Goal: Task Accomplishment & Management: Manage account settings

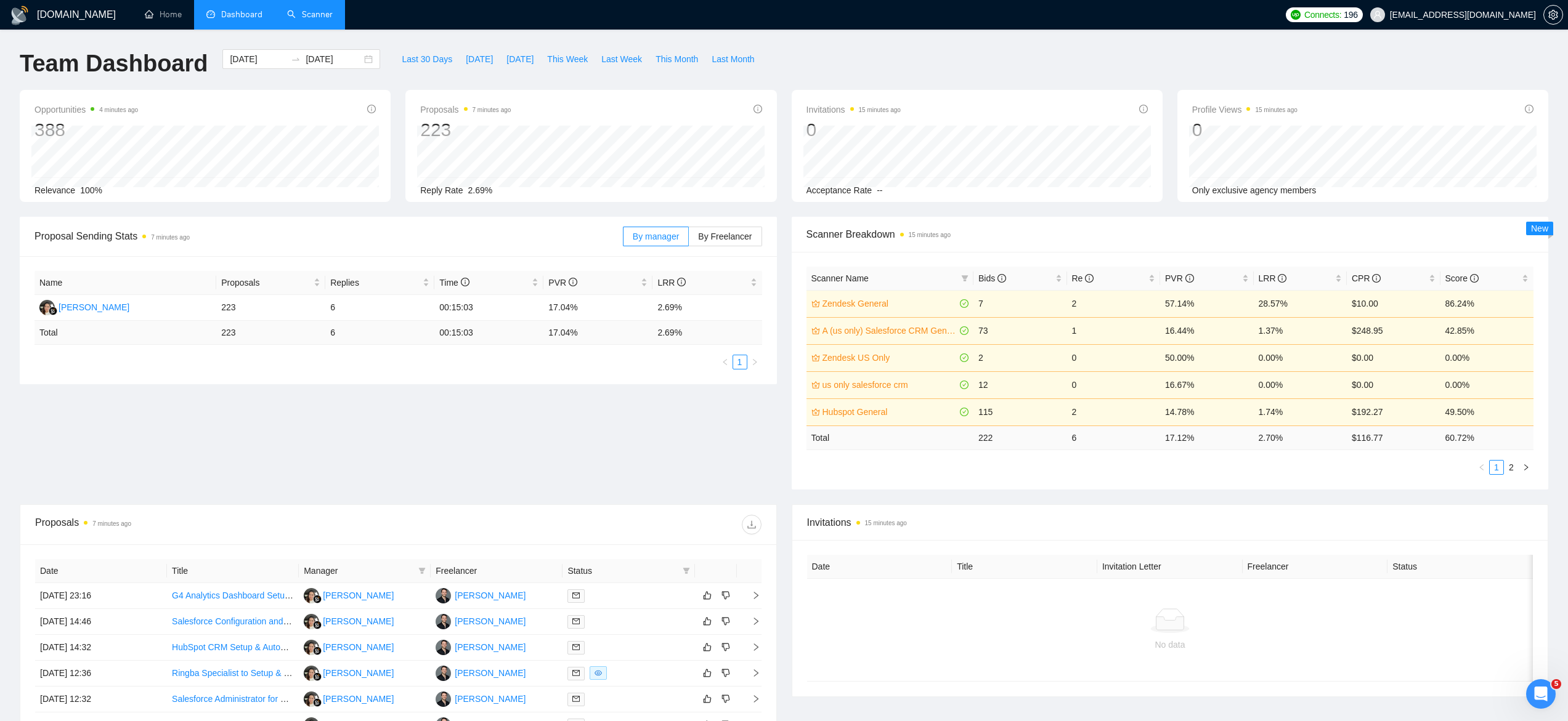
click at [308, 19] on link "Scanner" at bounding box center [310, 15] width 46 height 11
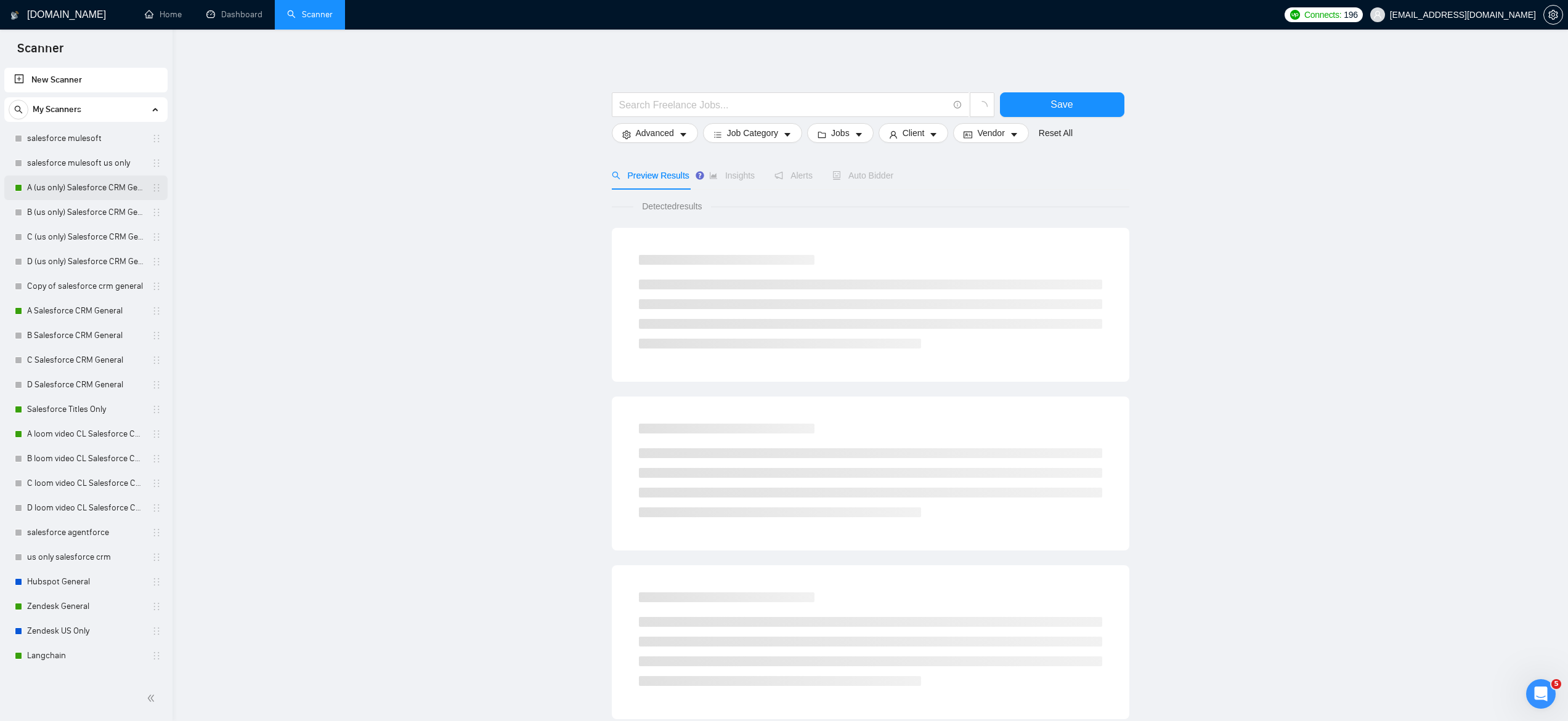
click at [84, 189] on link "A (us only) Salesforce CRM General" at bounding box center [86, 187] width 117 height 25
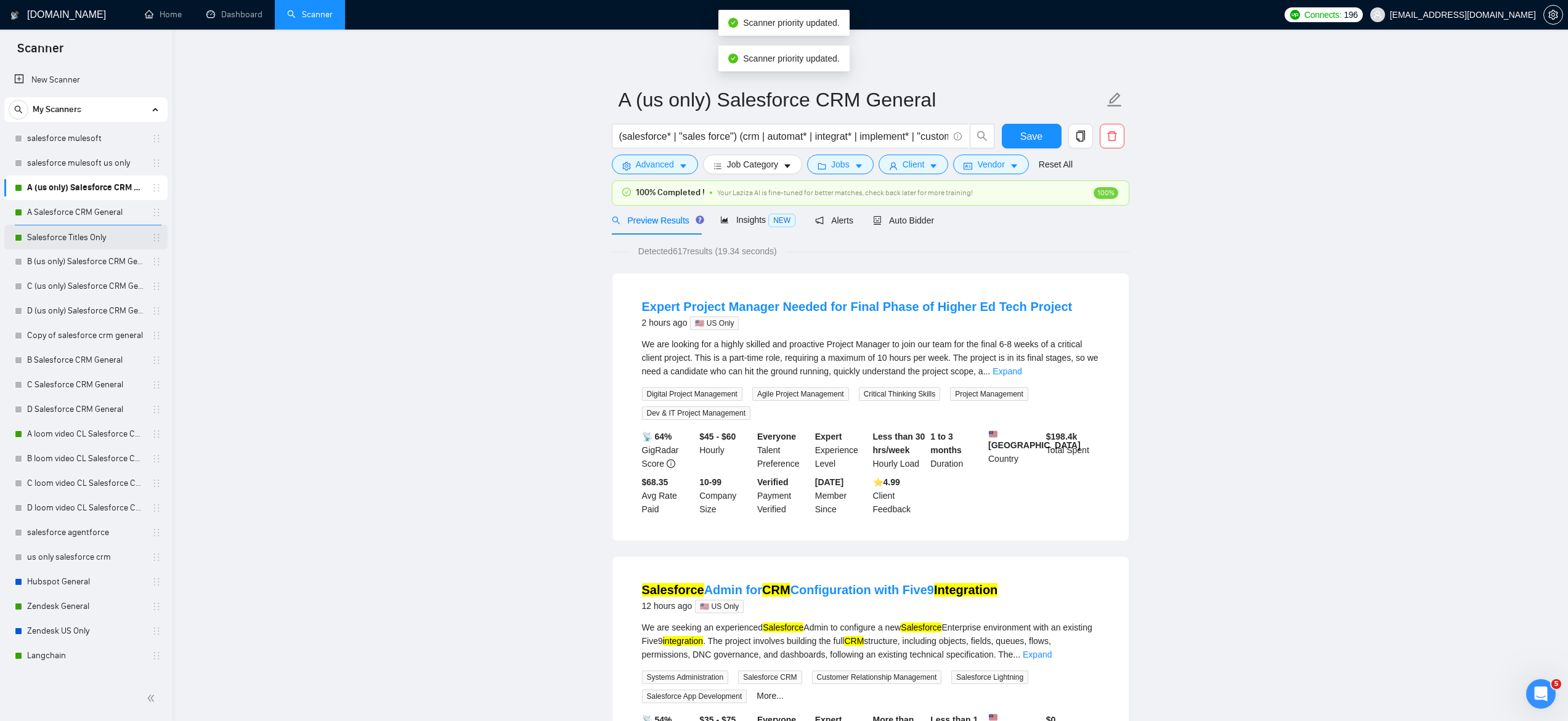
click at [65, 237] on link "Salesforce Titles Only" at bounding box center [86, 237] width 117 height 25
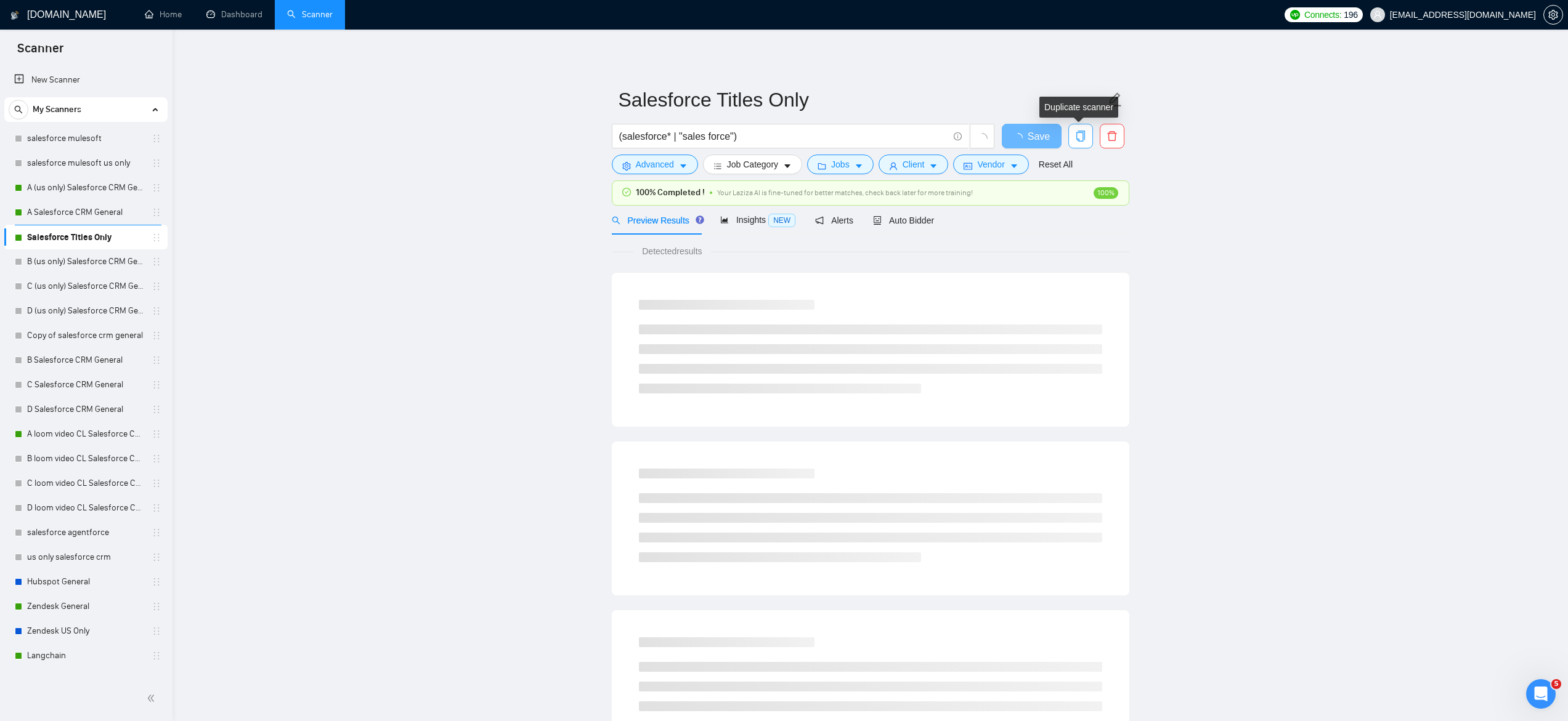
click at [1080, 138] on icon "copy" at bounding box center [1081, 136] width 11 height 11
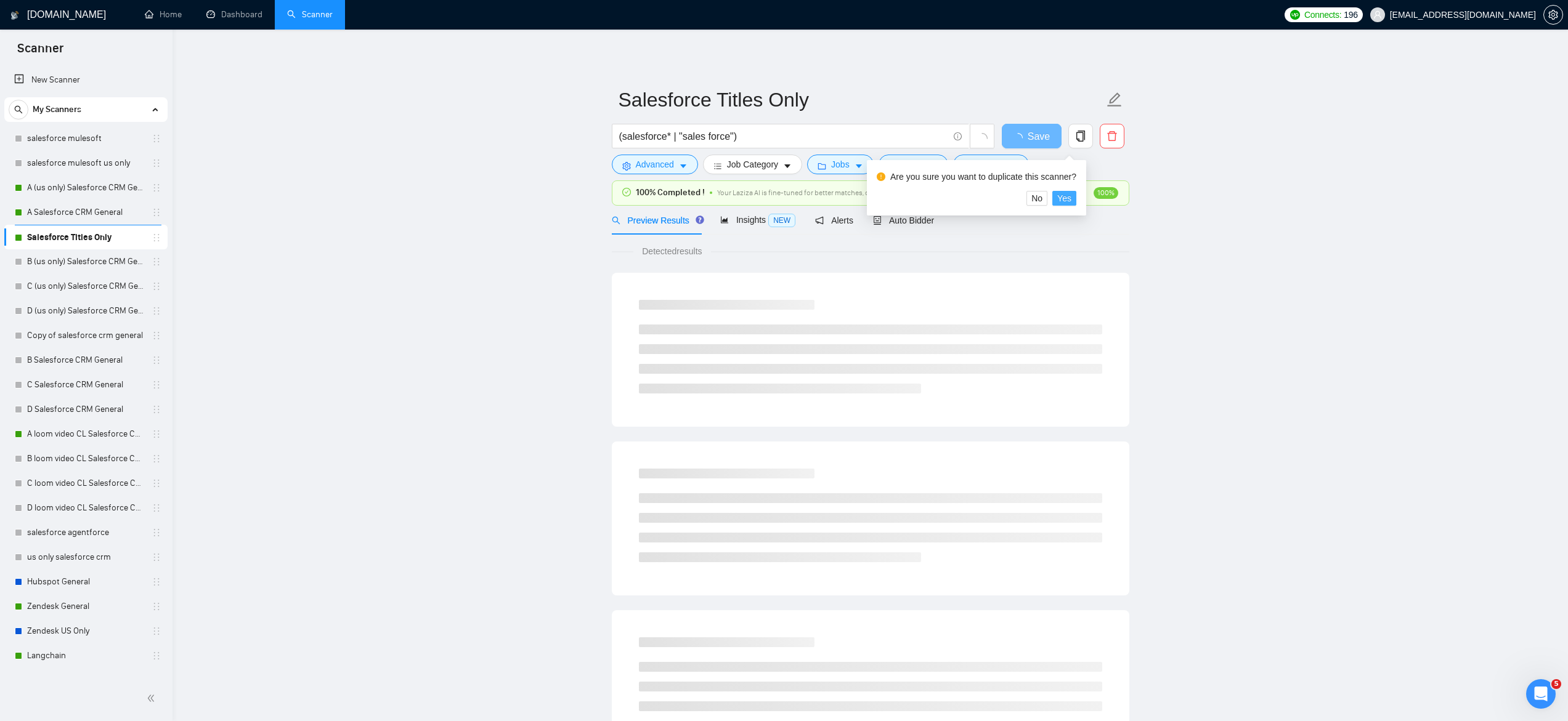
click at [1068, 198] on span "Yes" at bounding box center [1064, 198] width 14 height 13
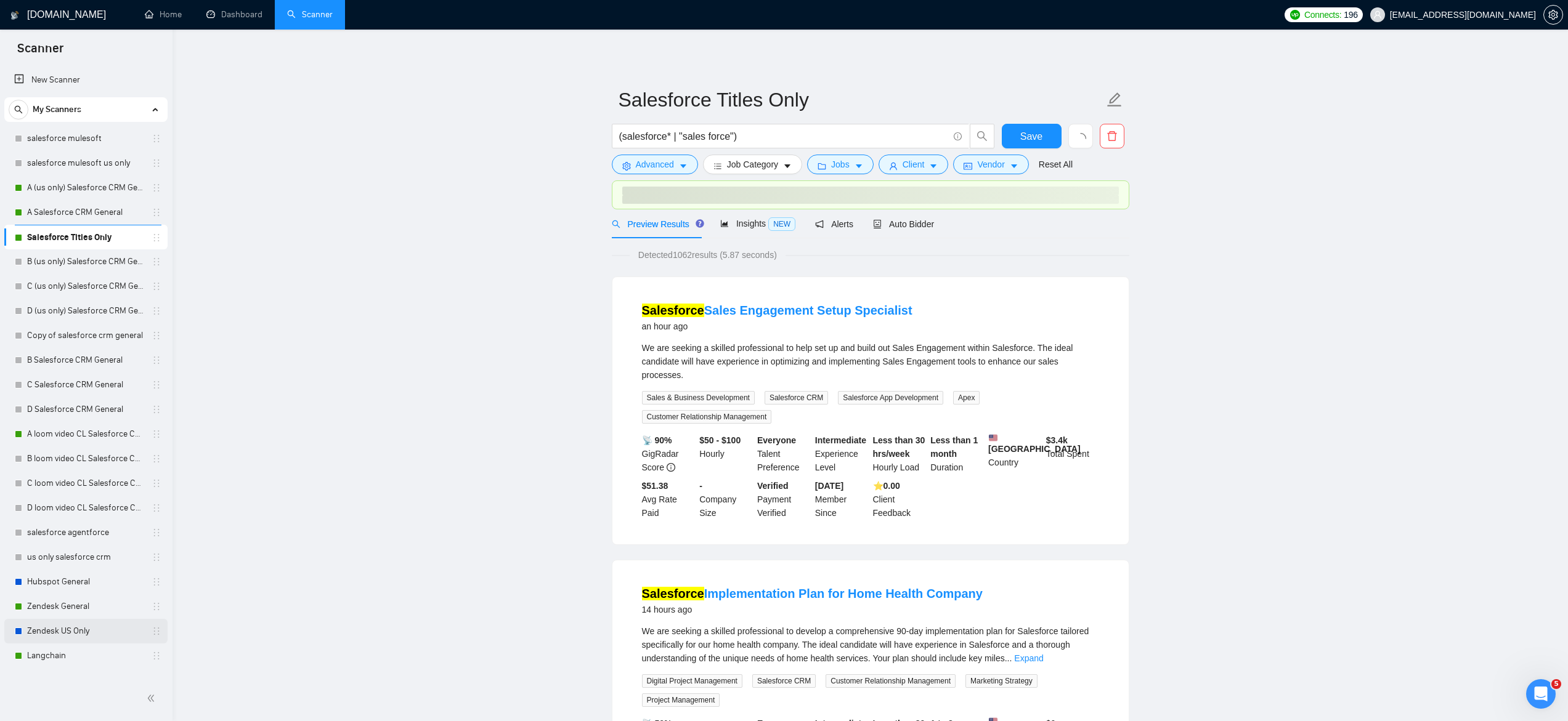
scroll to position [164, 0]
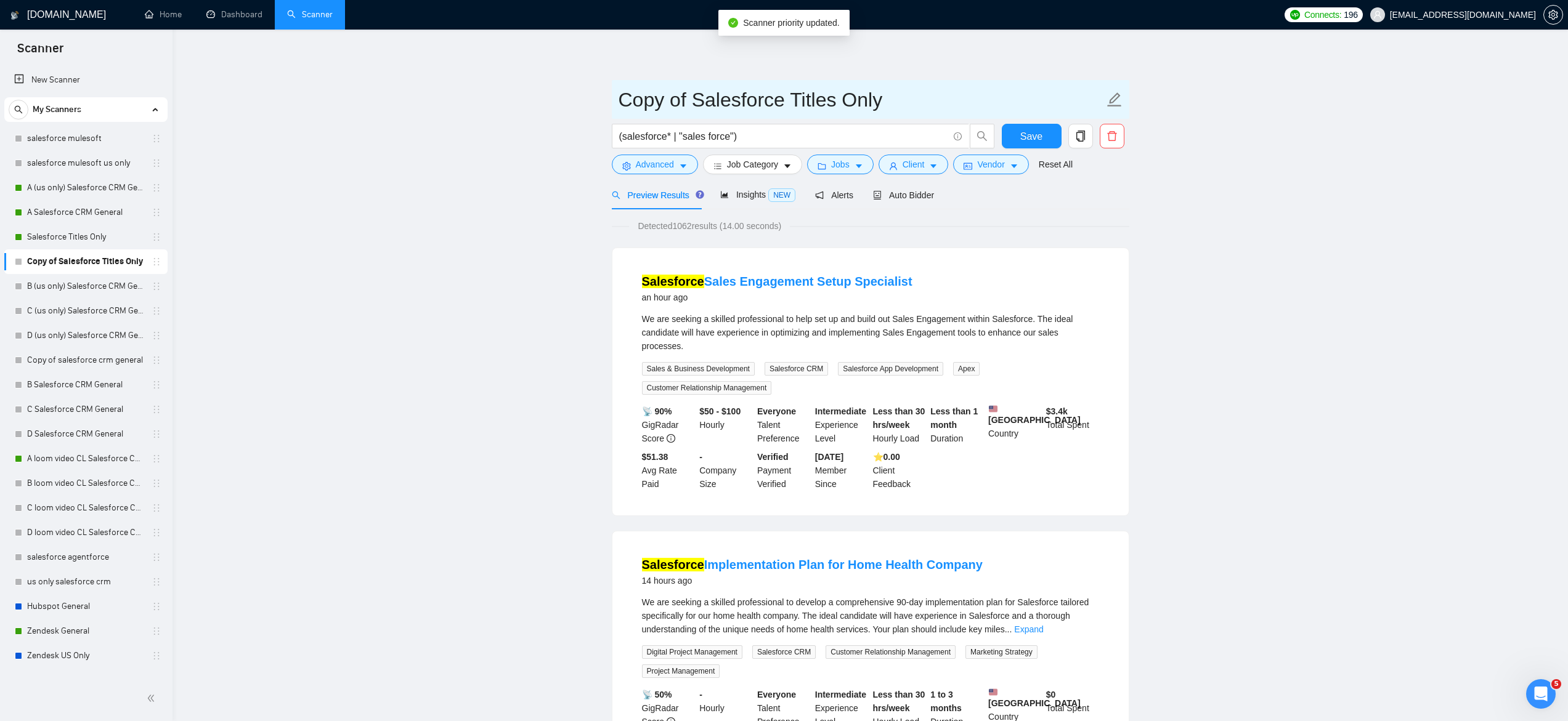
drag, startPoint x: 692, startPoint y: 99, endPoint x: 505, endPoint y: 106, distance: 187.1
type input "(US Only)Salesforce Titles Only"
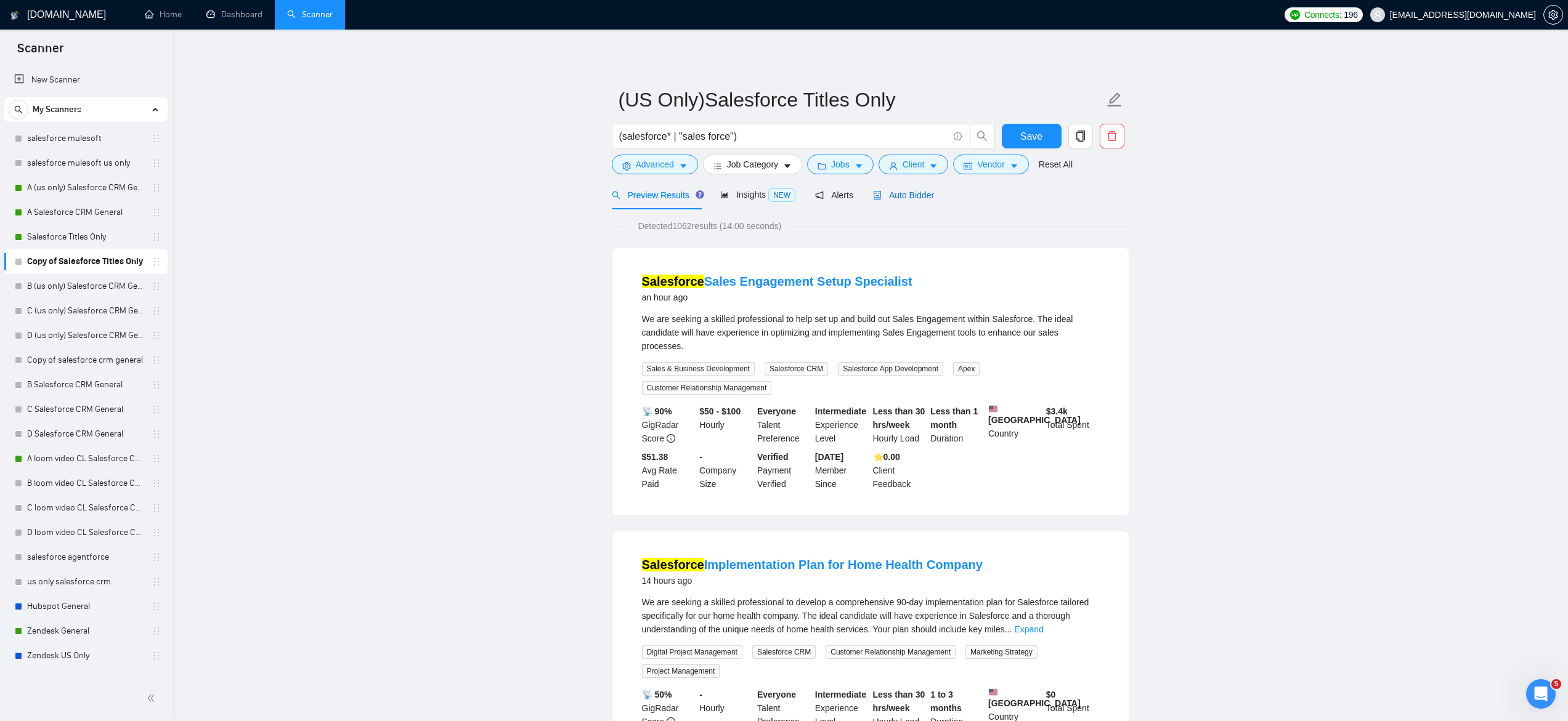
click at [899, 197] on span "Auto Bidder" at bounding box center [904, 195] width 61 height 10
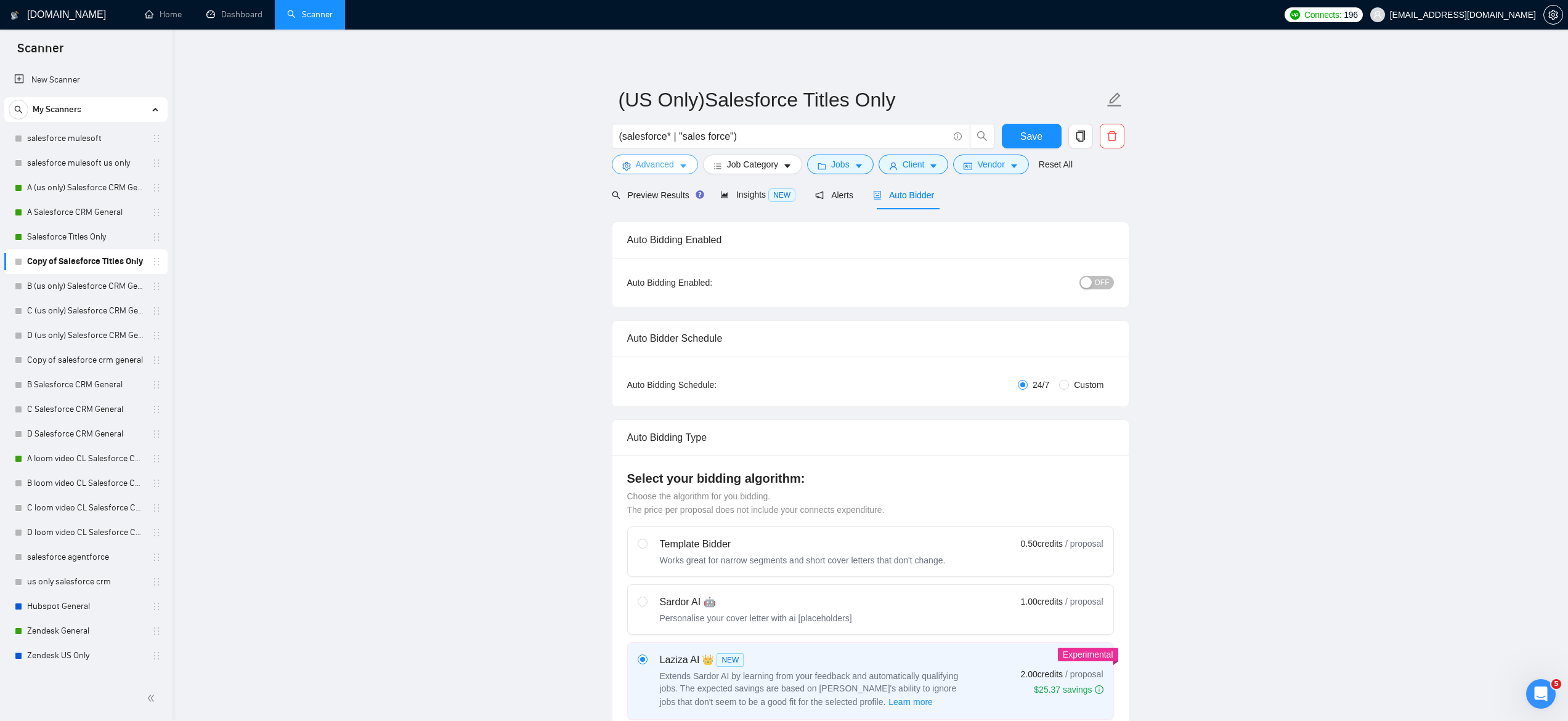
click at [682, 168] on icon "caret-down" at bounding box center [683, 166] width 9 height 9
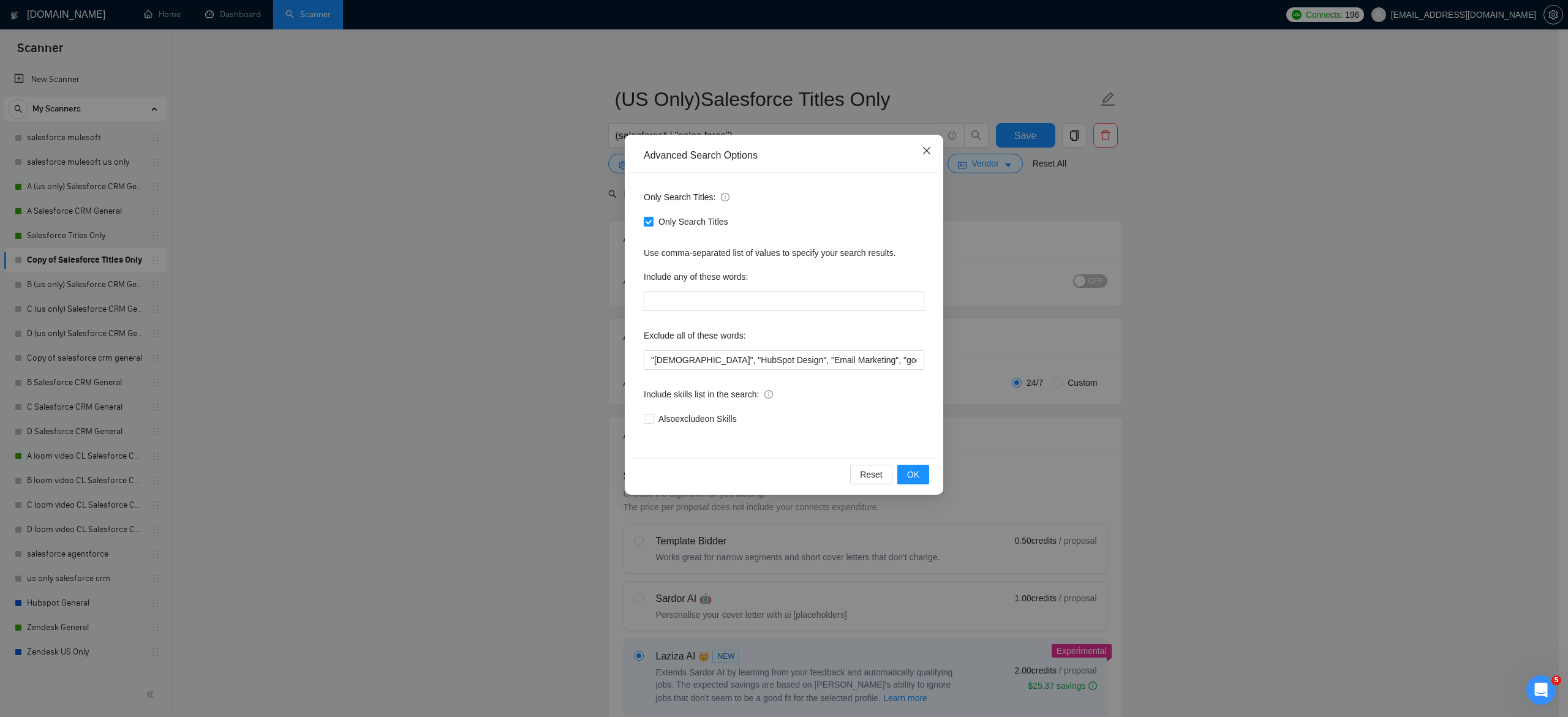
click at [927, 154] on icon "close" at bounding box center [926, 150] width 10 height 10
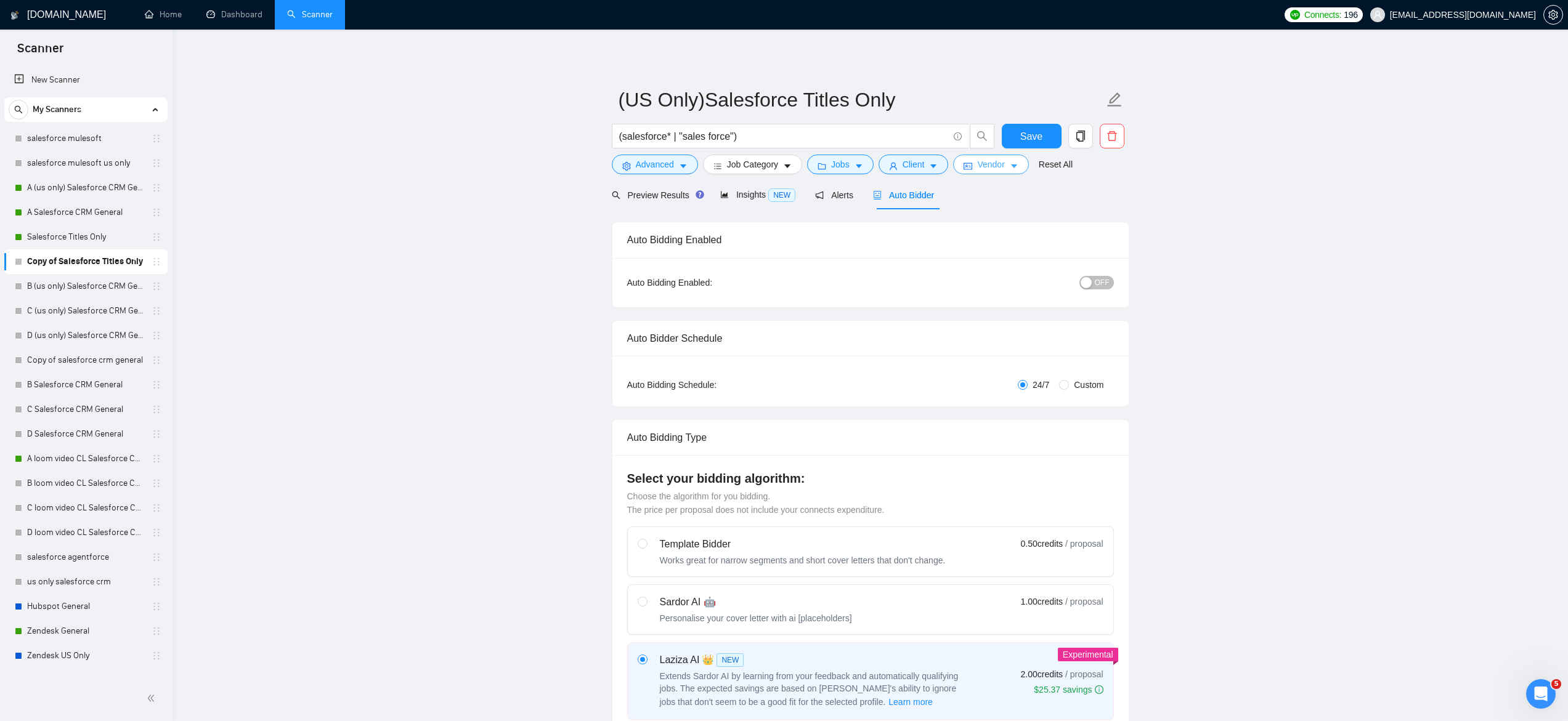
click at [1004, 163] on span "Vendor" at bounding box center [990, 164] width 27 height 13
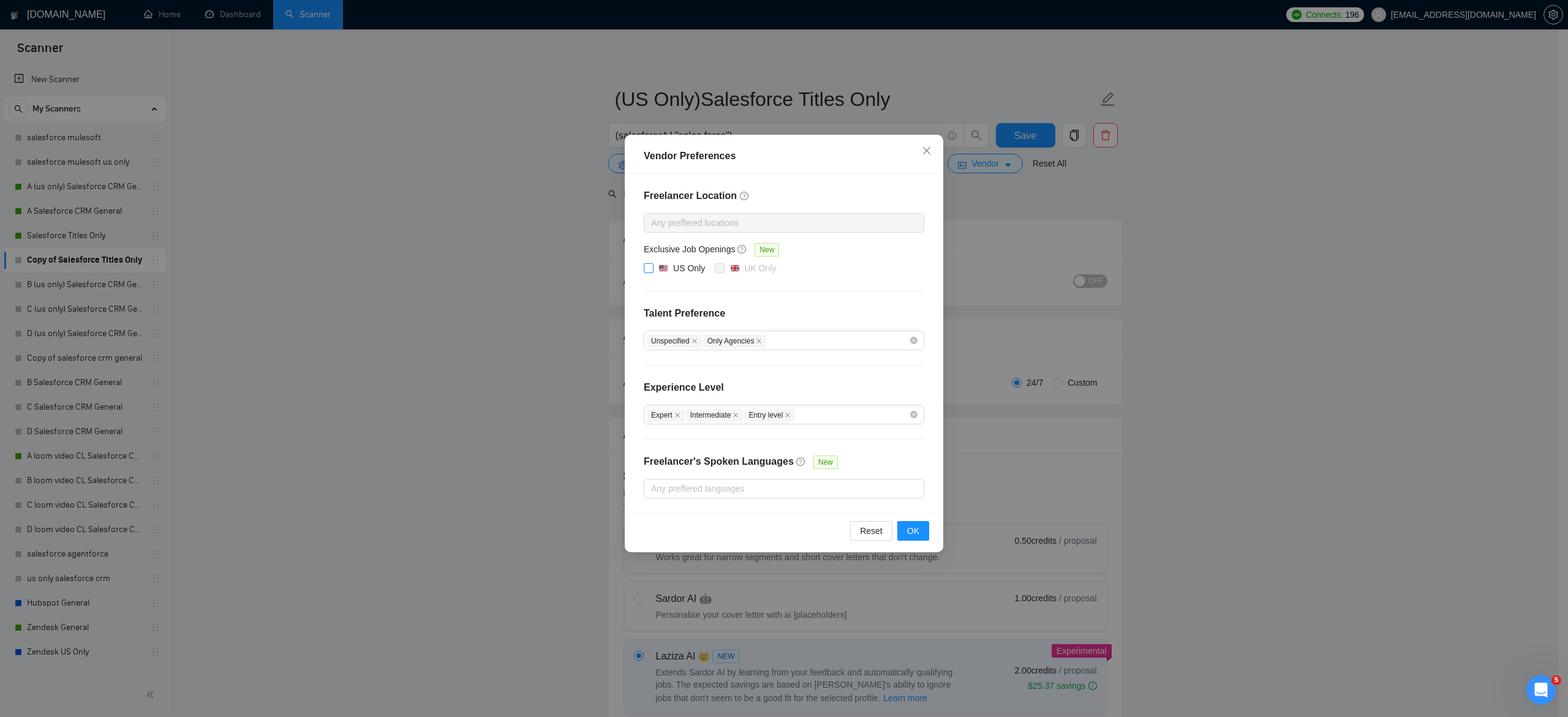
click at [650, 270] on input "US Only" at bounding box center [648, 267] width 9 height 9
checkbox input "true"
click at [907, 537] on span "OK" at bounding box center [913, 531] width 13 height 13
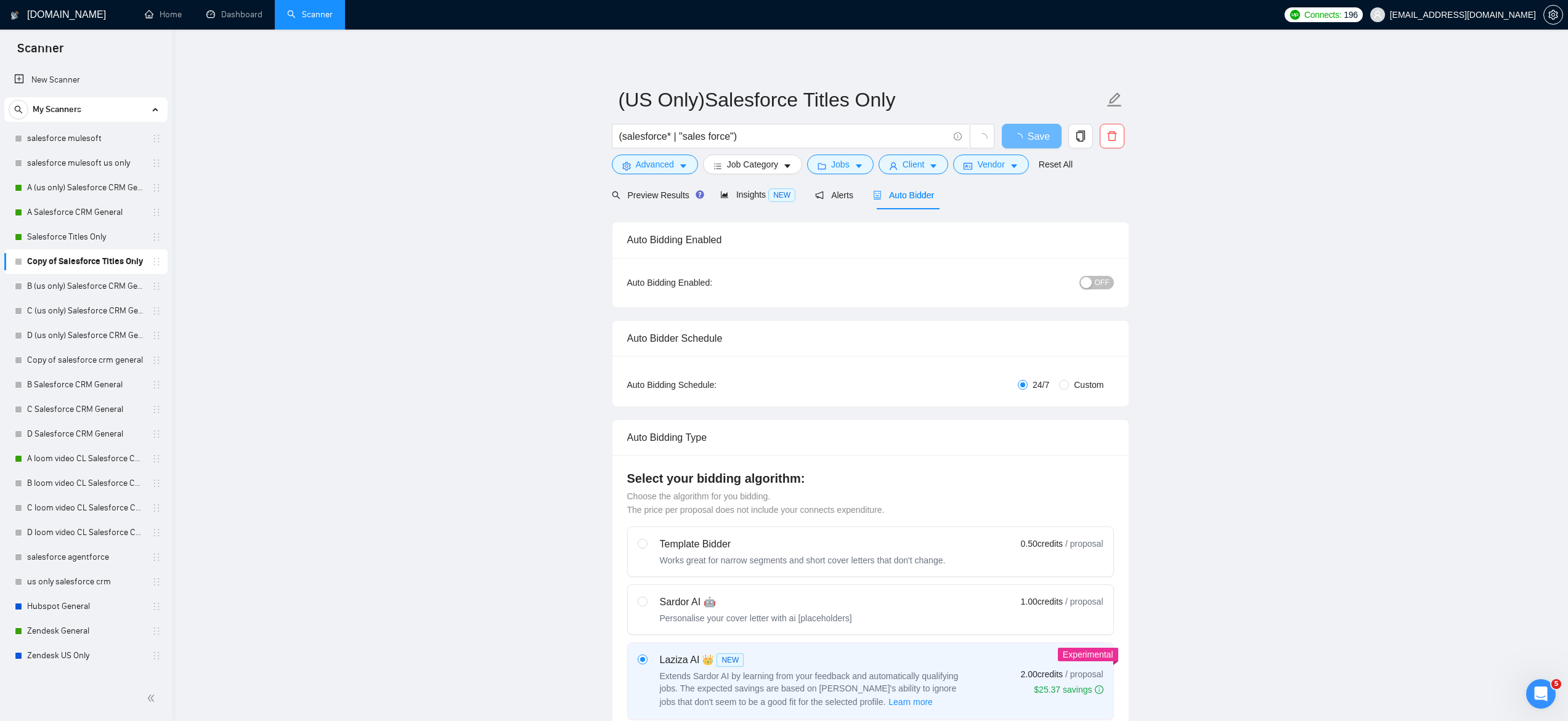
click at [1089, 282] on div "button" at bounding box center [1086, 282] width 11 height 11
click at [1029, 140] on span "Save" at bounding box center [1031, 136] width 22 height 15
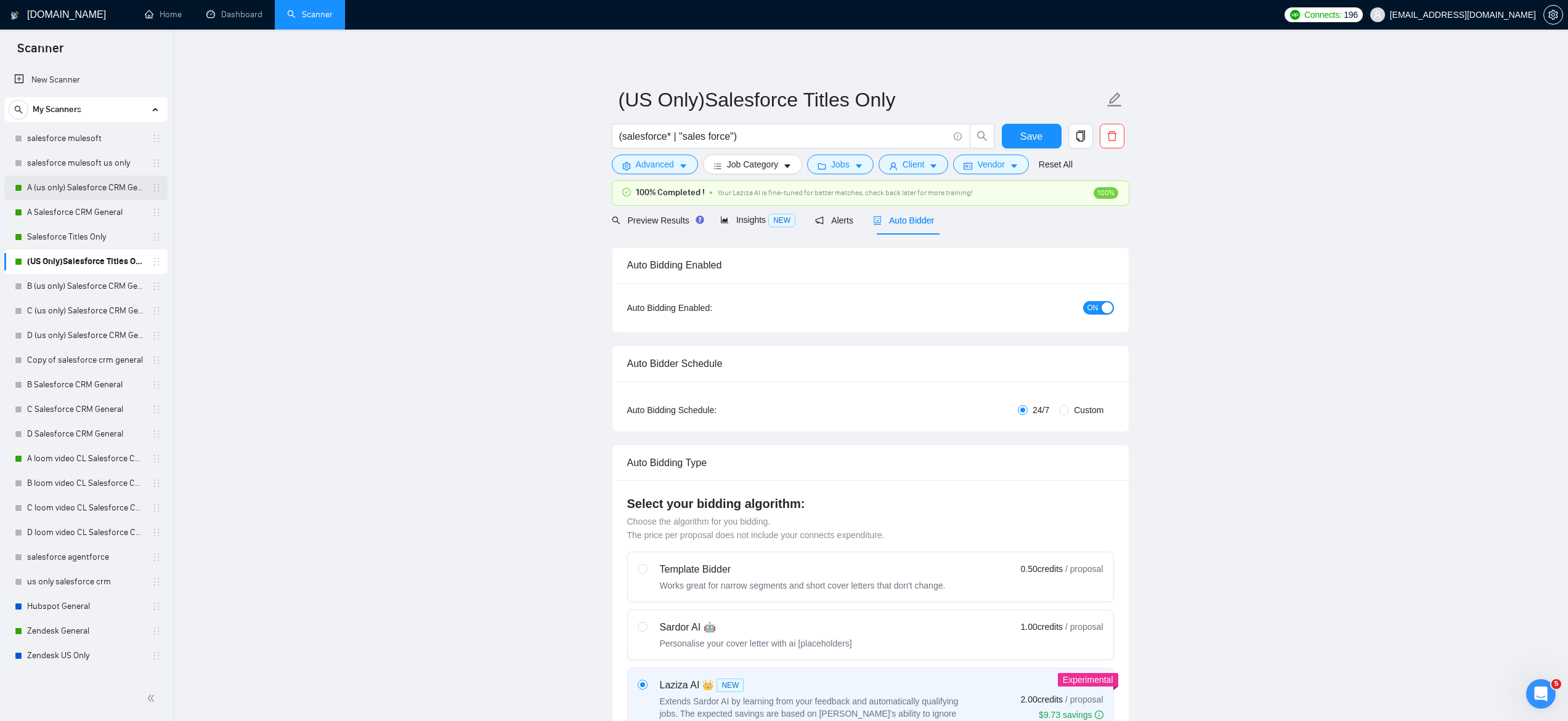
click at [96, 189] on link "A (us only) Salesforce CRM General" at bounding box center [86, 187] width 117 height 25
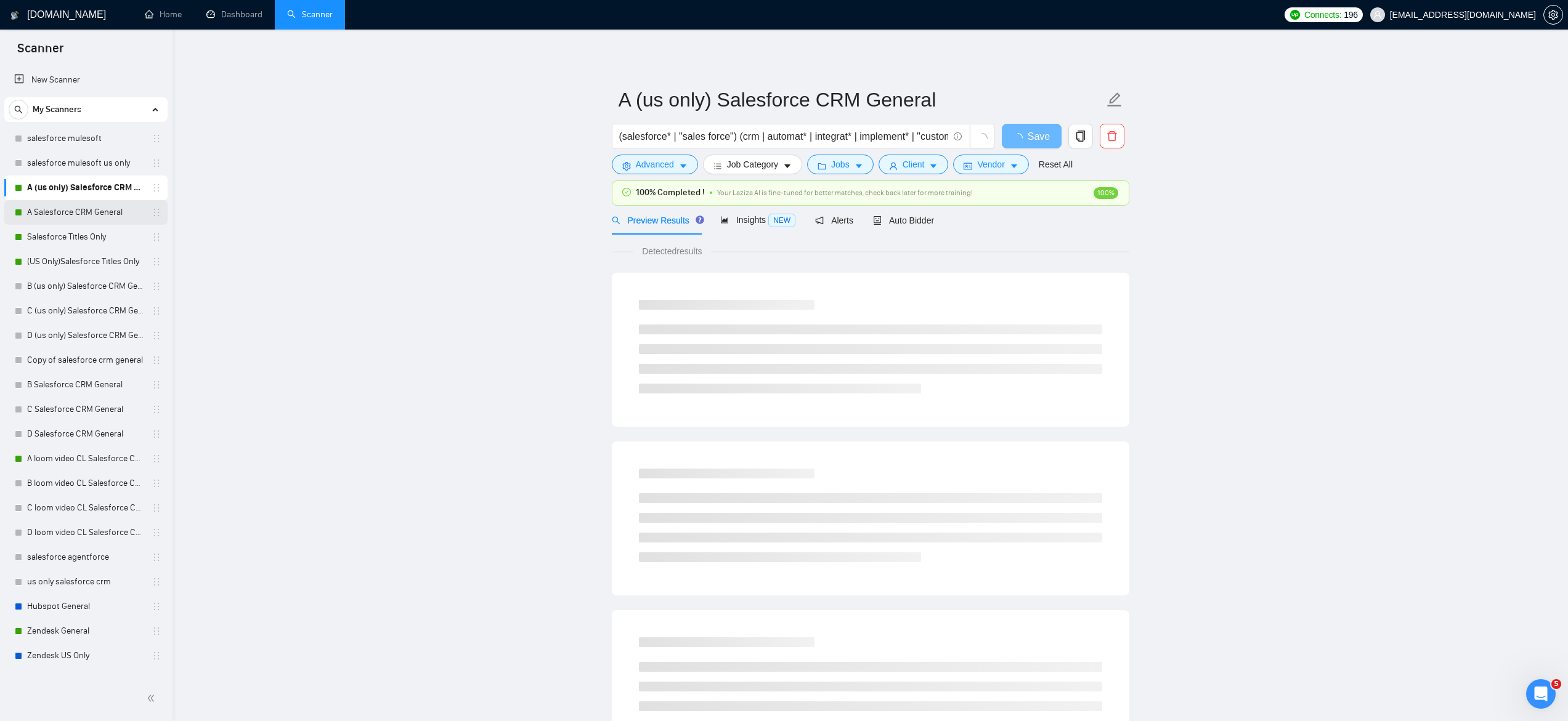
click at [95, 215] on link "A Salesforce CRM General" at bounding box center [86, 212] width 117 height 25
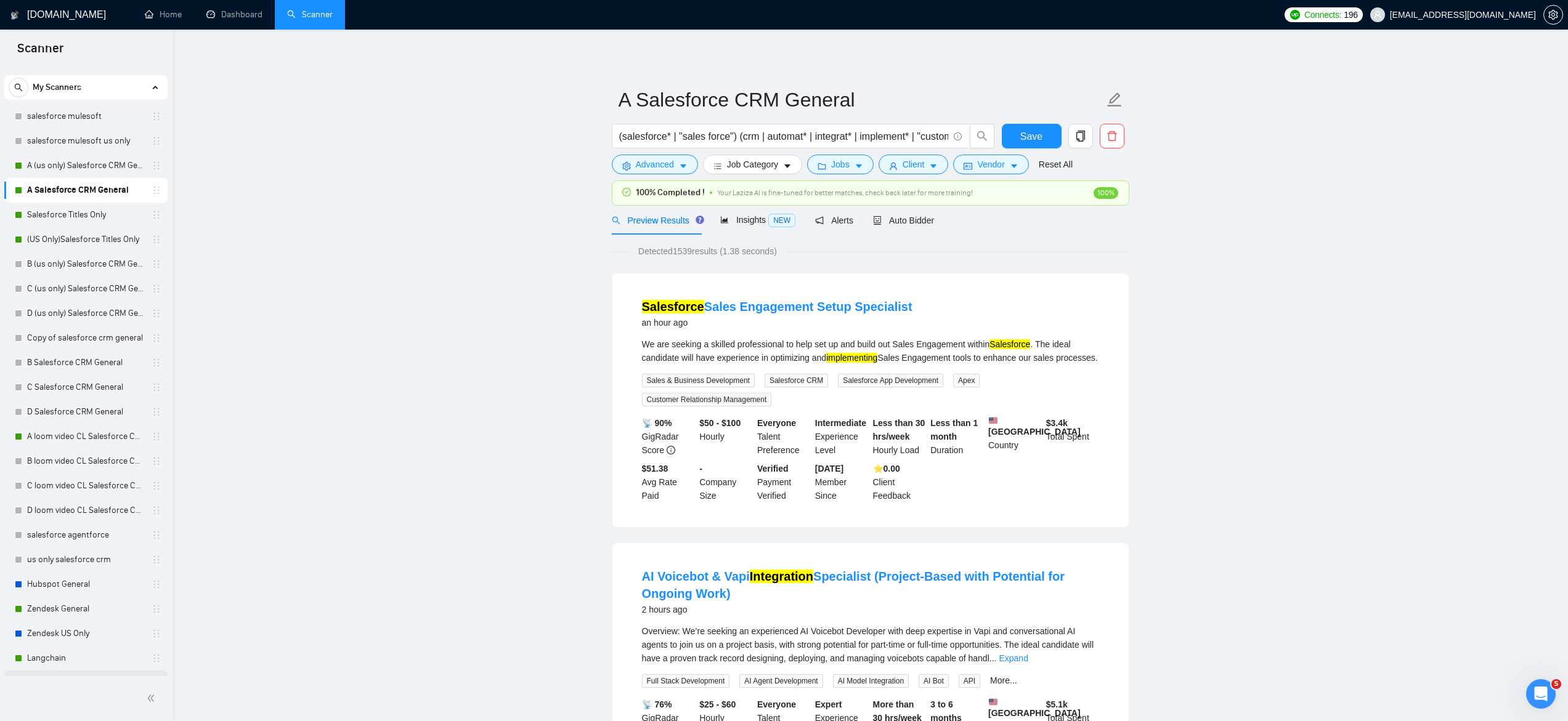
scroll to position [13, 0]
click at [109, 277] on link "B (us only) Salesforce CRM General" at bounding box center [86, 274] width 117 height 25
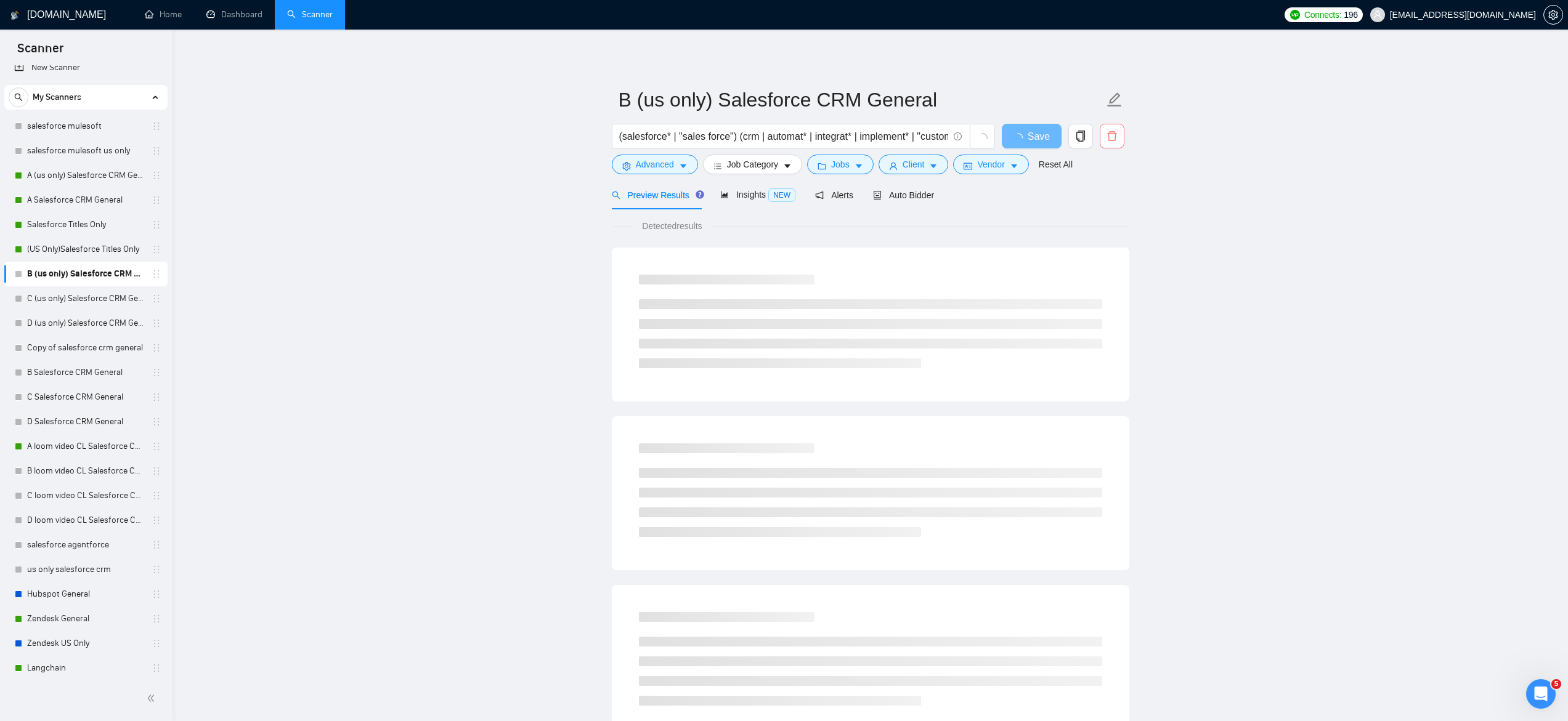
click at [1118, 142] on span "delete" at bounding box center [1112, 136] width 23 height 11
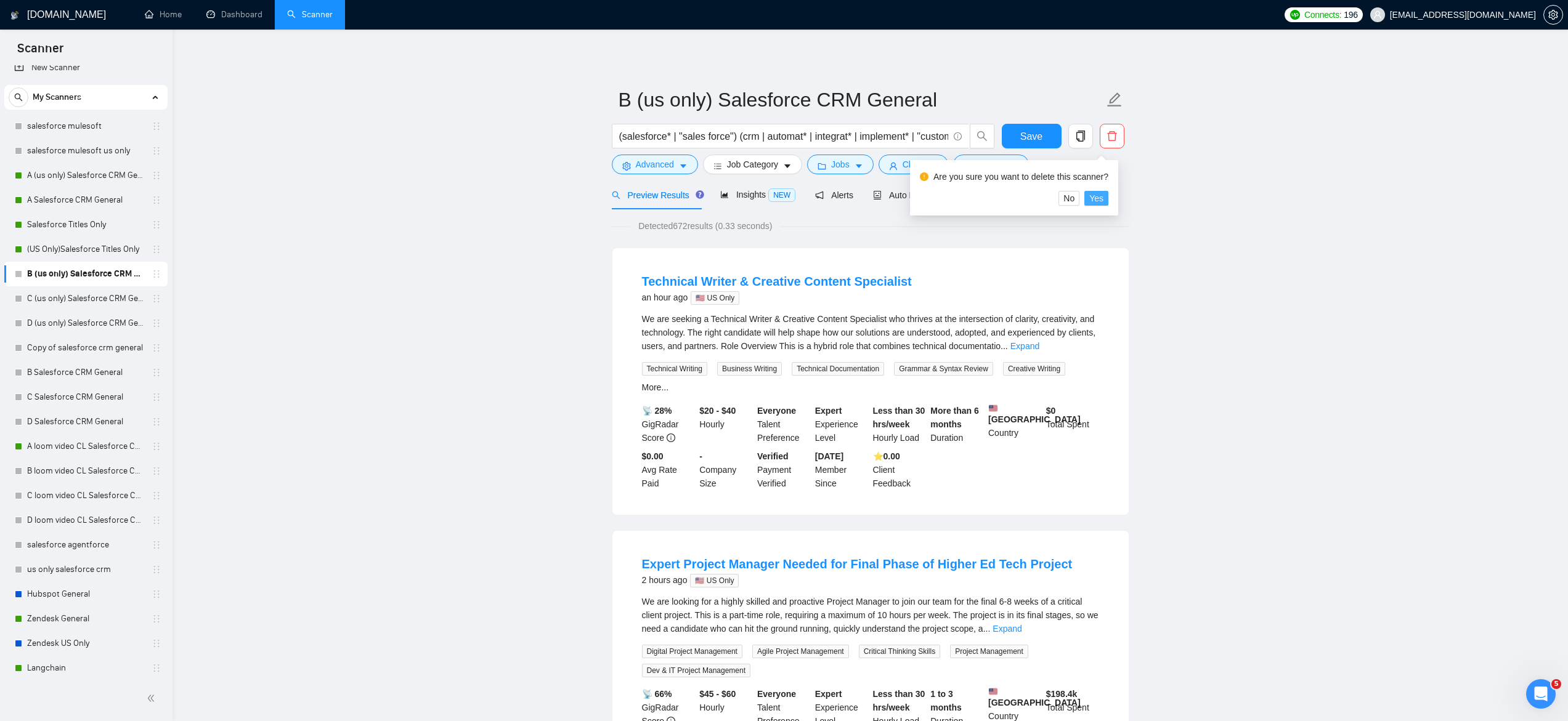
click at [1103, 199] on span "Yes" at bounding box center [1096, 198] width 14 height 13
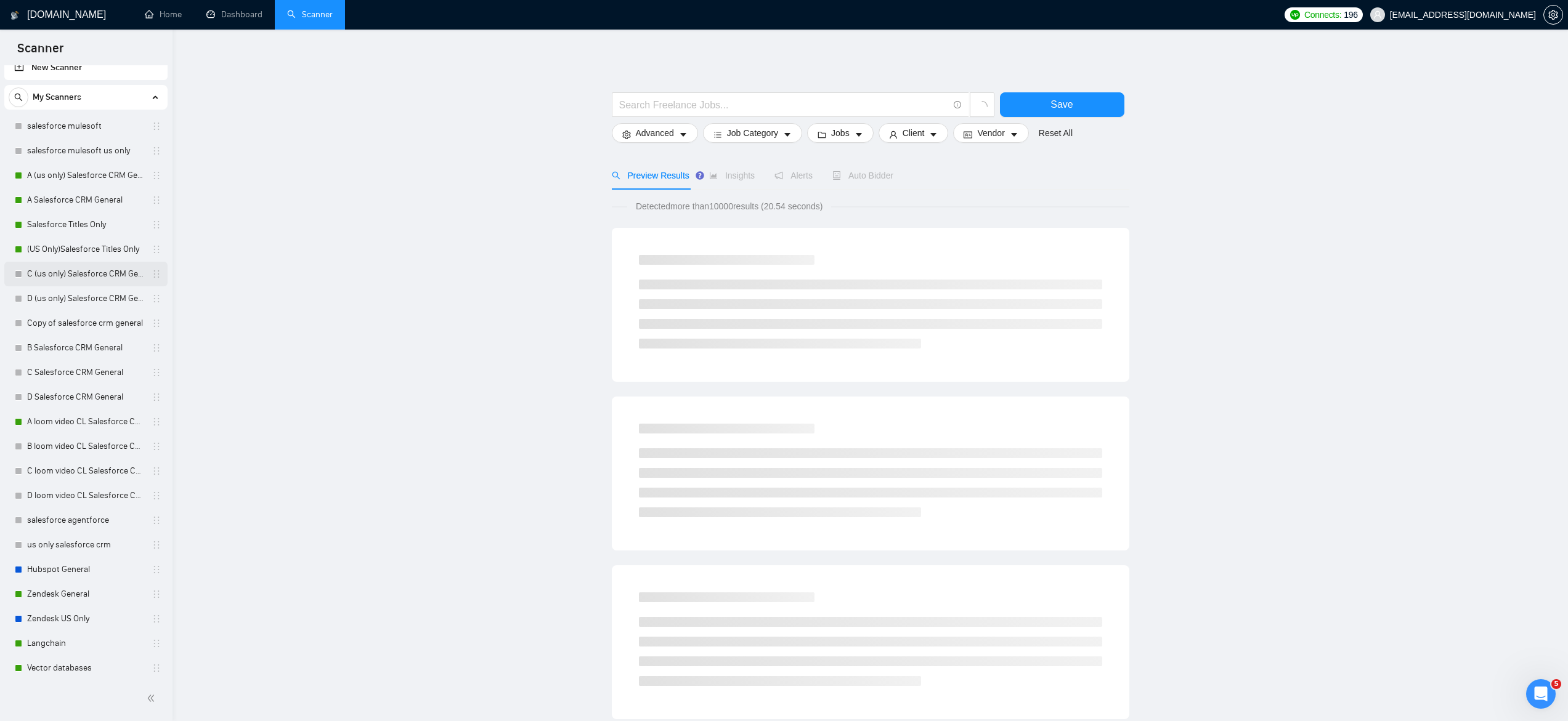
click at [75, 276] on link "C (us only) Salesforce CRM General" at bounding box center [86, 274] width 117 height 25
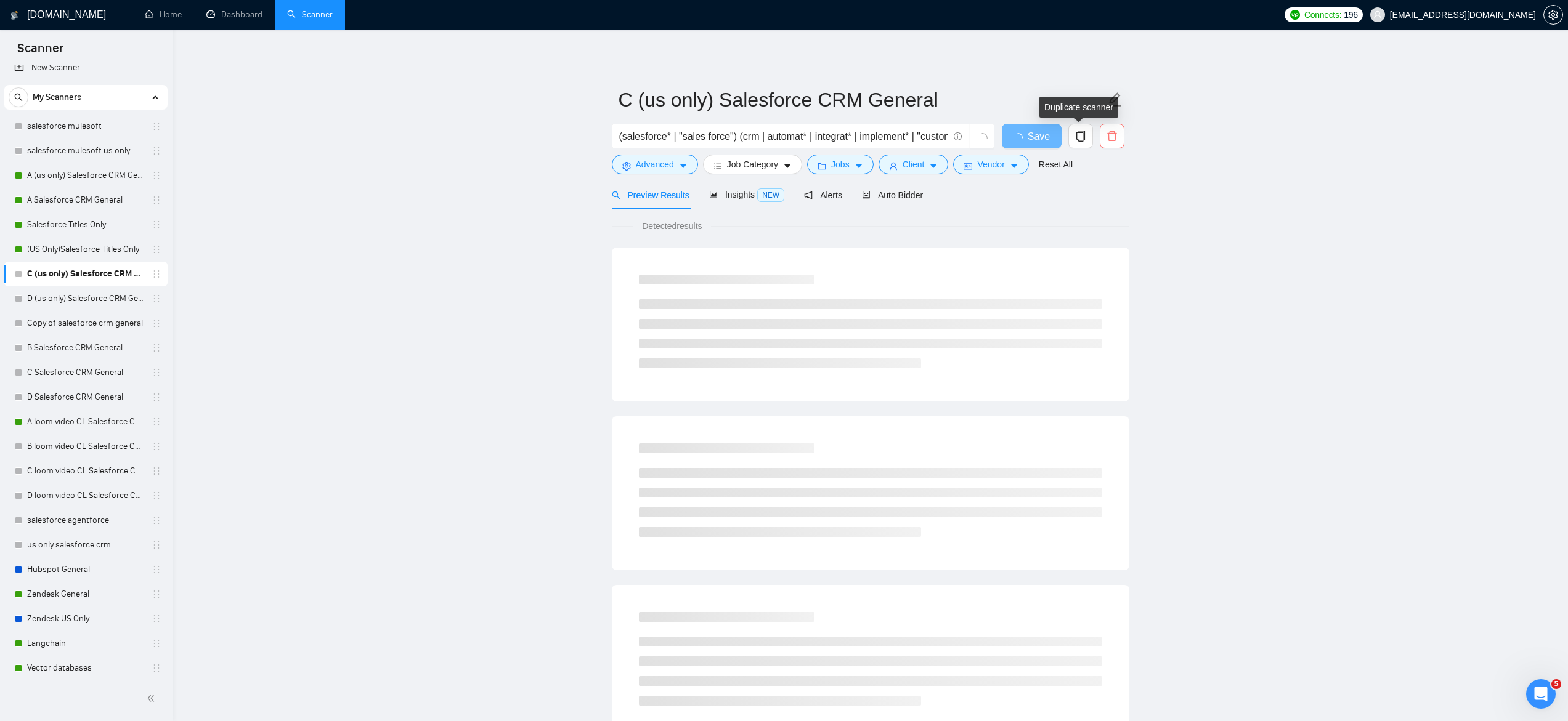
click at [1118, 138] on span "delete" at bounding box center [1112, 136] width 23 height 11
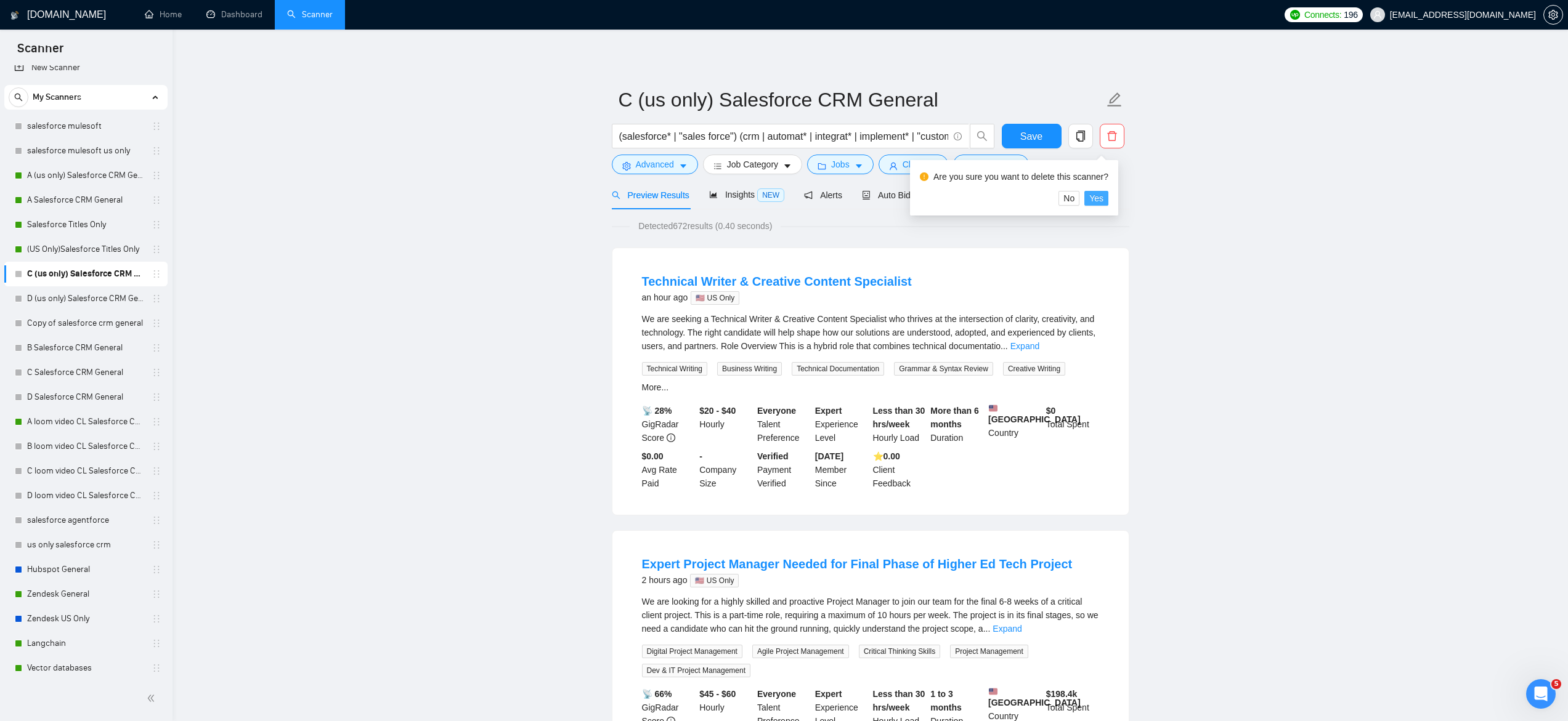
click at [1103, 200] on span "Yes" at bounding box center [1096, 198] width 14 height 13
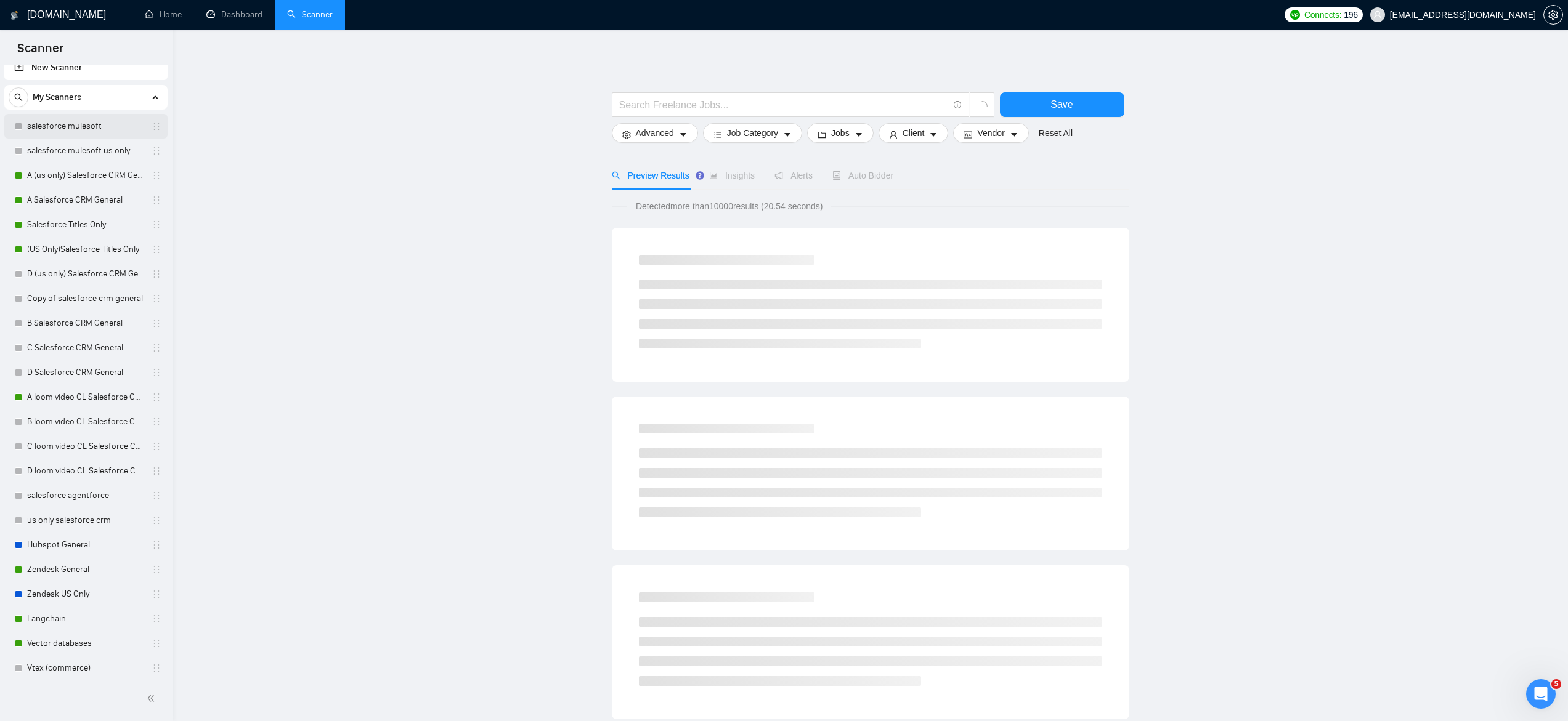
click at [87, 132] on link "salesforce mulesoft" at bounding box center [86, 126] width 117 height 25
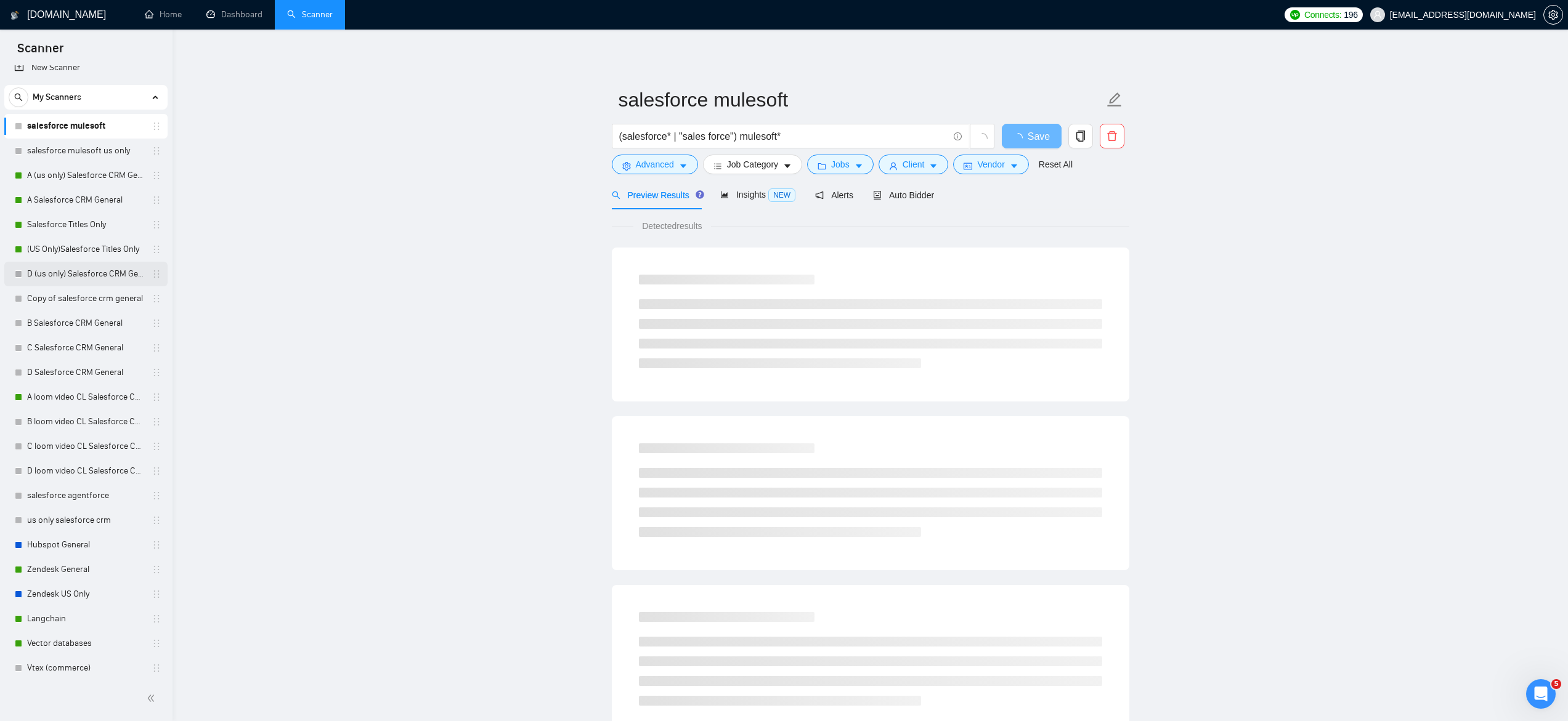
click at [78, 276] on link "D (us only) Salesforce CRM General" at bounding box center [86, 274] width 117 height 25
click at [1107, 138] on icon "delete" at bounding box center [1112, 136] width 11 height 11
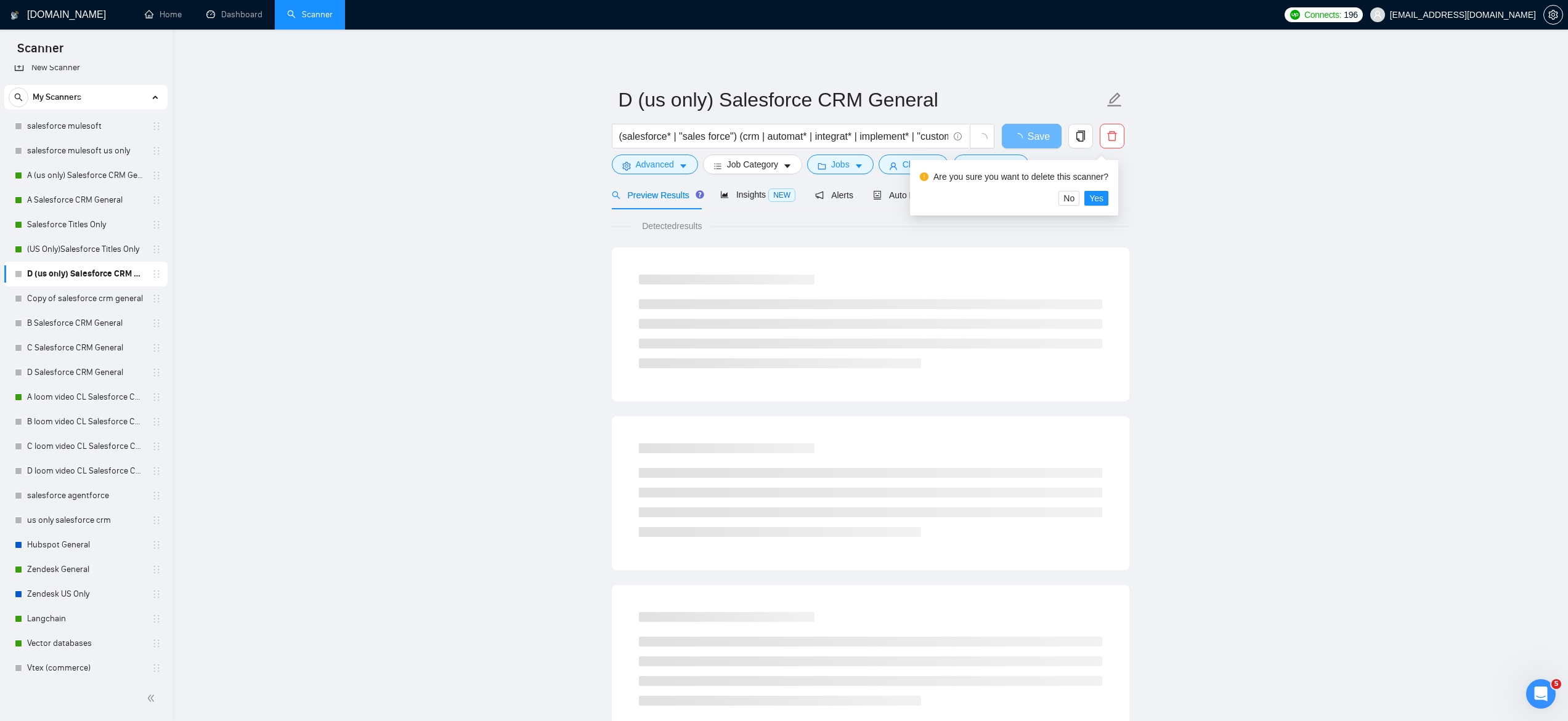
click at [1105, 188] on div "Are you sure you want to delete this scanner?" at bounding box center [1013, 179] width 188 height 23
click at [1103, 194] on span "Yes" at bounding box center [1096, 198] width 14 height 13
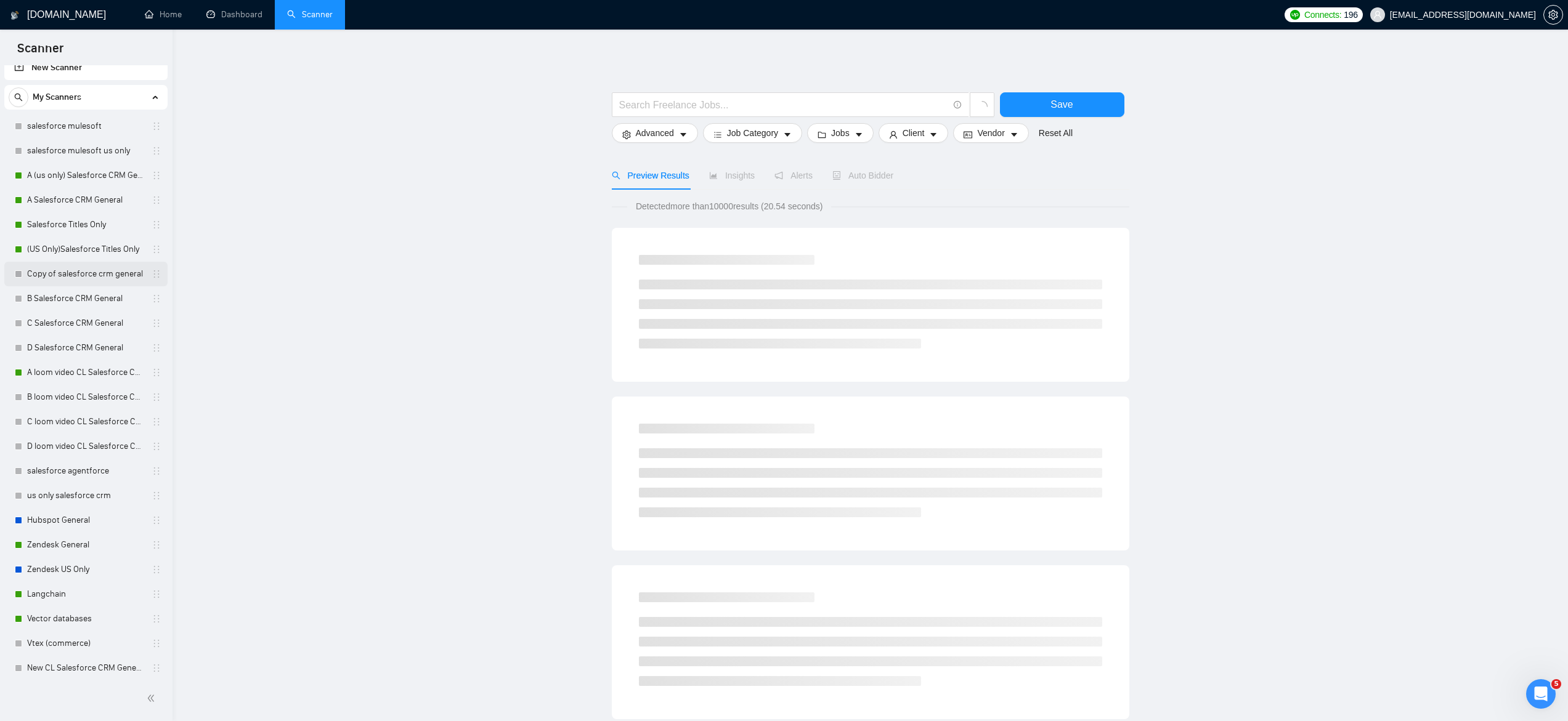
click at [108, 277] on link "Copy of salesforce crm general" at bounding box center [86, 274] width 117 height 25
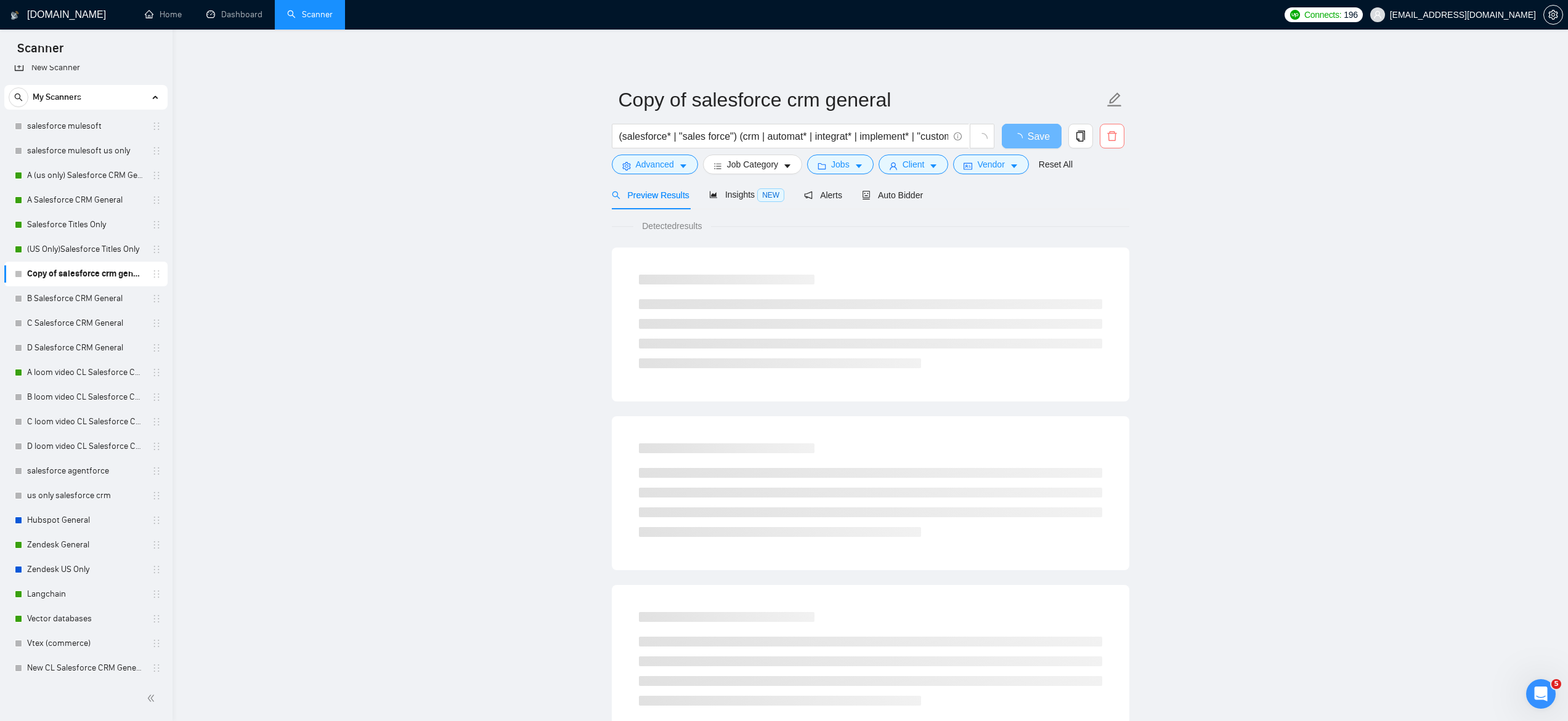
click at [1111, 138] on icon "delete" at bounding box center [1112, 136] width 11 height 11
click at [1100, 197] on span "Yes" at bounding box center [1096, 198] width 14 height 13
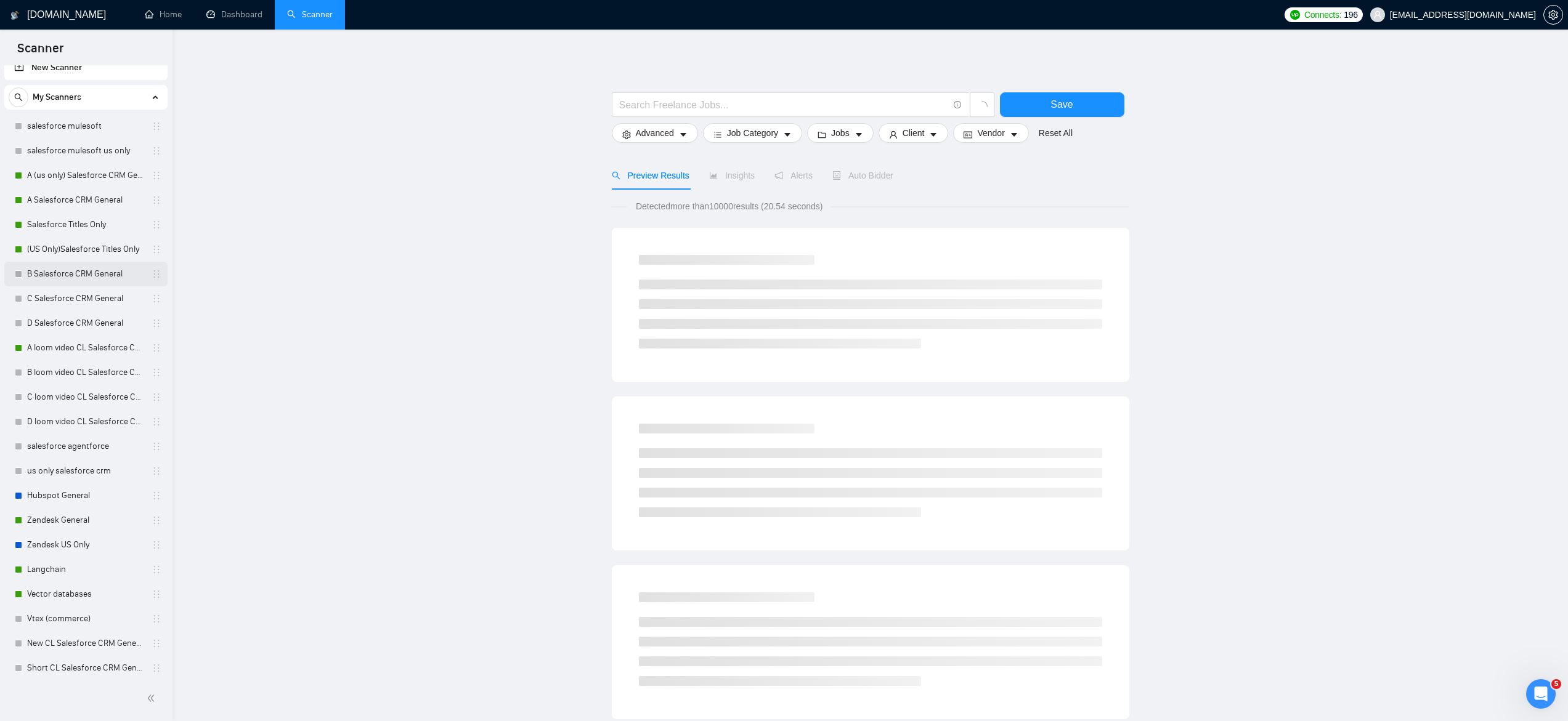
click at [65, 275] on link "B Salesforce CRM General" at bounding box center [86, 274] width 117 height 25
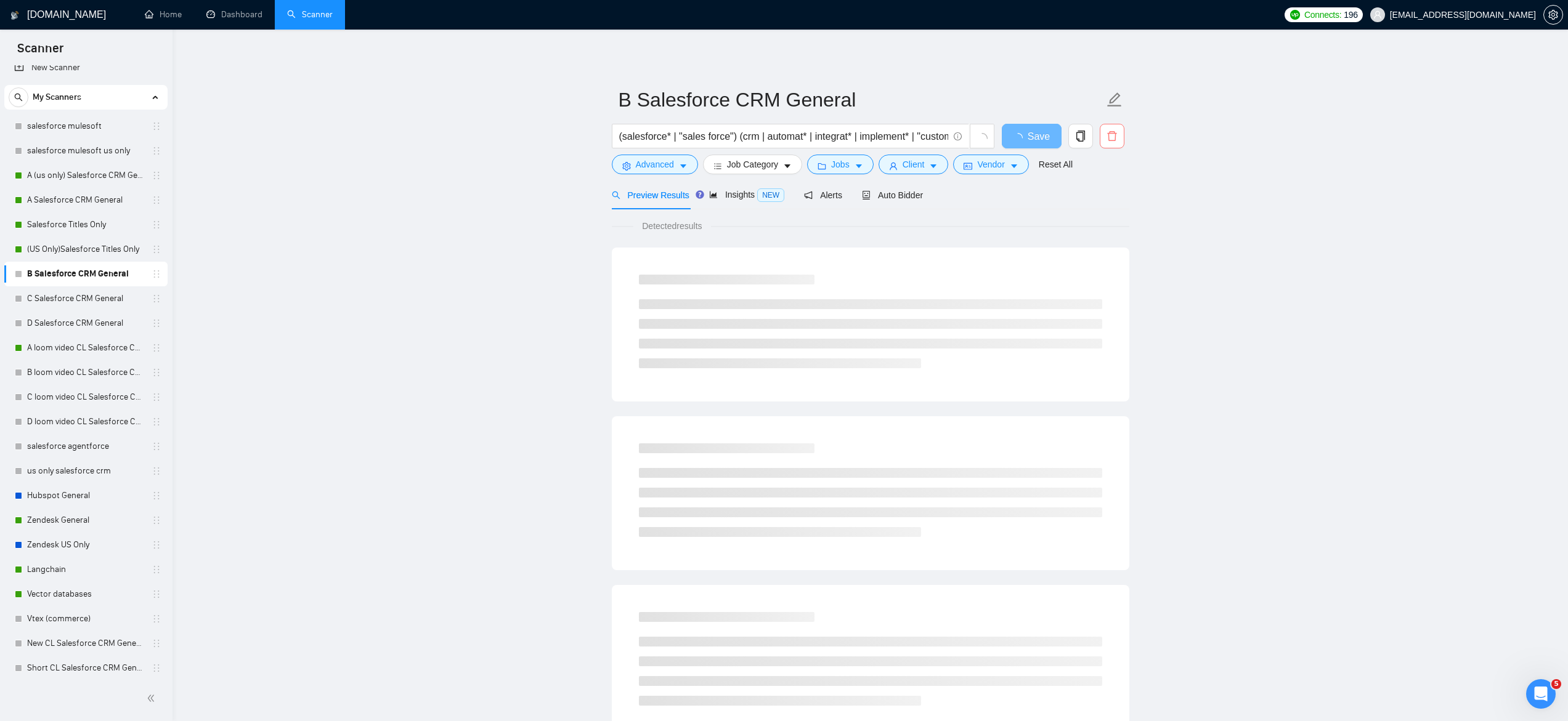
click at [1112, 136] on icon "delete" at bounding box center [1112, 136] width 11 height 11
click at [1103, 197] on span "Yes" at bounding box center [1096, 198] width 14 height 13
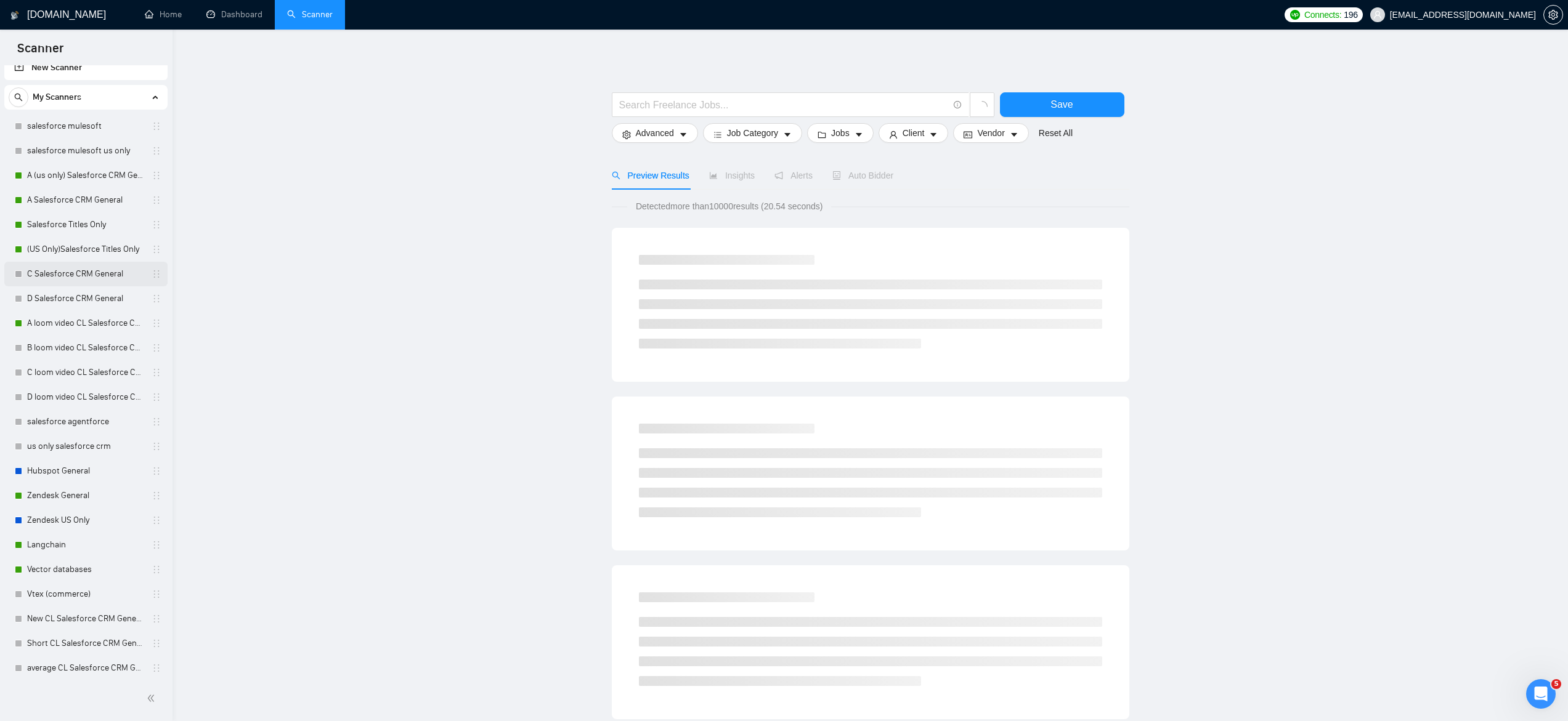
click at [96, 283] on link "C Salesforce CRM General" at bounding box center [86, 274] width 117 height 25
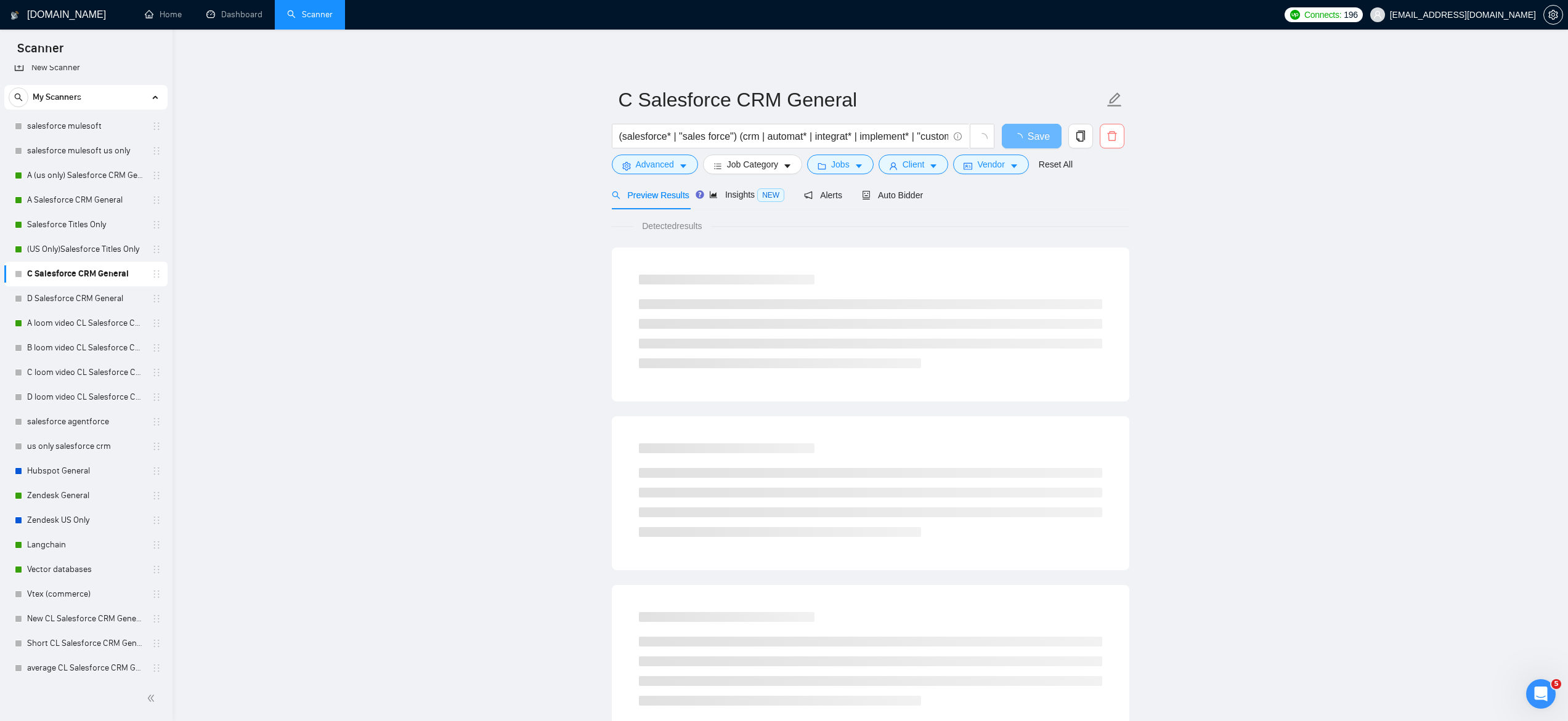
click at [1109, 140] on icon "delete" at bounding box center [1112, 136] width 9 height 10
click at [1100, 198] on span "Yes" at bounding box center [1096, 198] width 14 height 13
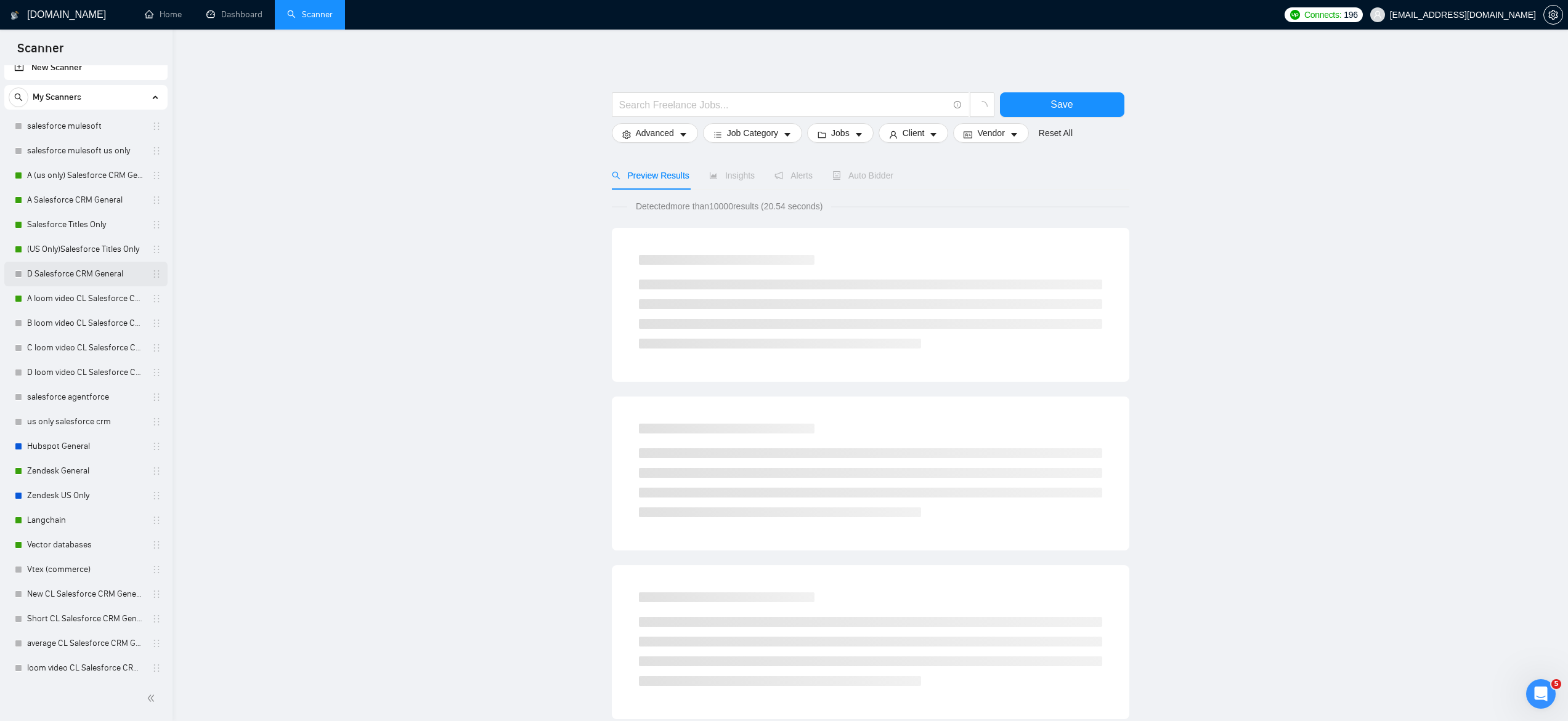
click at [60, 277] on link "D Salesforce CRM General" at bounding box center [86, 274] width 117 height 25
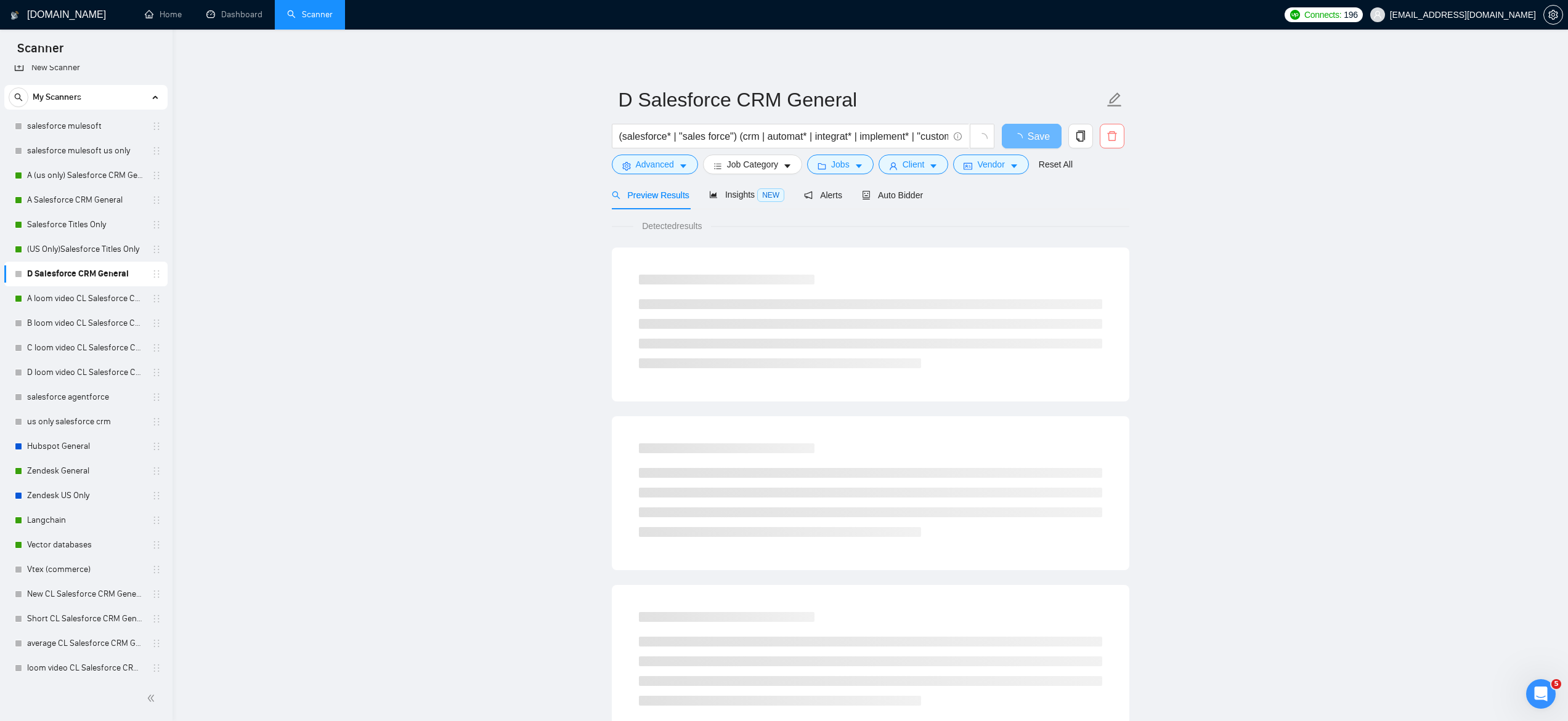
click at [1100, 142] on button "button" at bounding box center [1112, 136] width 25 height 25
click at [1099, 197] on span "Yes" at bounding box center [1096, 198] width 14 height 13
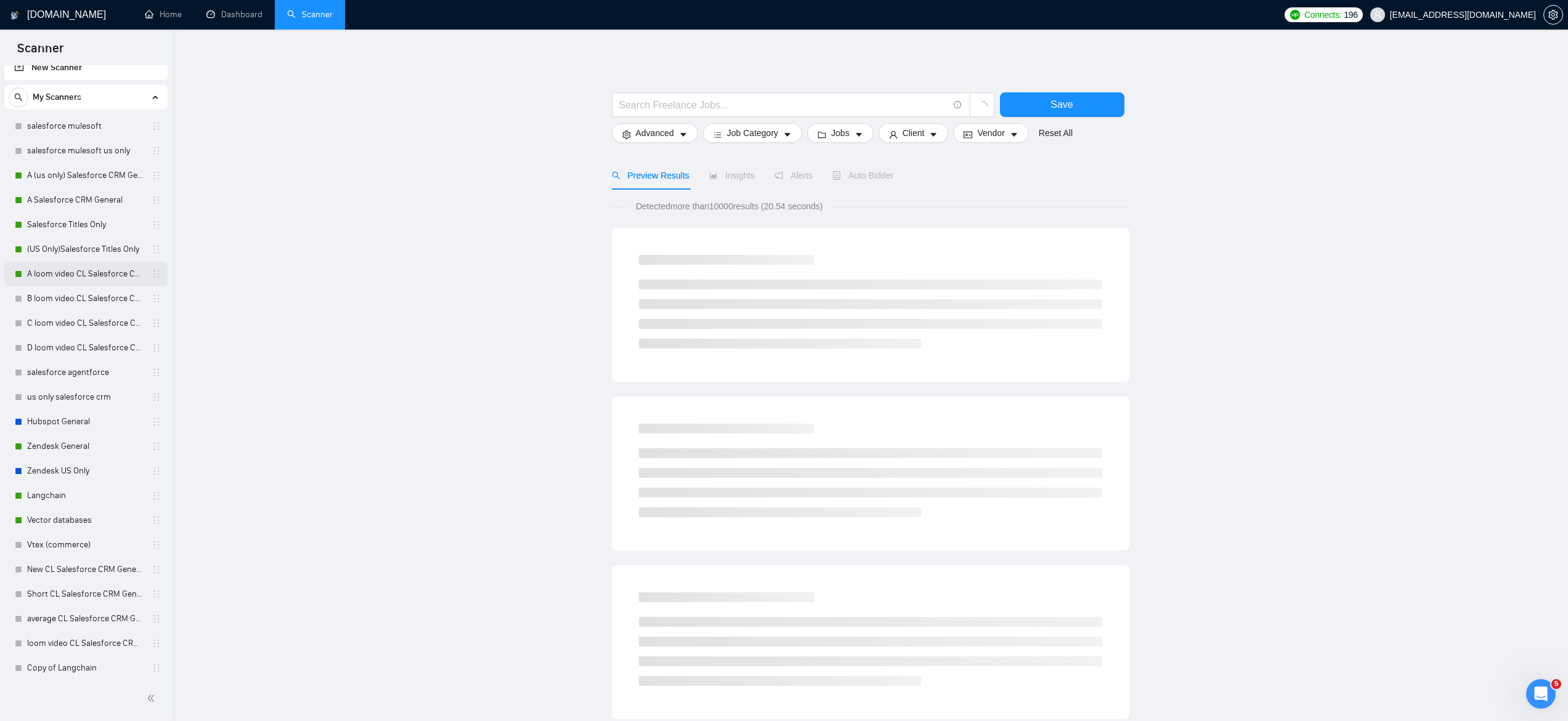
click at [75, 274] on link "A loom video CL Salesforce CRM General" at bounding box center [86, 274] width 117 height 25
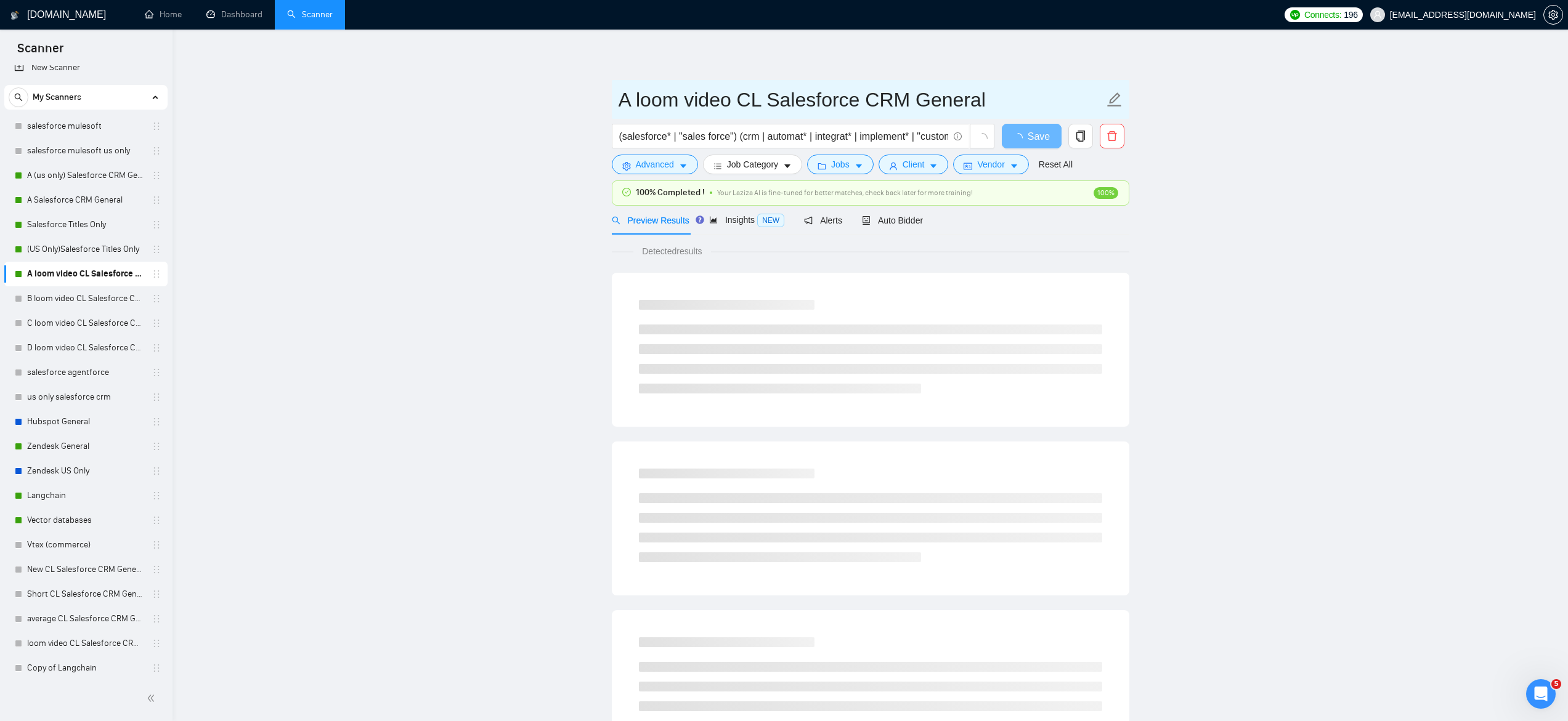
click at [636, 96] on input "A loom video CL Salesforce CRM General" at bounding box center [861, 100] width 485 height 31
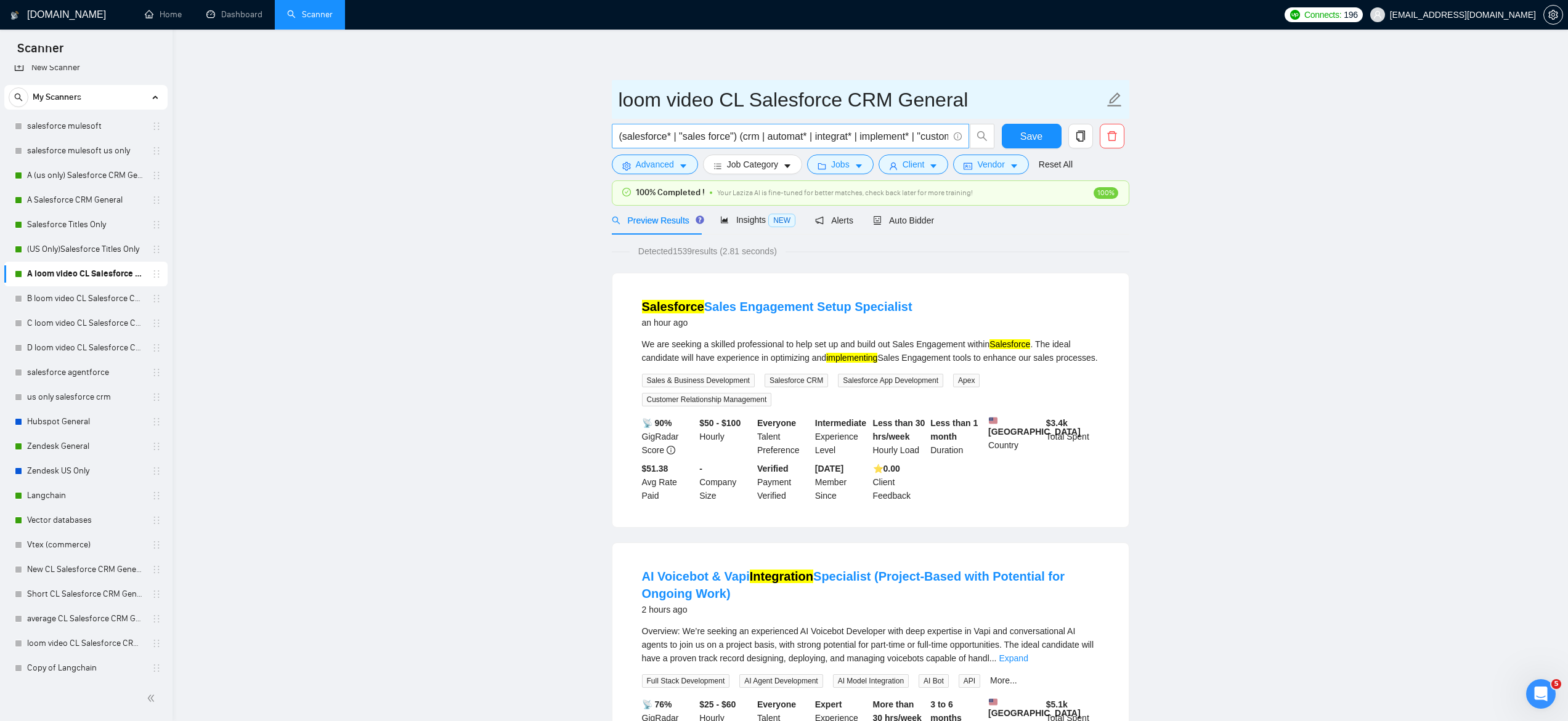
scroll to position [0, 130]
type input "loom video CL Salesforce CRM General"
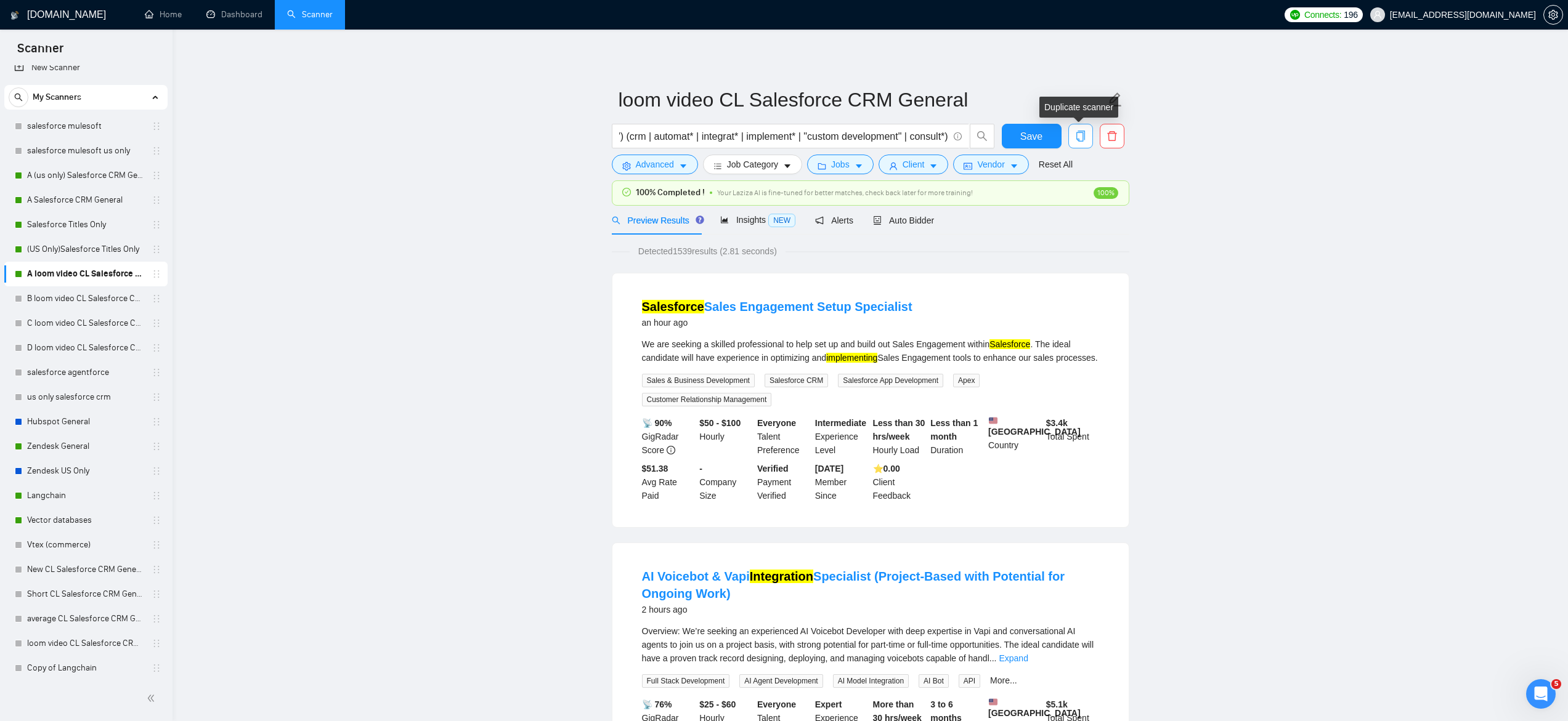
click at [1082, 137] on icon "copy" at bounding box center [1081, 136] width 11 height 11
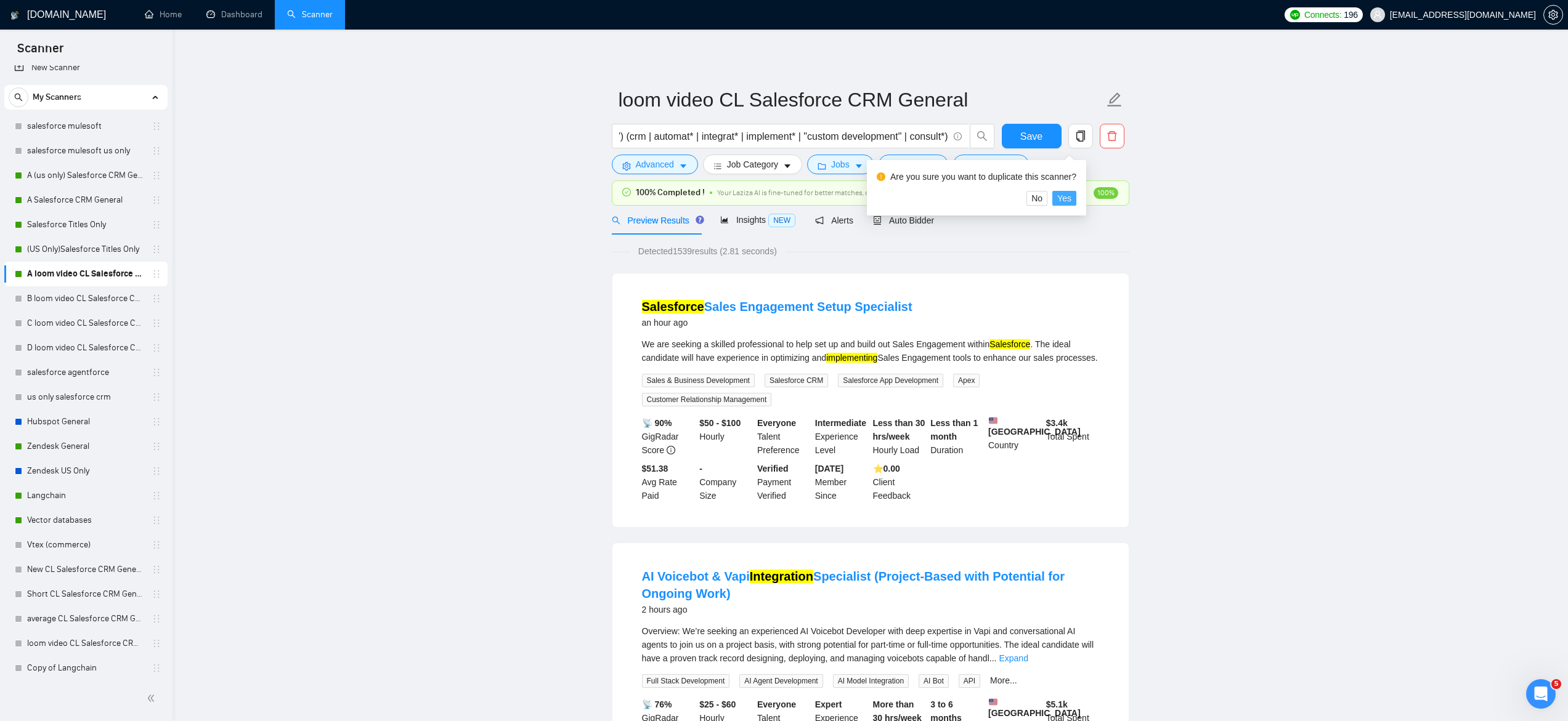
click at [1071, 197] on span "Yes" at bounding box center [1064, 198] width 14 height 13
click at [1032, 141] on span "Save" at bounding box center [1031, 136] width 22 height 15
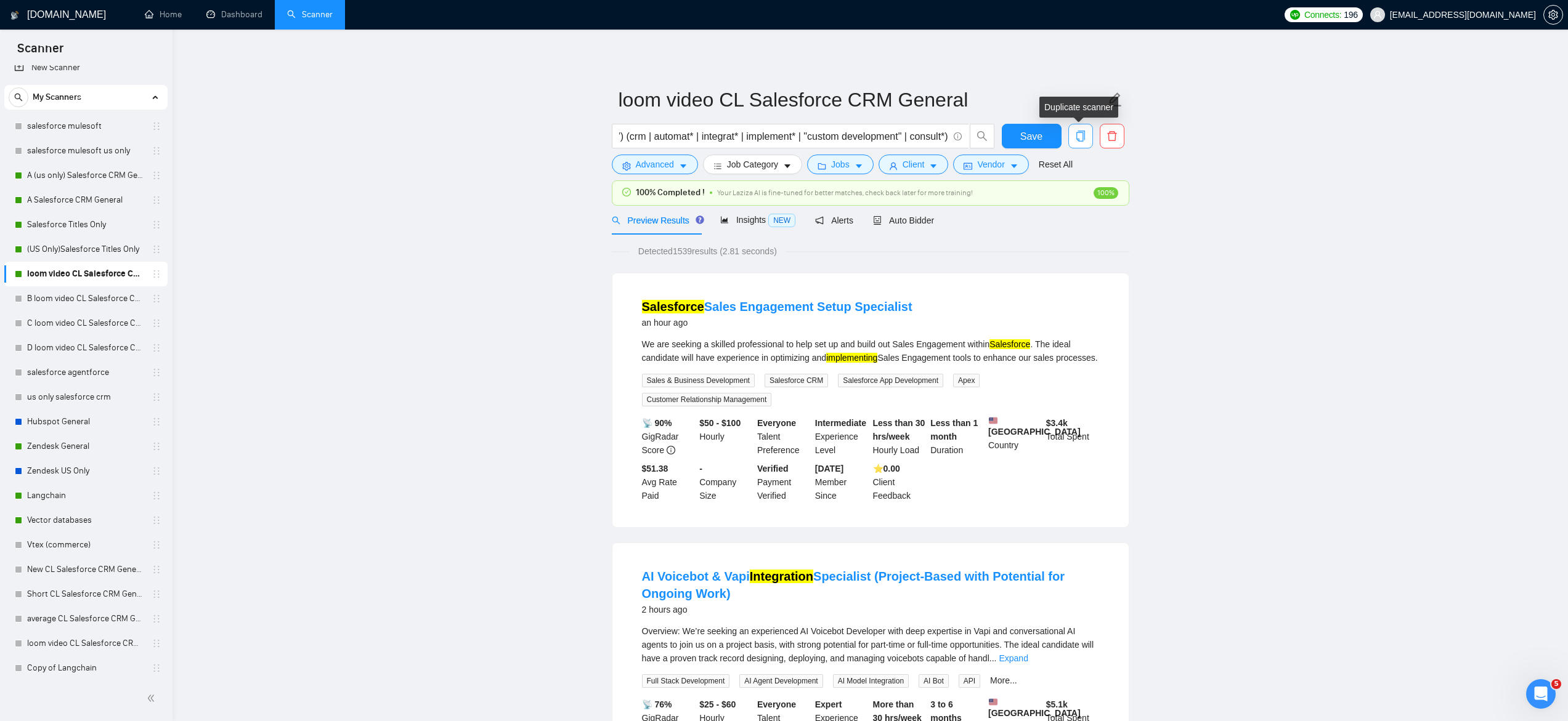
click at [1077, 137] on icon "copy" at bounding box center [1080, 136] width 9 height 11
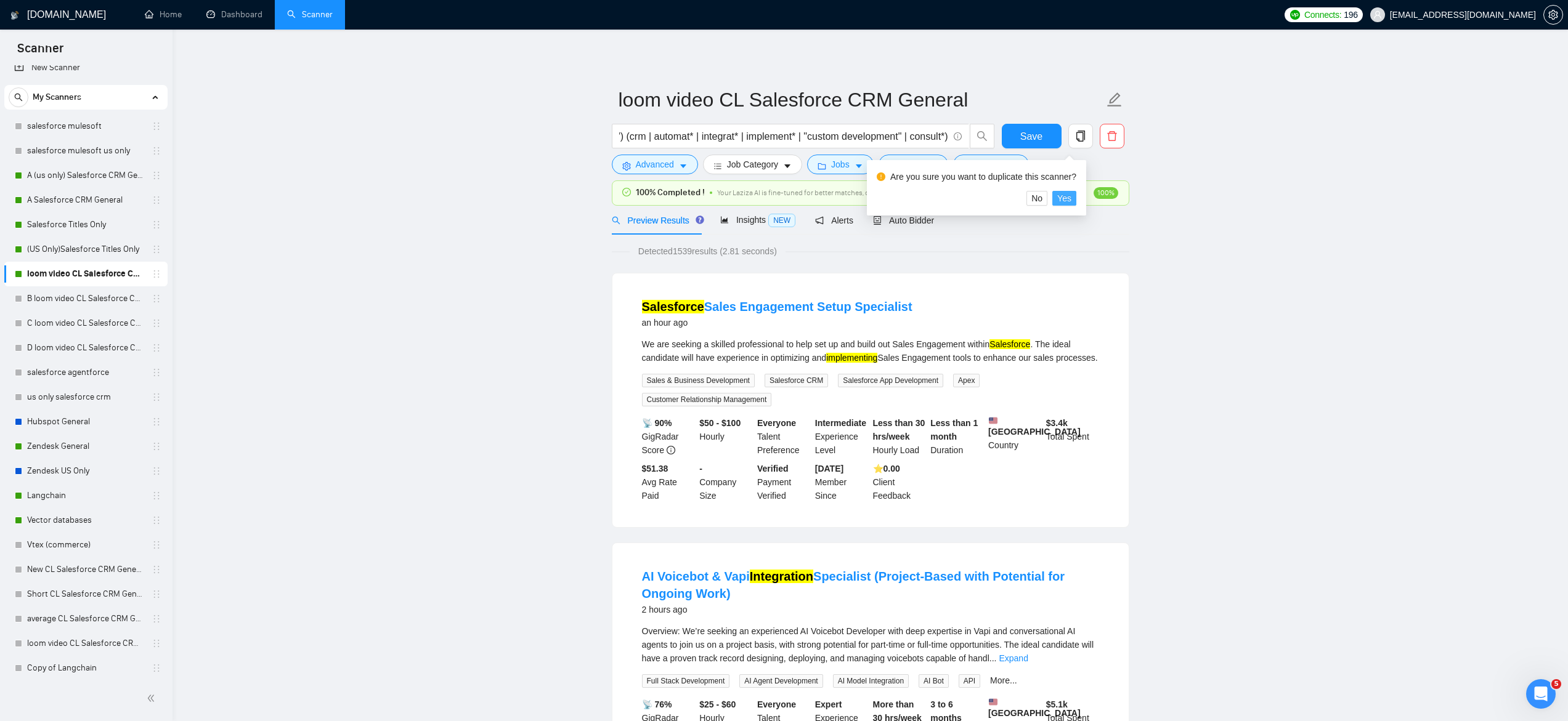
click at [1071, 197] on span "Yes" at bounding box center [1064, 198] width 14 height 13
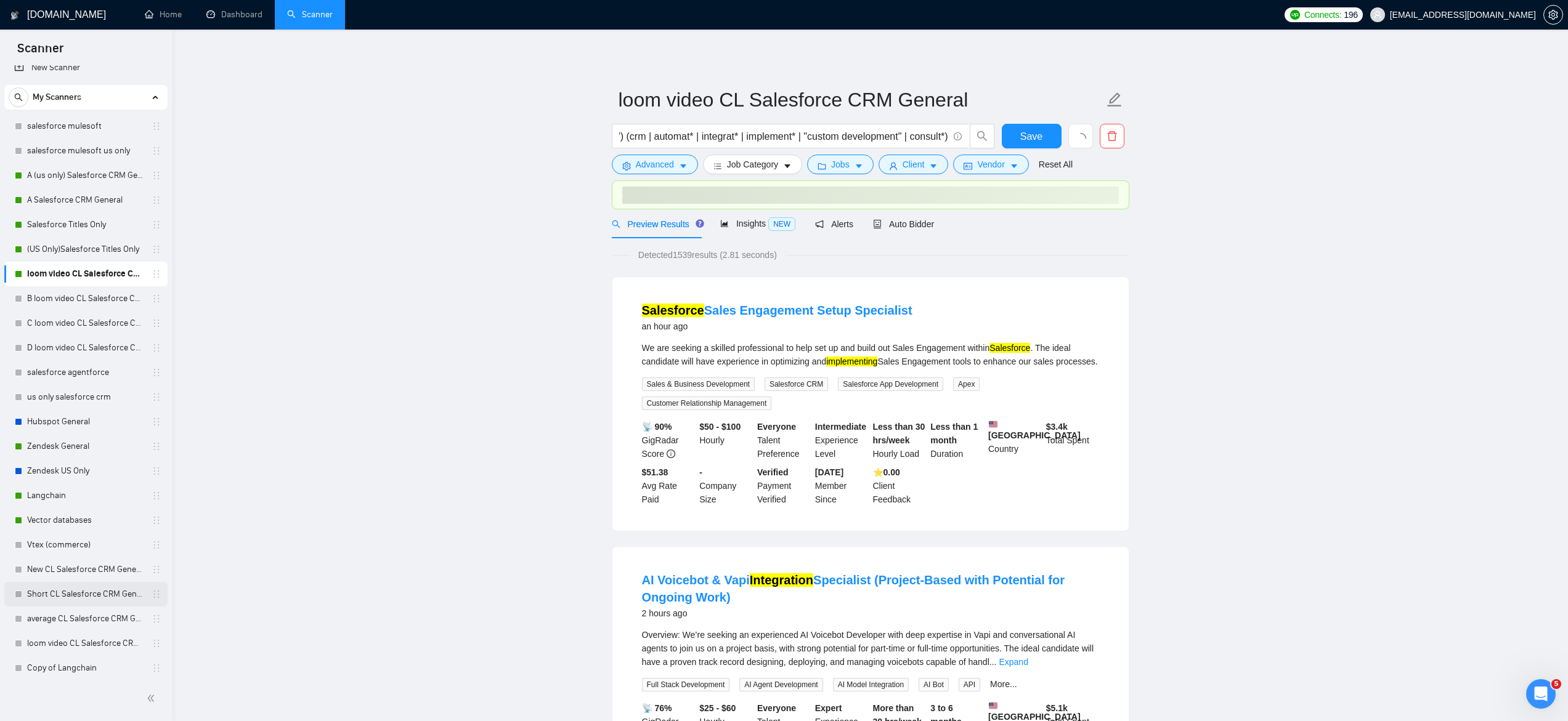
scroll to position [17, 0]
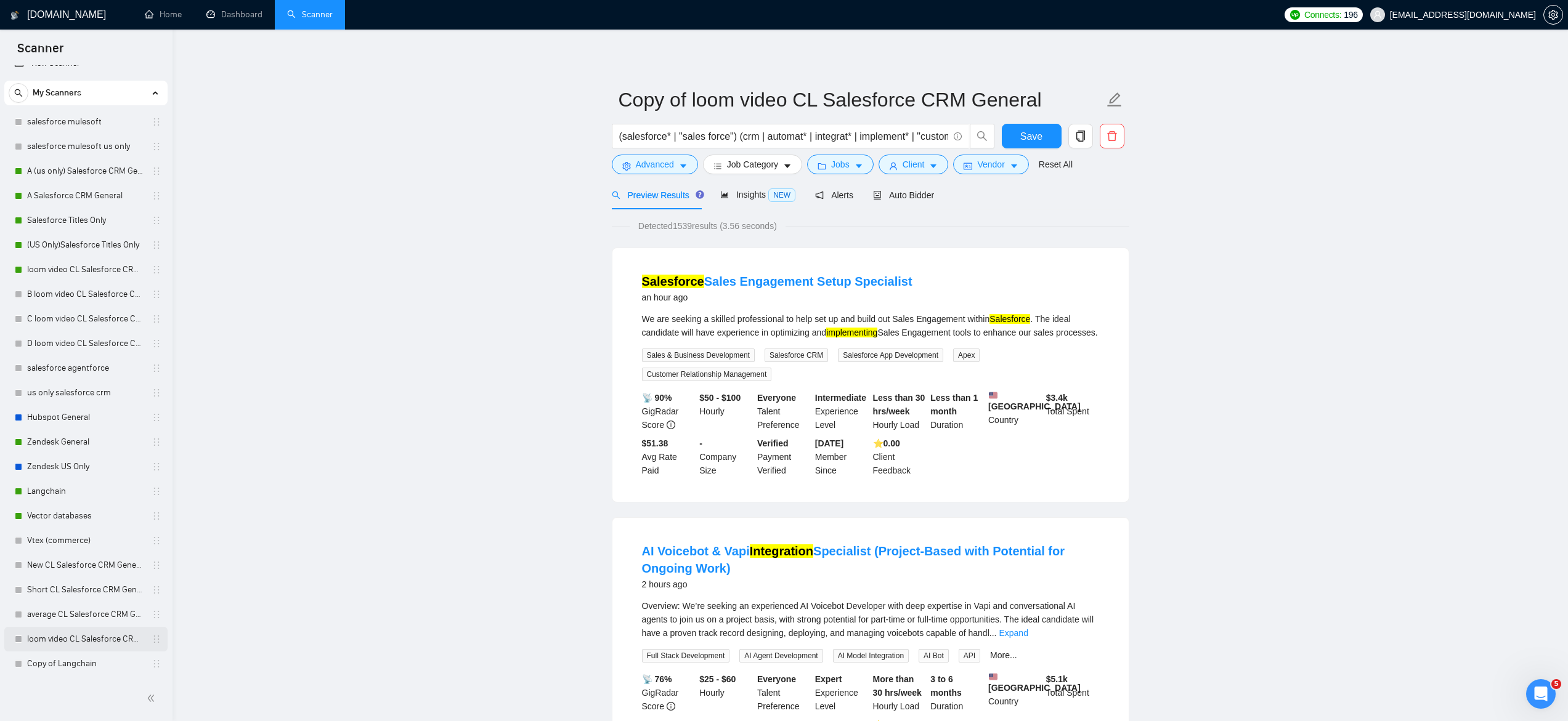
scroll to position [41, 0]
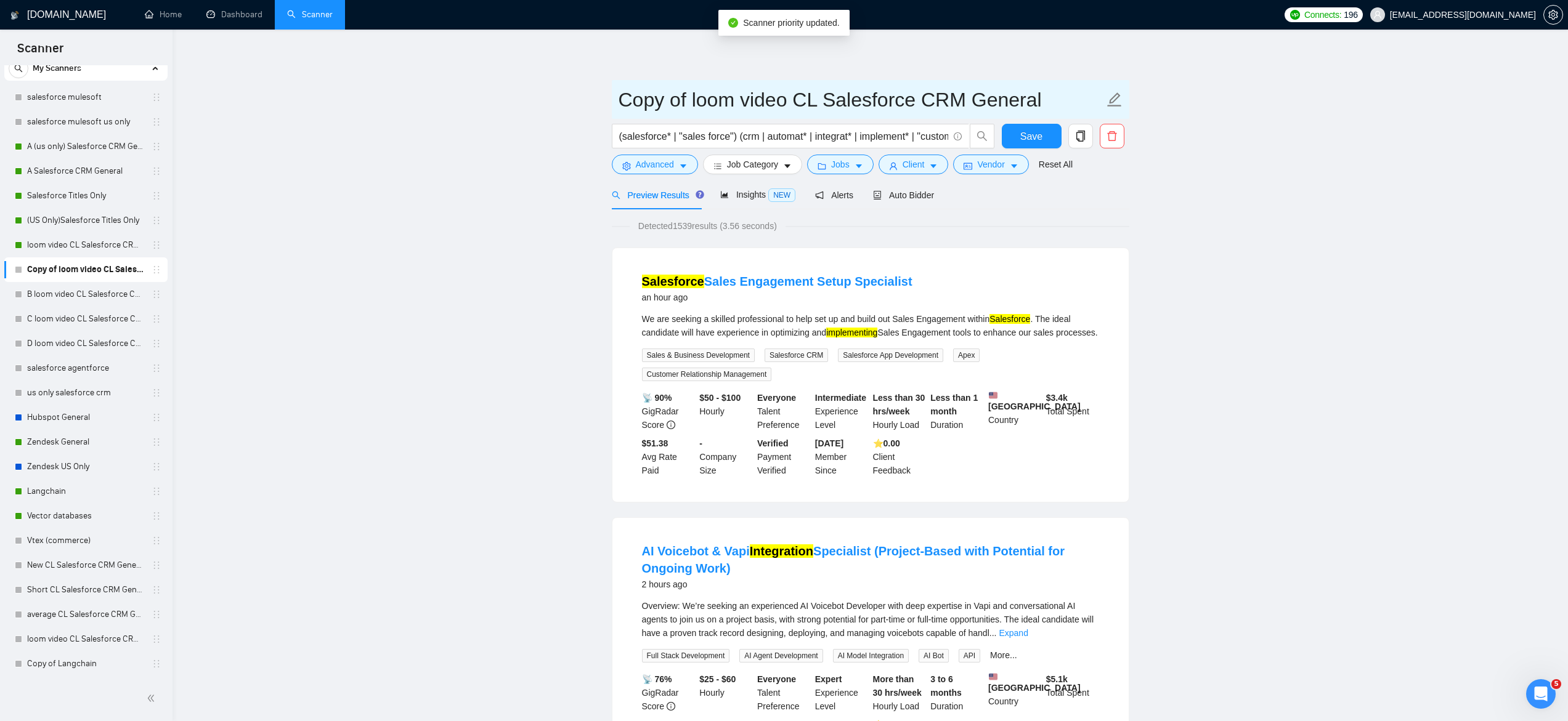
drag, startPoint x: 691, startPoint y: 102, endPoint x: 586, endPoint y: 113, distance: 105.6
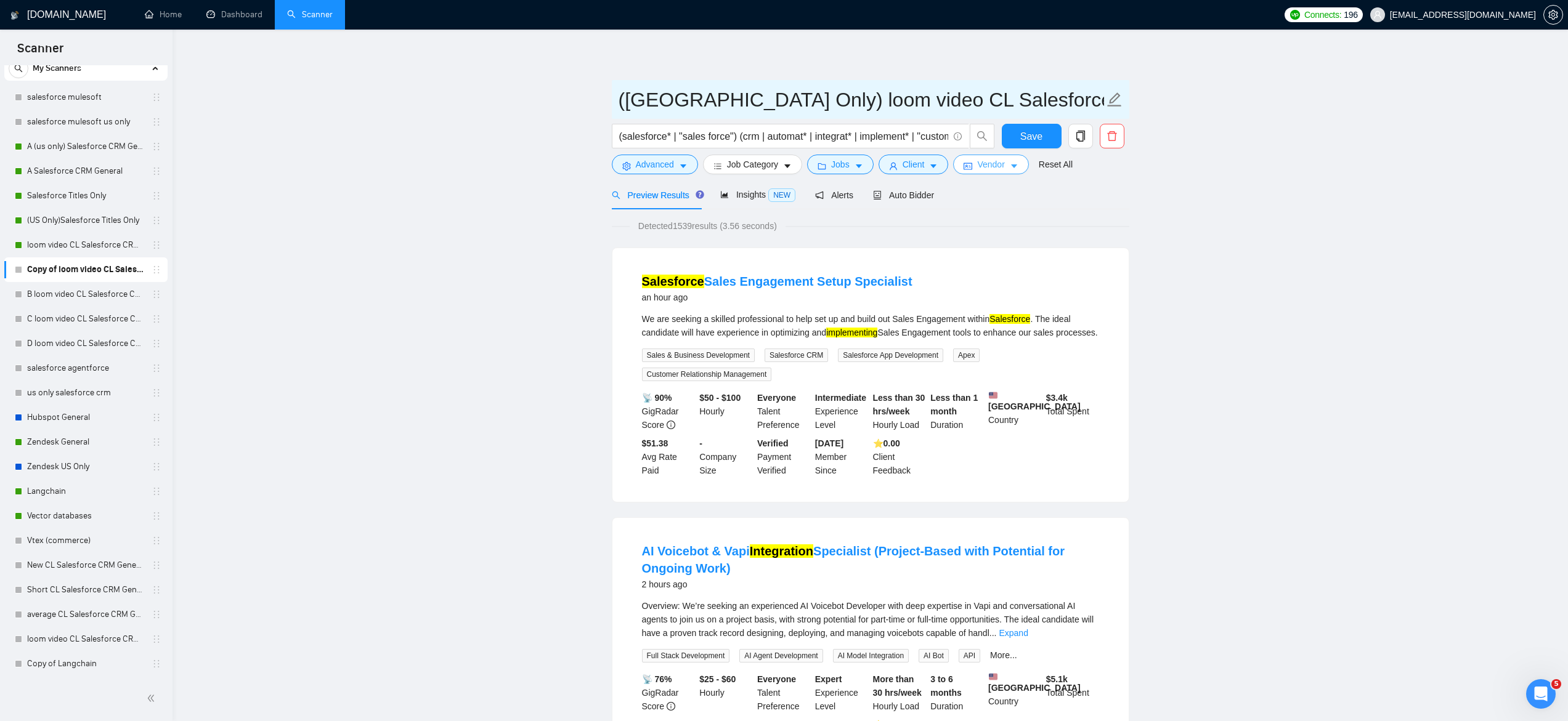
type input "([GEOGRAPHIC_DATA] Only) loom video CL Salesforce CRM General"
click at [991, 167] on span "Vendor" at bounding box center [990, 164] width 27 height 13
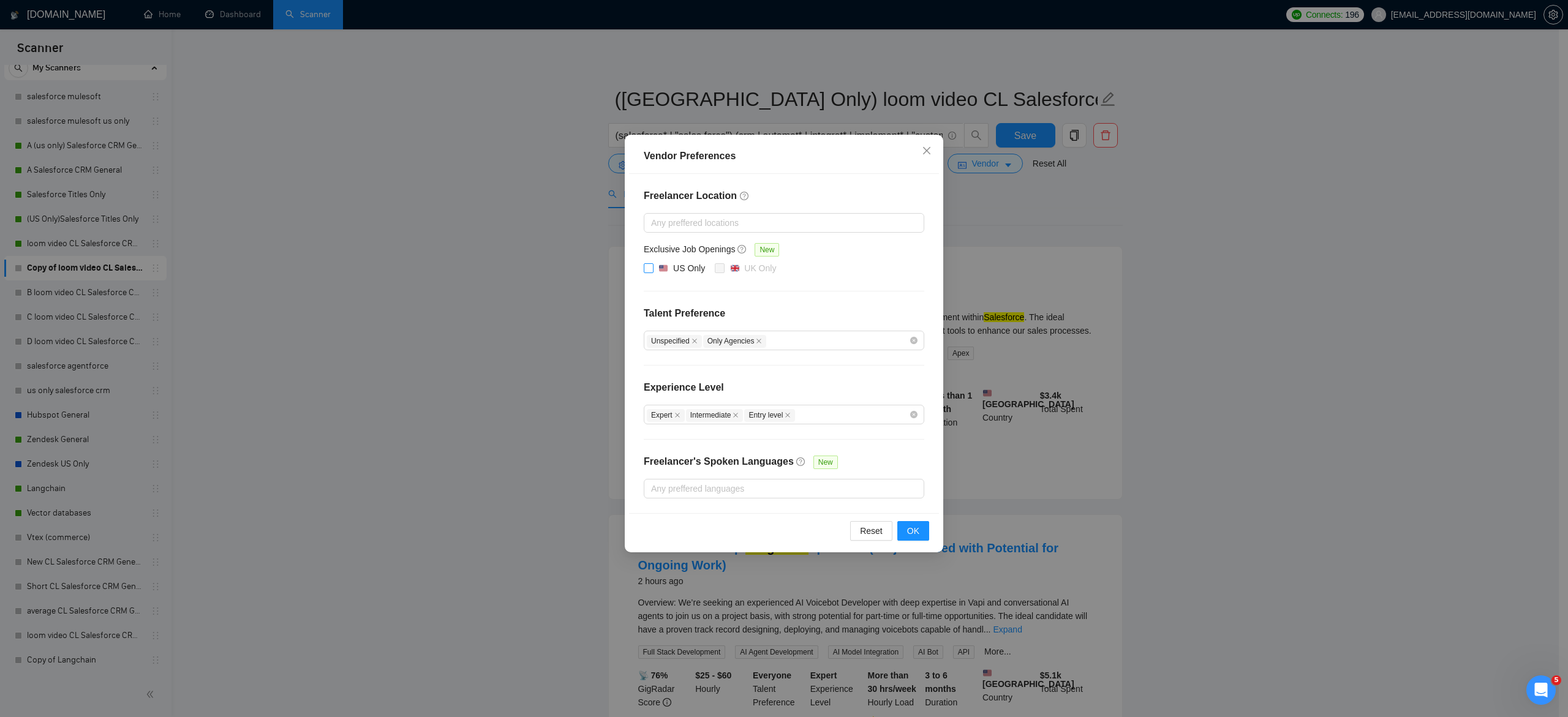
click at [655, 268] on span "US Only" at bounding box center [682, 269] width 56 height 15
click at [652, 268] on input "US Only" at bounding box center [648, 267] width 9 height 9
checkbox input "true"
click at [916, 533] on span "OK" at bounding box center [913, 531] width 13 height 13
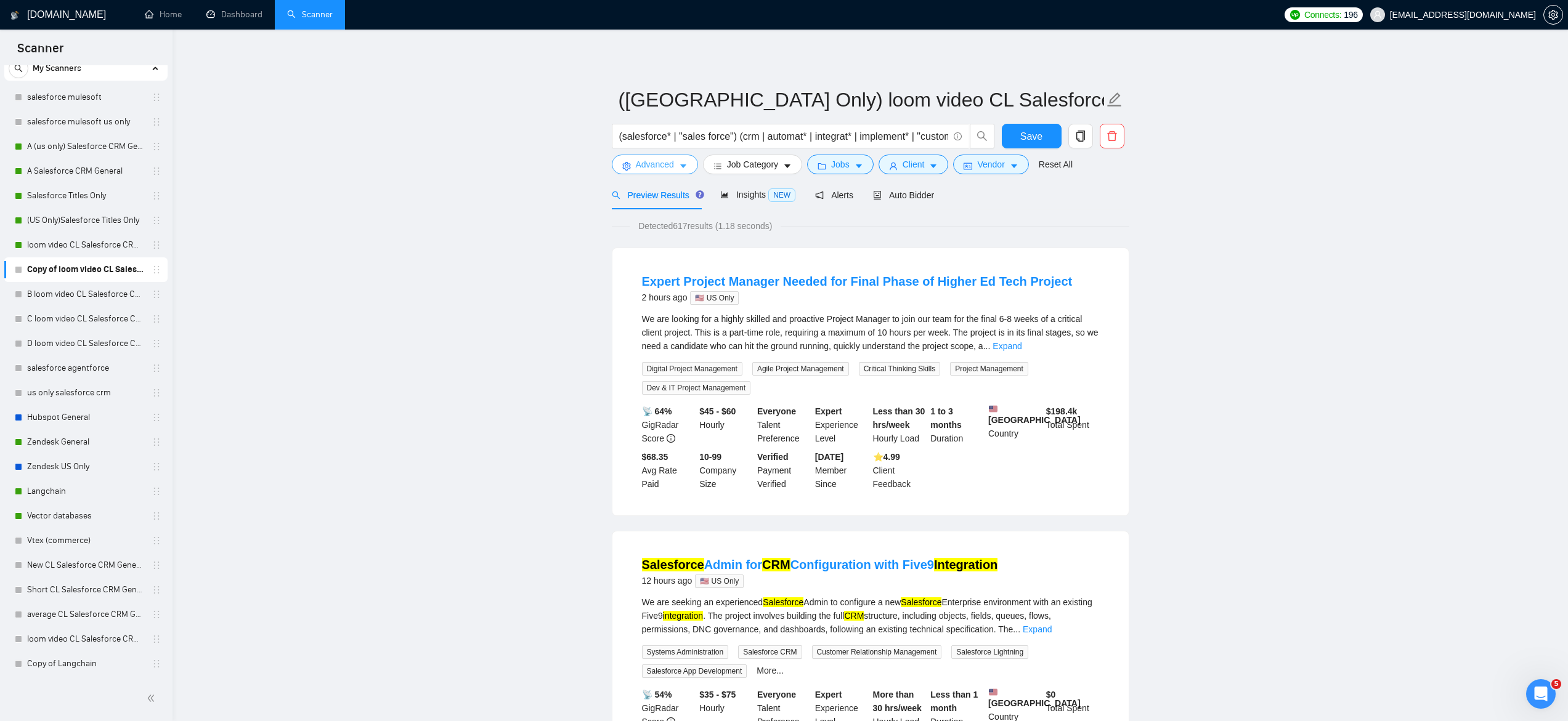
click at [666, 157] on button "Advanced" at bounding box center [655, 165] width 86 height 20
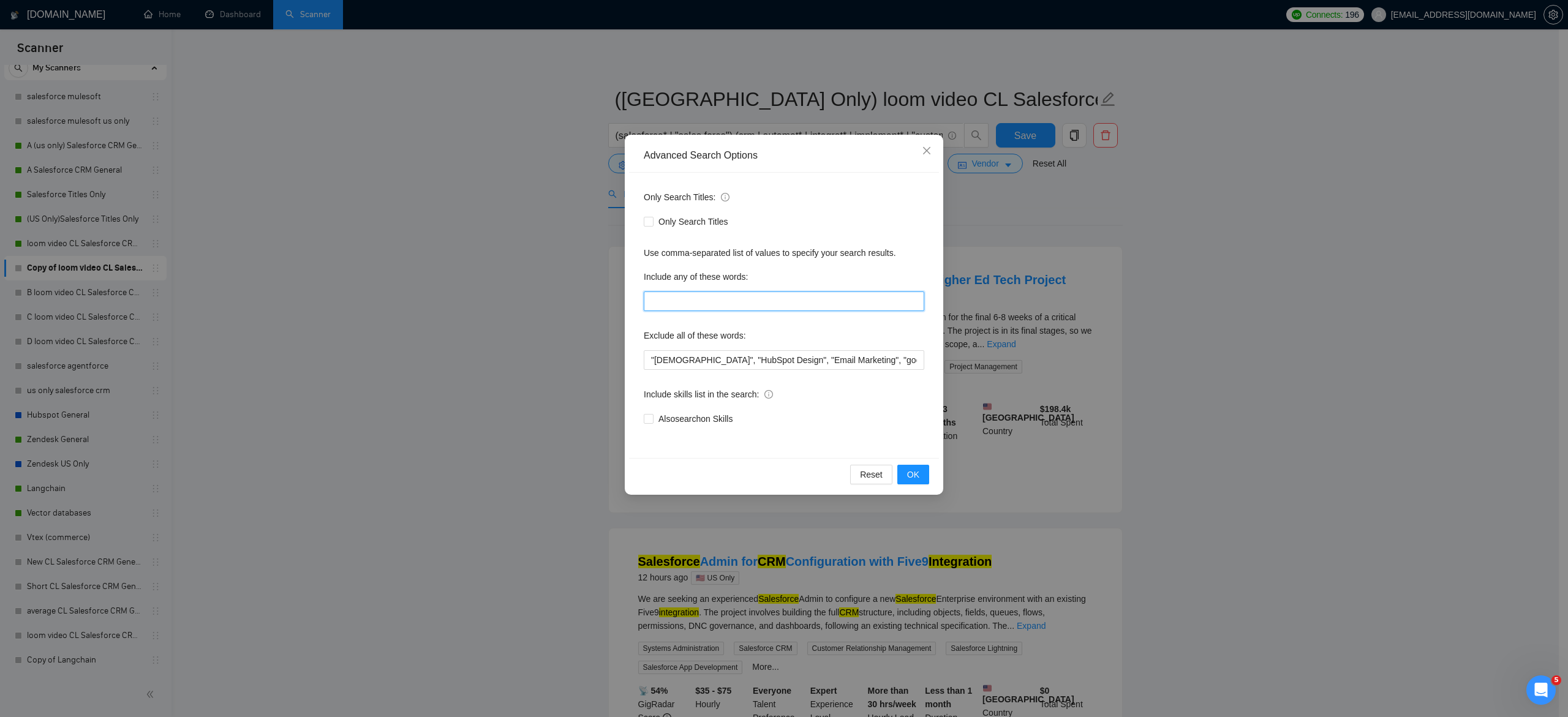
click at [705, 302] on input "text" at bounding box center [784, 301] width 280 height 20
click at [929, 154] on icon "close" at bounding box center [926, 150] width 7 height 7
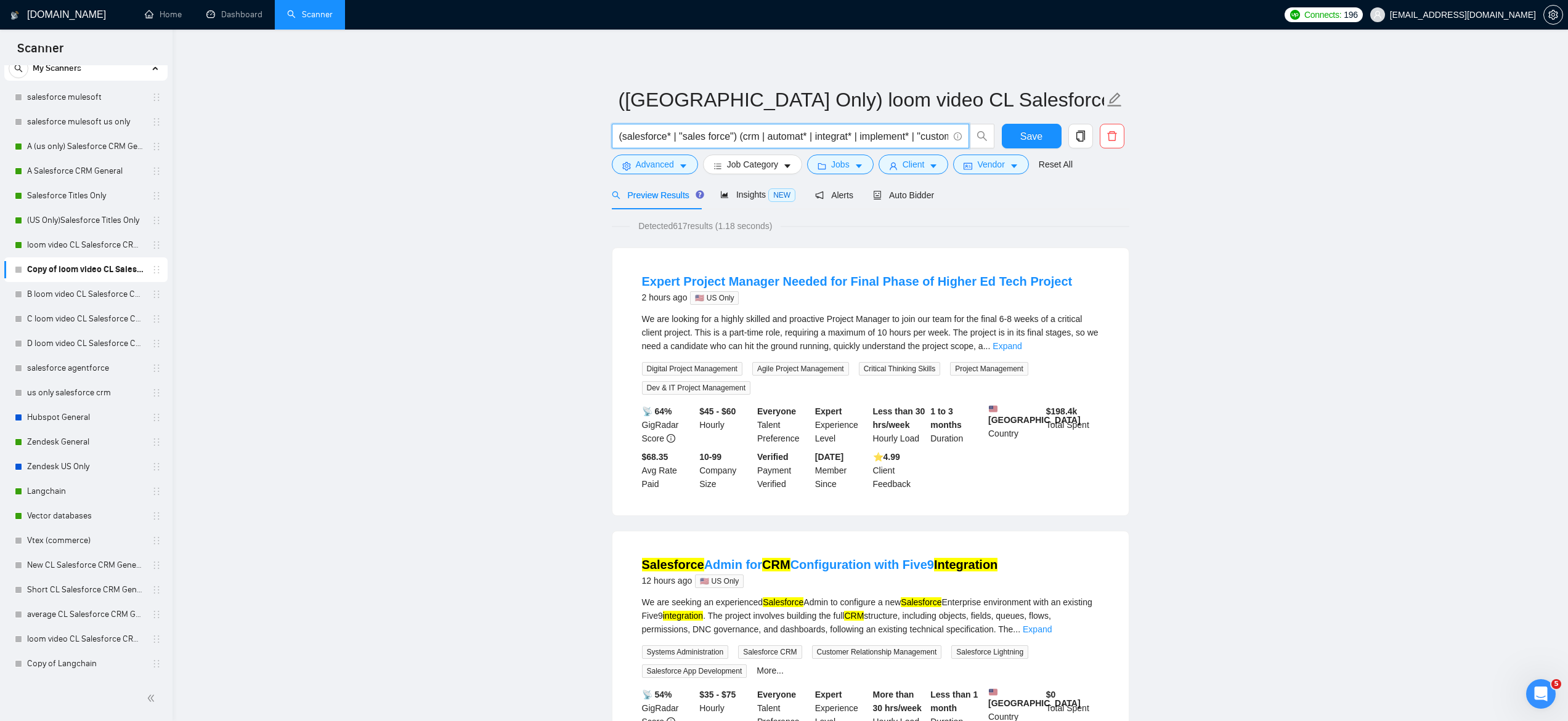
scroll to position [0, 130]
drag, startPoint x: 767, startPoint y: 138, endPoint x: 1029, endPoint y: 150, distance: 262.3
click at [1029, 150] on div "(salesforce* | "sales force") (crm | automat* | integrat* | implement* | "custo…" at bounding box center [868, 139] width 517 height 31
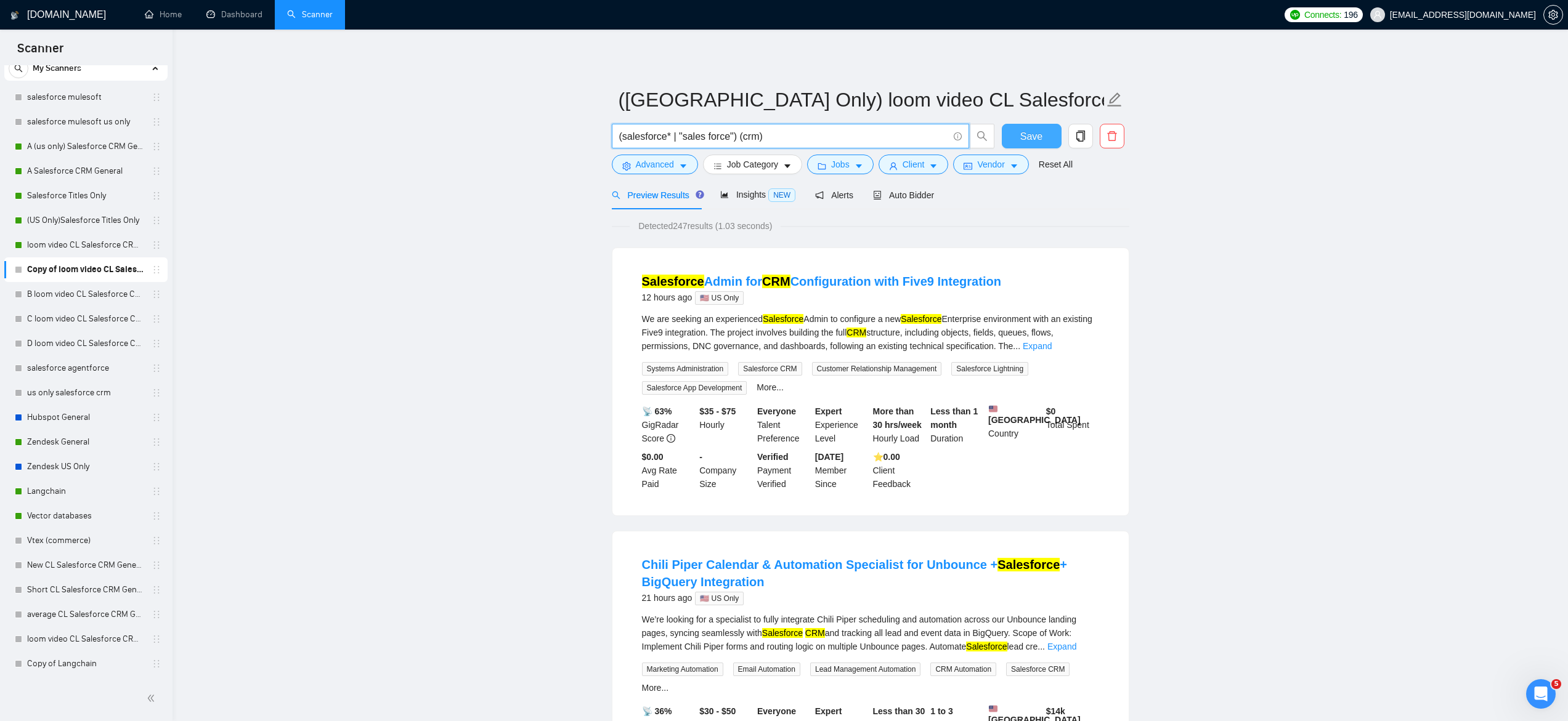
type input "(salesforce* | "sales force") (crm)"
click at [1022, 130] on span "Save" at bounding box center [1031, 136] width 22 height 15
click at [900, 199] on span "Auto Bidder" at bounding box center [904, 195] width 61 height 10
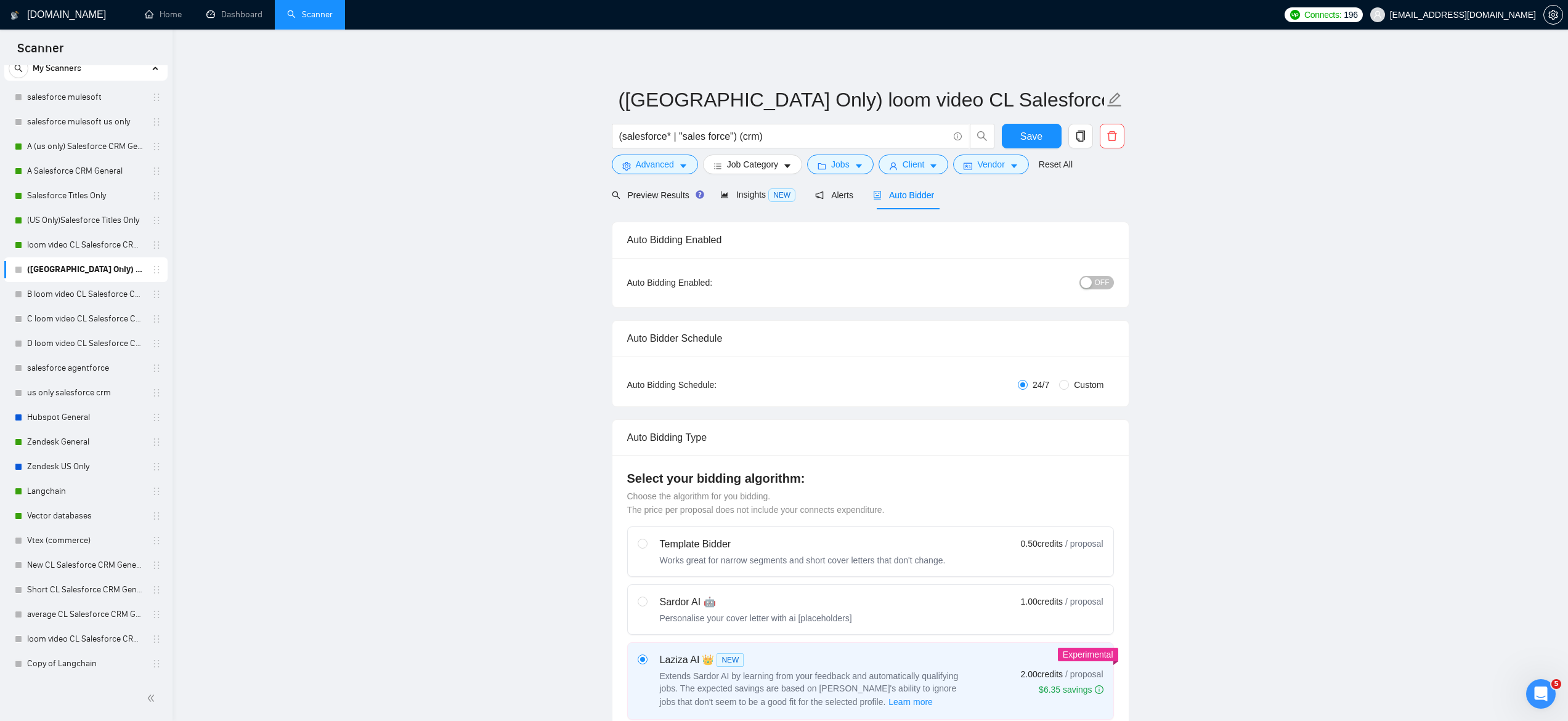
click at [1095, 280] on span "OFF" at bounding box center [1102, 282] width 15 height 13
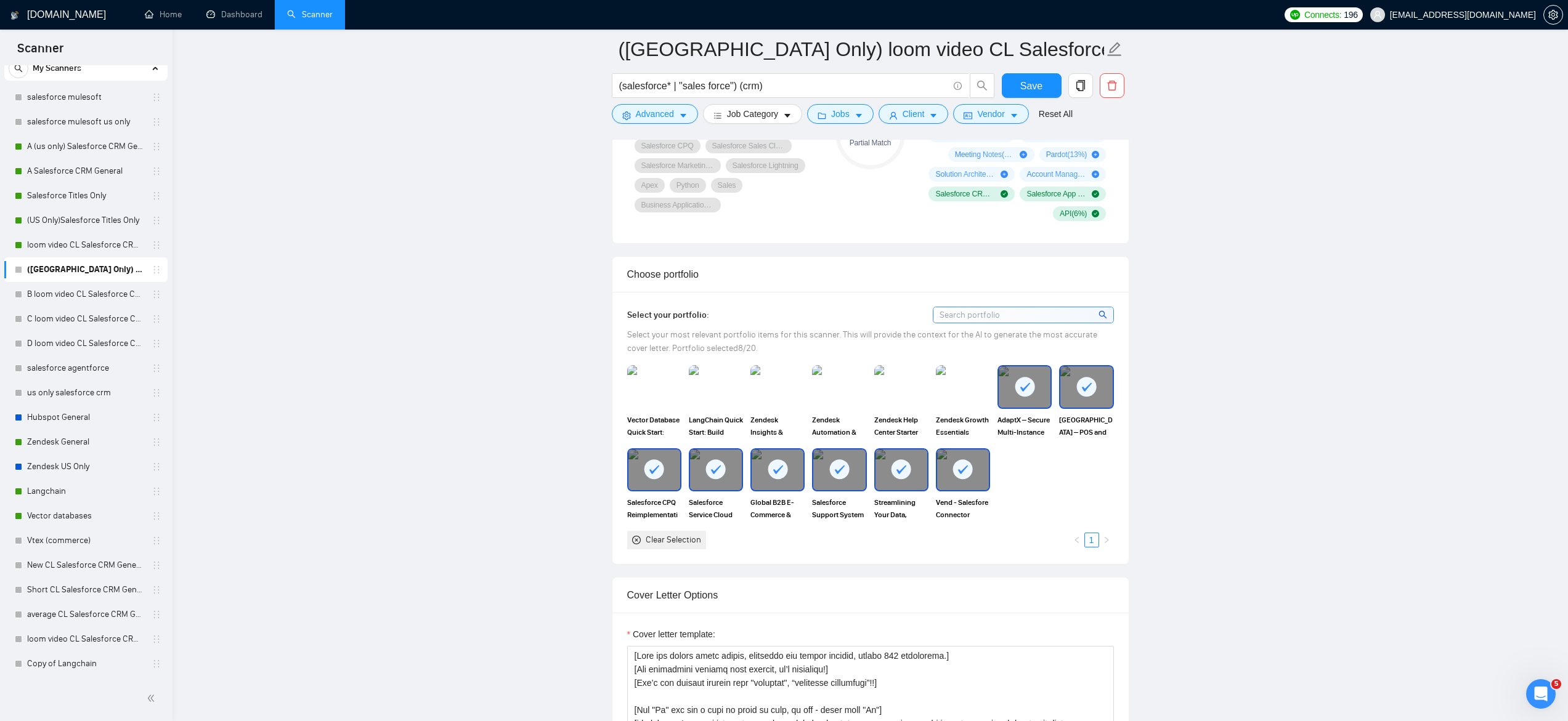
scroll to position [944, 0]
click at [1037, 90] on span "Save" at bounding box center [1031, 86] width 22 height 15
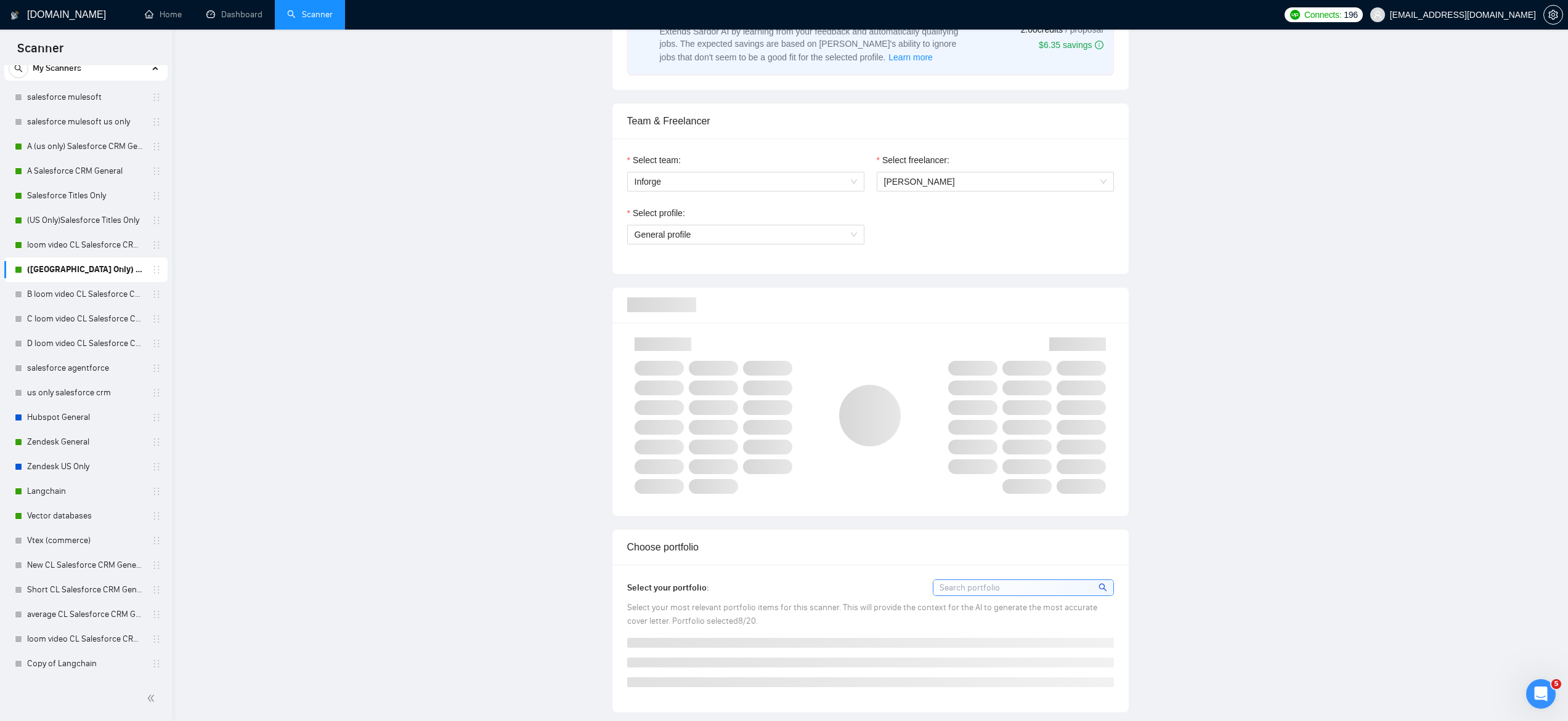
scroll to position [0, 0]
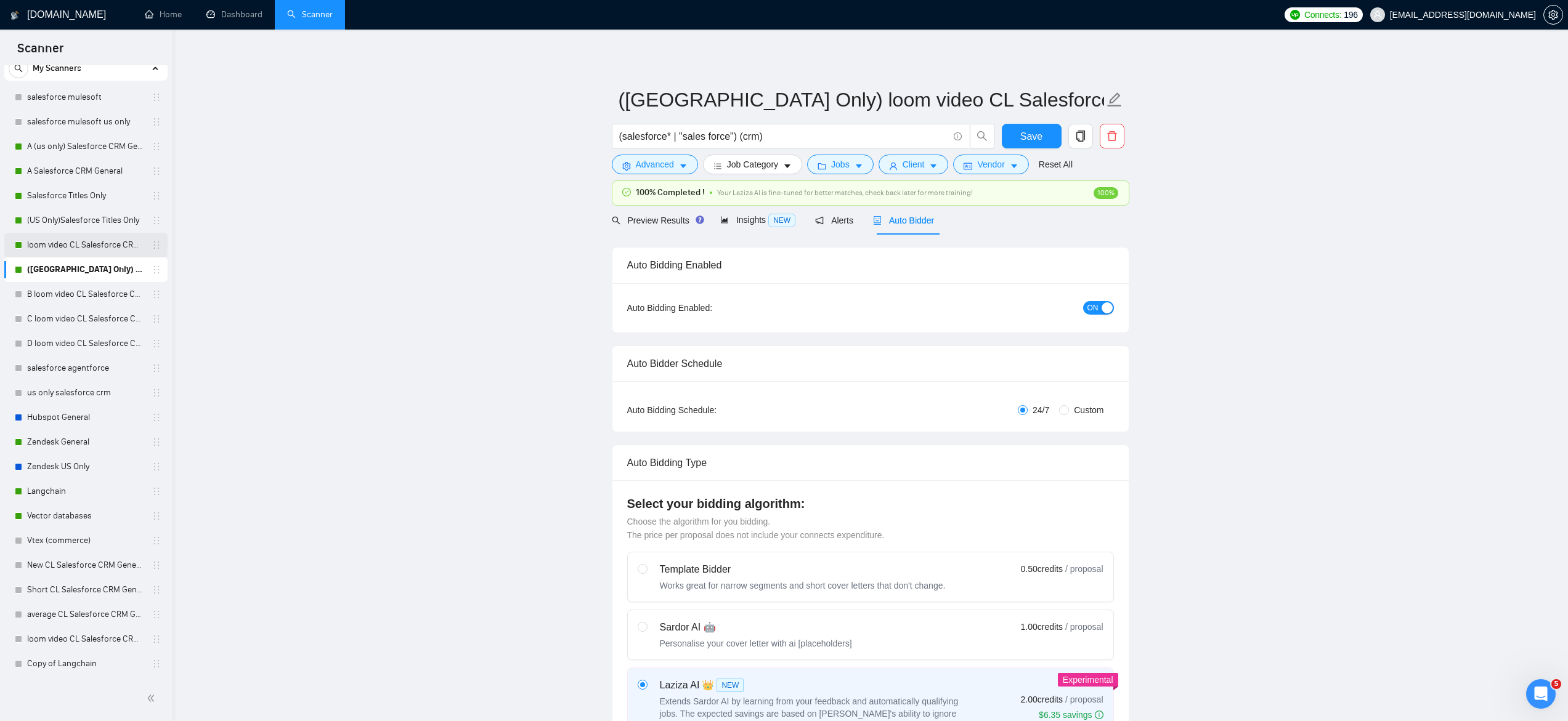
click at [98, 245] on link "loom video CL Salesforce CRM General" at bounding box center [86, 245] width 117 height 25
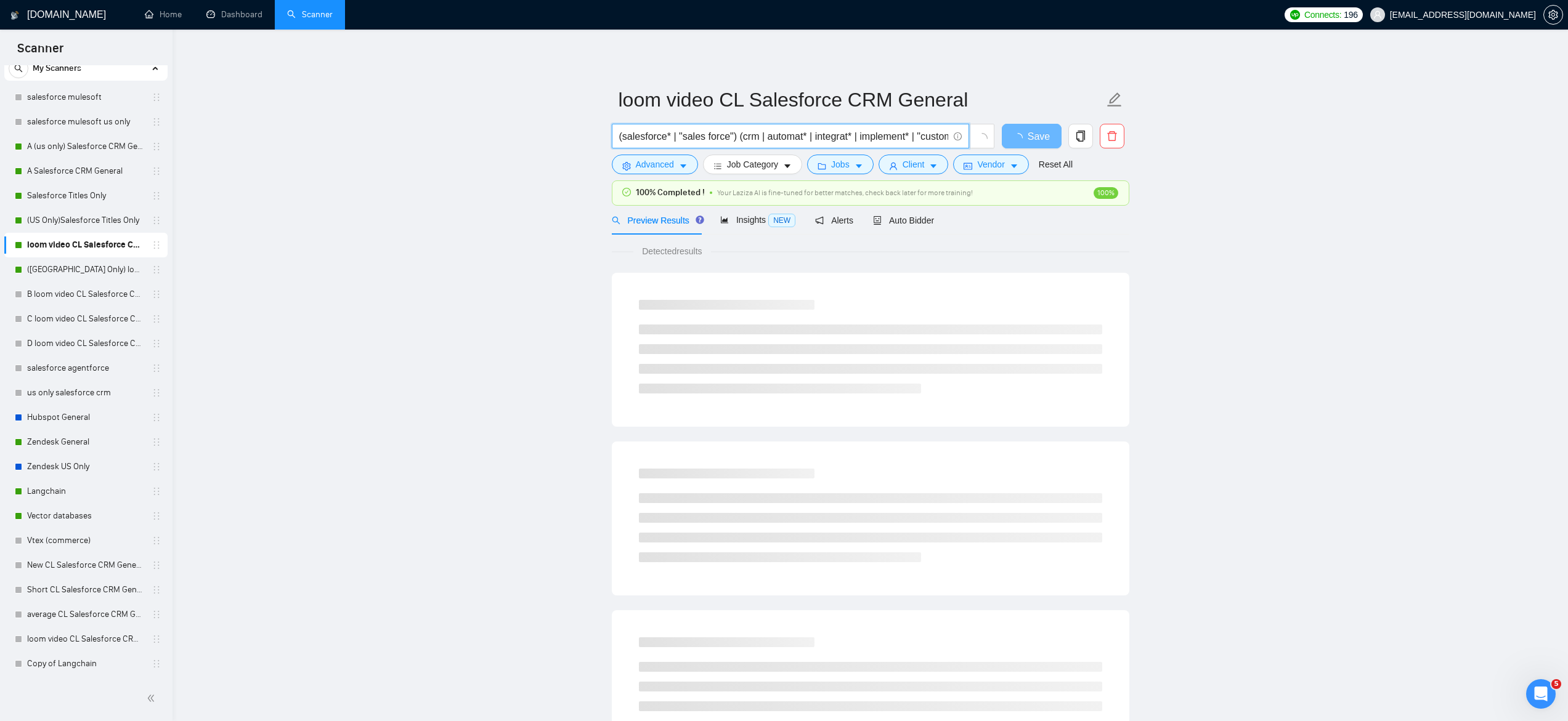
scroll to position [0, 130]
drag, startPoint x: 766, startPoint y: 137, endPoint x: 1087, endPoint y: 155, distance: 321.5
click at [1087, 155] on form "loom video CL Salesforce CRM General (salesforce* | "sales force") (crm | autom…" at bounding box center [870, 130] width 517 height 100
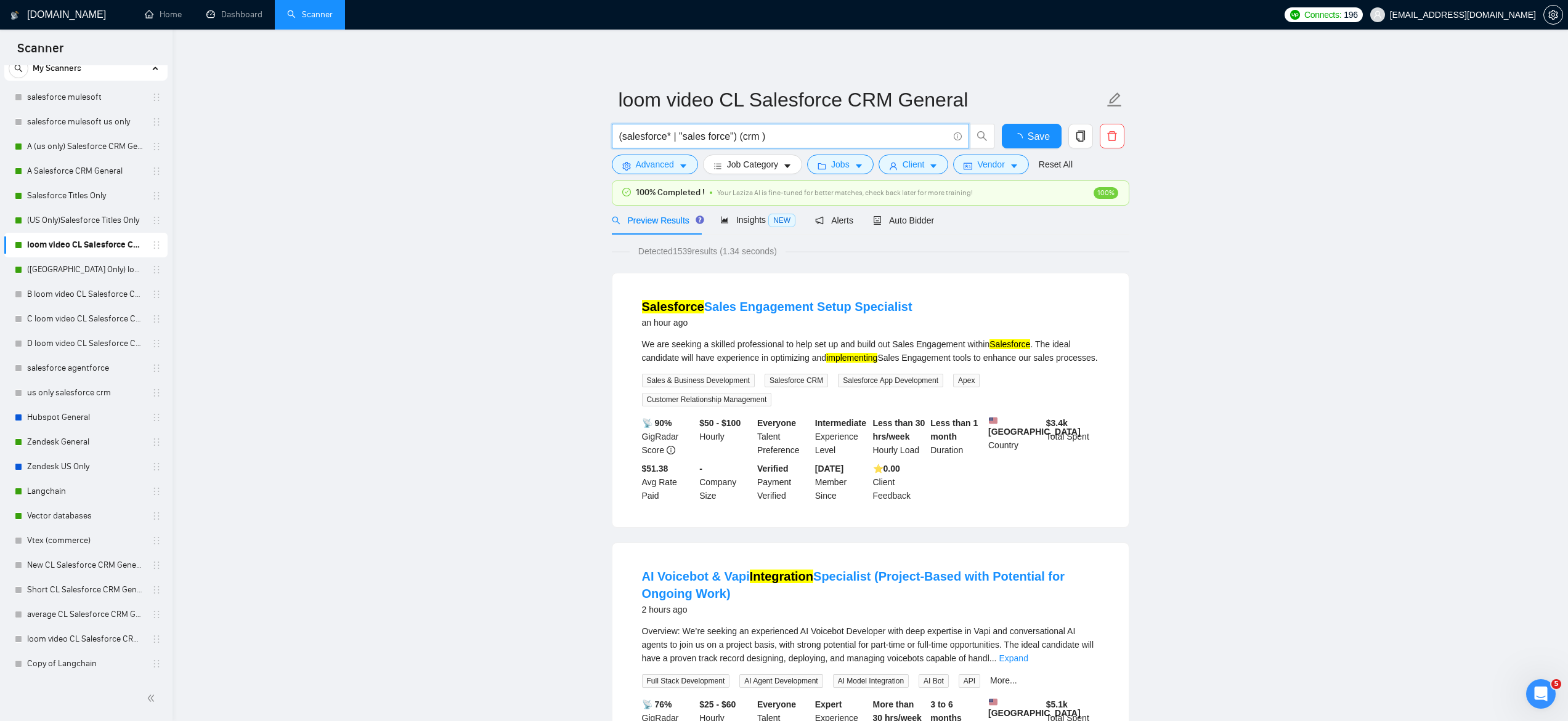
scroll to position [0, 0]
type input "(salesforce* | "sales force") (crm)"
click at [1026, 136] on span "Save" at bounding box center [1031, 136] width 22 height 15
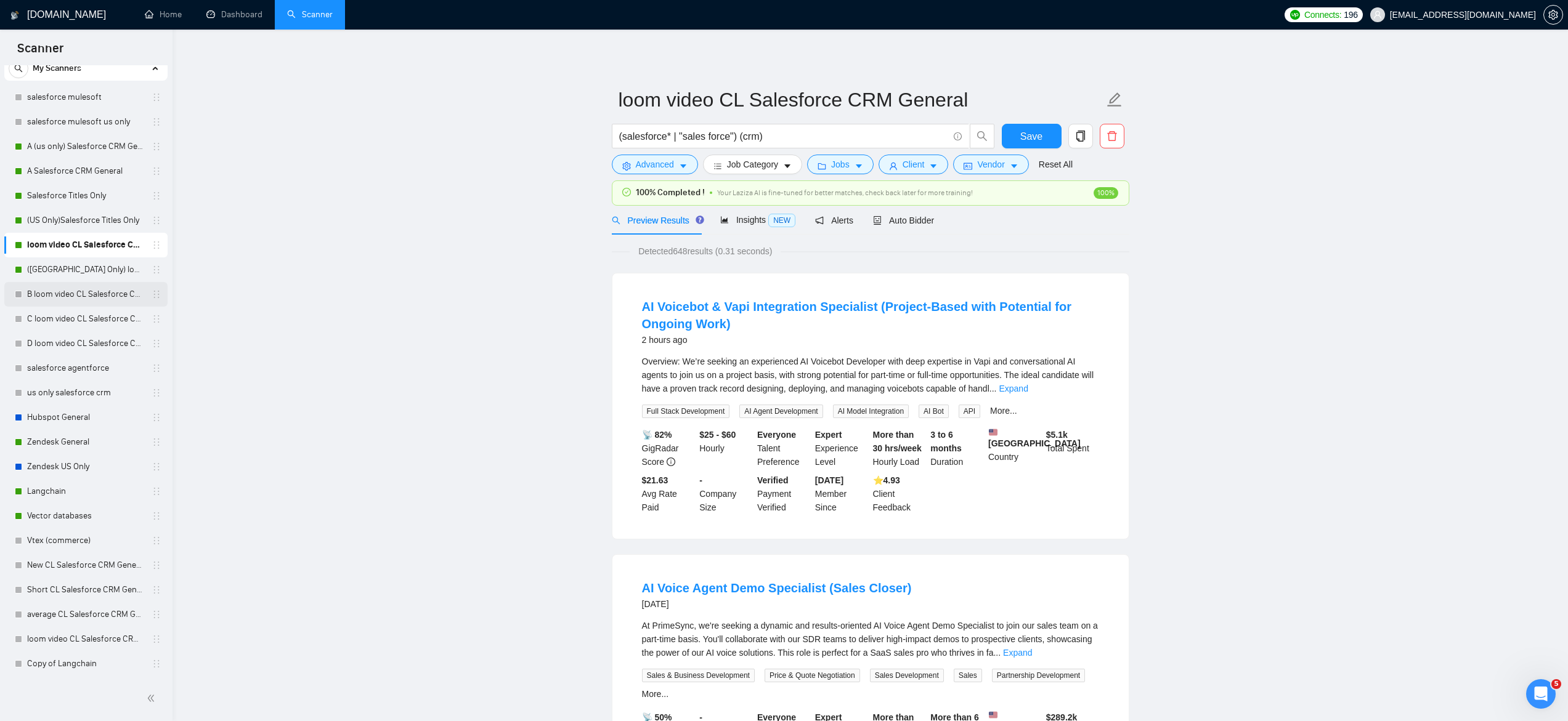
click at [125, 292] on link "B loom video CL Salesforce CRM General" at bounding box center [86, 294] width 117 height 25
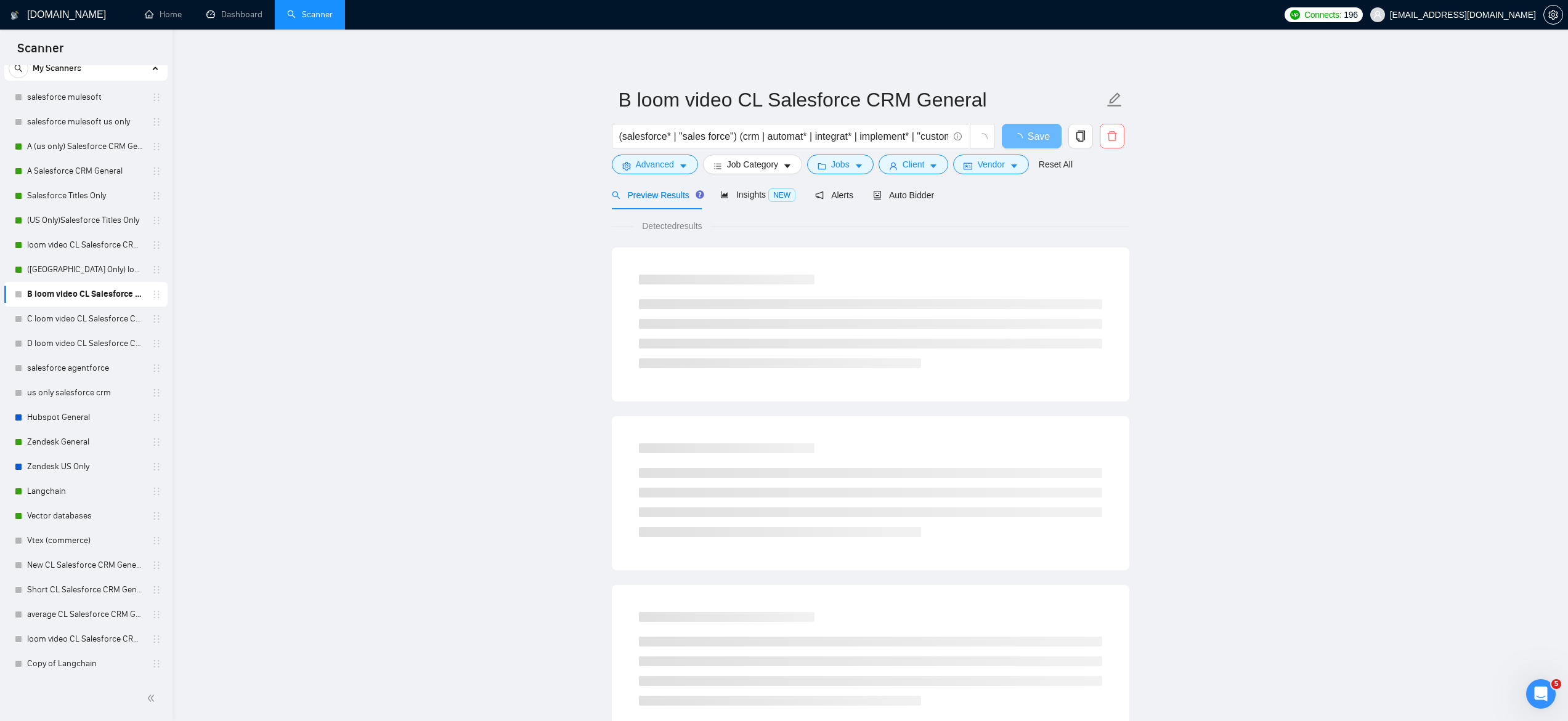
click at [1118, 134] on span "delete" at bounding box center [1112, 136] width 23 height 11
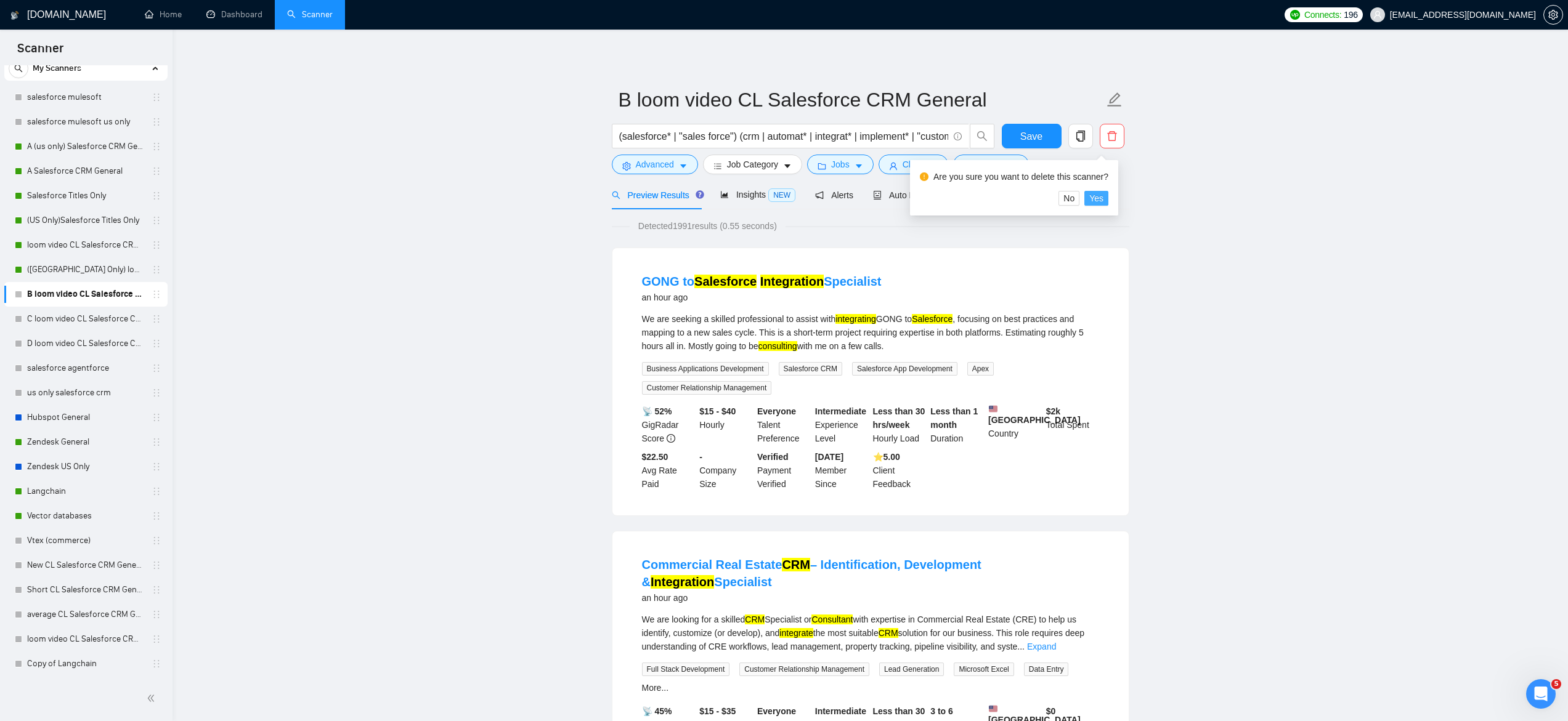
click at [1103, 199] on span "Yes" at bounding box center [1096, 198] width 14 height 13
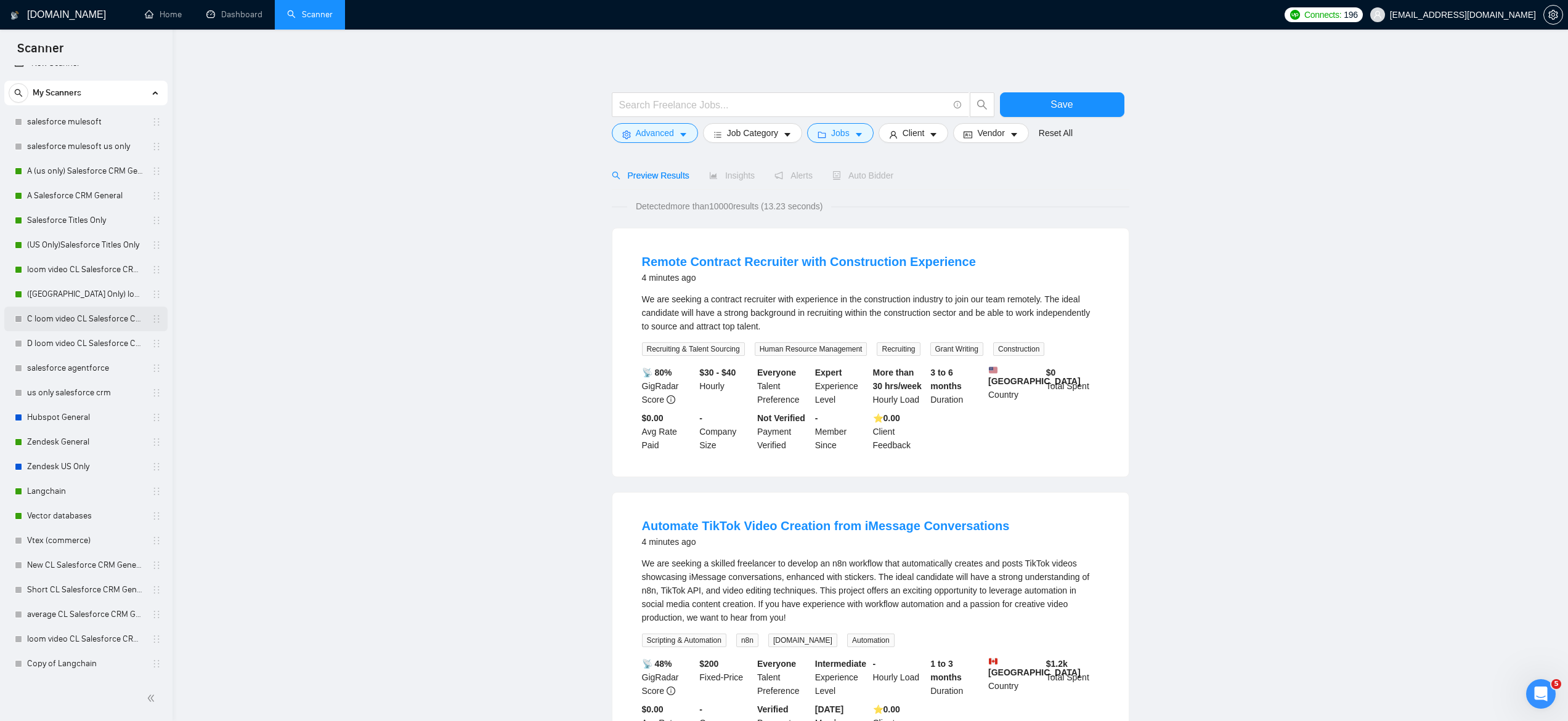
scroll to position [17, 0]
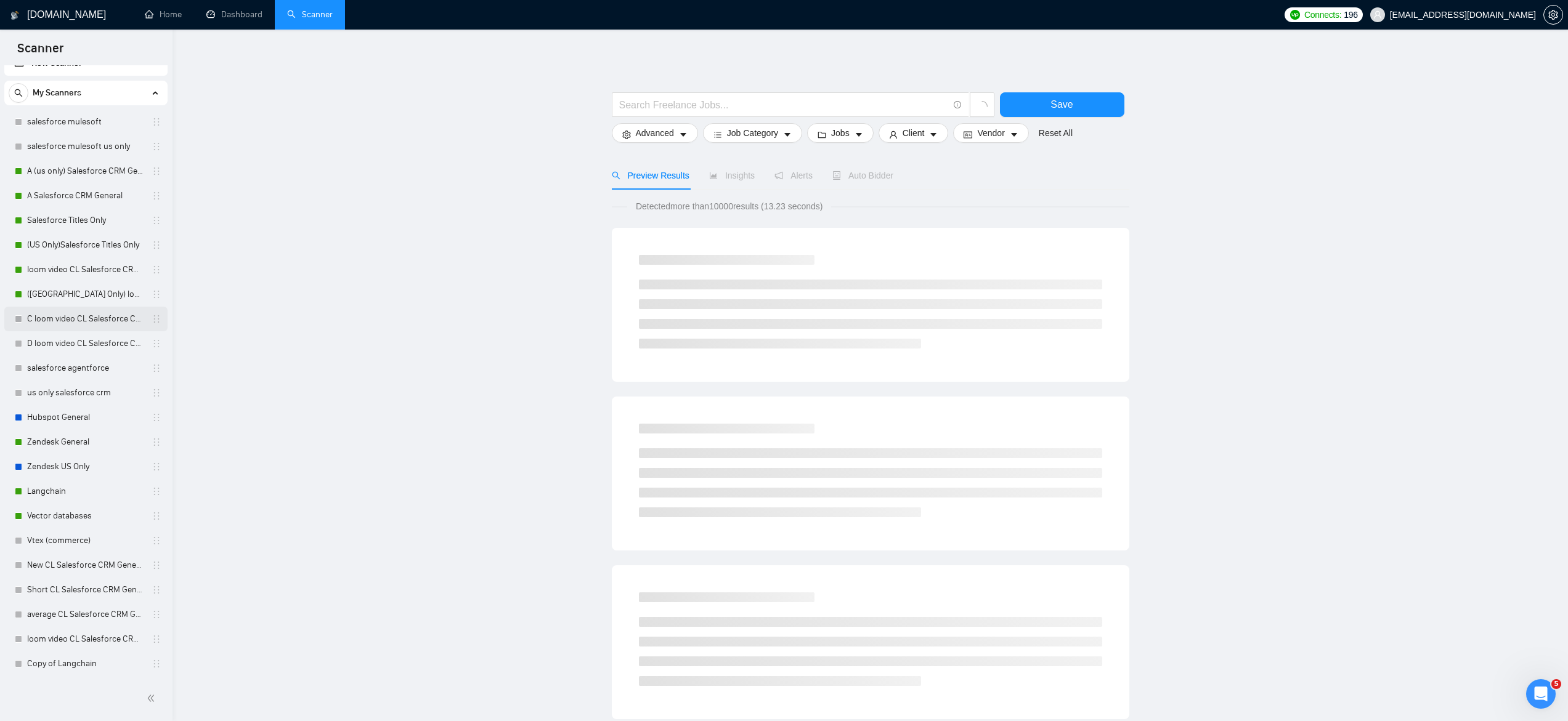
click at [55, 320] on link "C loom video CL Salesforce CRM General" at bounding box center [86, 318] width 117 height 25
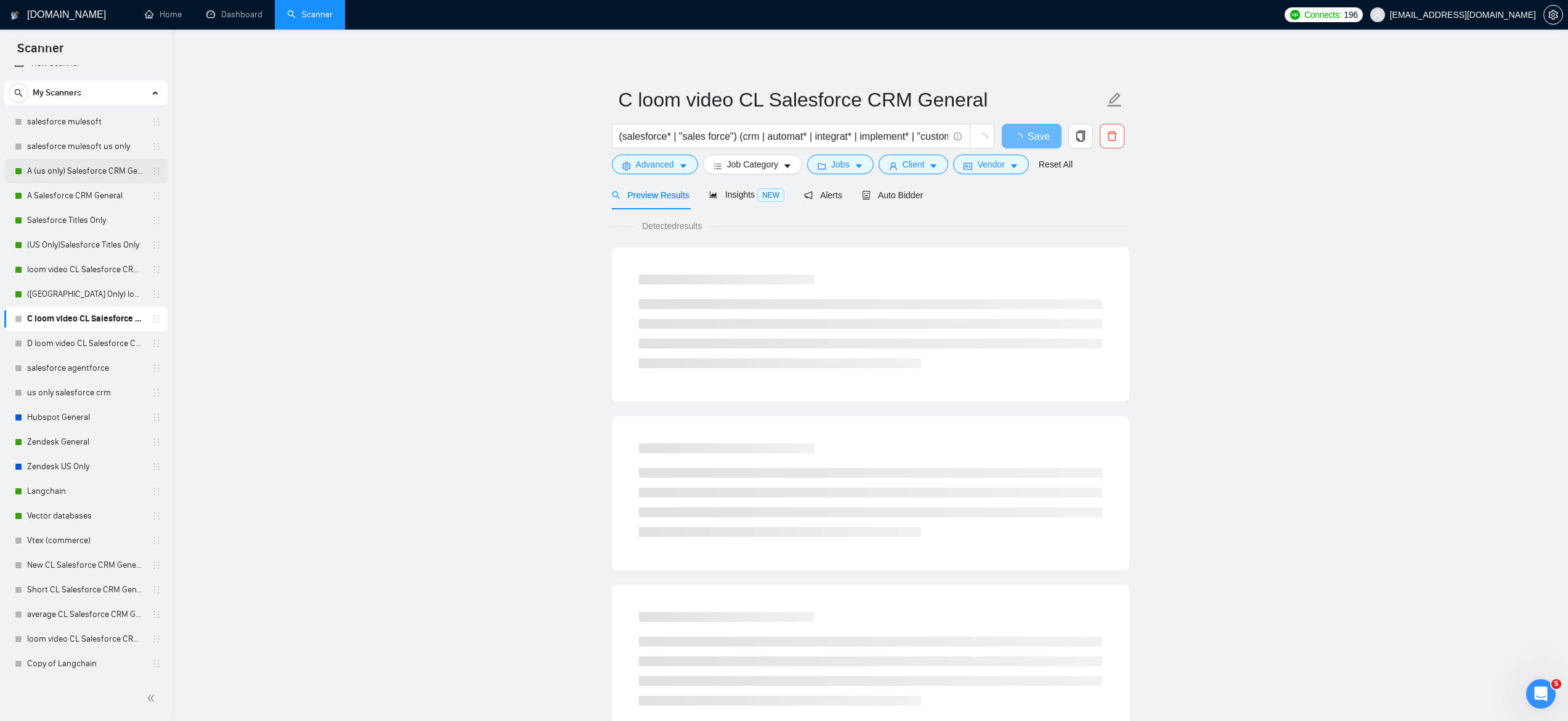
click at [96, 170] on link "A (us only) Salesforce CRM General" at bounding box center [86, 171] width 117 height 25
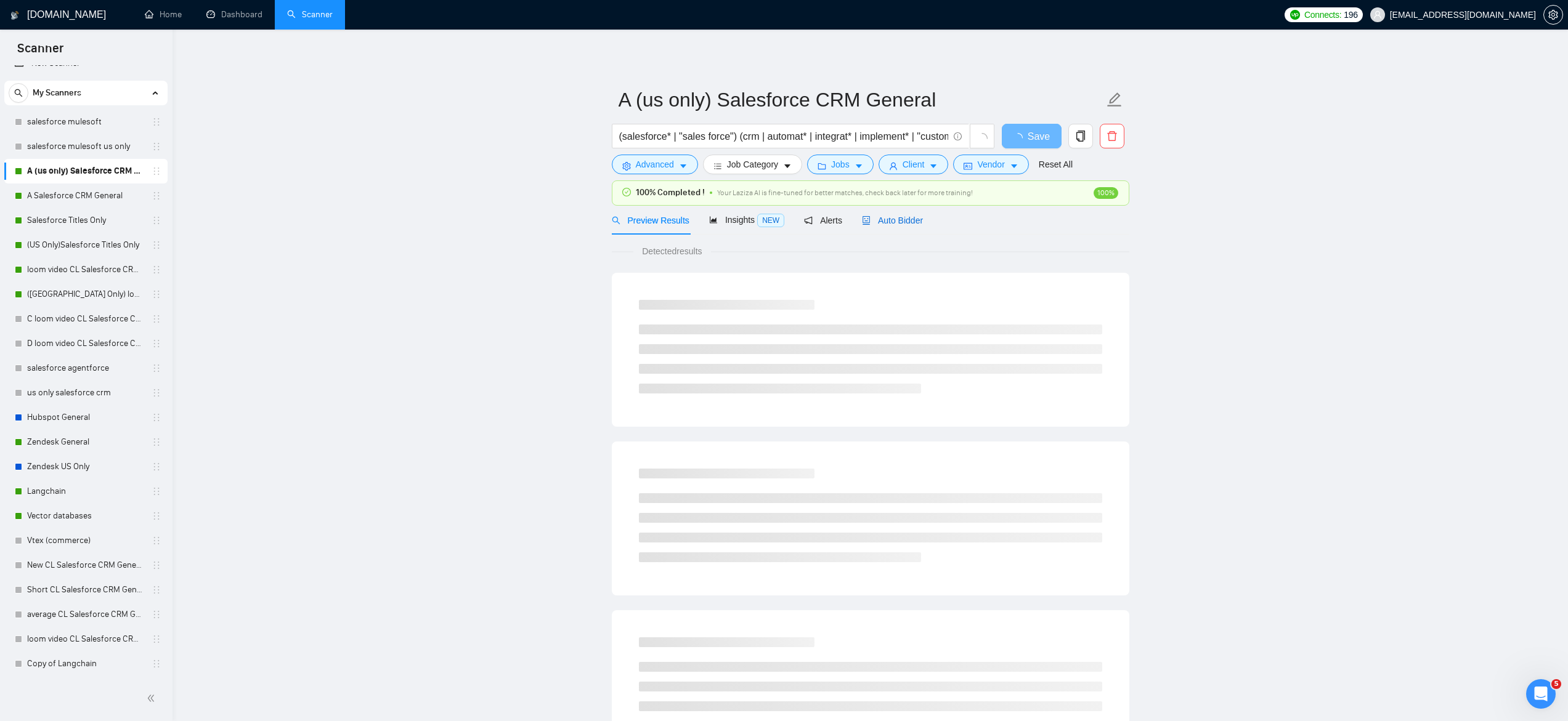
click at [909, 223] on span "Auto Bidder" at bounding box center [892, 220] width 61 height 10
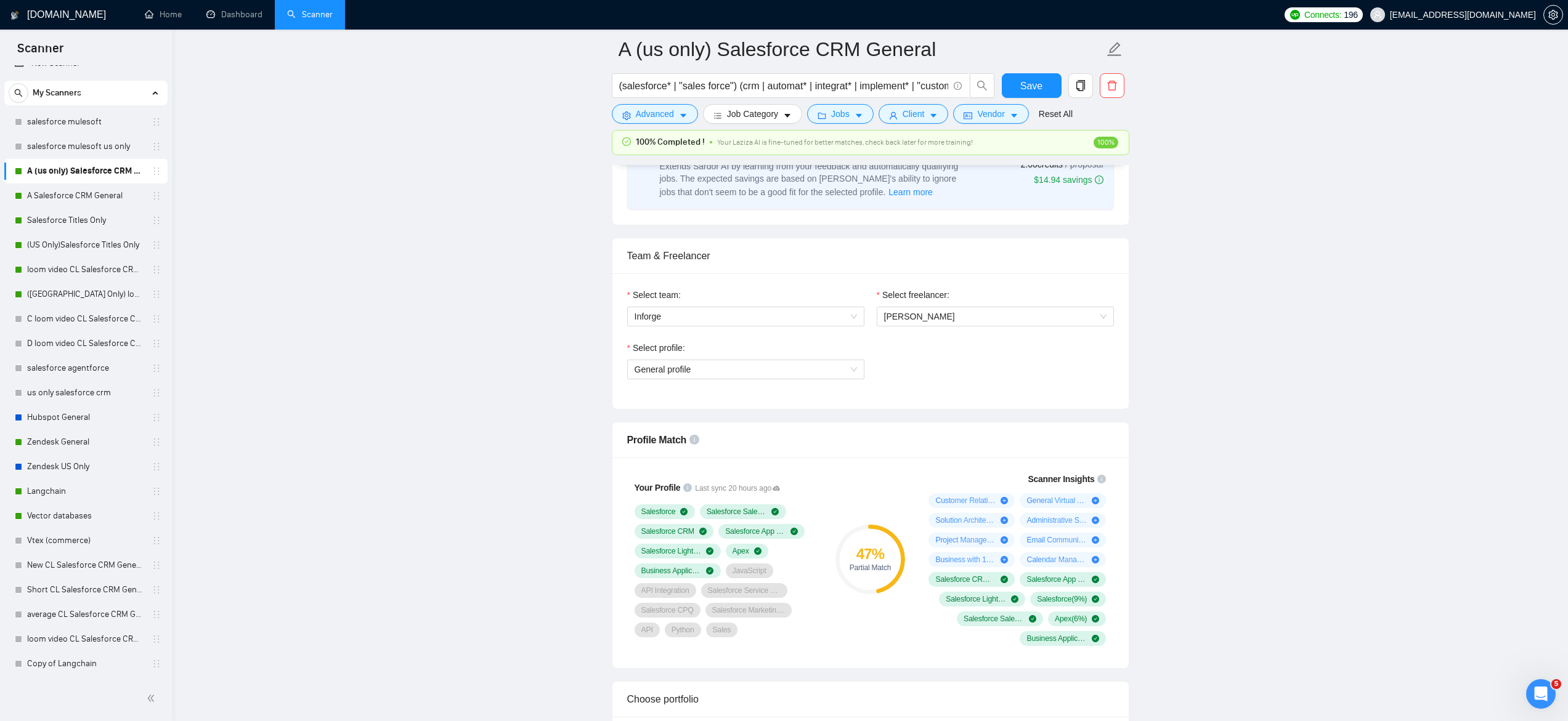
scroll to position [557, 0]
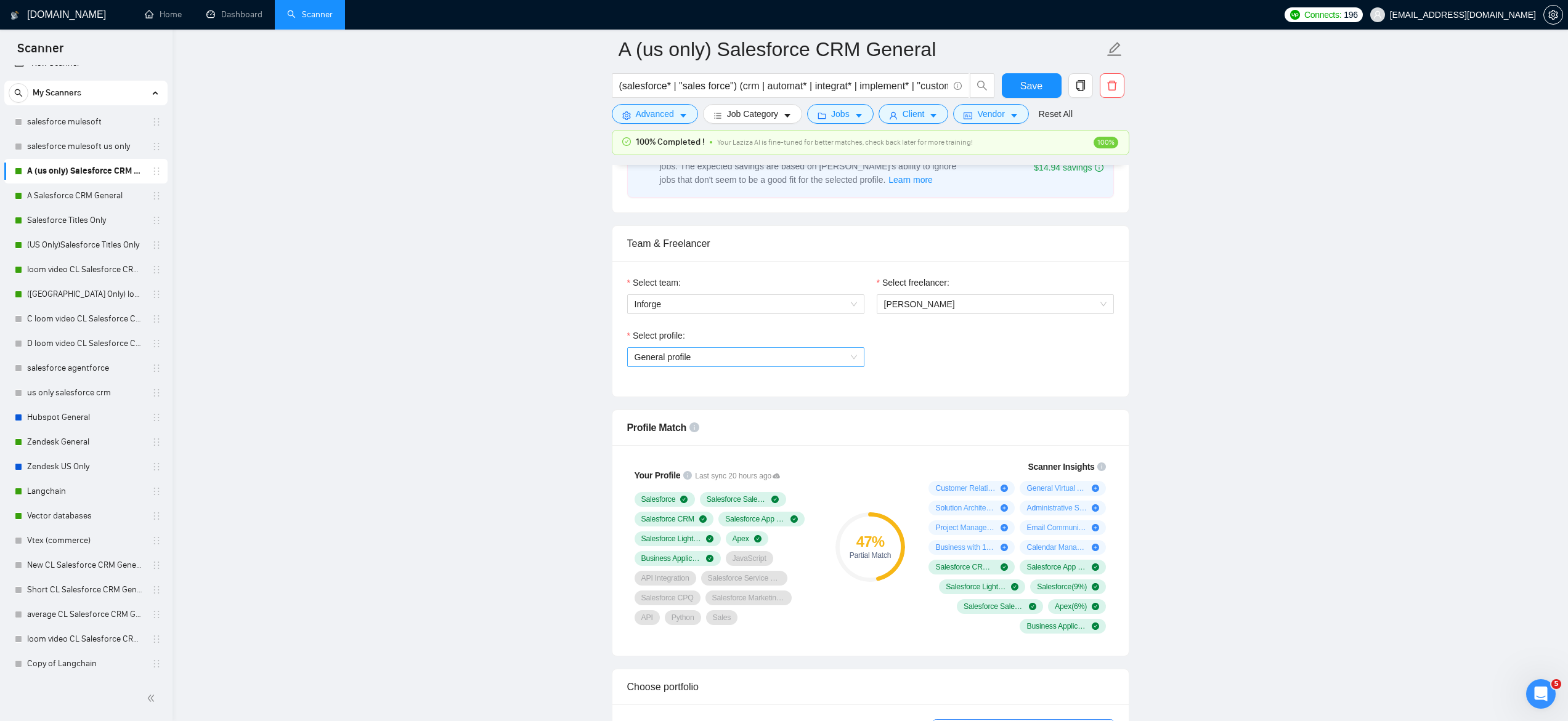
click at [668, 358] on span "General profile" at bounding box center [745, 357] width 222 height 19
click at [674, 419] on span "AI Integration" at bounding box center [659, 420] width 51 height 10
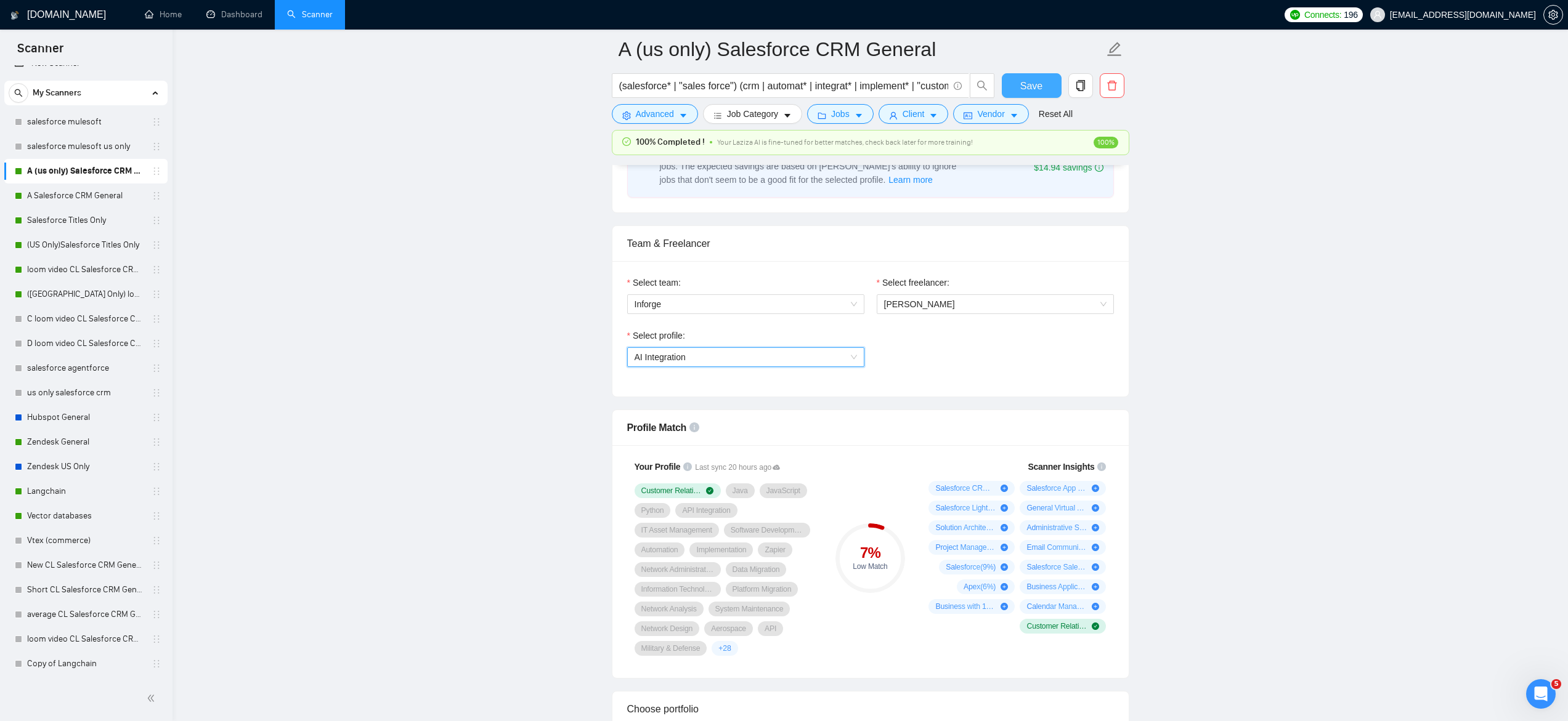
click at [1021, 87] on span "Save" at bounding box center [1031, 86] width 22 height 15
click at [68, 193] on link "A Salesforce CRM General" at bounding box center [86, 195] width 117 height 25
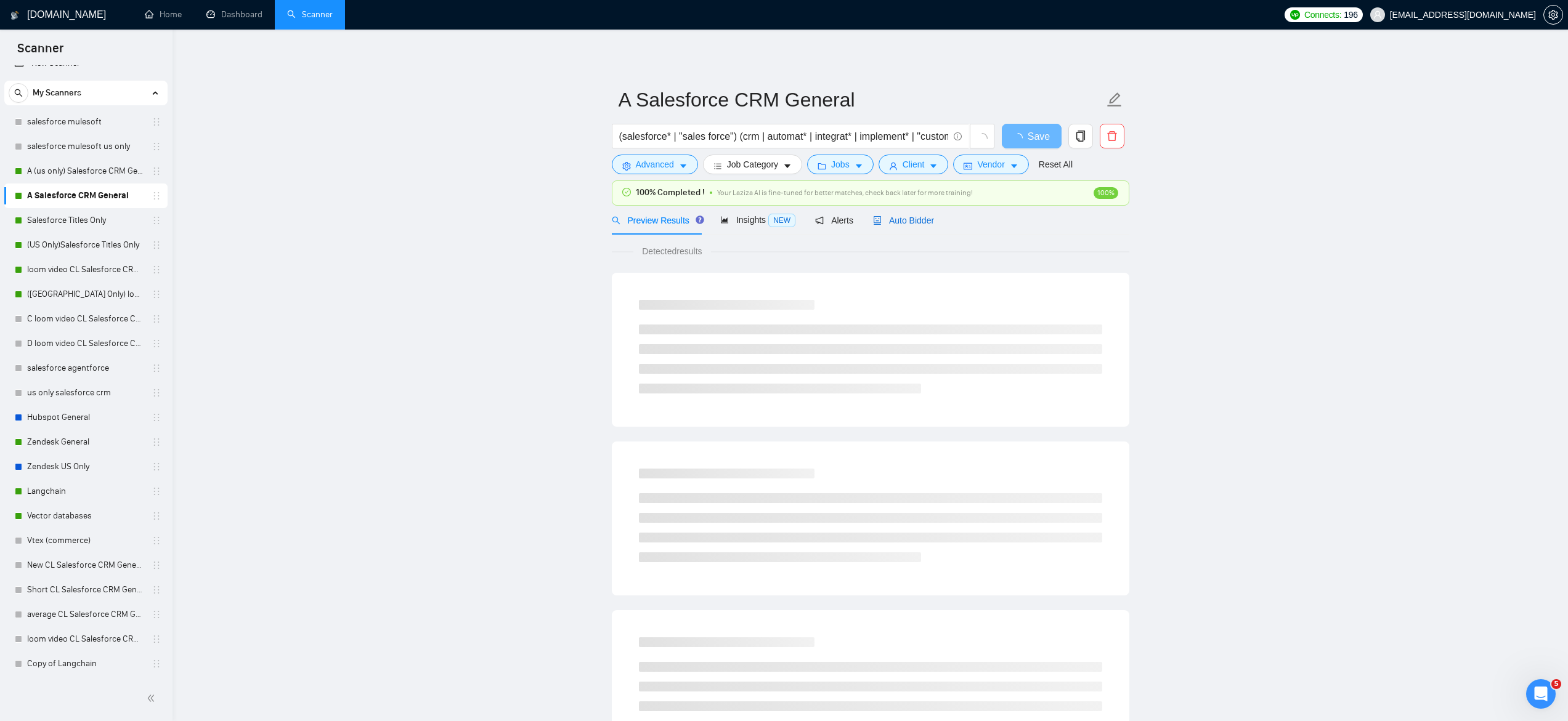
click at [905, 219] on span "Auto Bidder" at bounding box center [904, 220] width 61 height 10
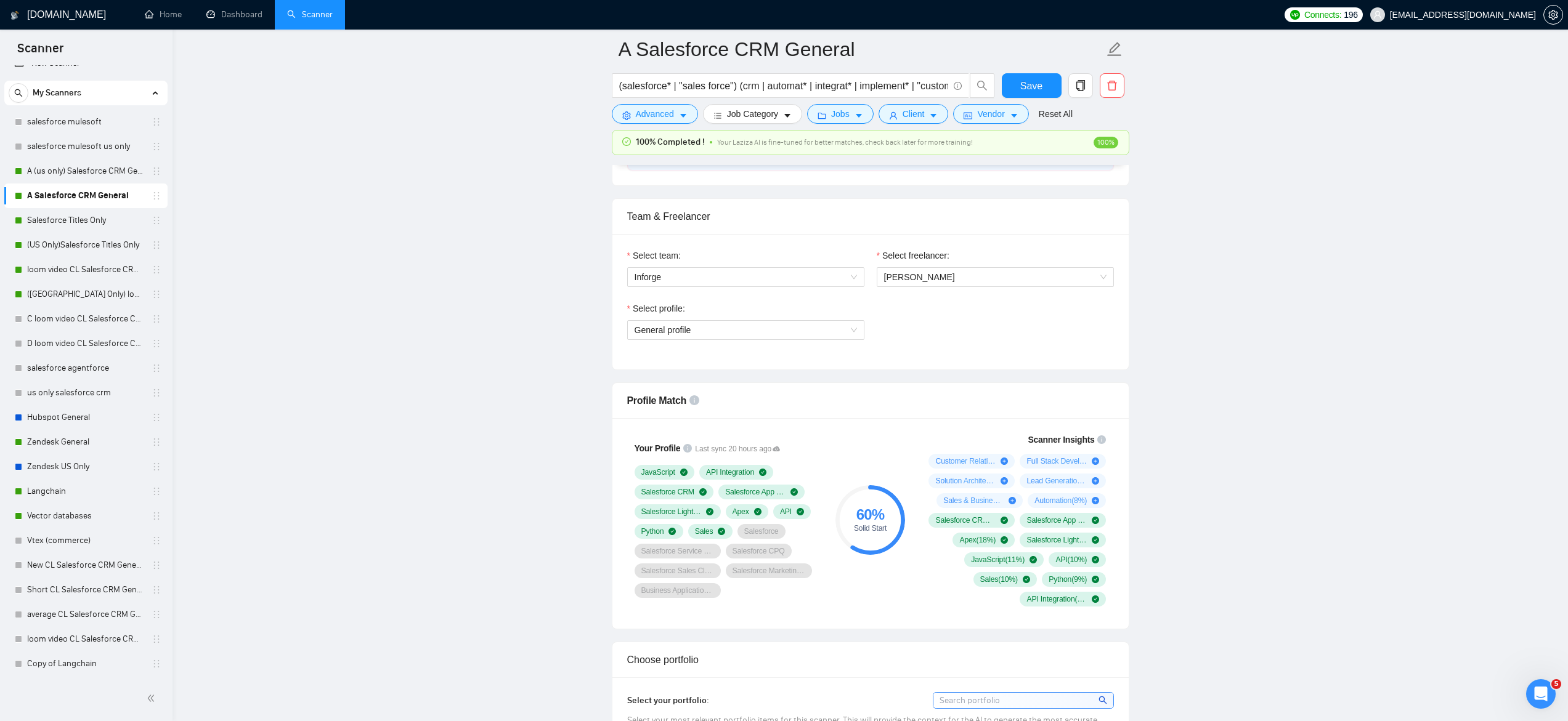
scroll to position [581, 0]
click at [660, 322] on div "Select profile:" at bounding box center [745, 314] width 237 height 19
click at [661, 328] on span "General profile" at bounding box center [745, 332] width 222 height 19
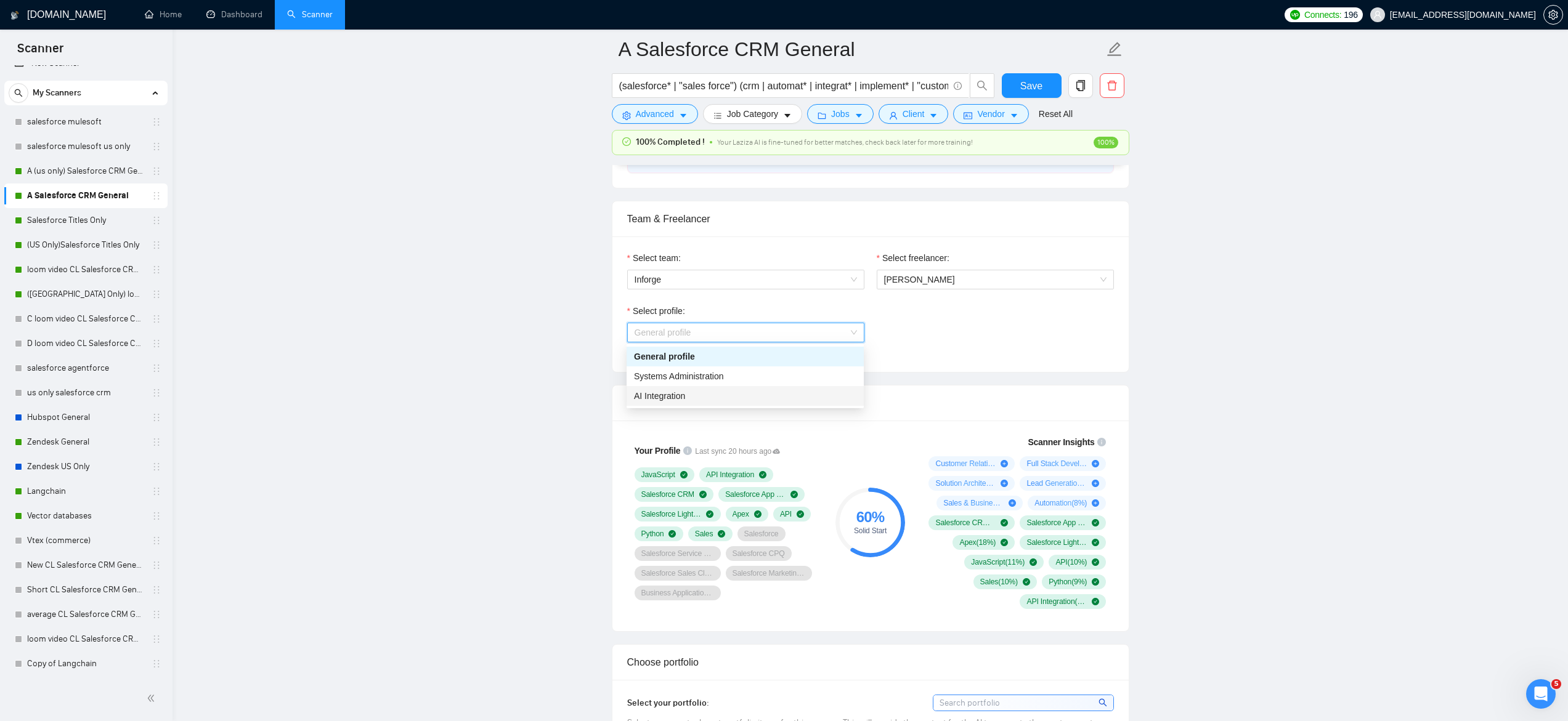
click at [685, 397] on span "AI Integration" at bounding box center [659, 395] width 51 height 10
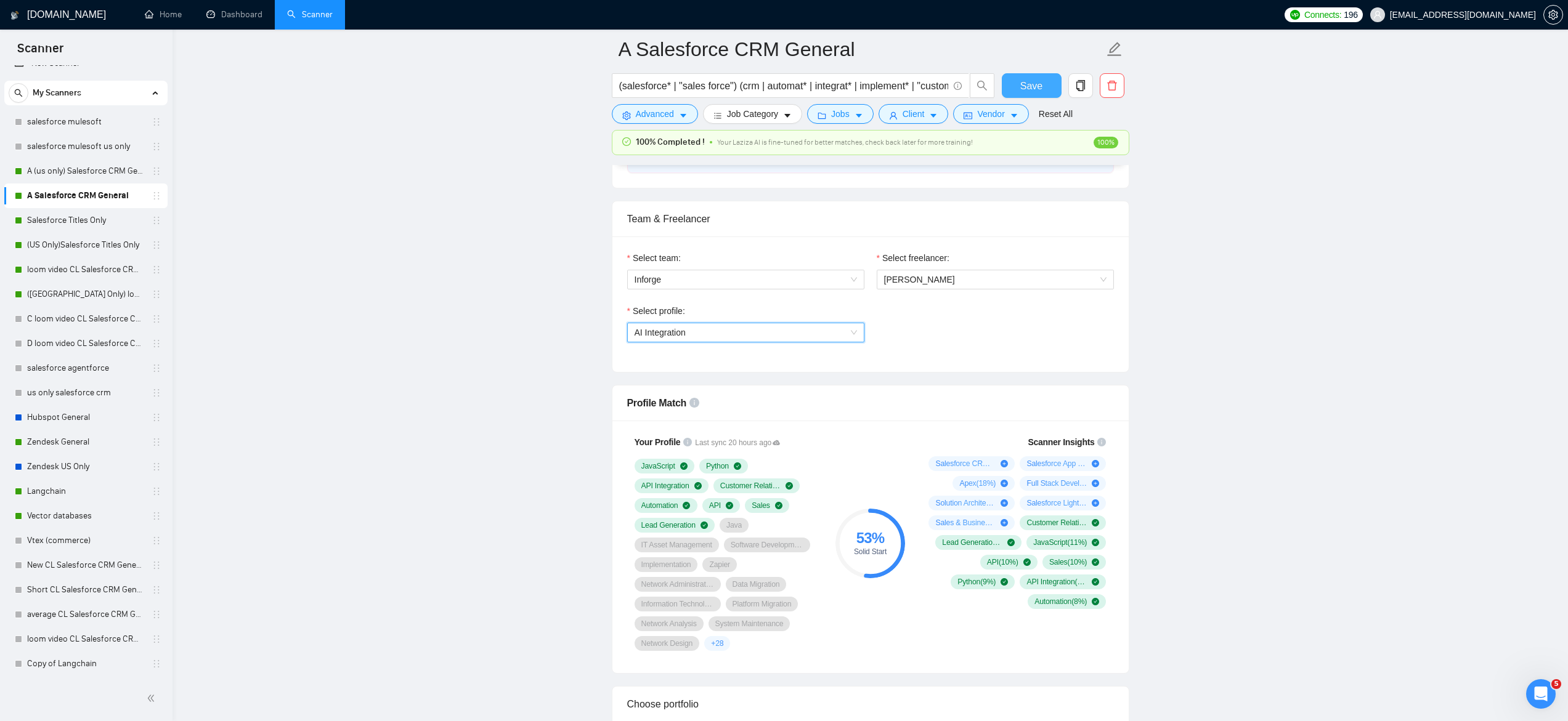
click at [1039, 86] on span "Save" at bounding box center [1031, 86] width 22 height 15
click at [72, 223] on link "Salesforce Titles Only" at bounding box center [86, 220] width 117 height 25
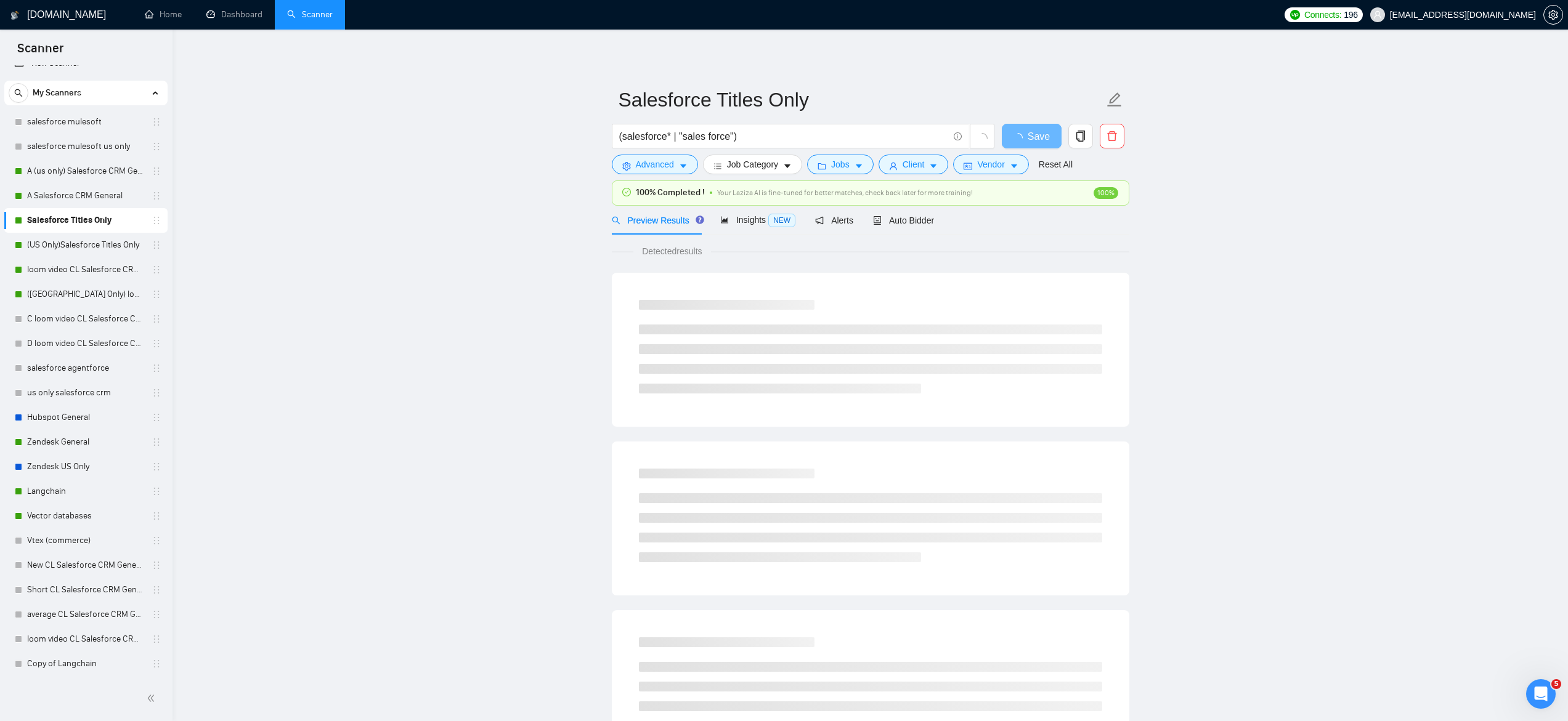
click at [874, 221] on div "Preview Results Insights NEW Alerts Auto Bidder" at bounding box center [773, 220] width 323 height 29
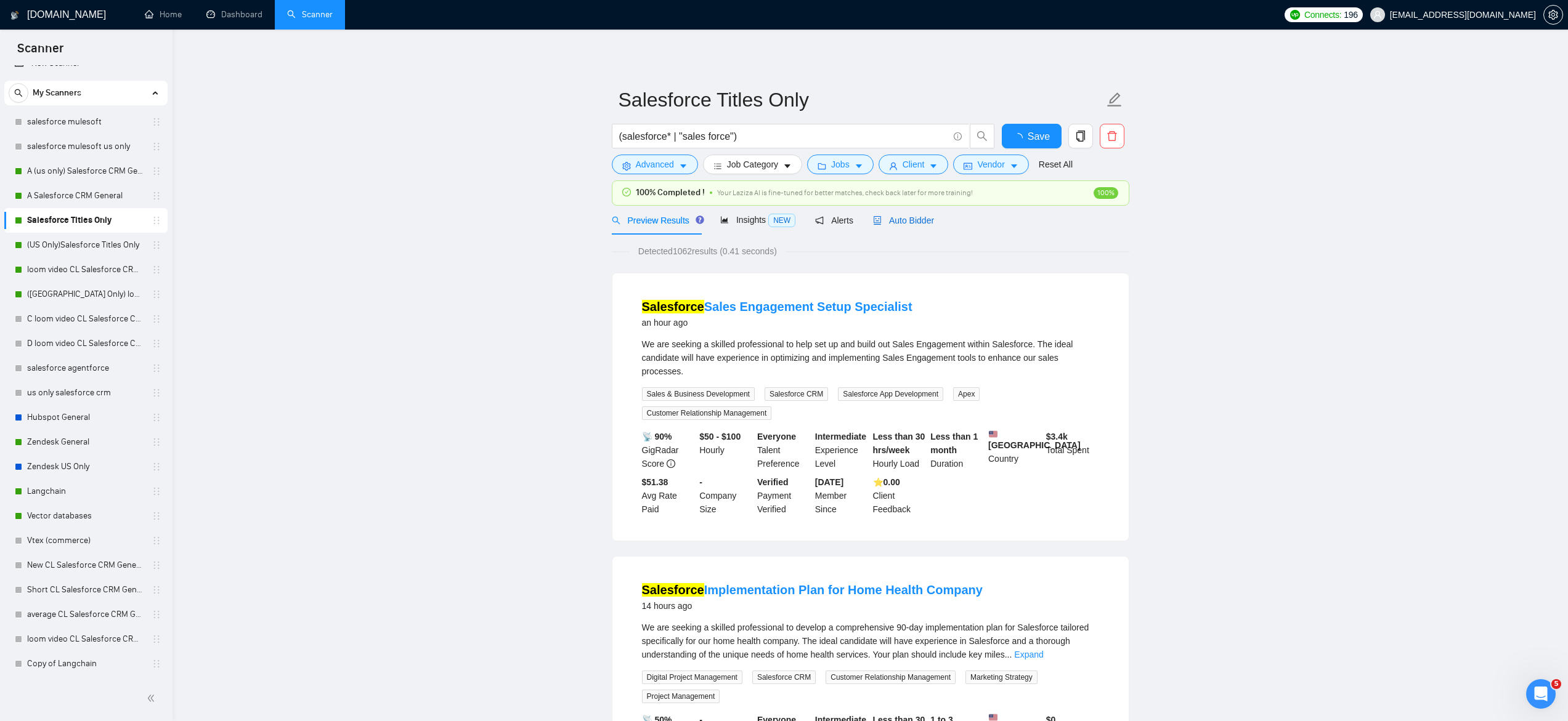
click at [882, 223] on icon "robot" at bounding box center [877, 220] width 9 height 9
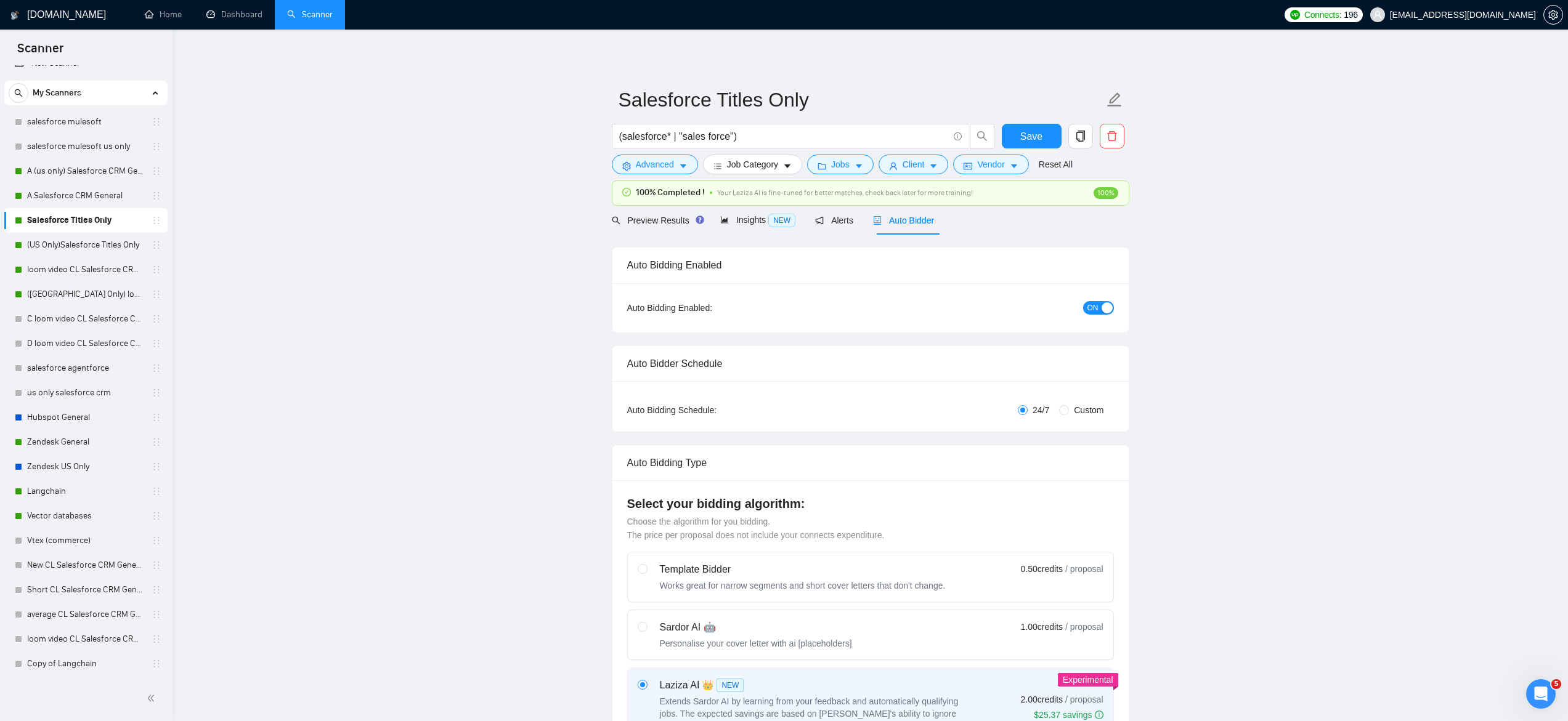
checkbox input "true"
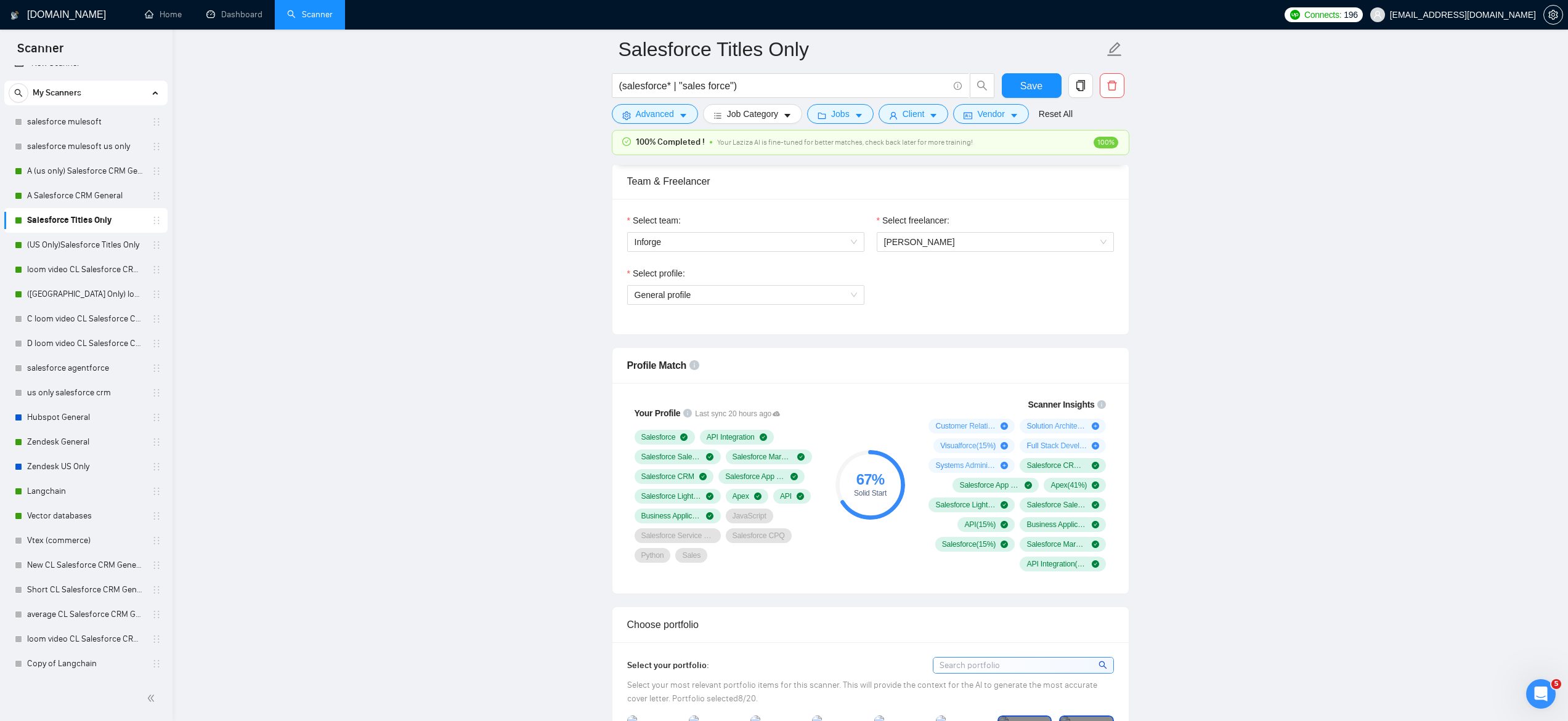
scroll to position [558, 0]
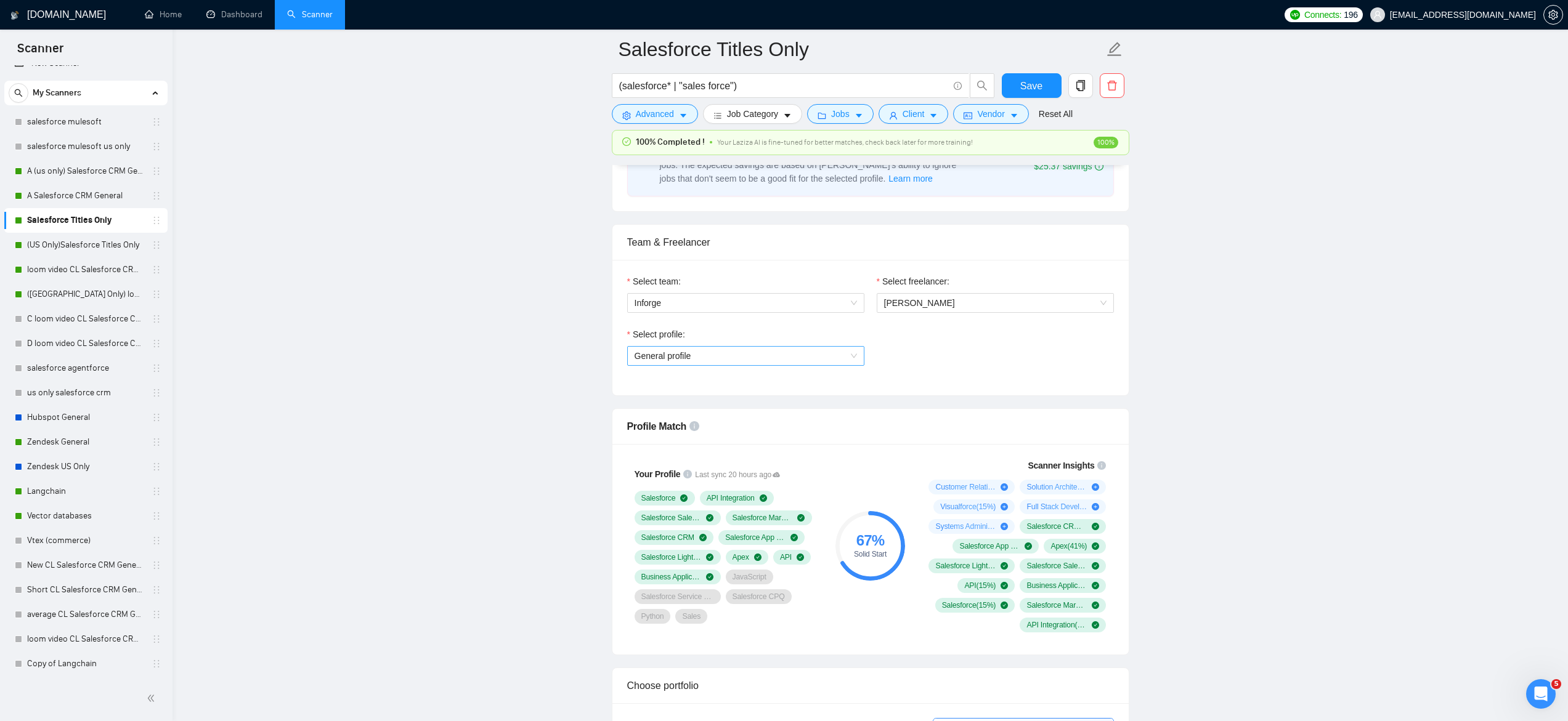
click at [672, 358] on span "General profile" at bounding box center [745, 356] width 222 height 19
click at [678, 417] on span "AI Integration" at bounding box center [659, 419] width 51 height 10
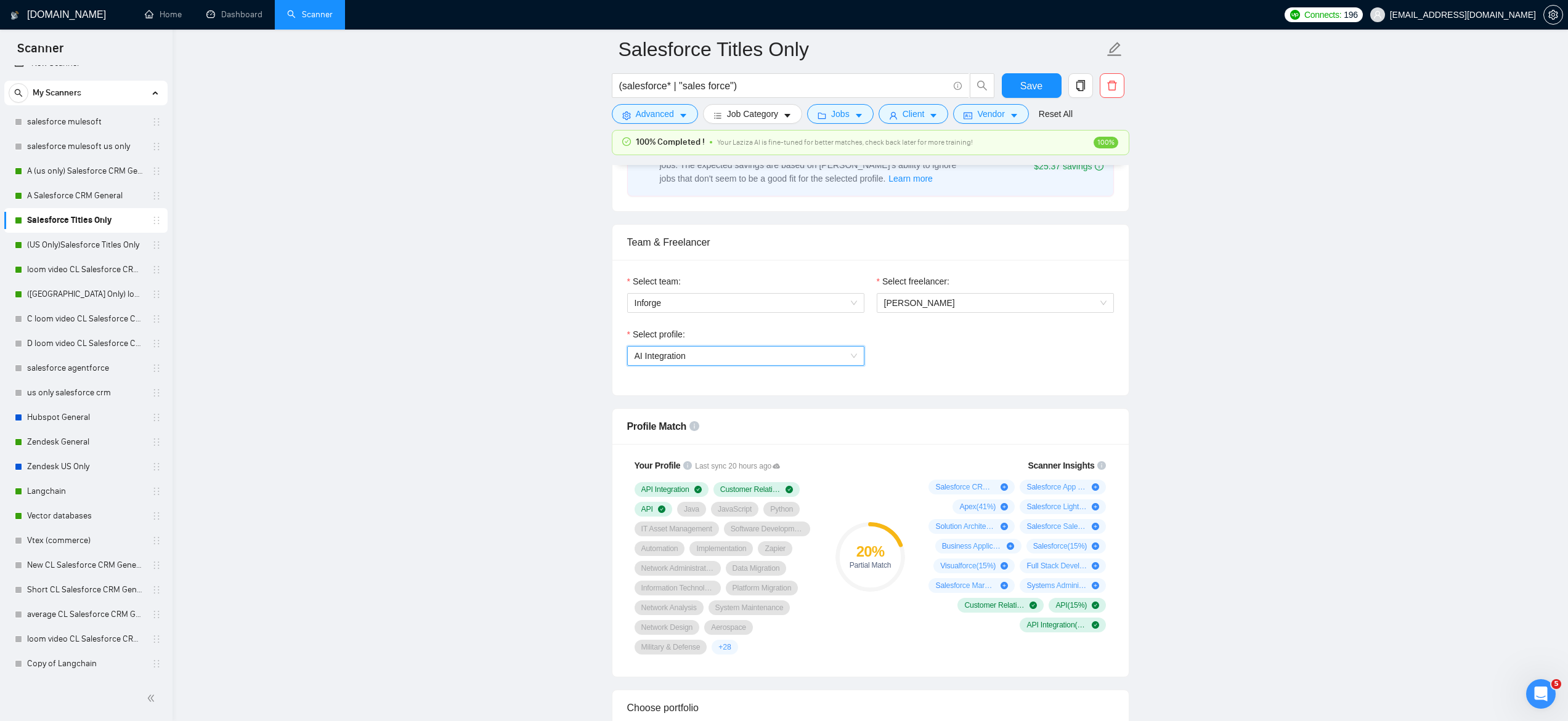
click at [657, 357] on span "AI Integration" at bounding box center [660, 356] width 51 height 10
click at [667, 395] on span "Systems Administration" at bounding box center [678, 399] width 90 height 10
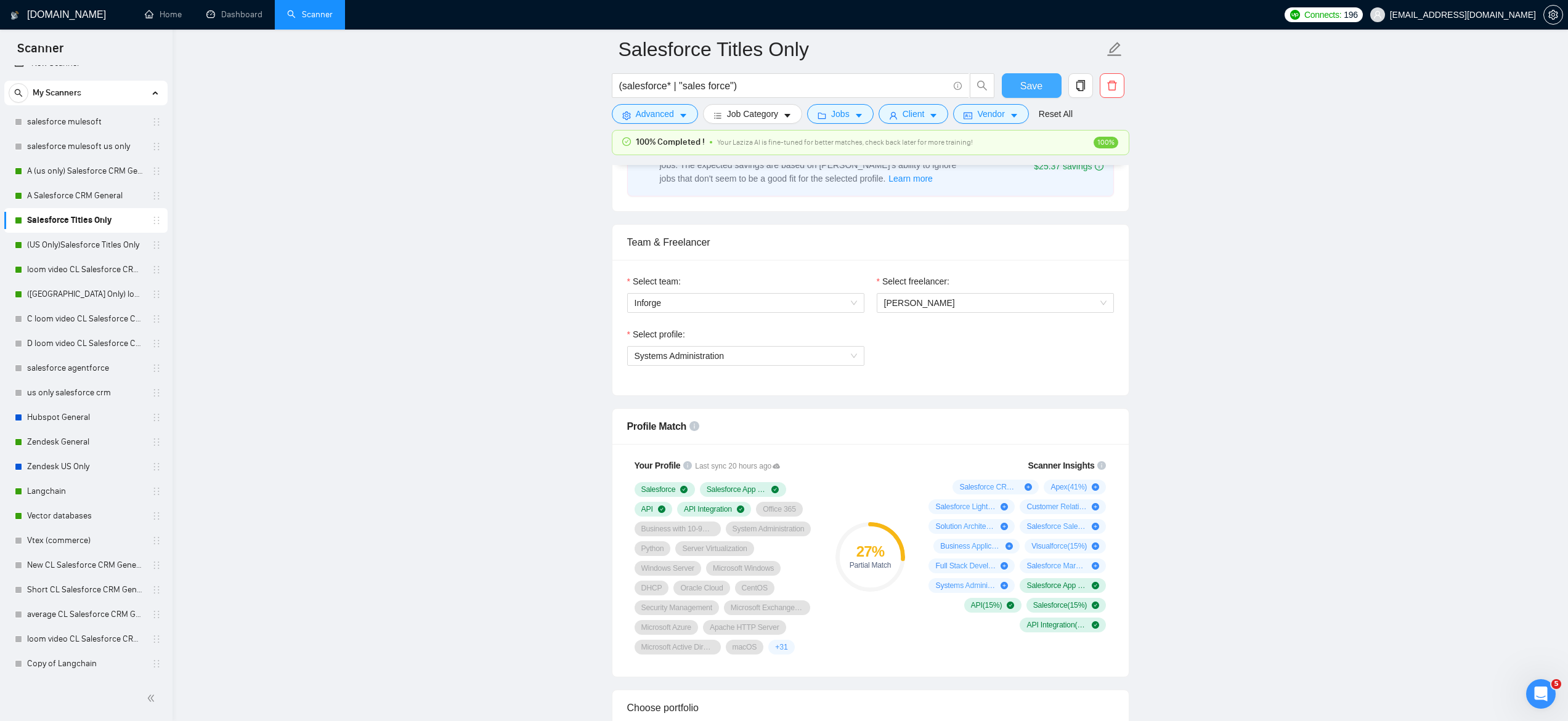
click at [1020, 83] on span "Save" at bounding box center [1031, 86] width 22 height 15
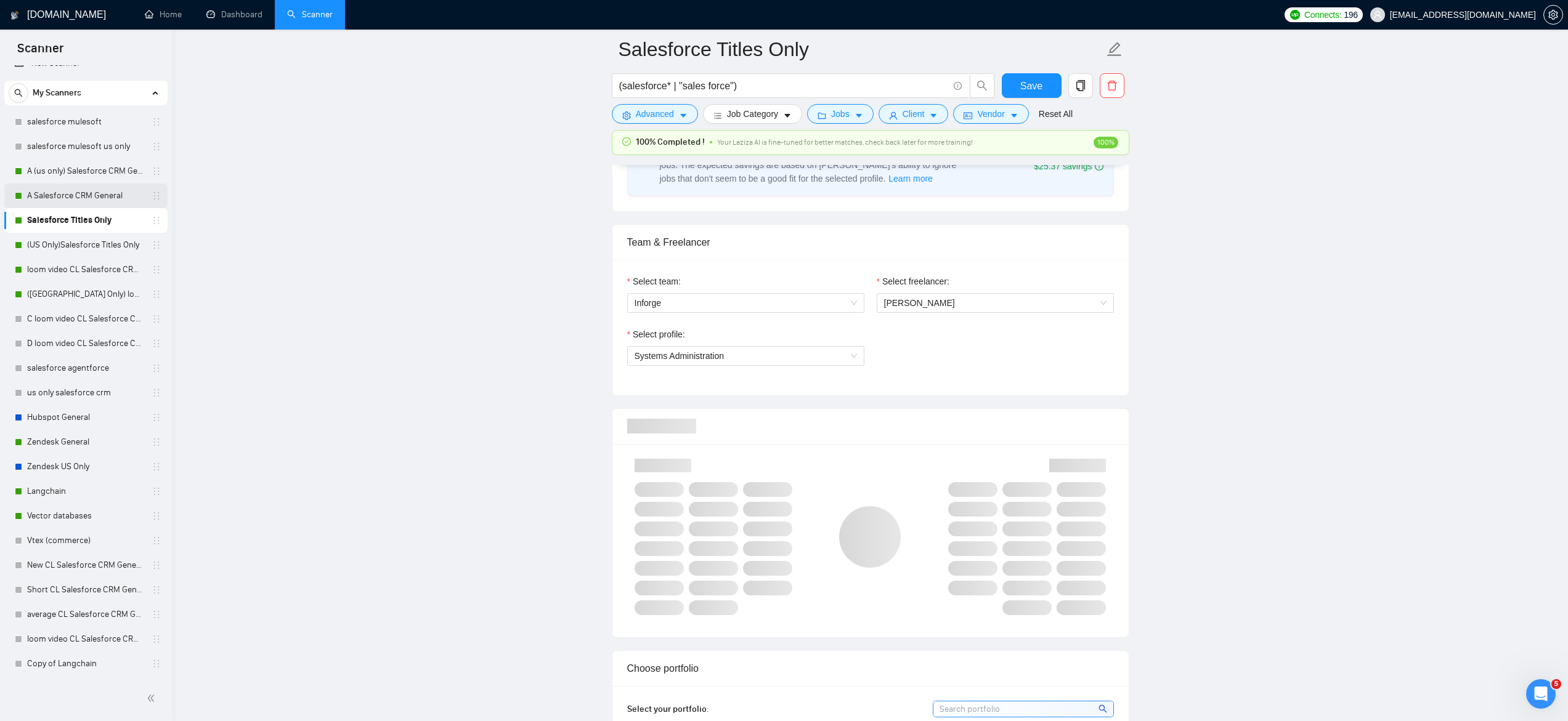
click at [96, 195] on link "A Salesforce CRM General" at bounding box center [86, 195] width 117 height 25
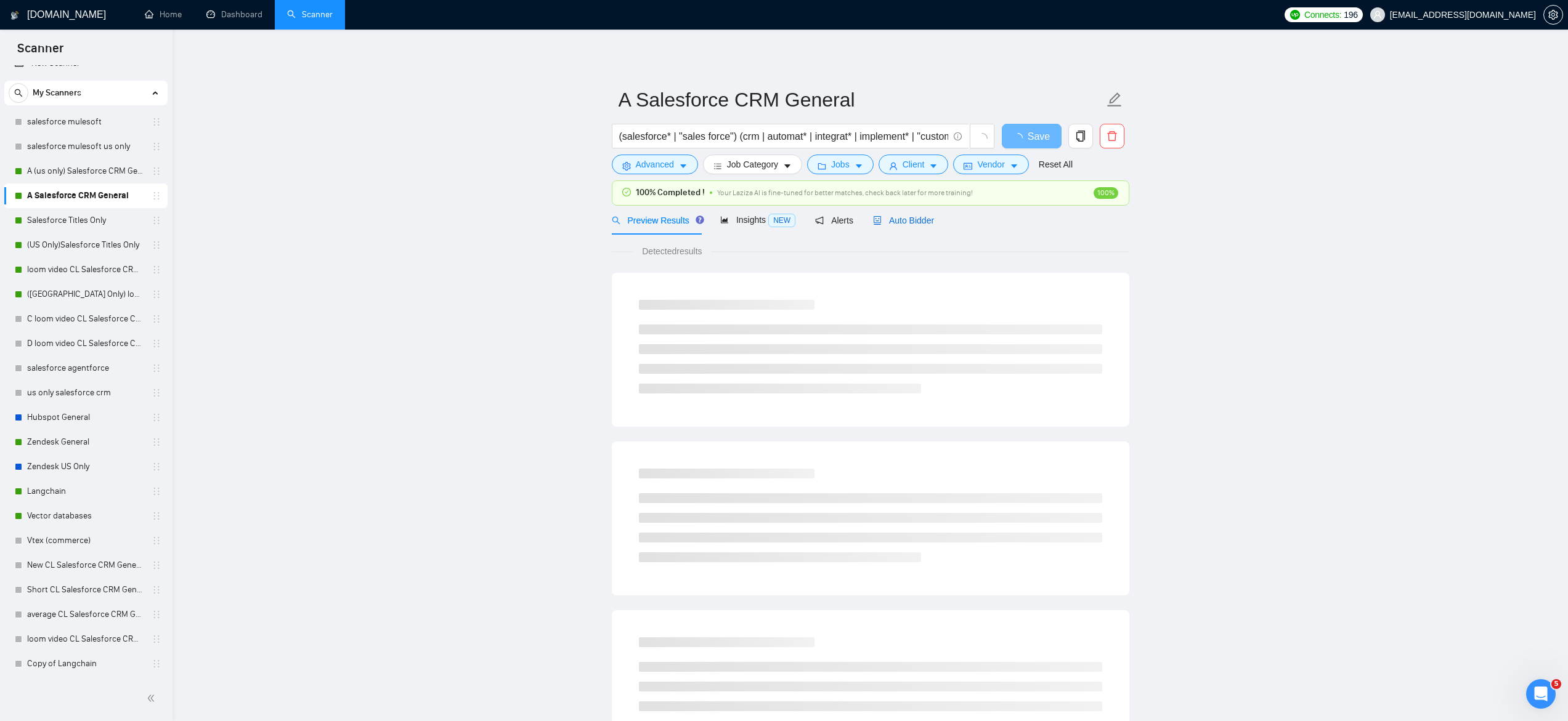
click at [914, 226] on div "Auto Bidder" at bounding box center [904, 220] width 61 height 13
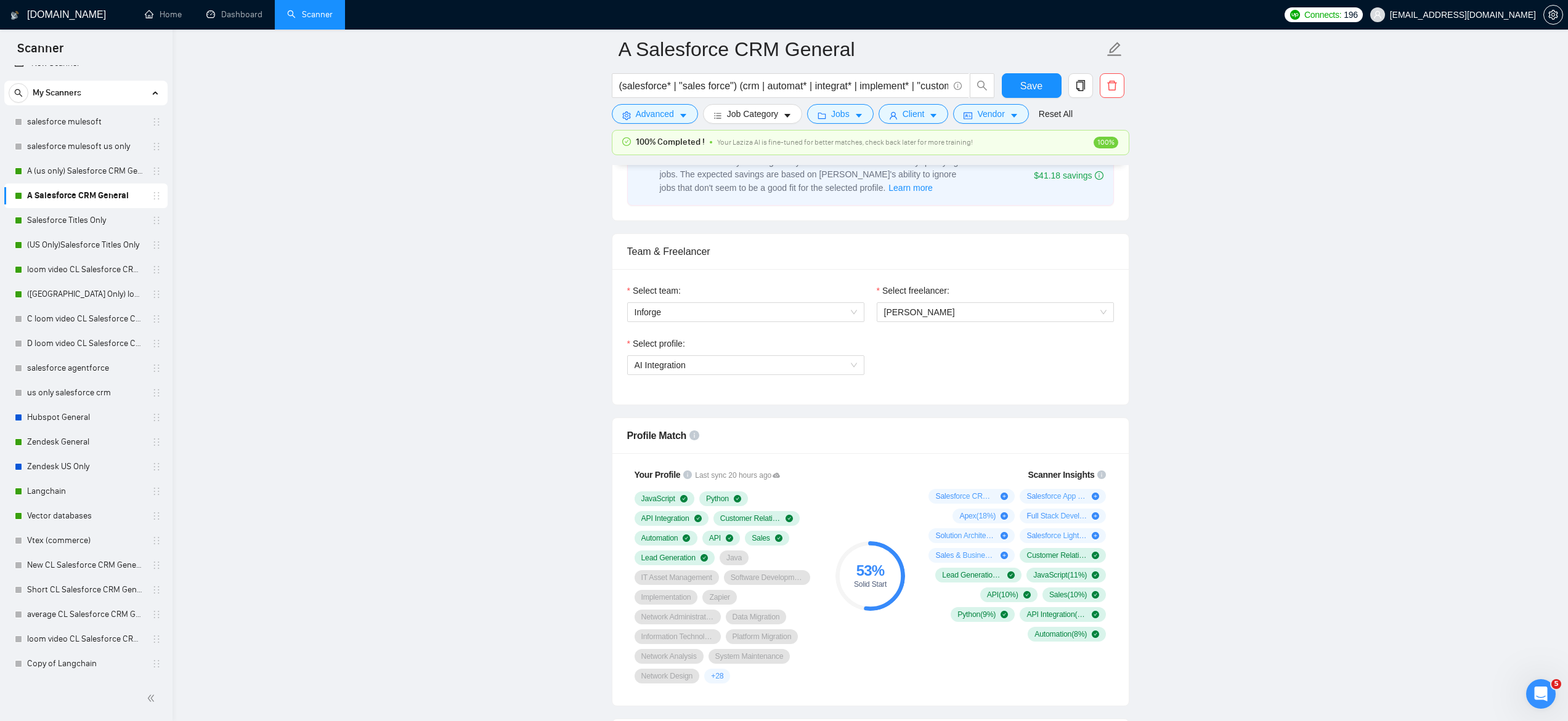
scroll to position [533, 0]
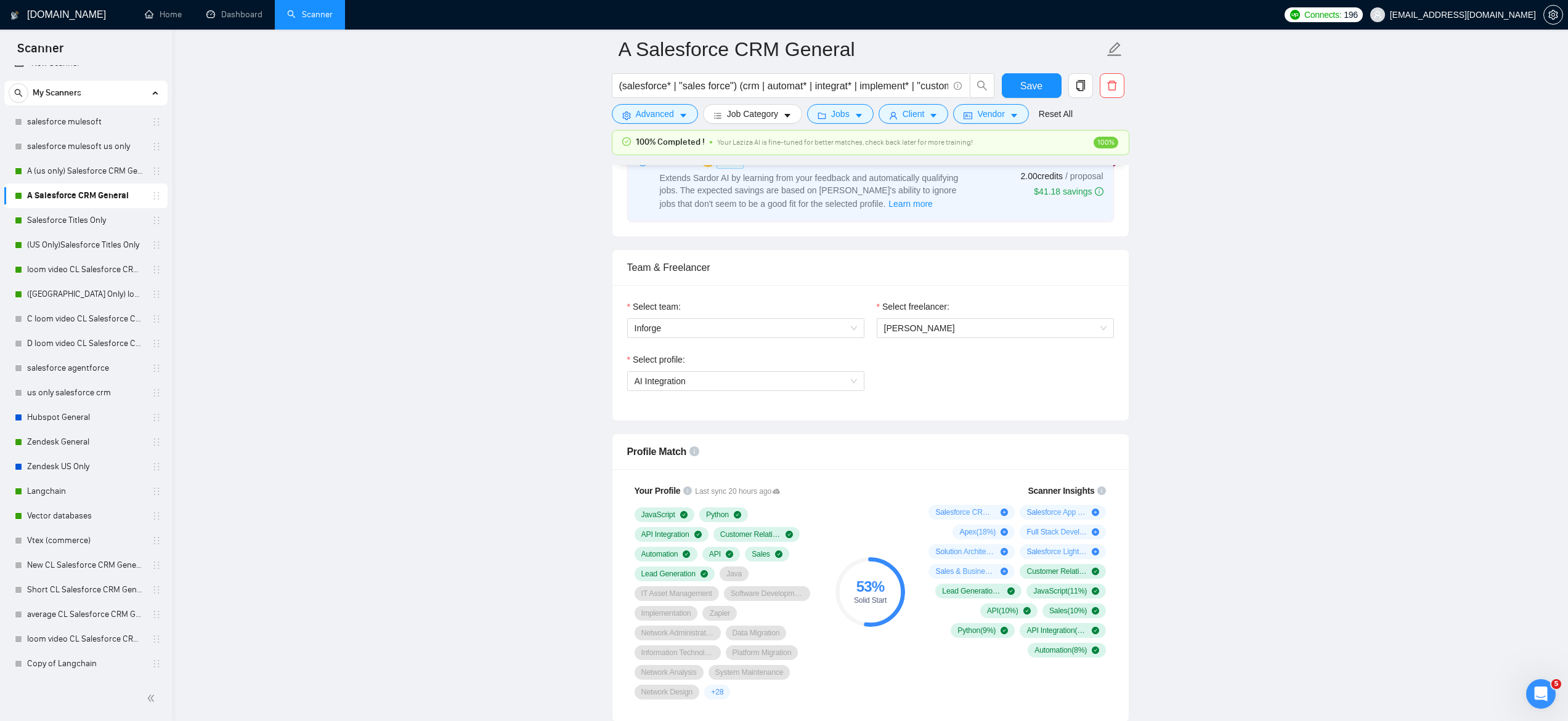
click at [666, 393] on div "Select profile: AI Integration" at bounding box center [745, 379] width 249 height 53
click at [666, 387] on span "AI Integration" at bounding box center [745, 381] width 222 height 19
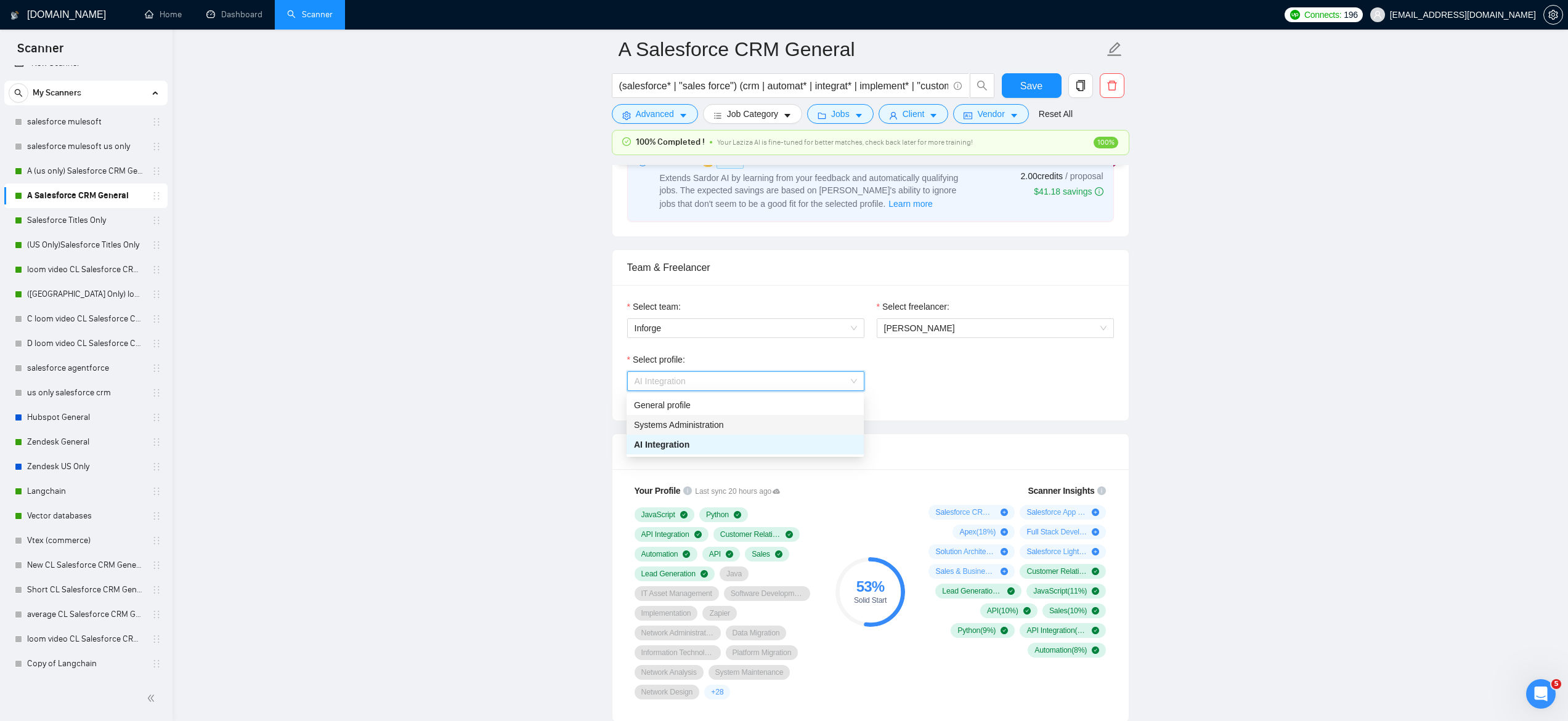
click at [684, 423] on span "Systems Administration" at bounding box center [678, 425] width 90 height 10
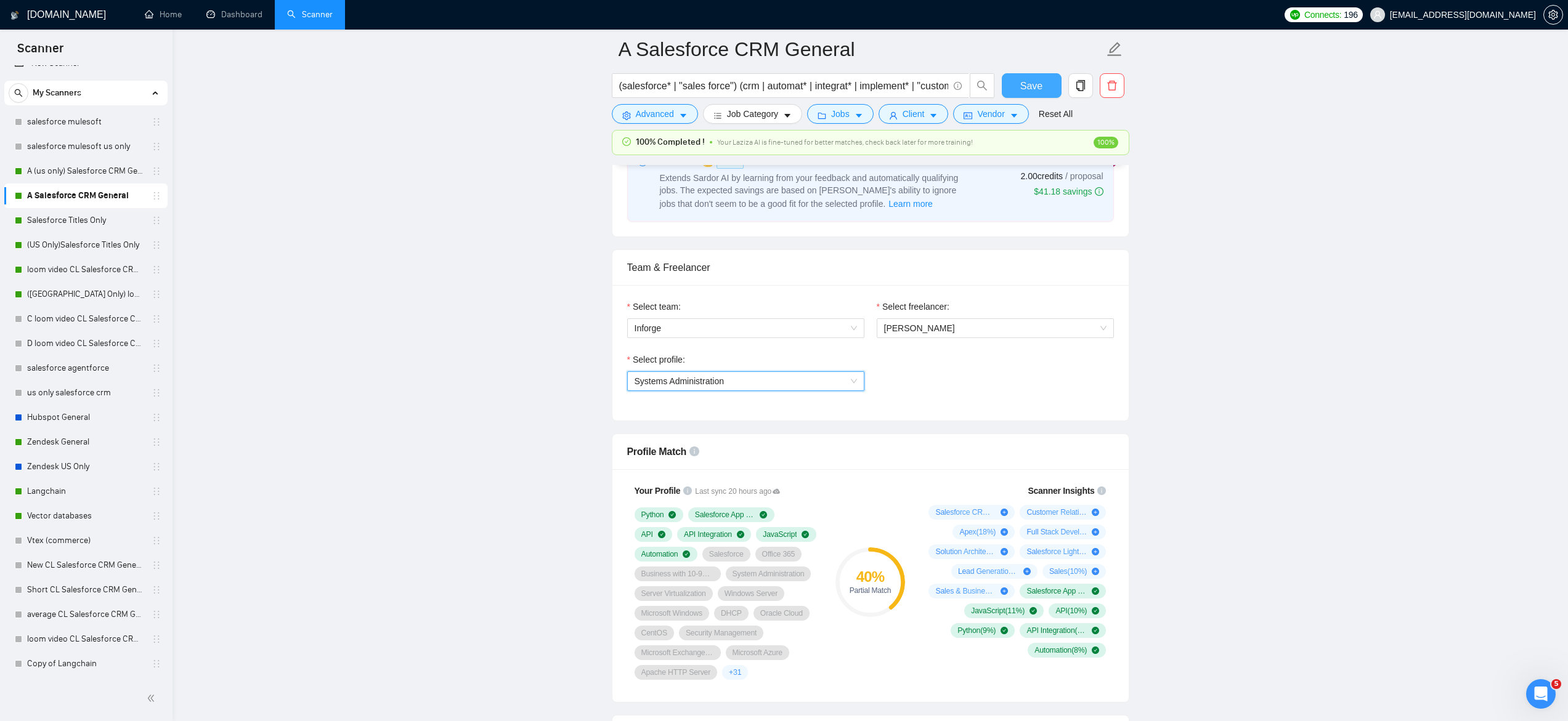
click at [1027, 81] on span "Save" at bounding box center [1031, 86] width 22 height 15
click at [90, 169] on link "A (us only) Salesforce CRM General" at bounding box center [86, 171] width 117 height 25
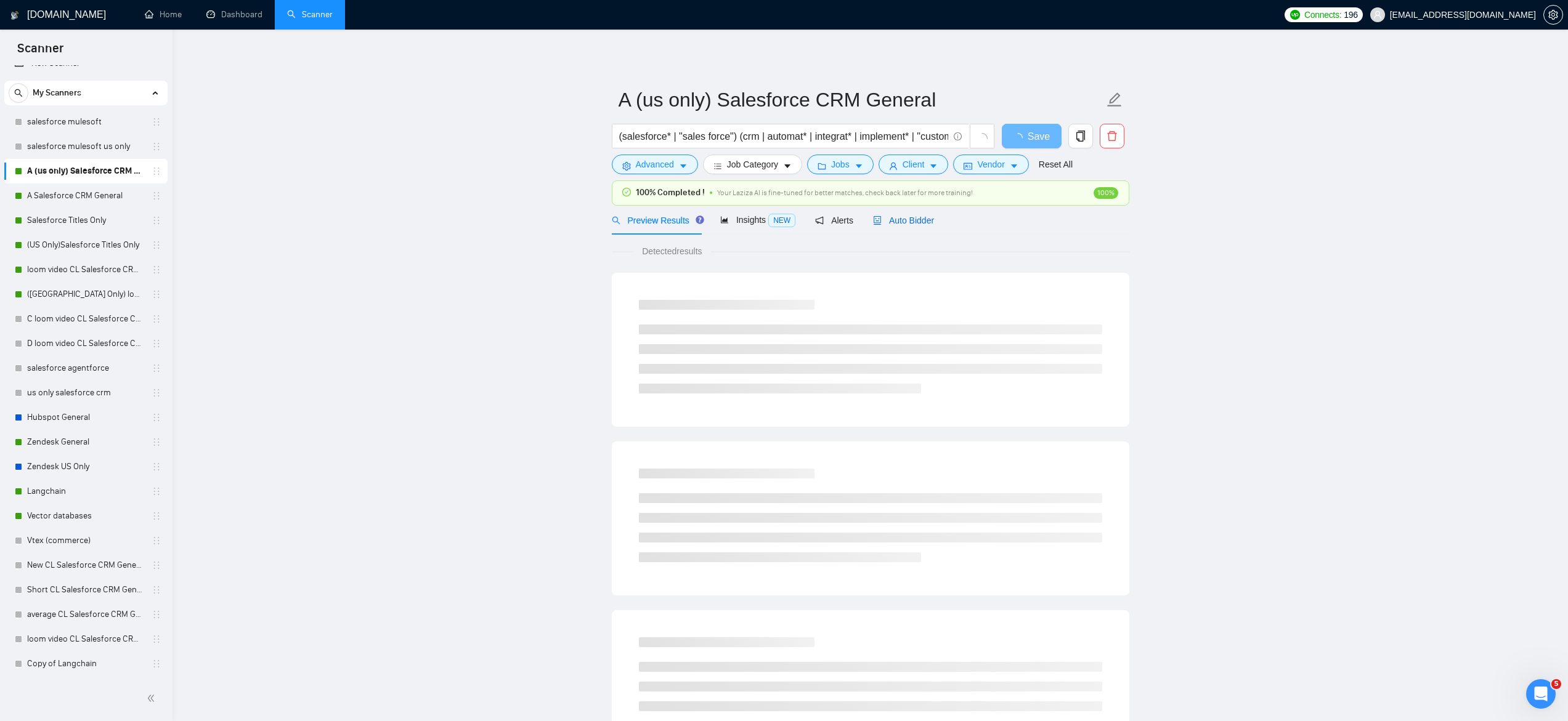
click at [914, 219] on span "Auto Bidder" at bounding box center [904, 220] width 61 height 10
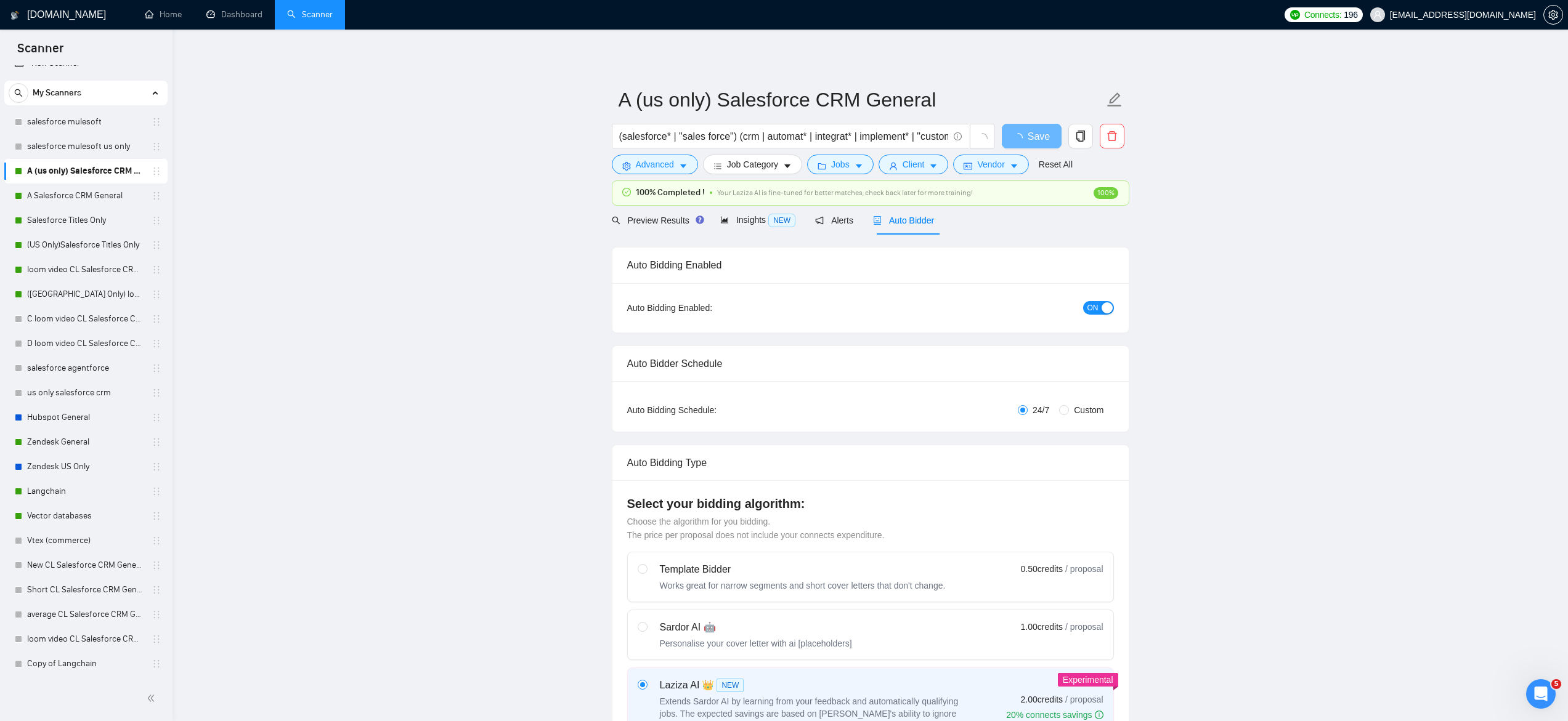
checkbox input "true"
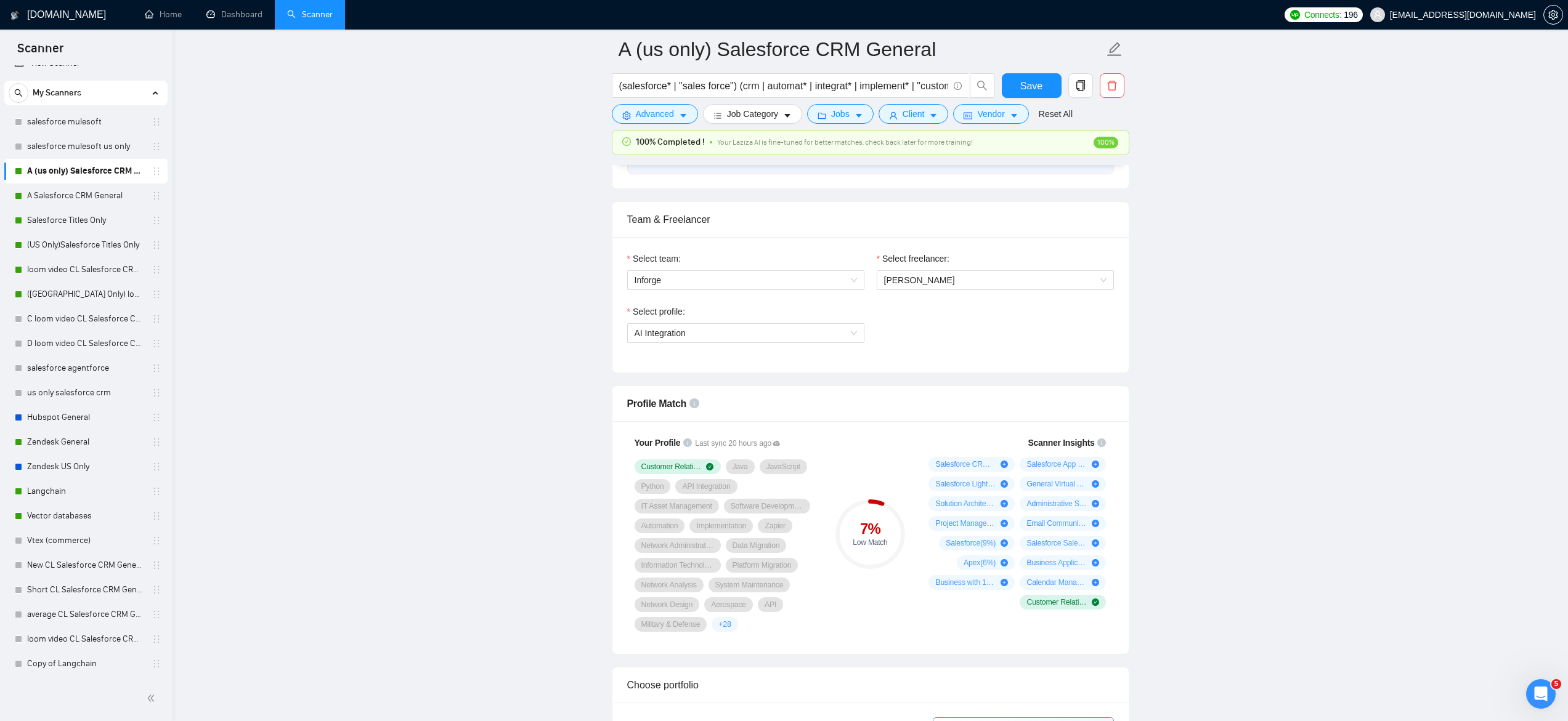
scroll to position [583, 0]
click at [653, 331] on span "AI Integration" at bounding box center [660, 331] width 51 height 10
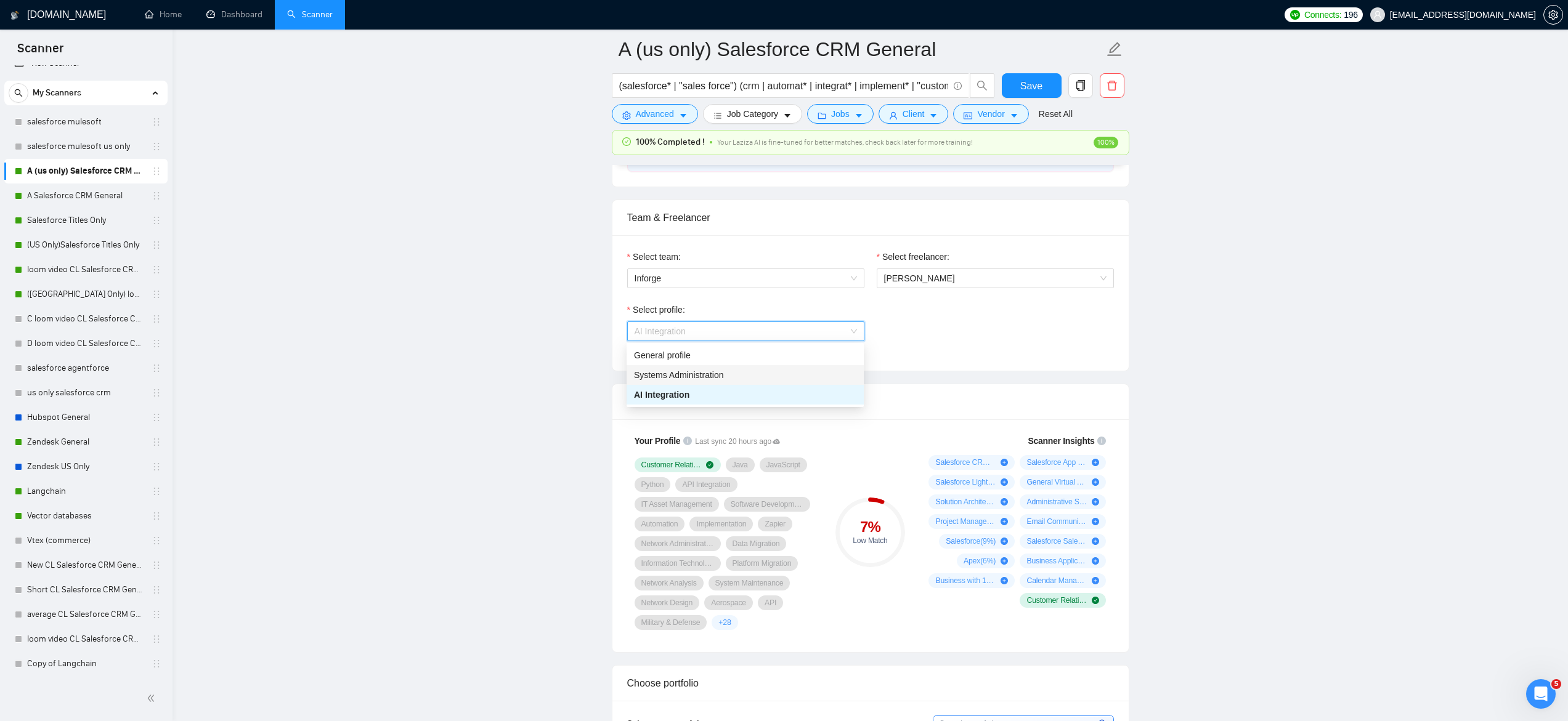
click at [677, 373] on span "Systems Administration" at bounding box center [678, 375] width 90 height 10
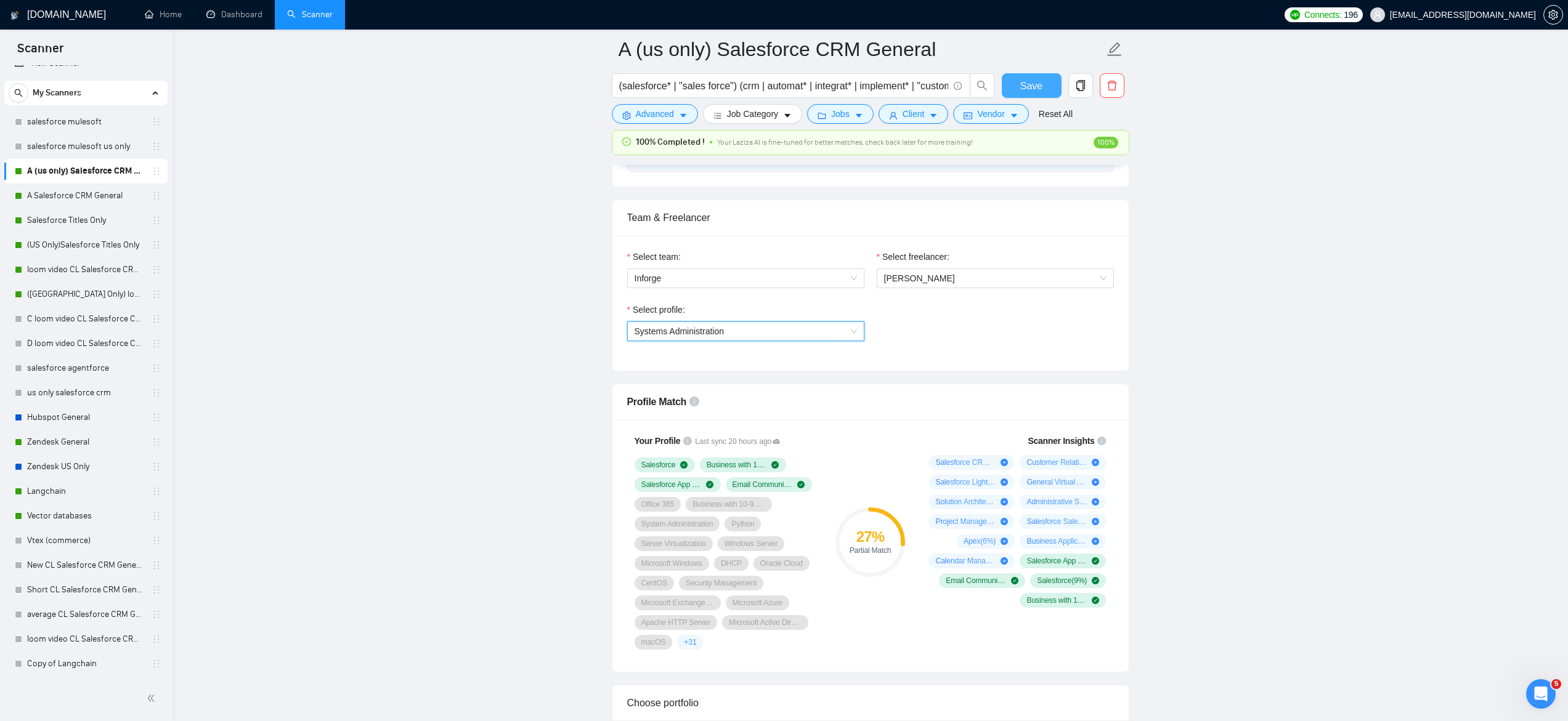
click at [1018, 82] on button "Save" at bounding box center [1031, 85] width 60 height 25
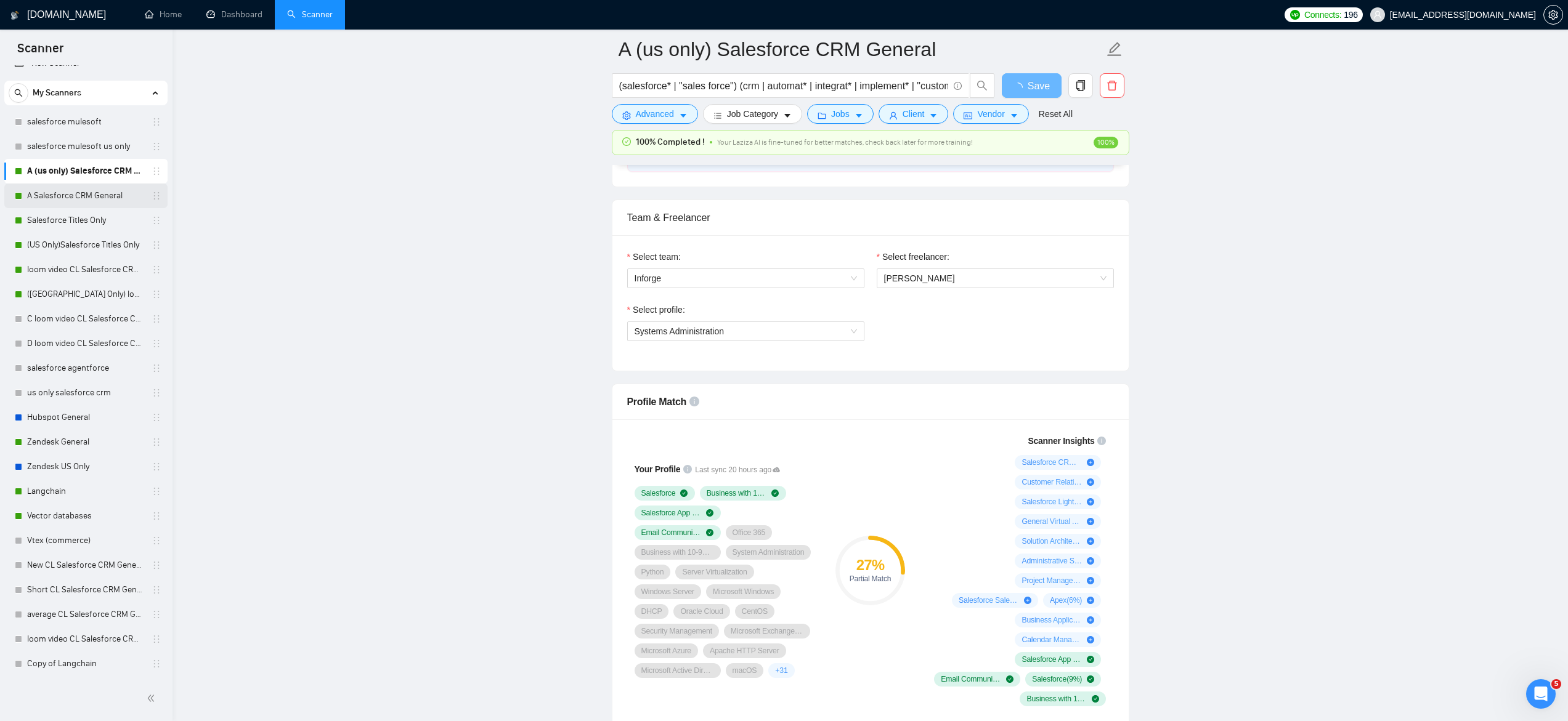
click at [92, 197] on link "A Salesforce CRM General" at bounding box center [86, 195] width 117 height 25
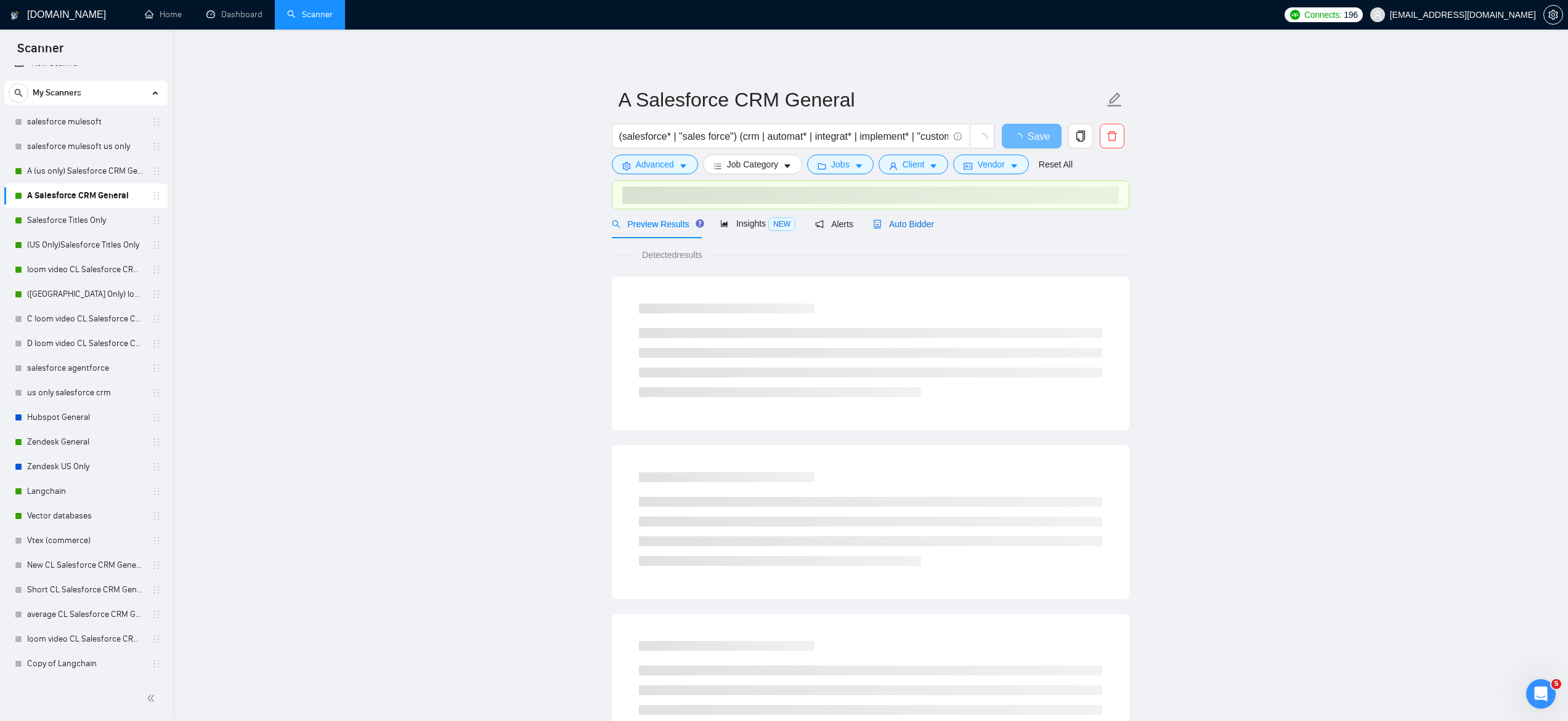
click at [912, 219] on span "Auto Bidder" at bounding box center [904, 224] width 61 height 10
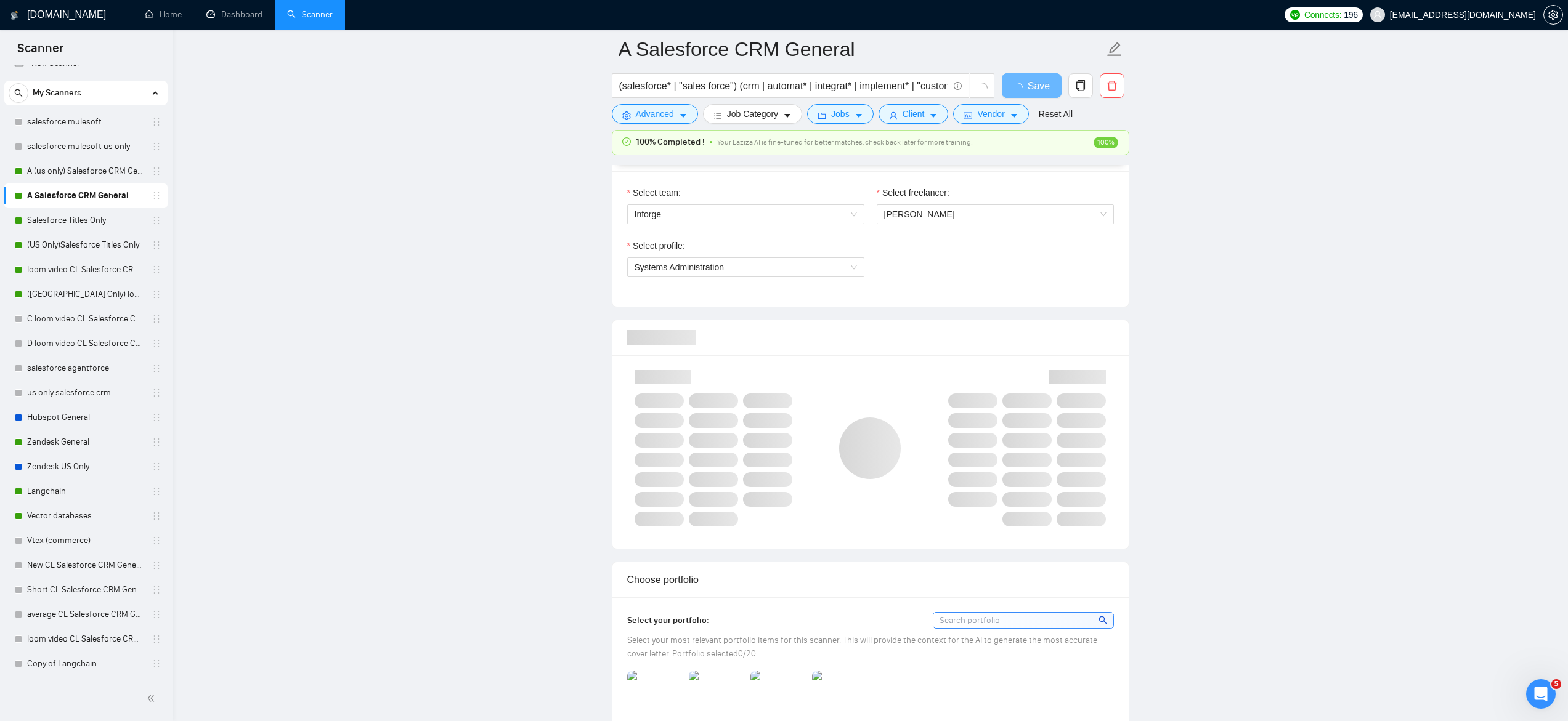
scroll to position [651, 0]
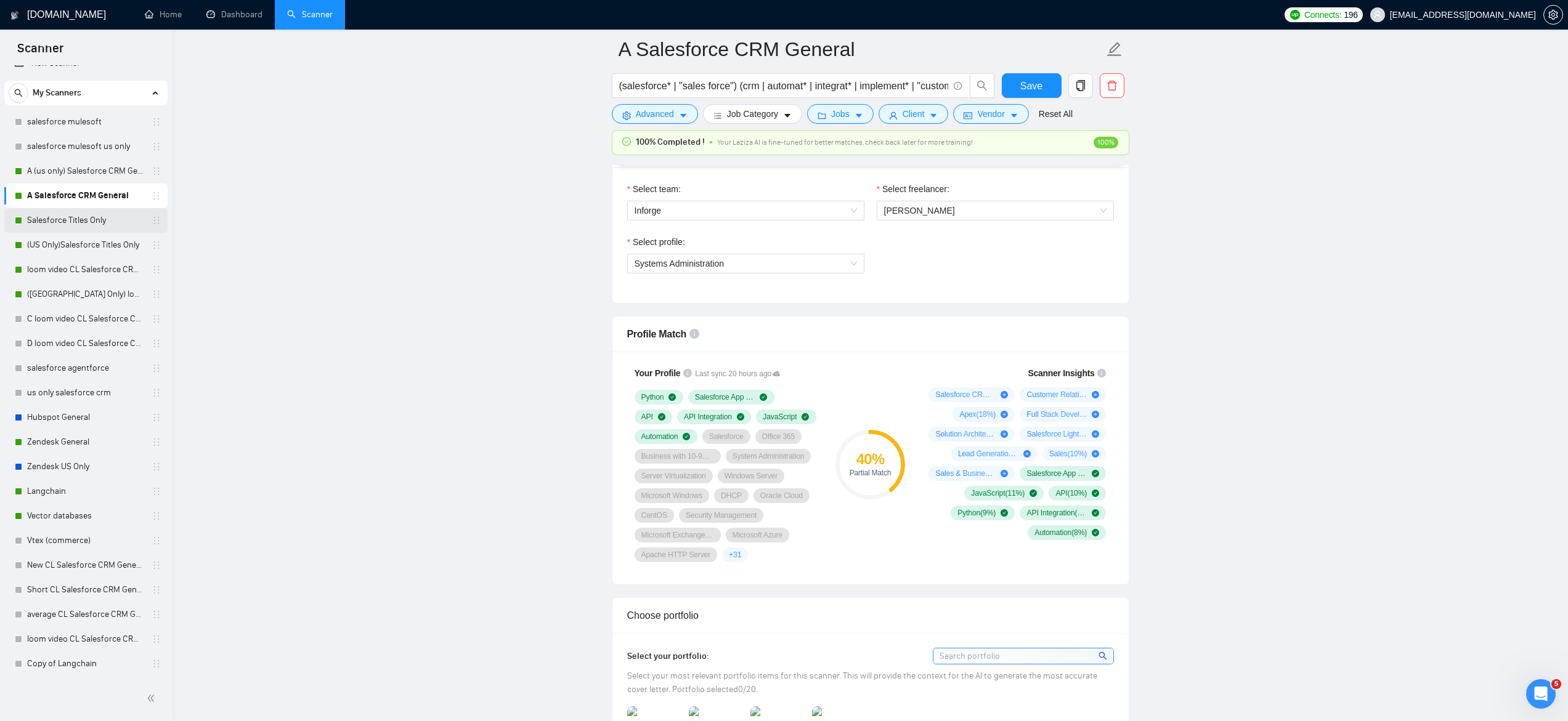
click at [77, 228] on link "Salesforce Titles Only" at bounding box center [86, 220] width 117 height 25
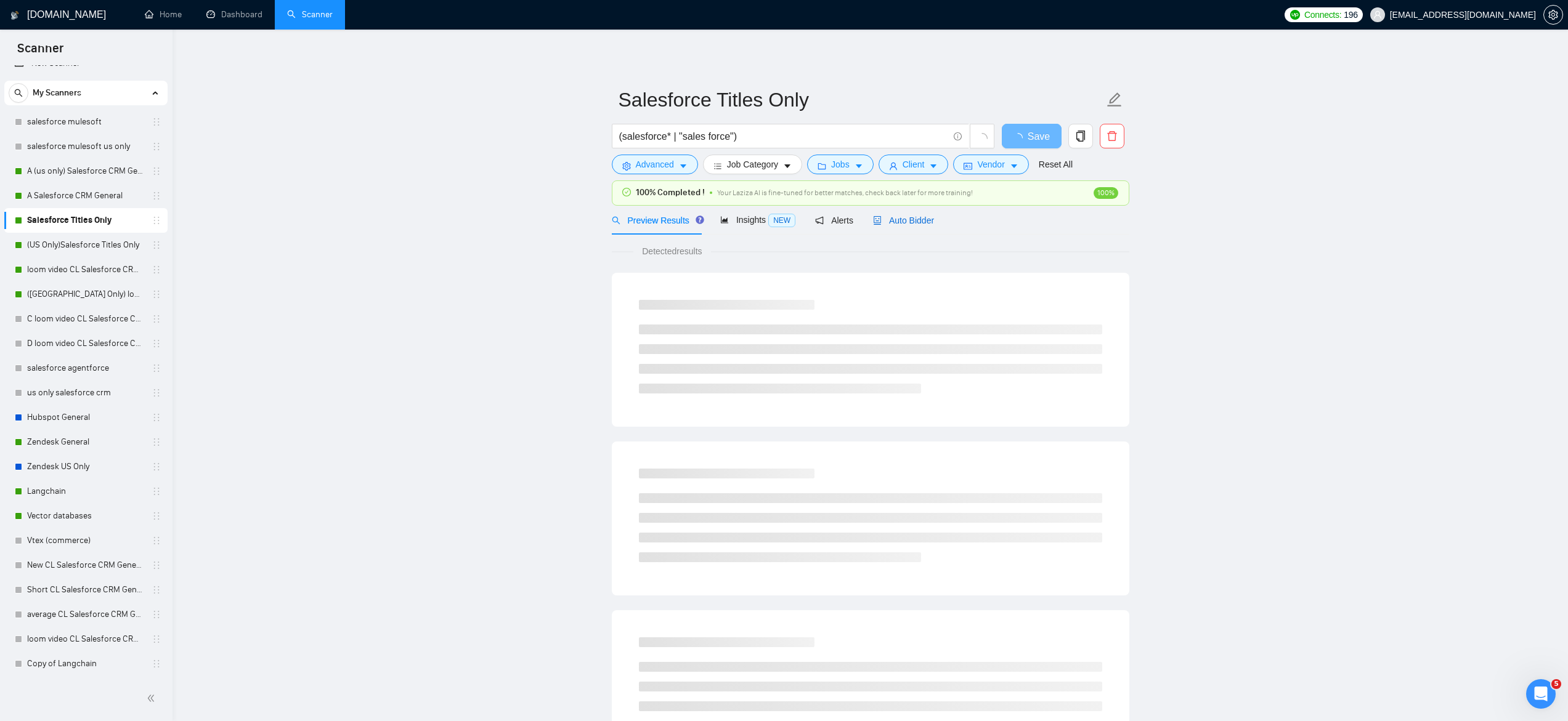
click at [879, 219] on icon "robot" at bounding box center [877, 220] width 9 height 9
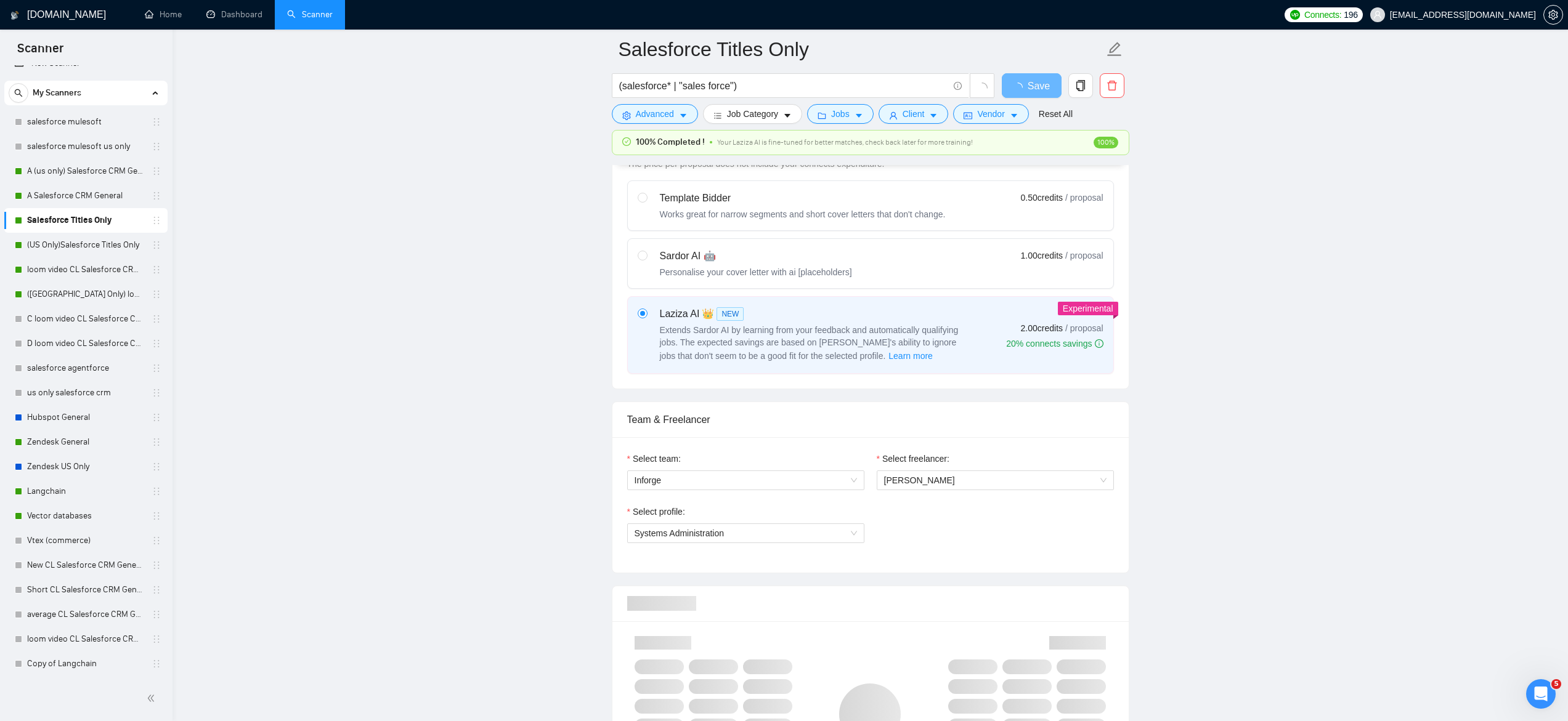
scroll to position [394, 0]
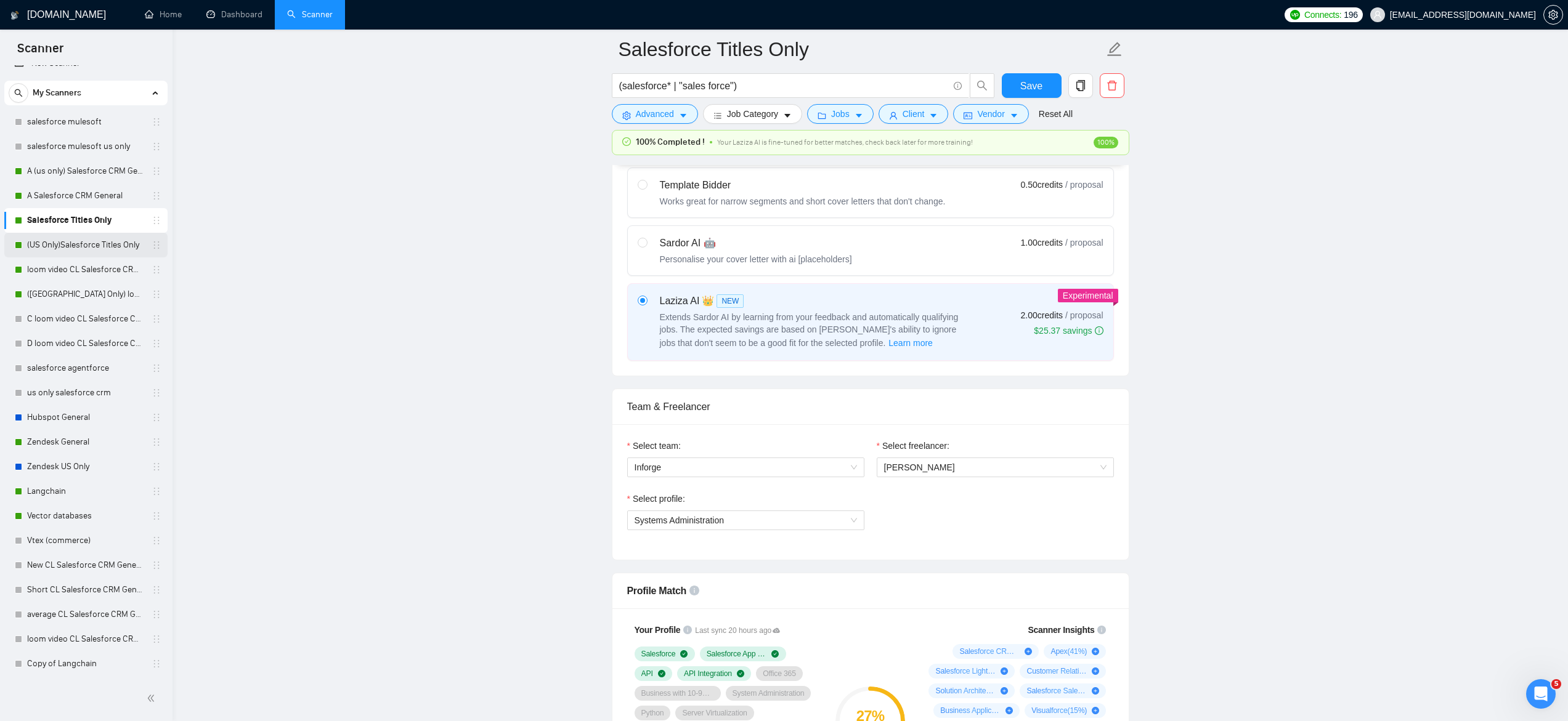
click at [70, 248] on link "(US Only)Salesforce Titles Only" at bounding box center [86, 245] width 117 height 25
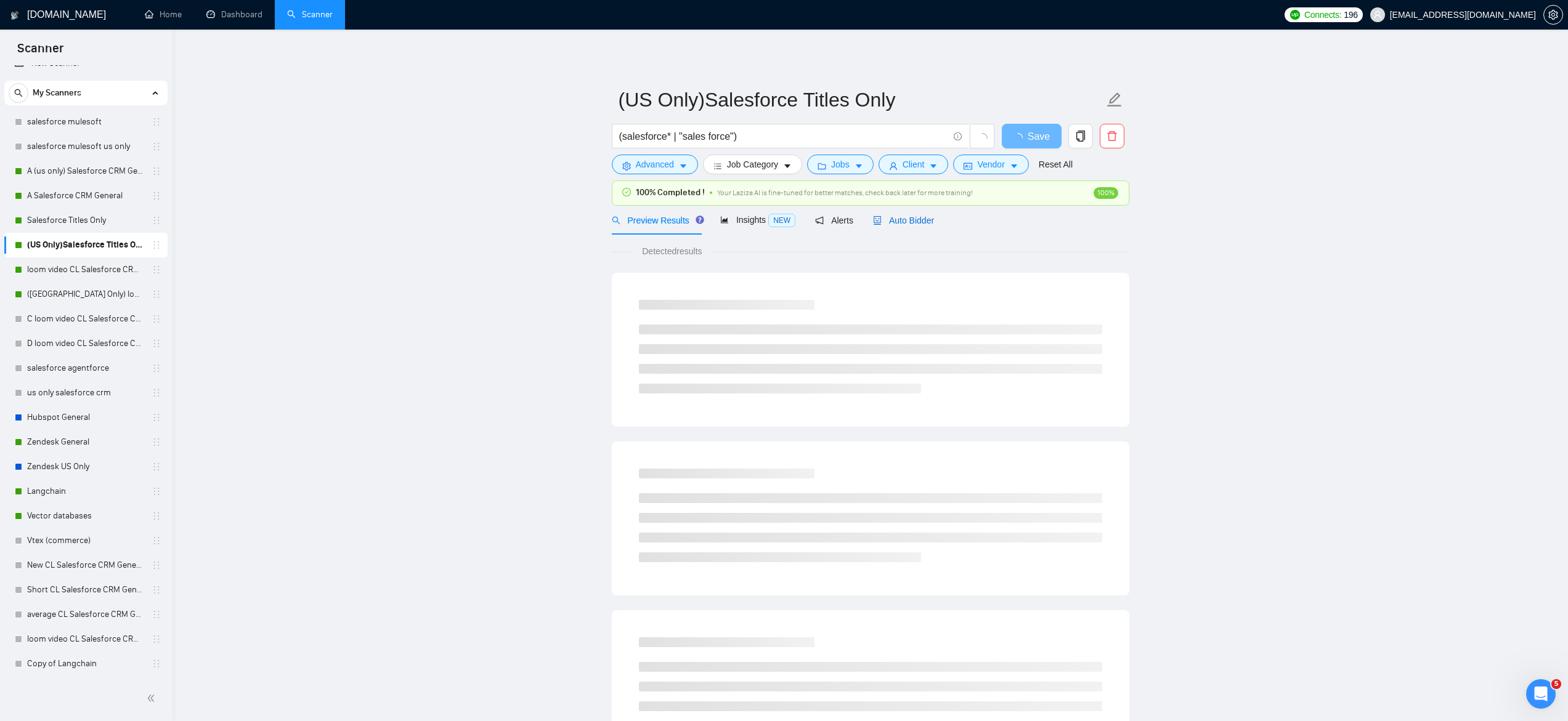
drag, startPoint x: 889, startPoint y: 216, endPoint x: 860, endPoint y: 219, distance: 29.2
click at [889, 216] on span "Auto Bidder" at bounding box center [904, 220] width 61 height 10
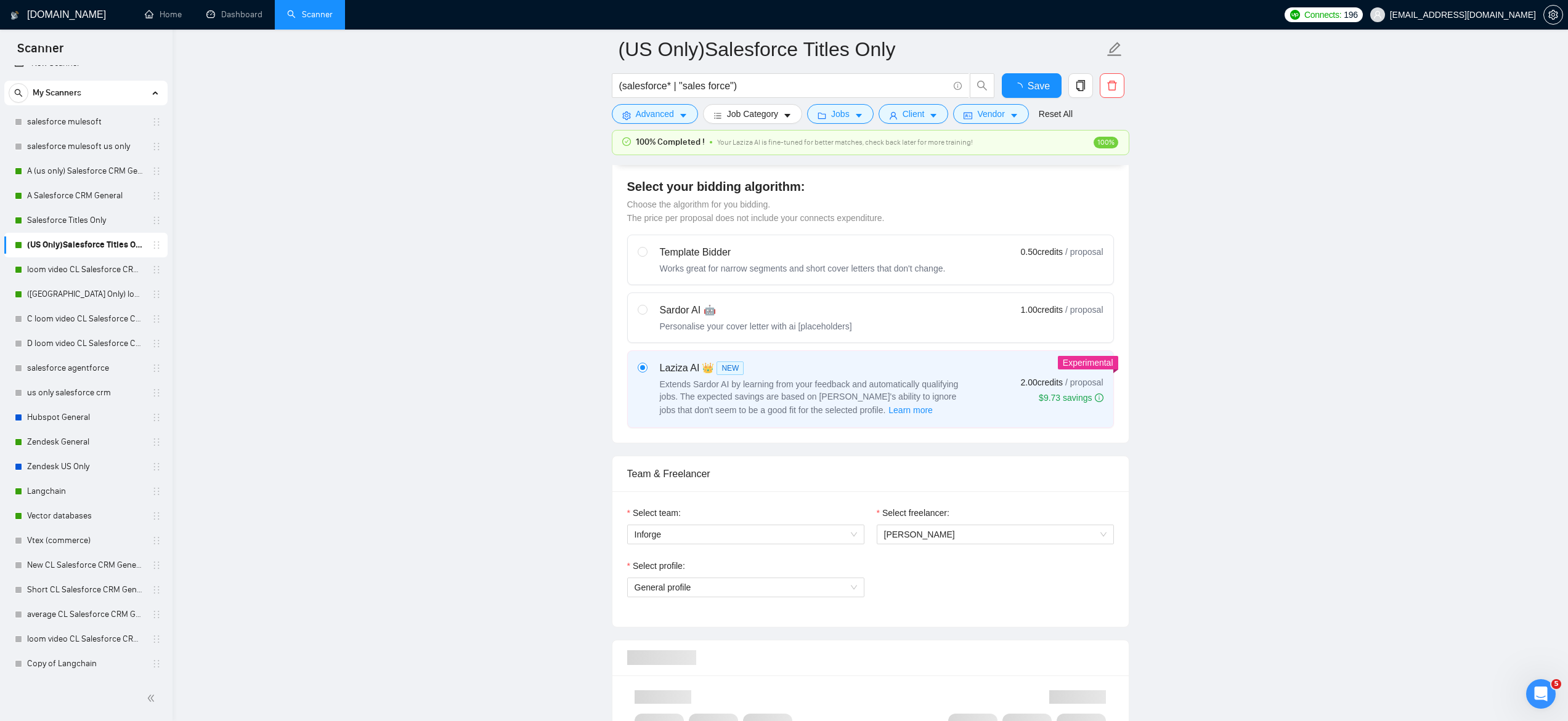
scroll to position [334, 0]
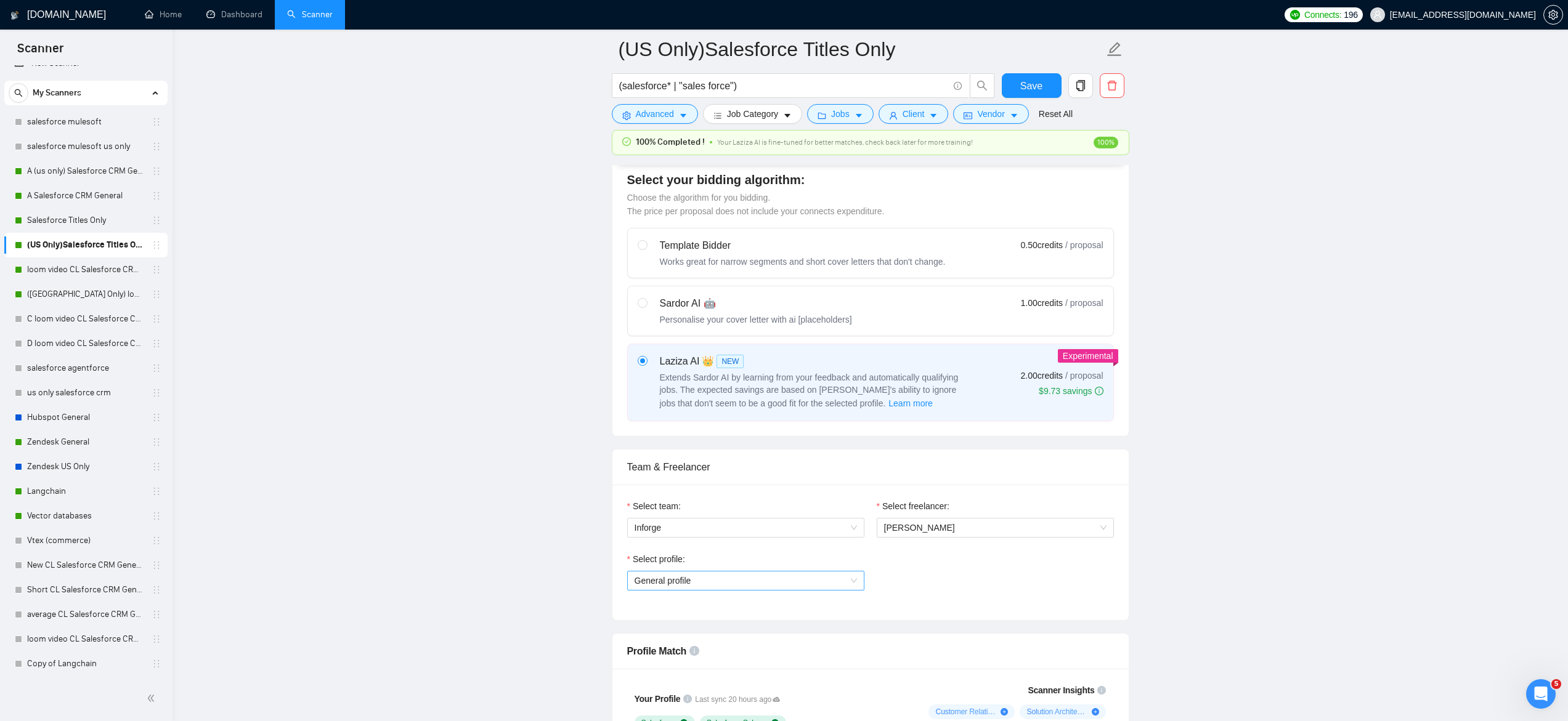
click at [675, 584] on span "General profile" at bounding box center [745, 581] width 222 height 19
click at [684, 625] on span "Systems Administration" at bounding box center [678, 624] width 90 height 10
click at [1035, 79] on span "Save" at bounding box center [1031, 86] width 22 height 15
click at [1018, 93] on button "Save" at bounding box center [1031, 85] width 60 height 25
click at [53, 270] on link "loom video CL Salesforce CRM General" at bounding box center [86, 269] width 117 height 25
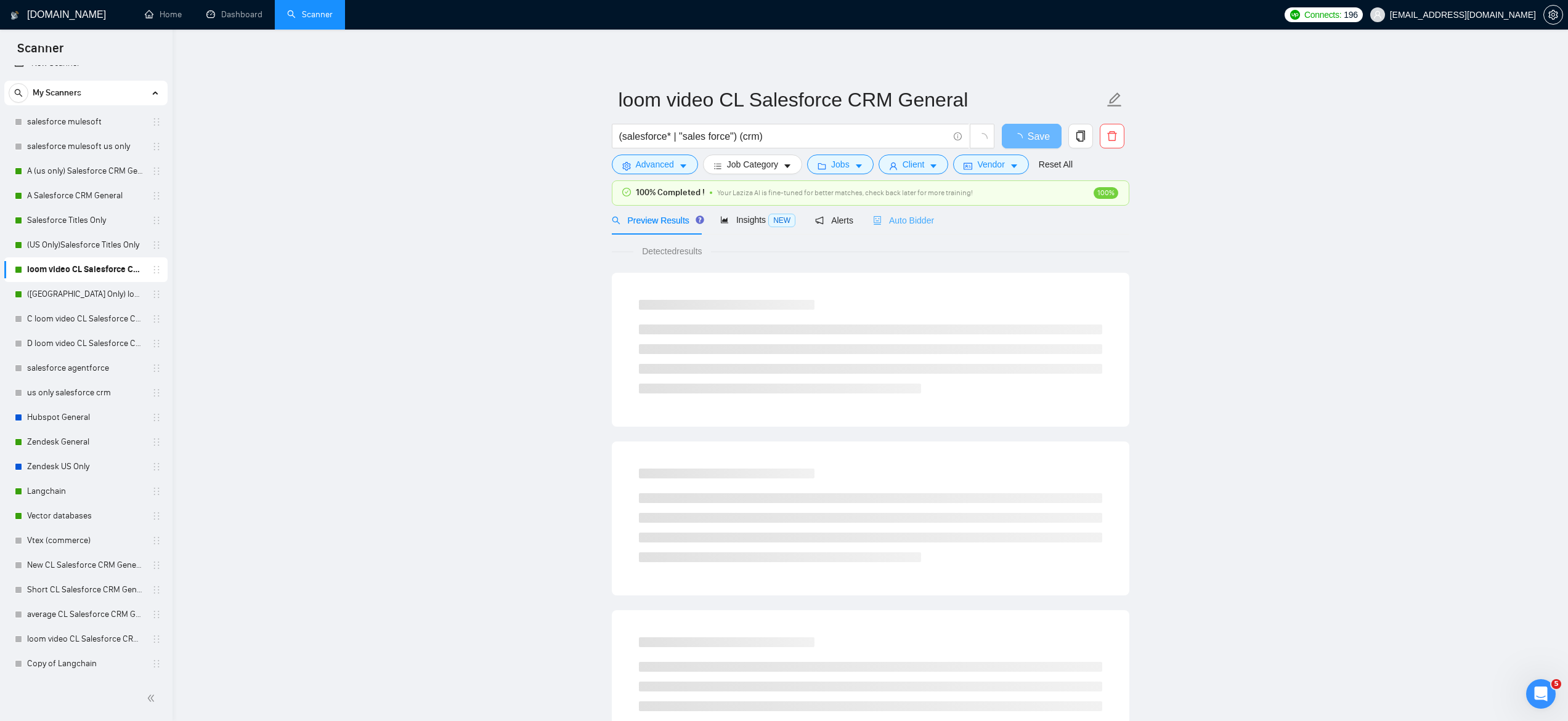
click at [914, 229] on div "Auto Bidder" at bounding box center [904, 220] width 61 height 29
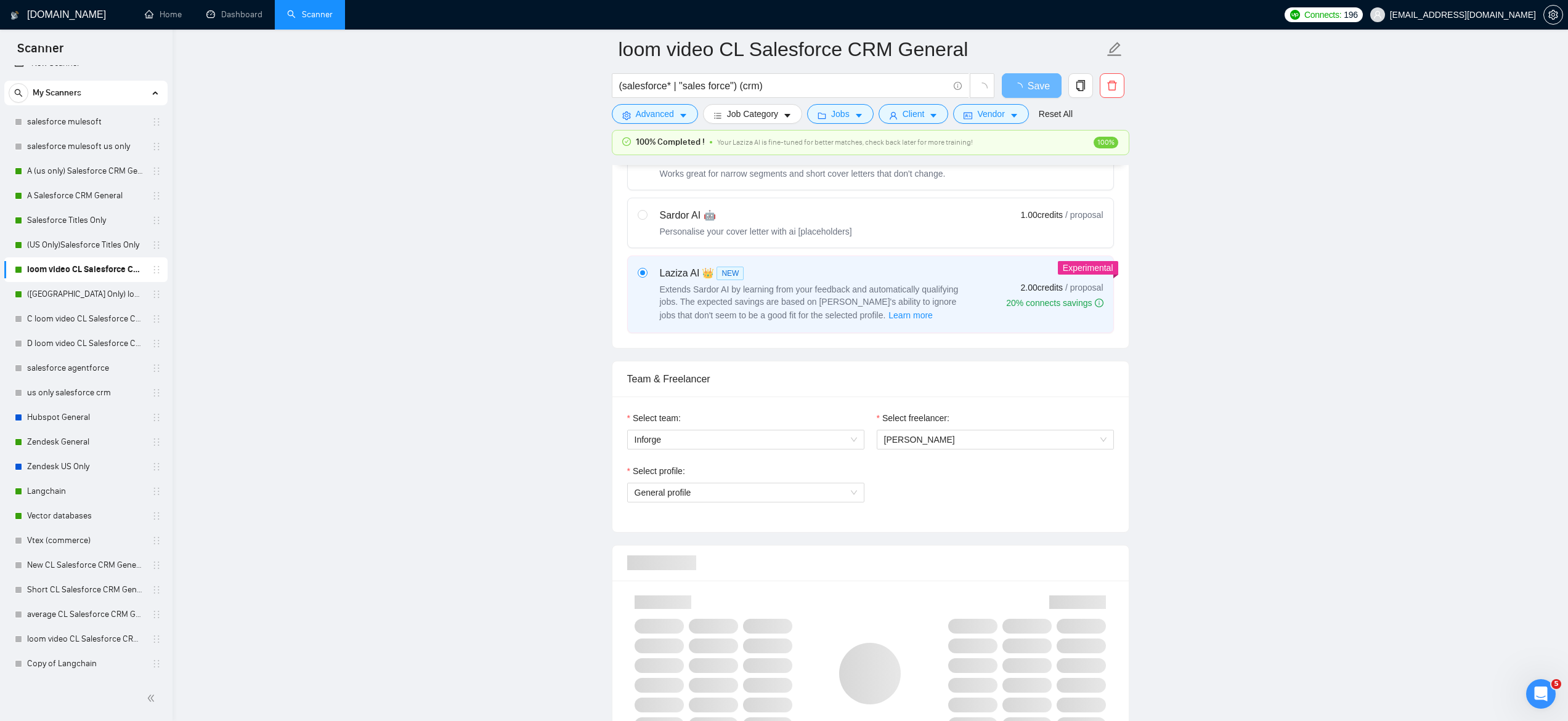
scroll to position [425, 0]
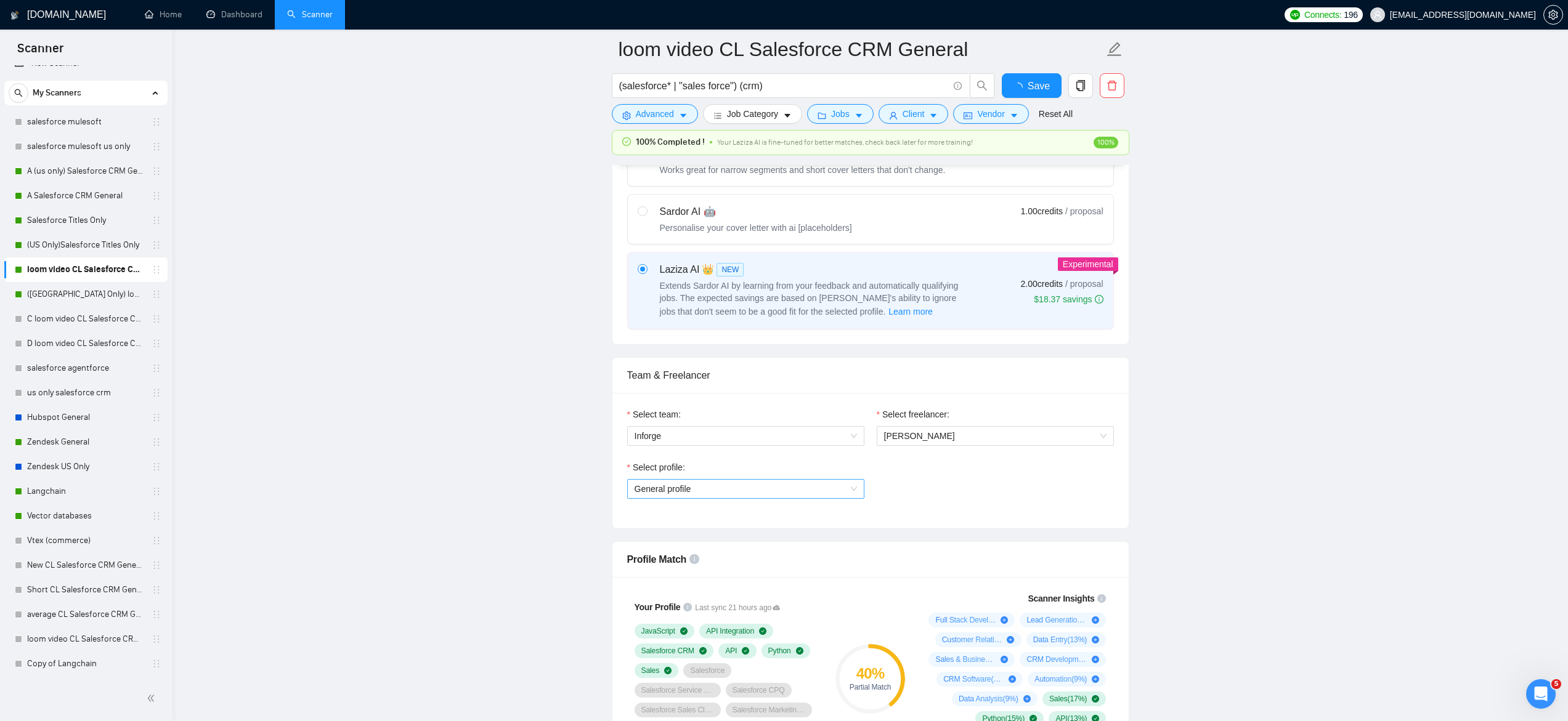
click at [660, 482] on span "General profile" at bounding box center [745, 489] width 222 height 19
click at [680, 533] on span "Systems Administration" at bounding box center [678, 532] width 90 height 10
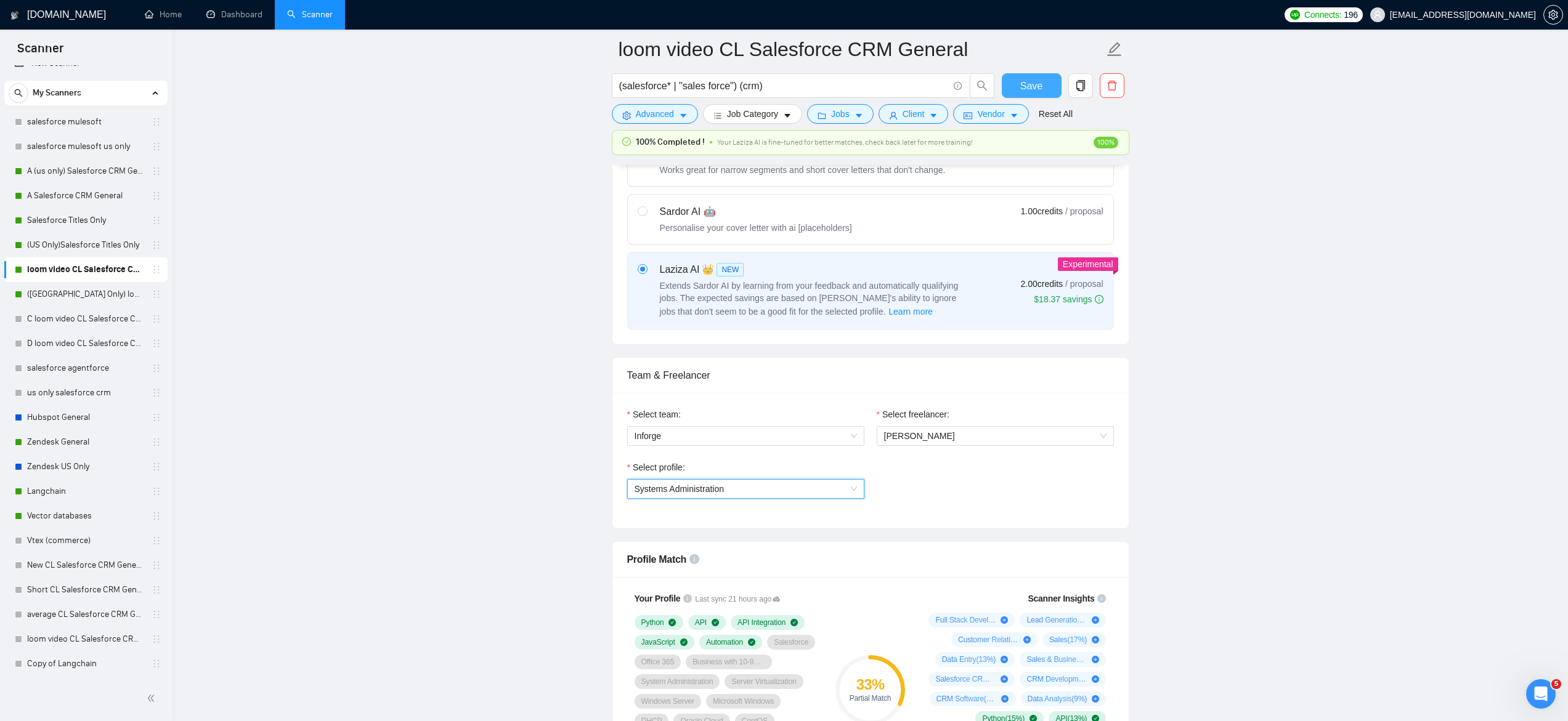
click at [1019, 82] on button "Save" at bounding box center [1031, 85] width 60 height 25
click at [124, 298] on link "([GEOGRAPHIC_DATA] Only) loom video CL Salesforce CRM General" at bounding box center [86, 294] width 117 height 25
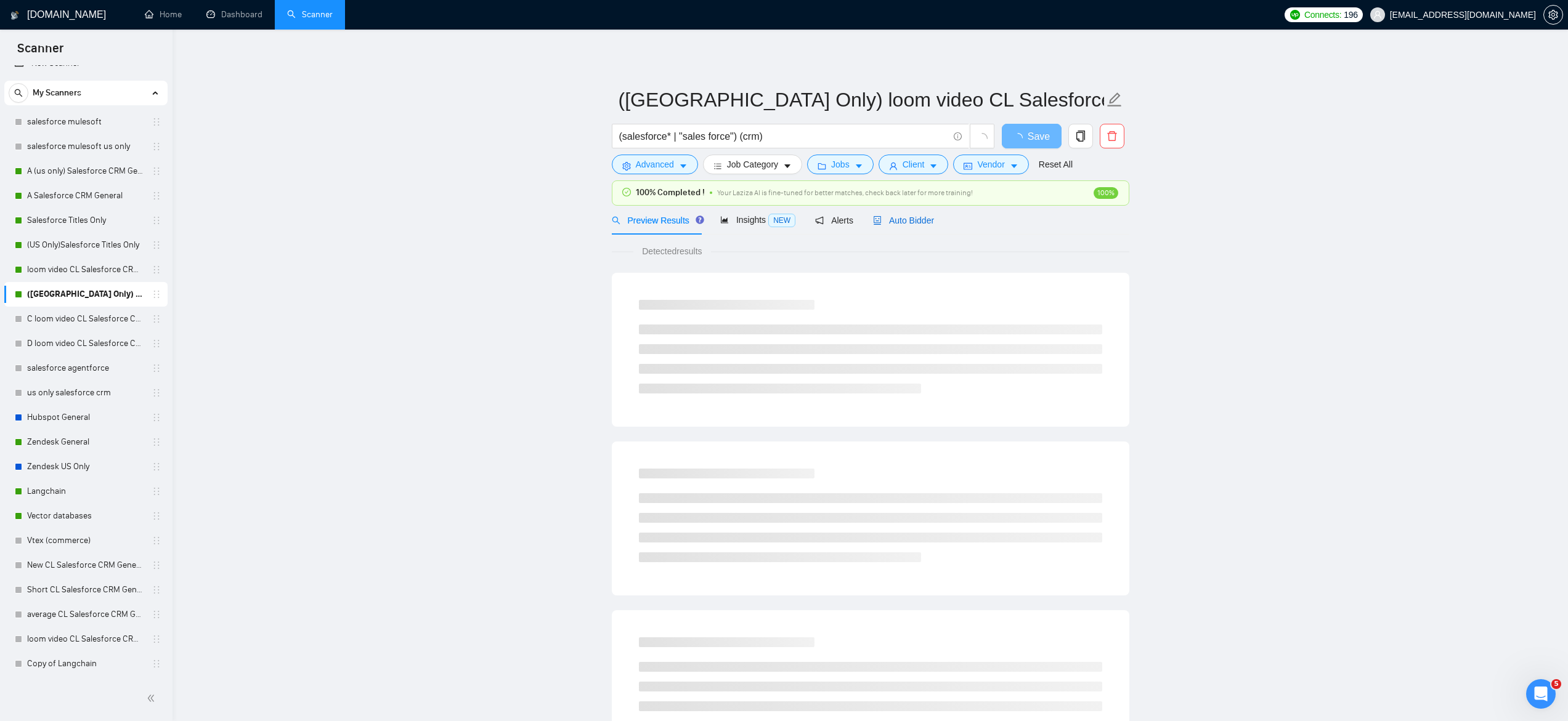
click at [889, 222] on span "Auto Bidder" at bounding box center [904, 220] width 61 height 10
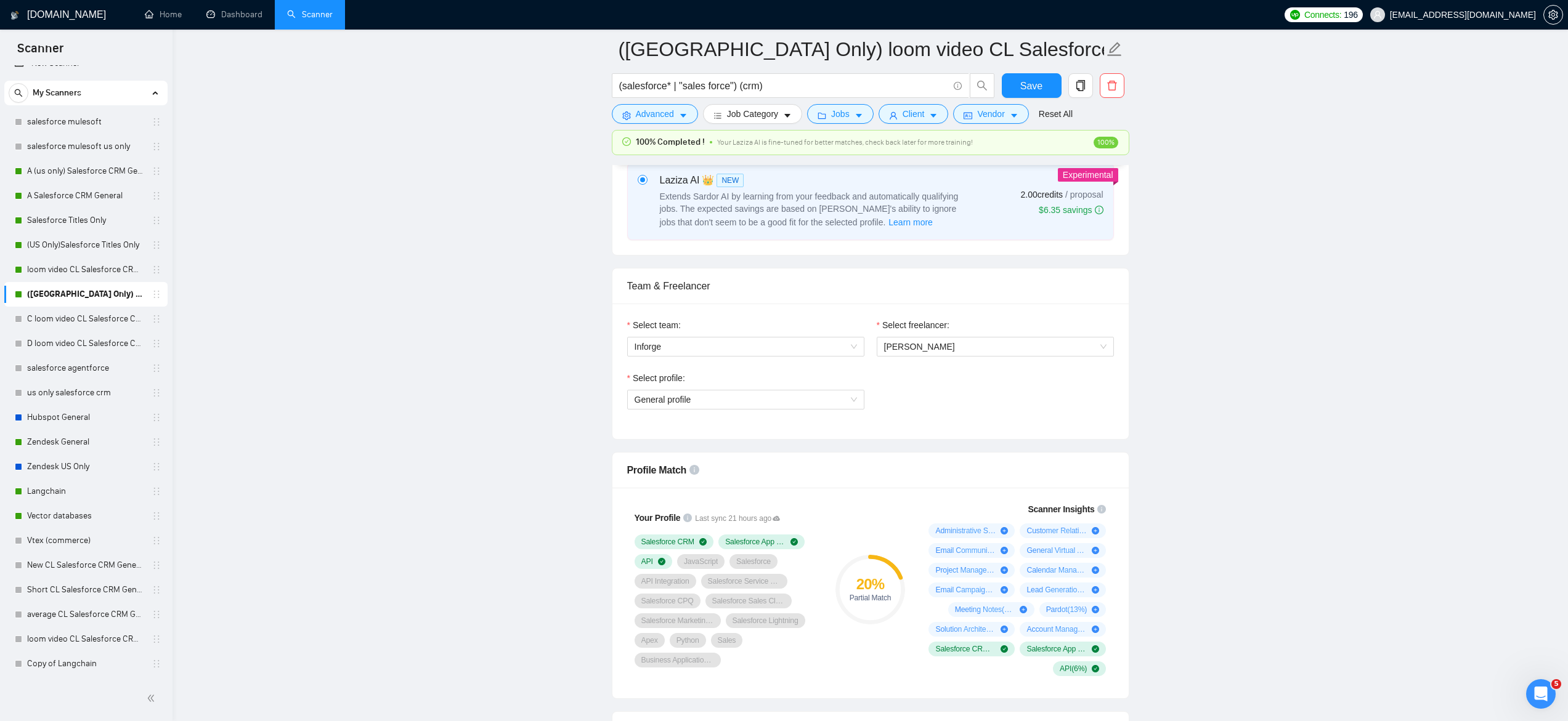
scroll to position [516, 0]
click at [650, 397] on span "General profile" at bounding box center [745, 399] width 222 height 19
click at [666, 443] on span "Systems Administration" at bounding box center [678, 442] width 90 height 10
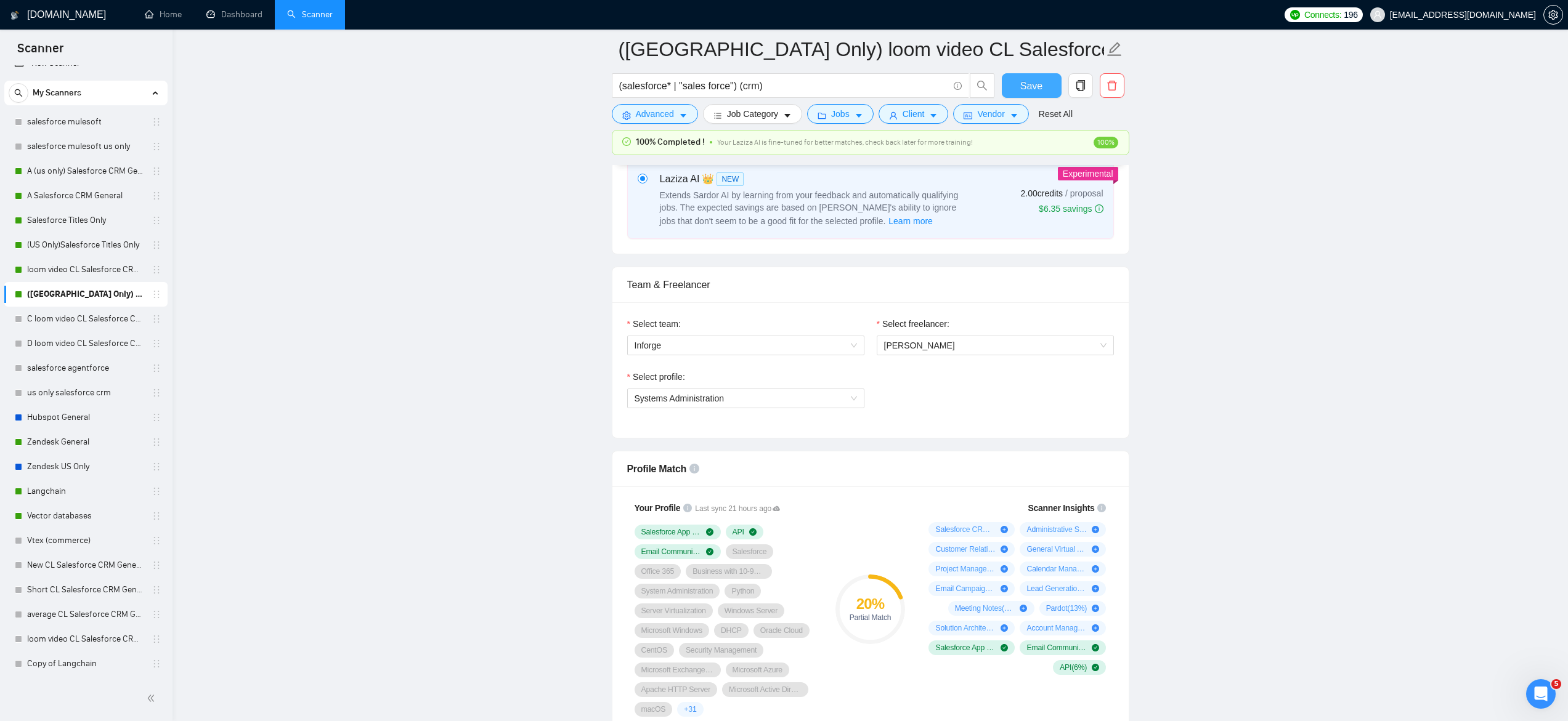
click at [1021, 81] on span "Save" at bounding box center [1031, 86] width 22 height 15
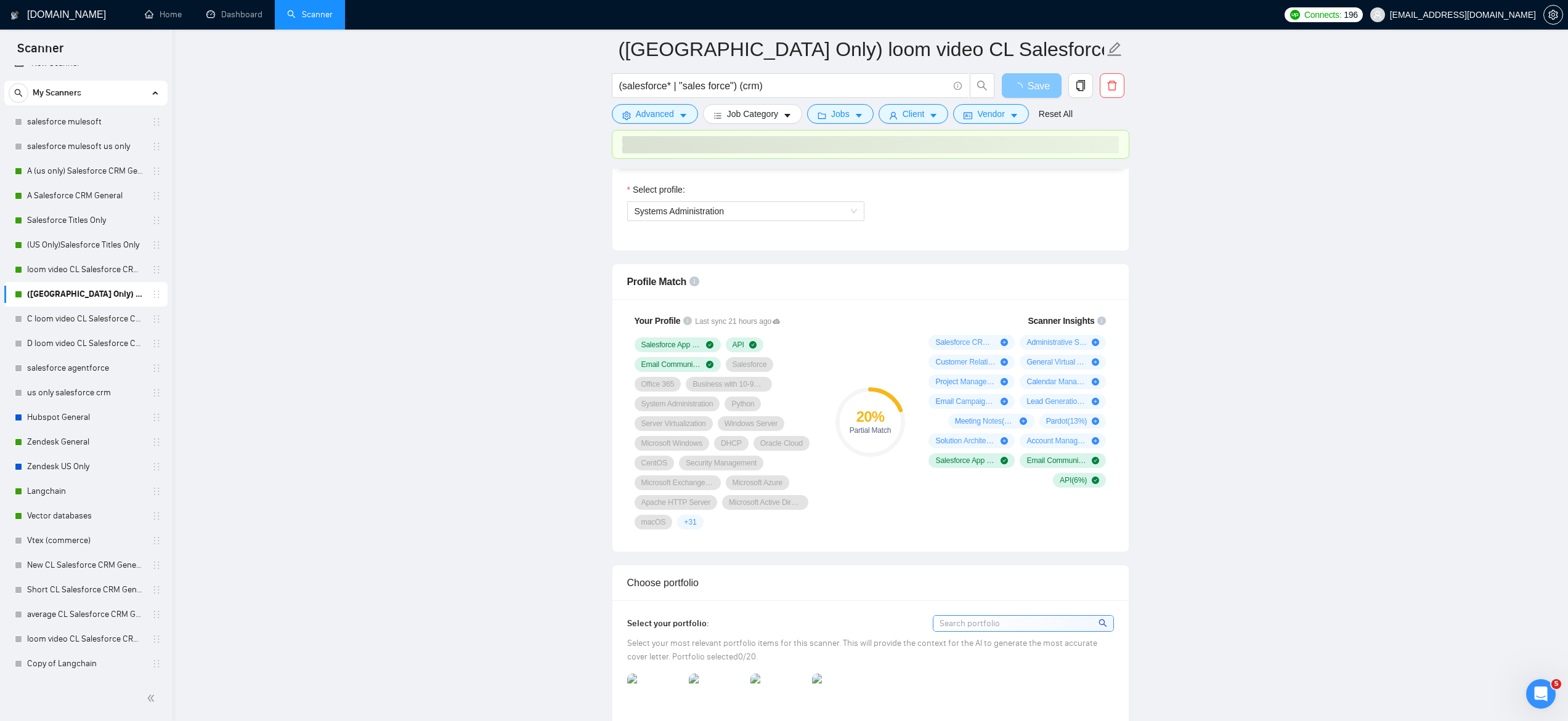
scroll to position [706, 0]
click at [689, 519] on span "+ 31" at bounding box center [690, 520] width 13 height 10
drag, startPoint x: 625, startPoint y: 332, endPoint x: 811, endPoint y: 510, distance: 257.4
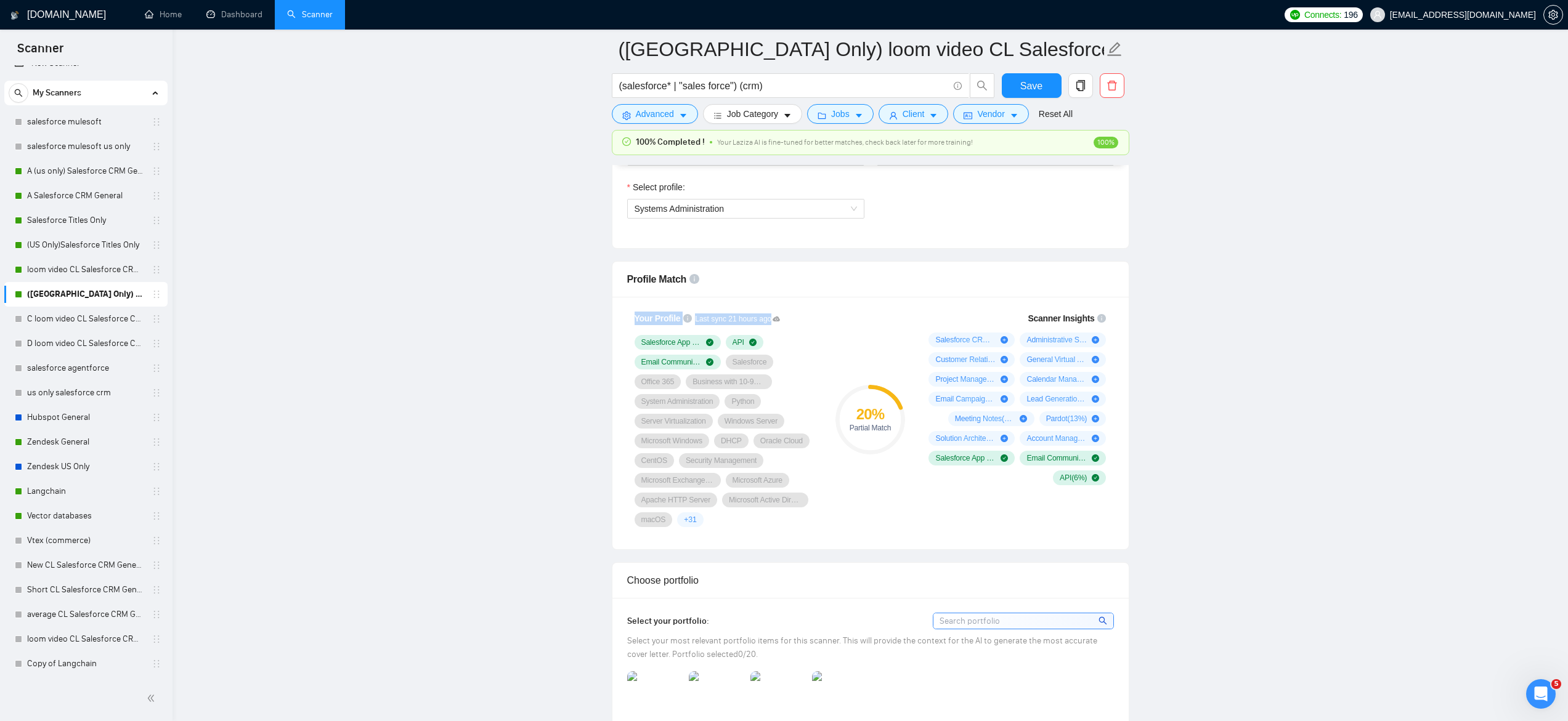
click at [813, 510] on div "Your Profile Last sync 21 hours ago Salesforce App Development API Email Commun…" at bounding box center [725, 419] width 207 height 230
click at [633, 342] on div "Your Profile Last sync 21 hours ago Salesforce App Development API Email Commun…" at bounding box center [725, 419] width 197 height 230
drag, startPoint x: 633, startPoint y: 342, endPoint x: 694, endPoint y: 385, distance: 74.6
click at [694, 386] on div "Your Profile Last sync 21 hours ago Salesforce App Development API Email Commun…" at bounding box center [725, 419] width 197 height 230
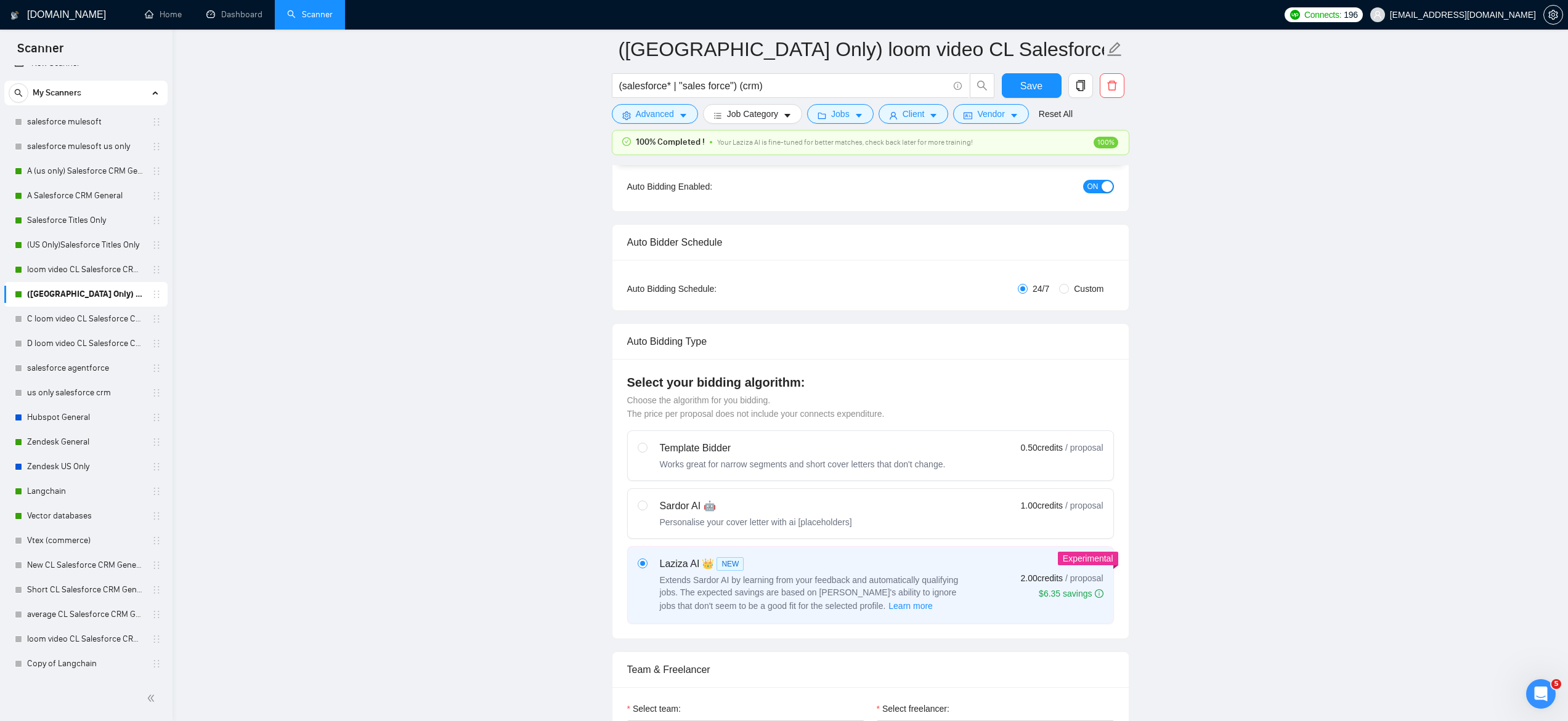
scroll to position [0, 0]
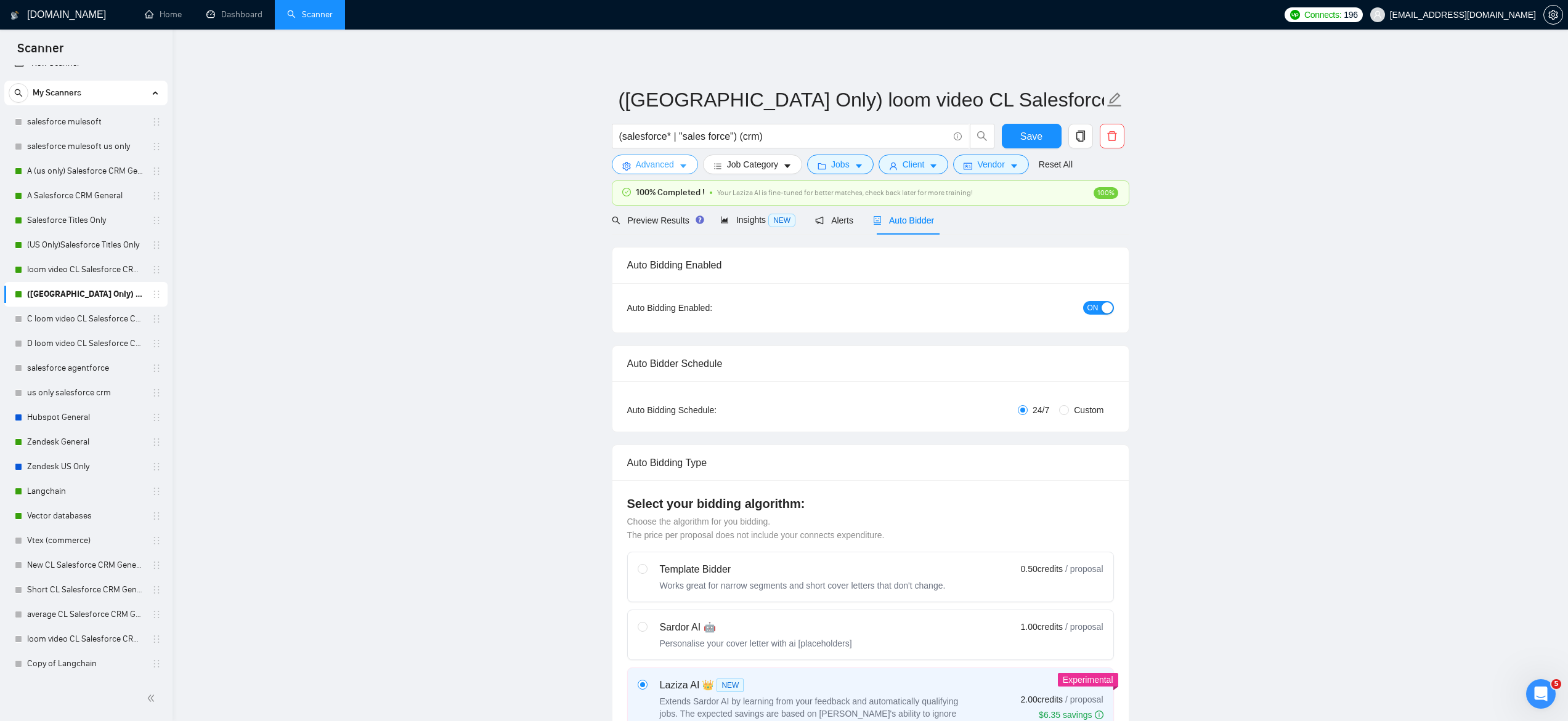
click at [657, 169] on span "Advanced" at bounding box center [654, 164] width 38 height 13
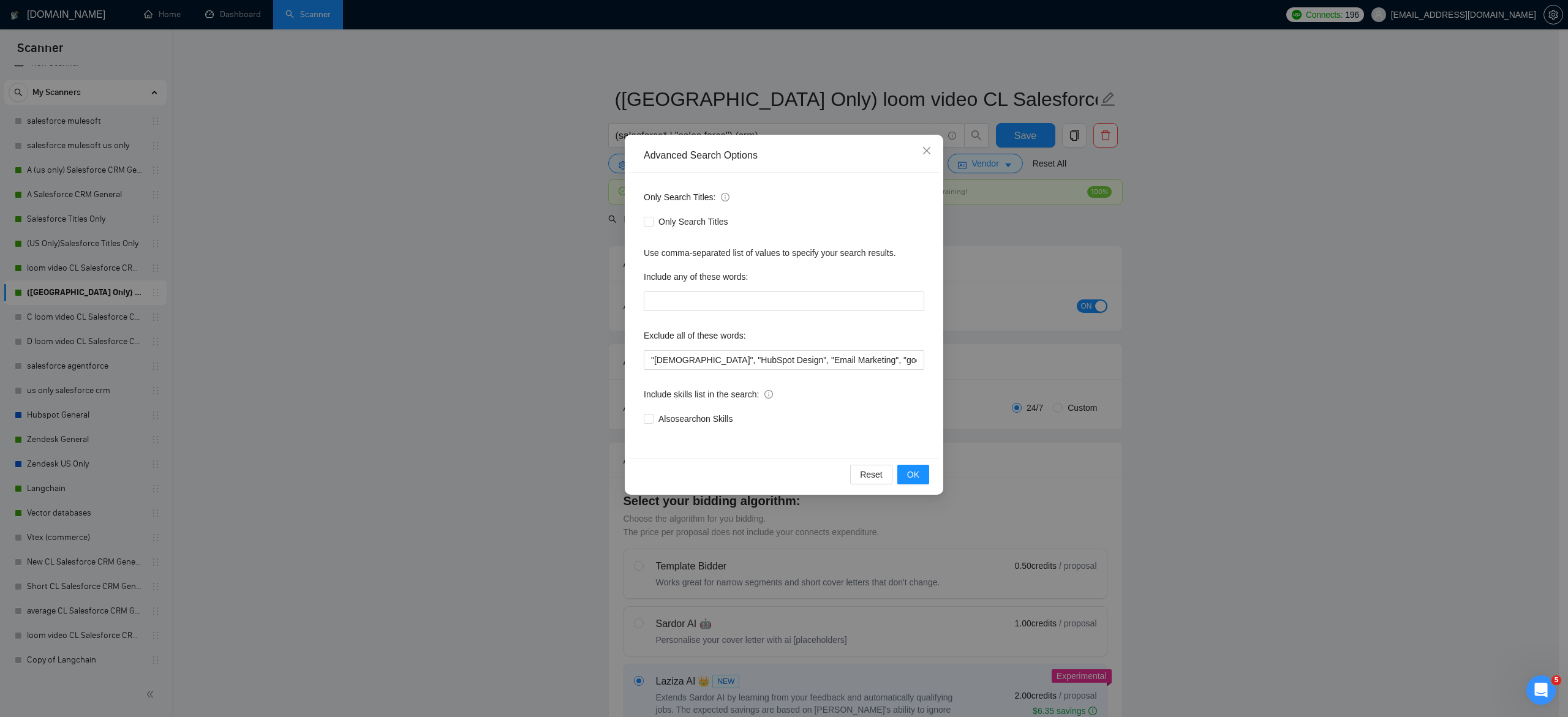
click at [1045, 376] on div "Advanced Search Options Only Search Titles: Only Search Titles Use comma-separa…" at bounding box center [784, 358] width 1568 height 717
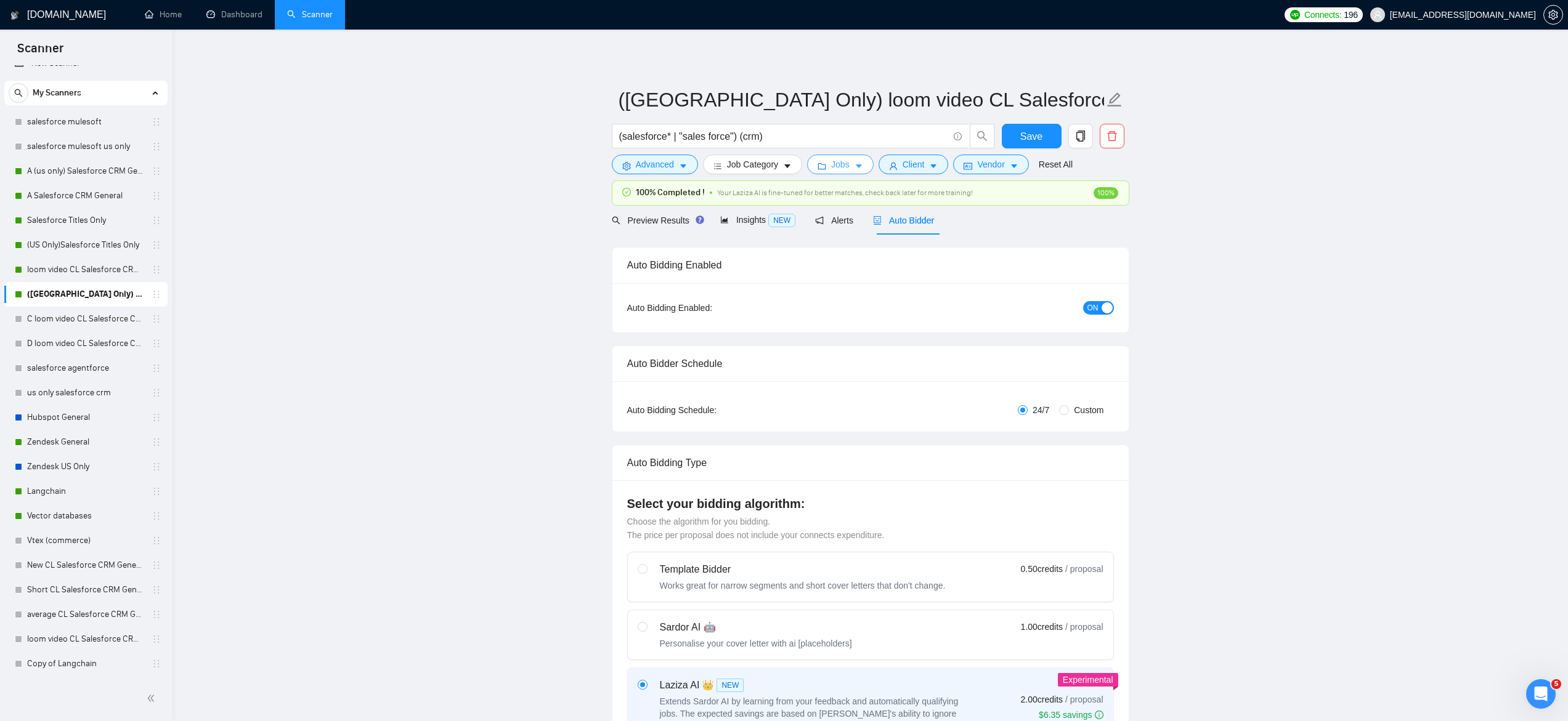
click at [835, 165] on span "Jobs" at bounding box center [841, 164] width 19 height 13
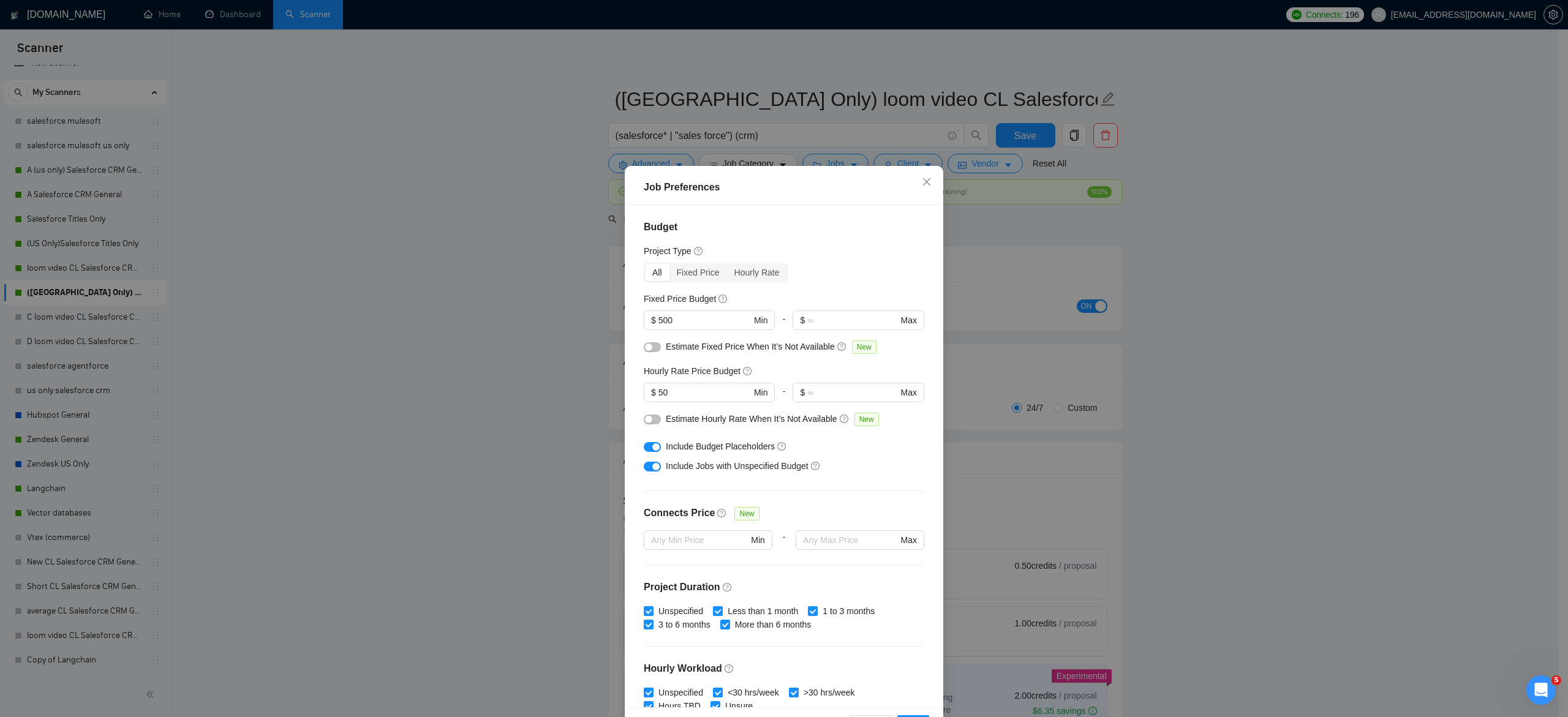
click at [918, 348] on div "Budget Project Type All Fixed Price Hourly Rate Fixed Price Budget $ 500 Min - …" at bounding box center [783, 456] width 310 height 502
click at [1042, 321] on div "Job Preferences Budget Project Type All Fixed Price Hourly Rate Fixed Price Bud…" at bounding box center [784, 358] width 1568 height 717
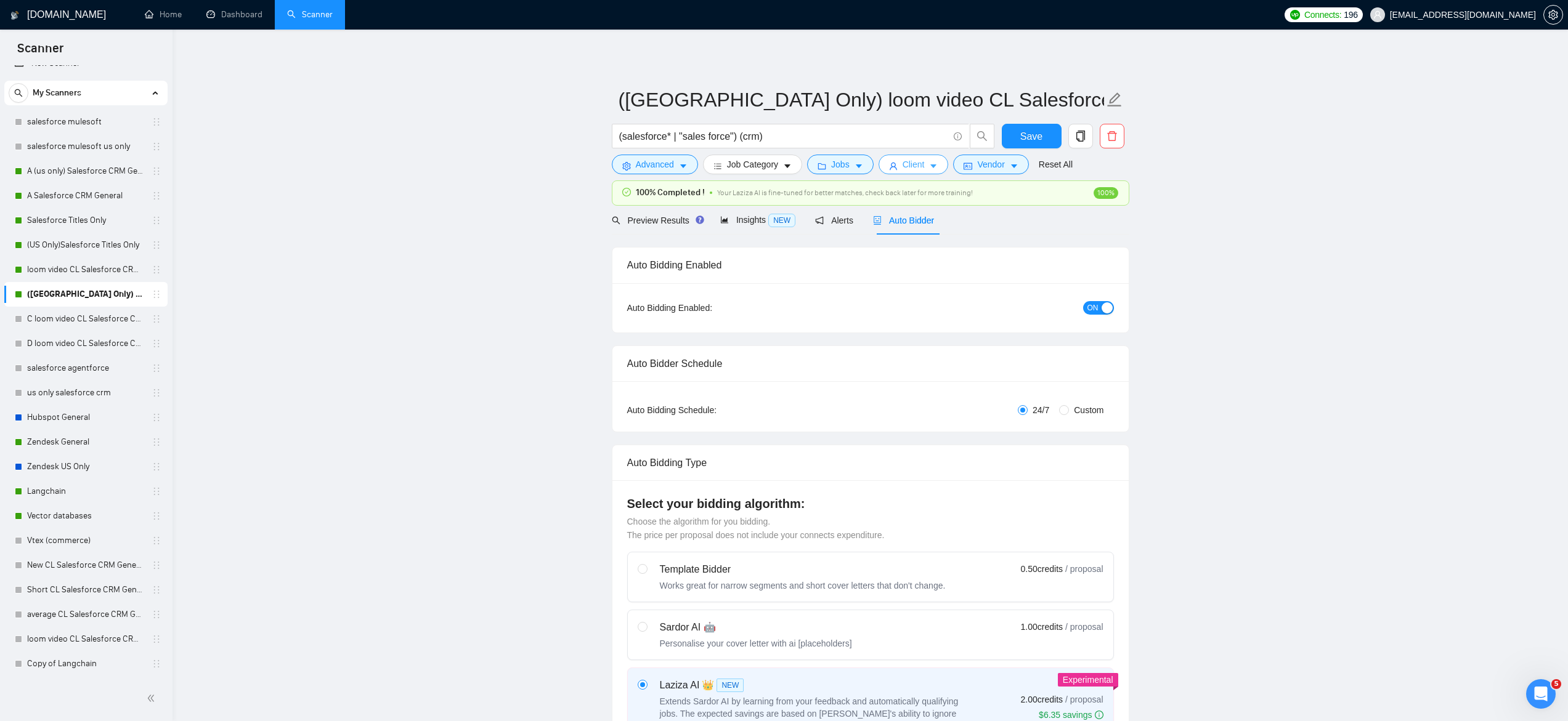
click at [918, 171] on span "Client" at bounding box center [913, 164] width 22 height 13
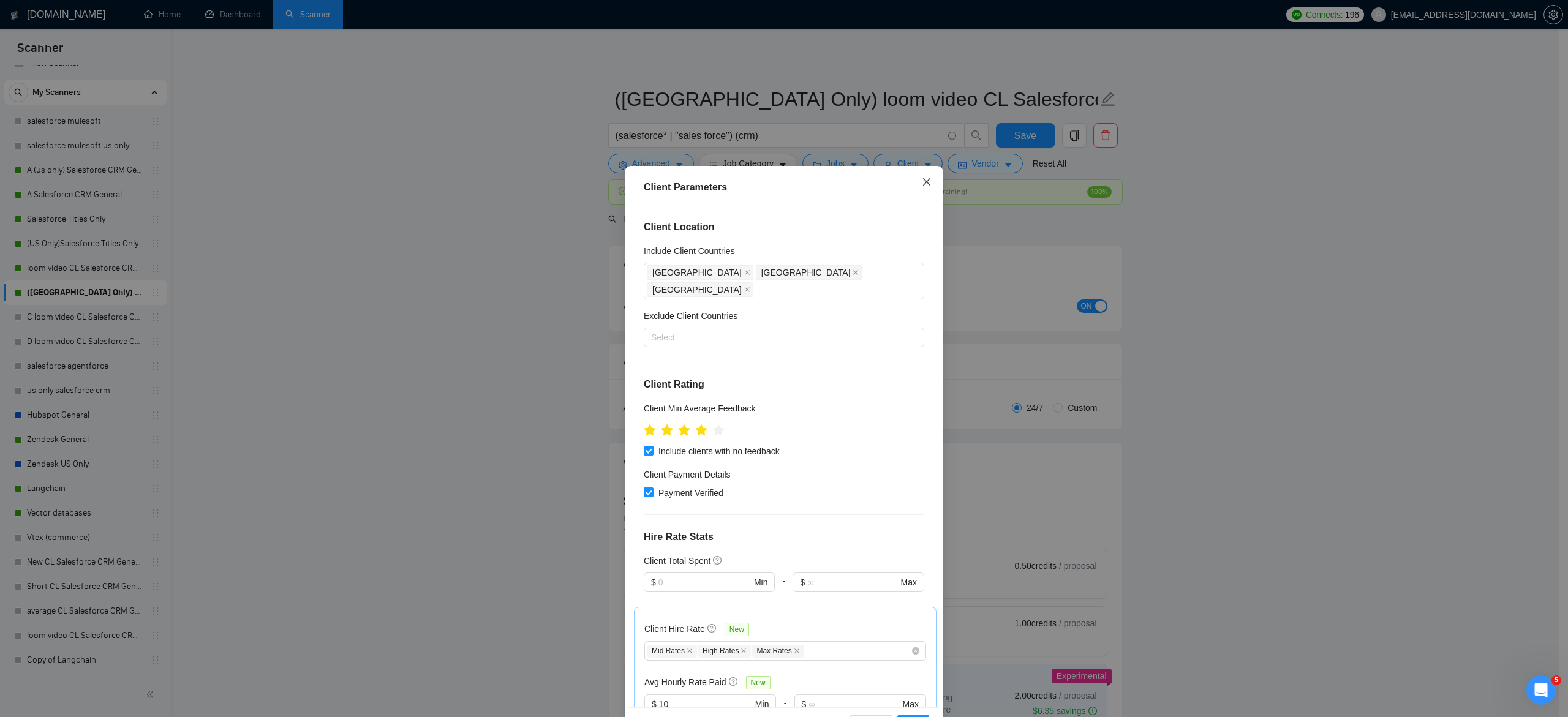
click at [913, 178] on span "Close" at bounding box center [927, 182] width 33 height 33
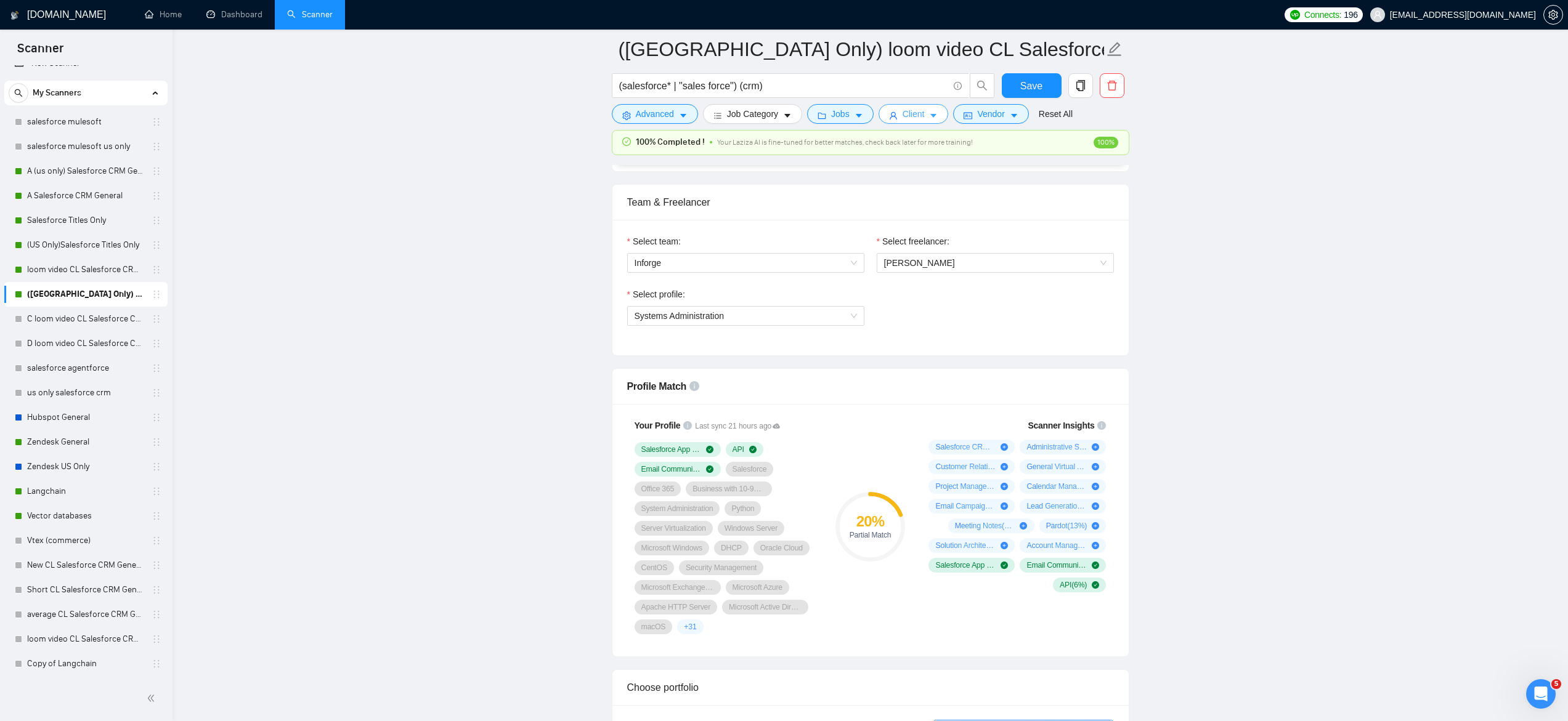
scroll to position [600, 0]
drag, startPoint x: 900, startPoint y: 373, endPoint x: 975, endPoint y: 404, distance: 81.2
click at [975, 404] on span "Salesforce CRM is used in 44 % of the jobs found by the scanner. We recommend a…" at bounding box center [970, 400] width 144 height 64
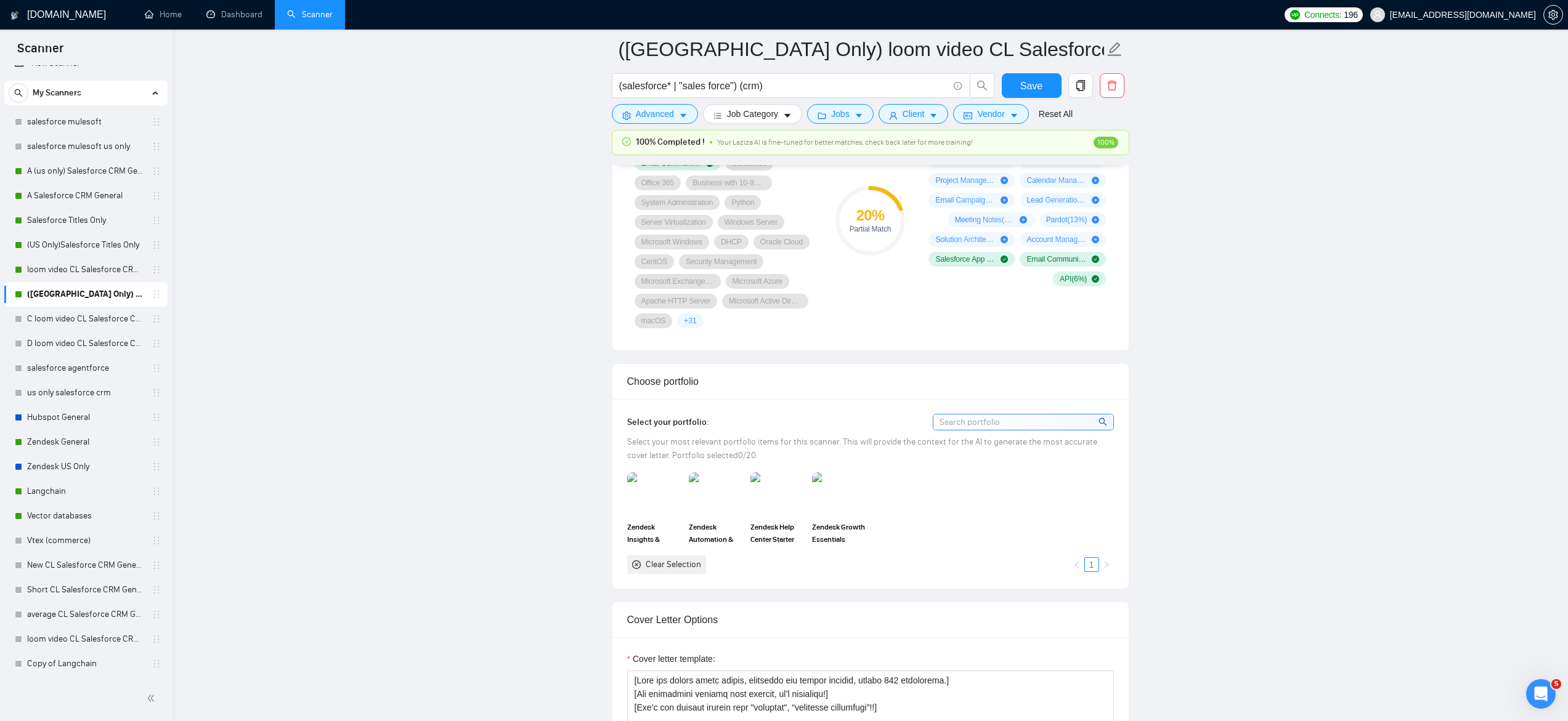
scroll to position [918, 0]
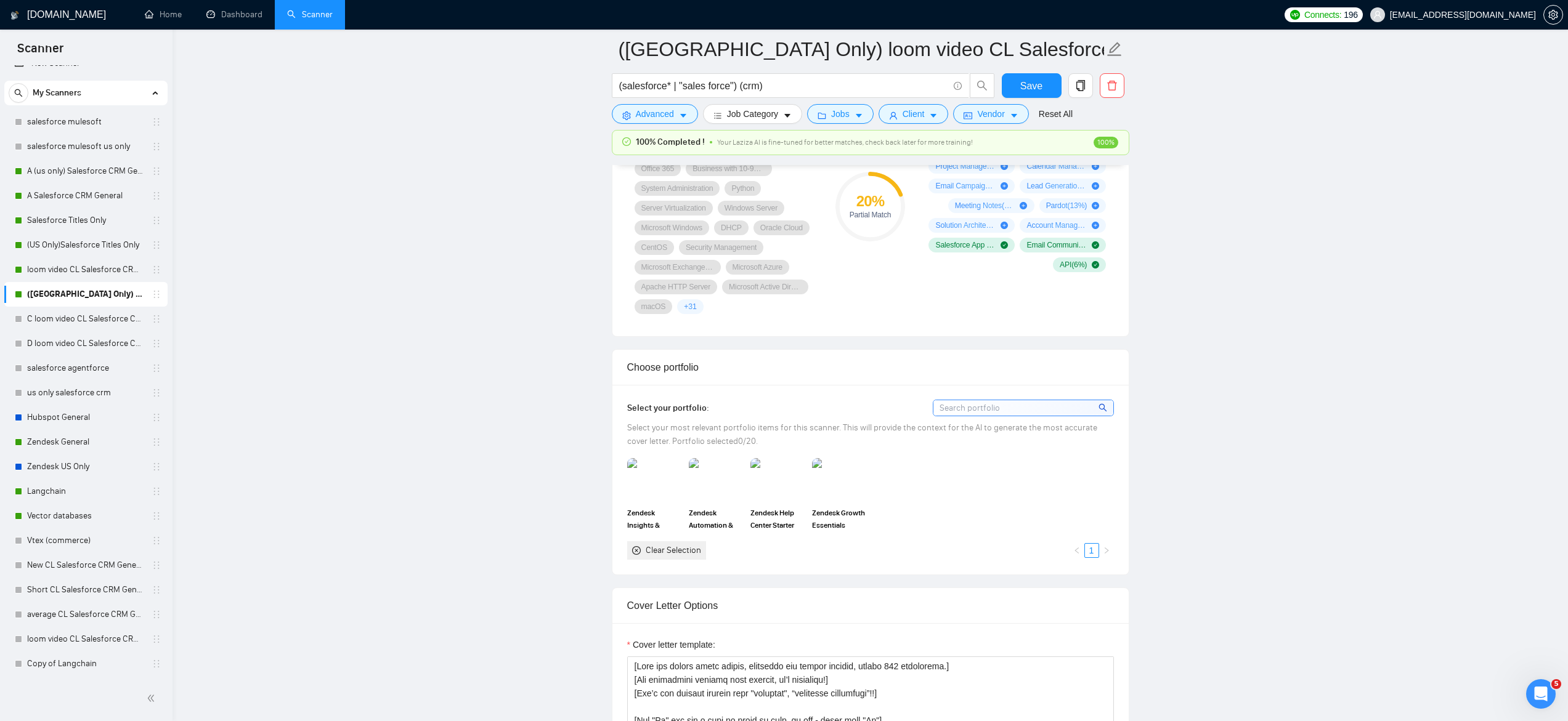
click at [676, 551] on div "Clear Selection" at bounding box center [673, 550] width 55 height 13
click at [636, 554] on icon "close-circle" at bounding box center [636, 550] width 9 height 9
click at [634, 548] on icon "close-circle" at bounding box center [636, 550] width 9 height 9
click at [1011, 408] on input at bounding box center [1023, 407] width 180 height 15
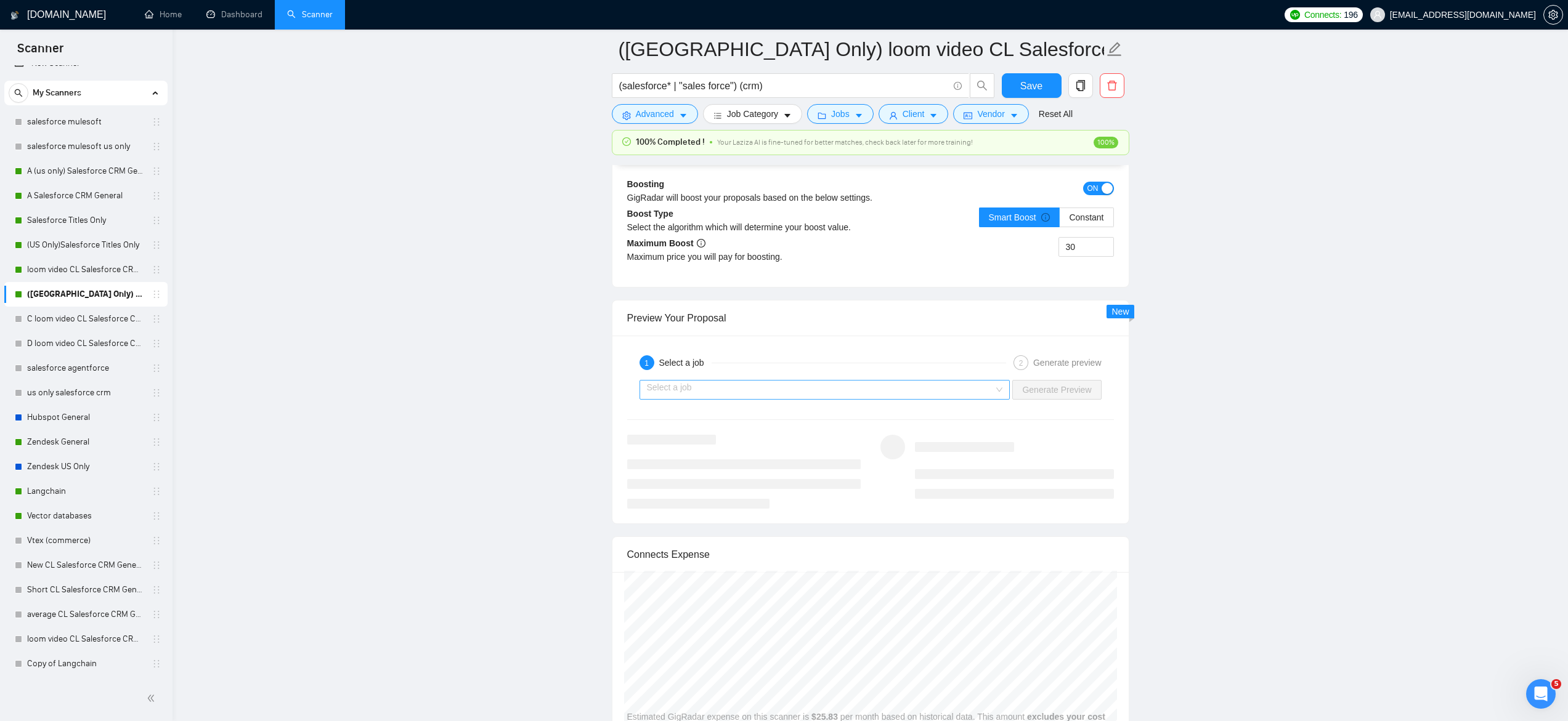
scroll to position [2229, 0]
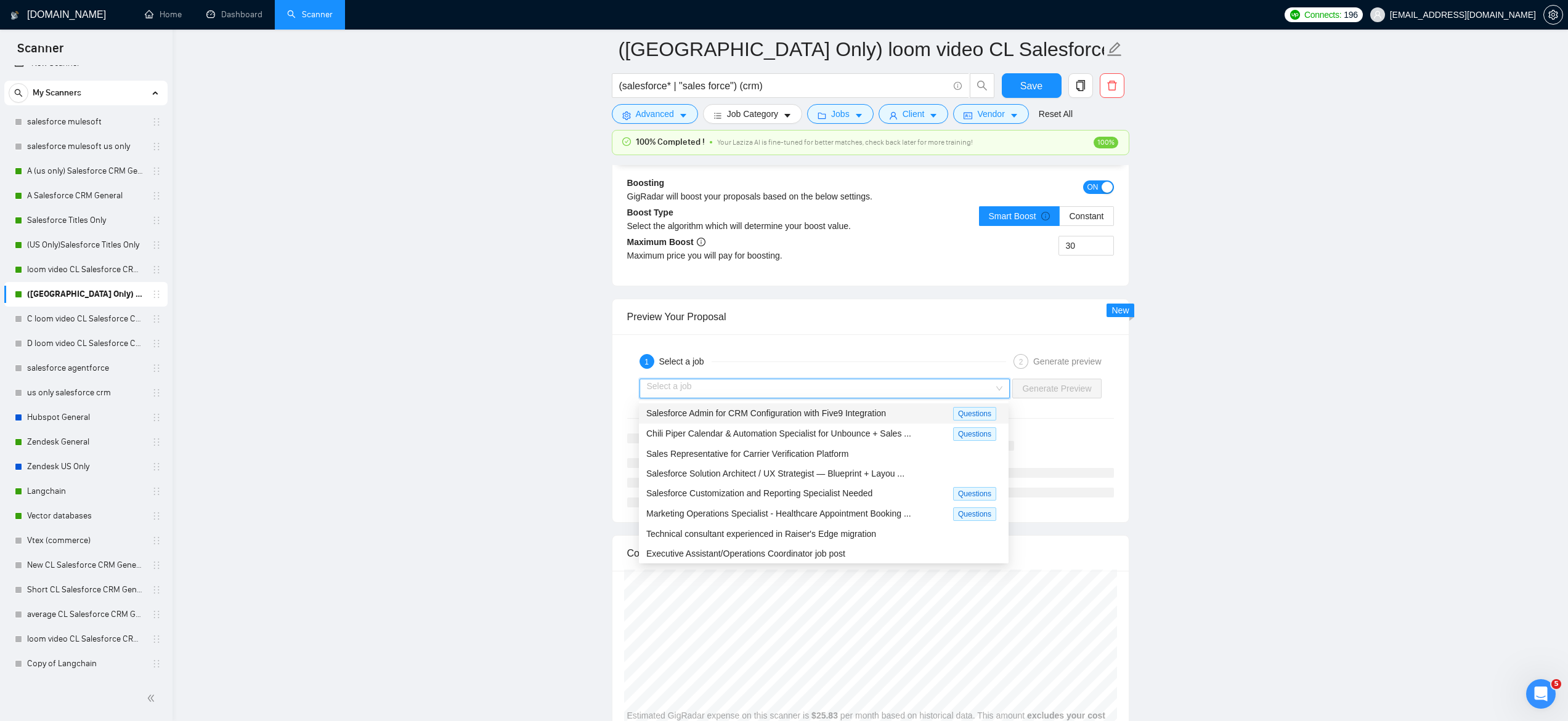
click at [698, 385] on input "search" at bounding box center [821, 389] width 348 height 19
click at [713, 415] on span "Salesforce Admin for CRM Configuration with Five9 Integration" at bounding box center [766, 413] width 239 height 10
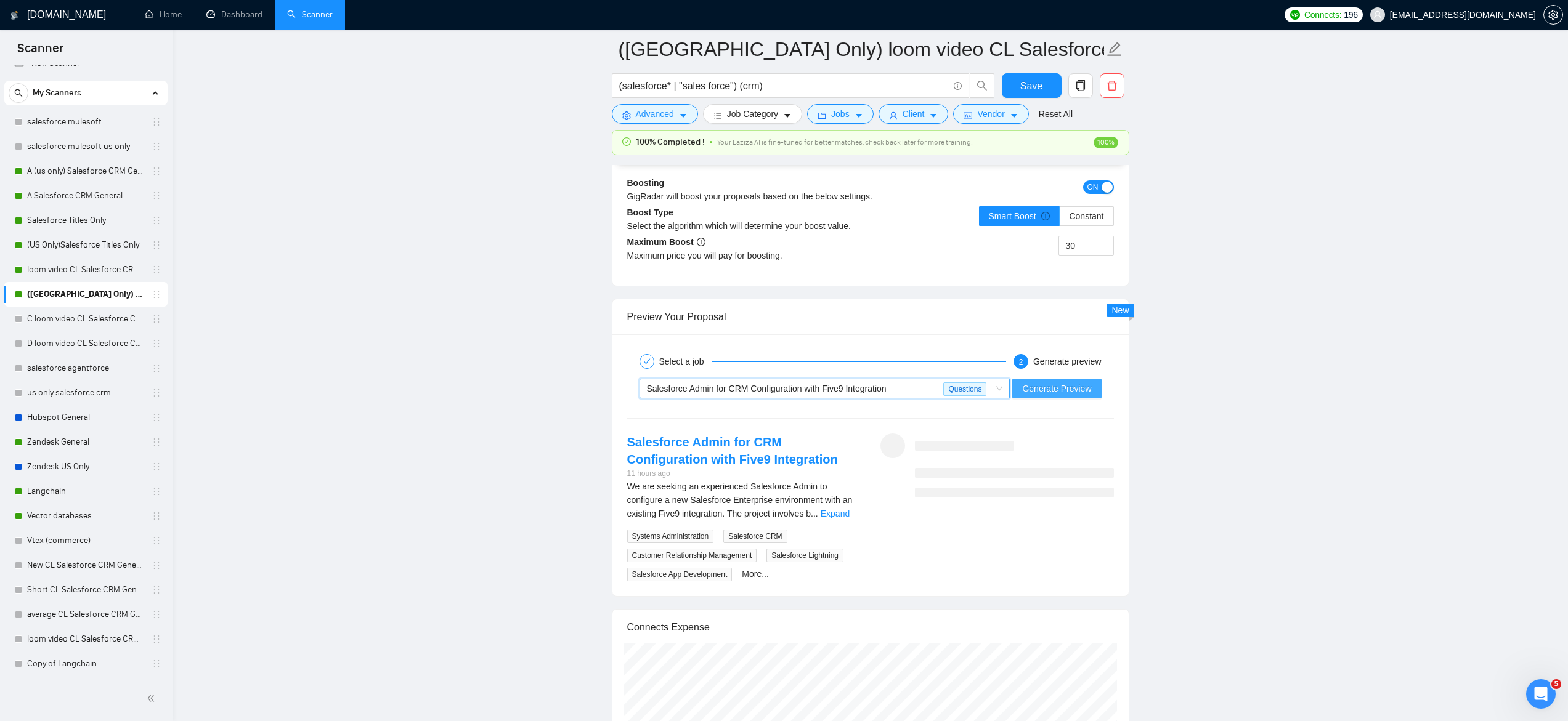
click at [1048, 385] on span "Generate Preview" at bounding box center [1057, 388] width 69 height 13
click at [837, 515] on link "Expand" at bounding box center [835, 513] width 29 height 10
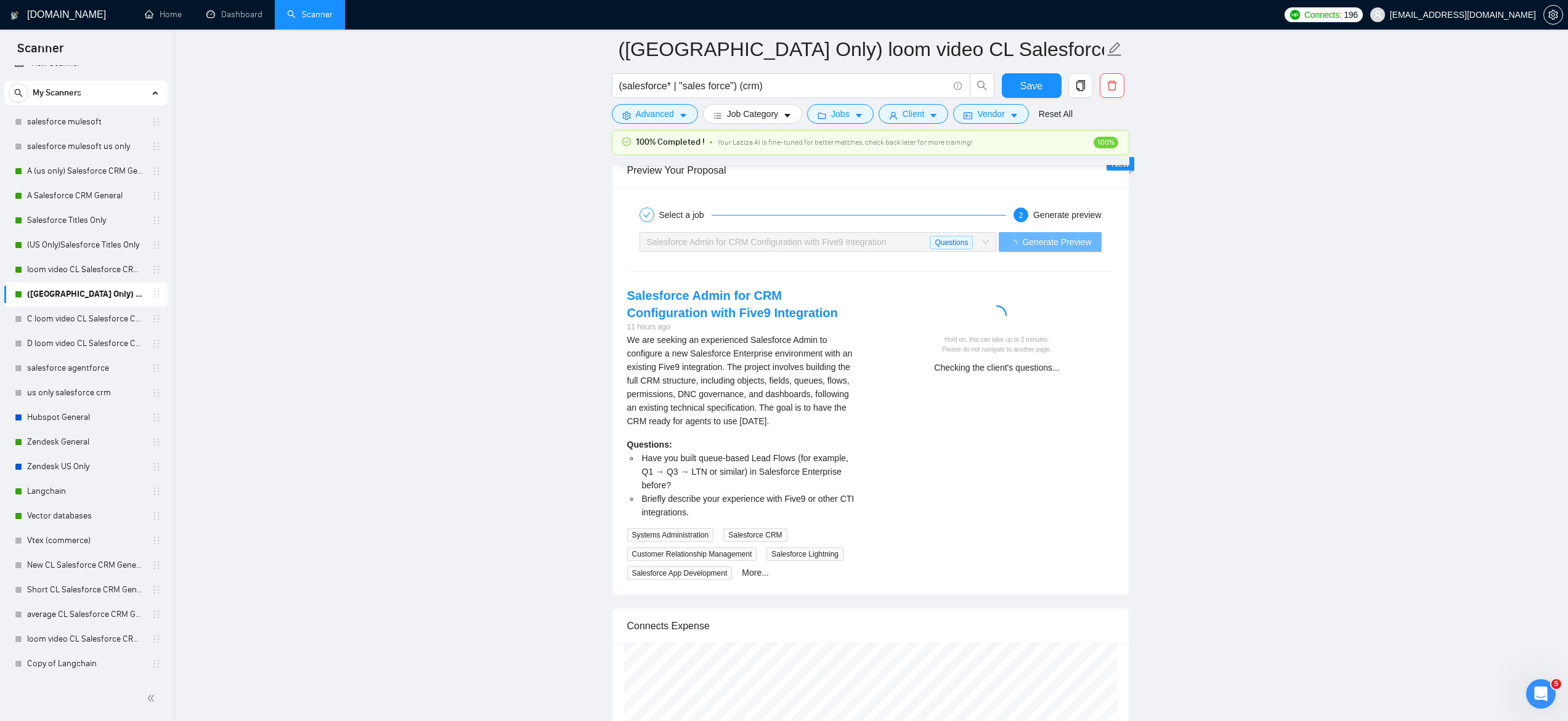
scroll to position [2376, 0]
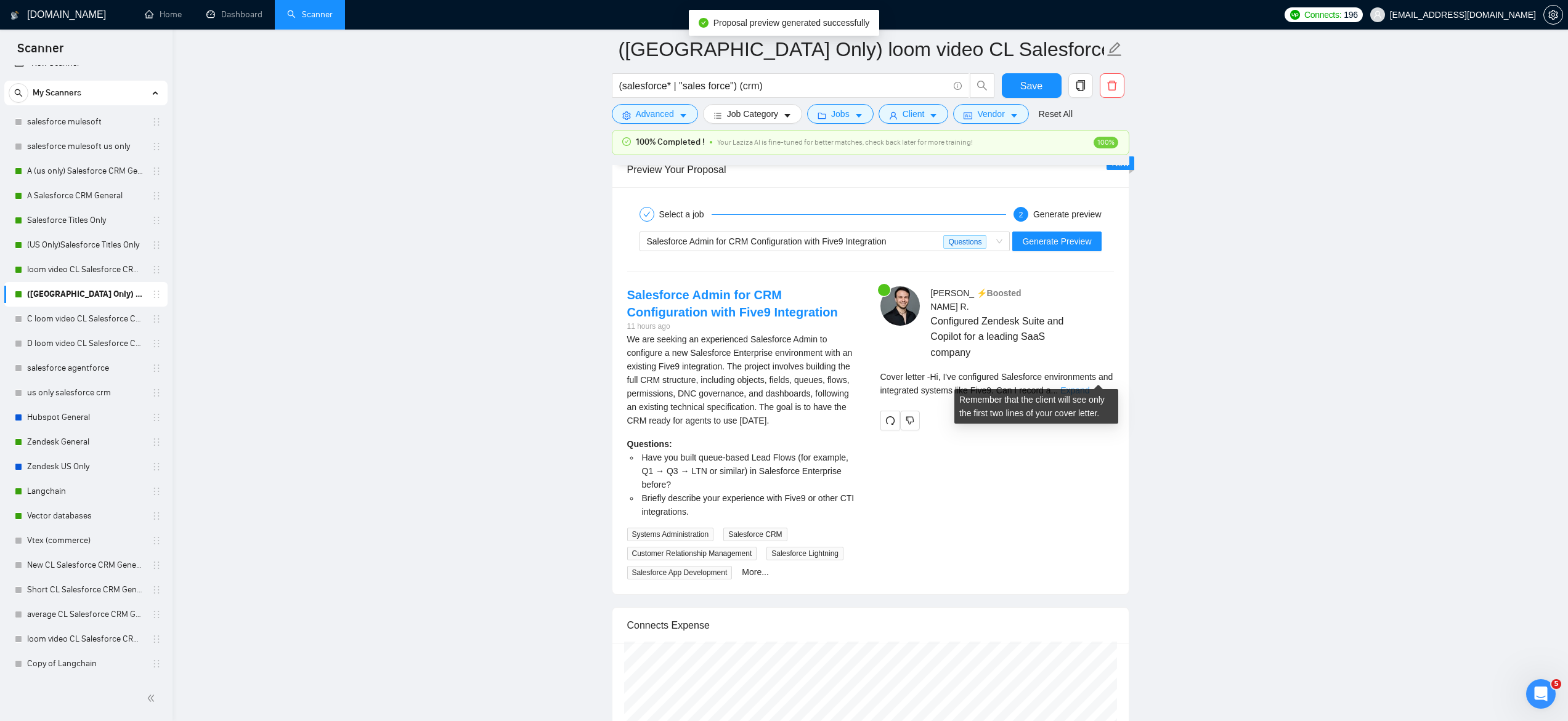
click at [1089, 385] on link "Expand" at bounding box center [1075, 390] width 29 height 10
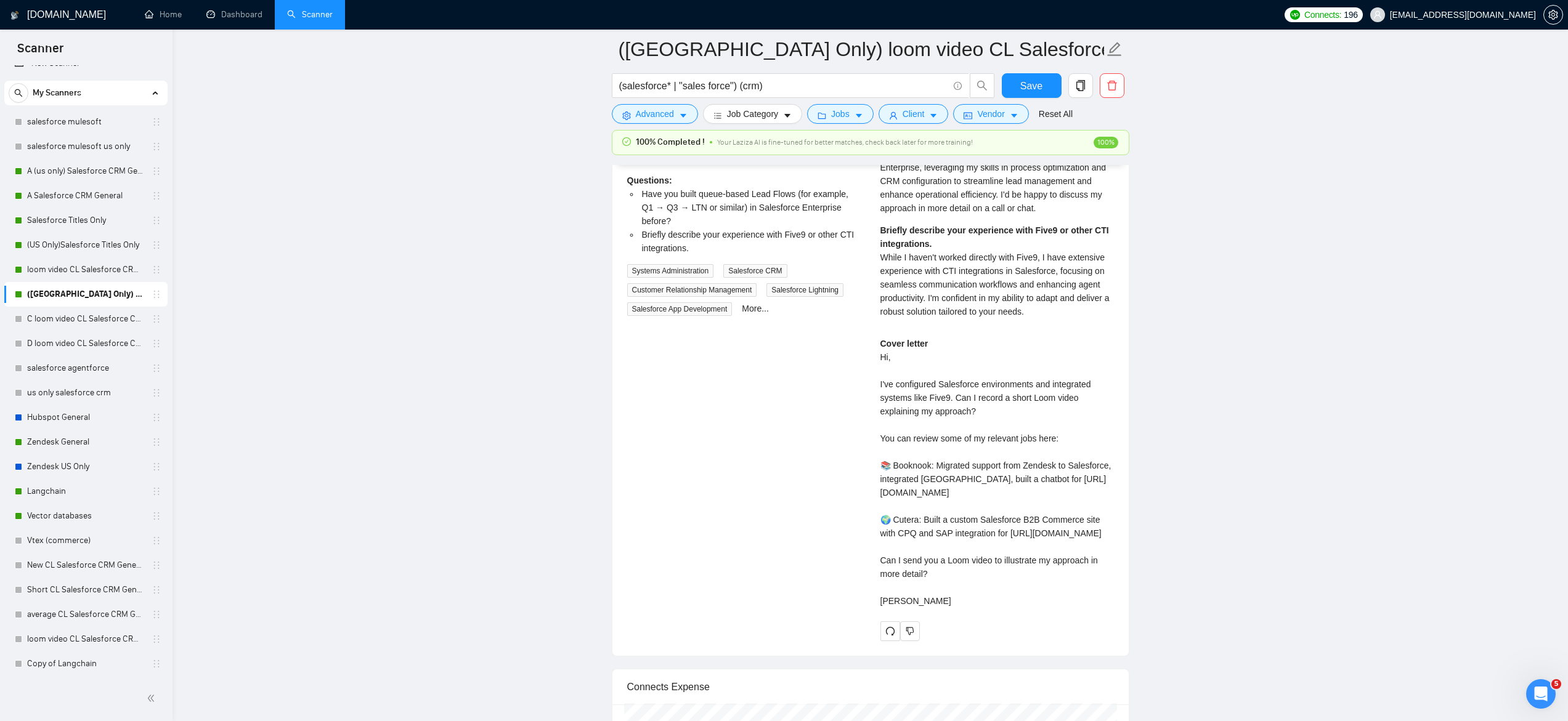
scroll to position [2649, 0]
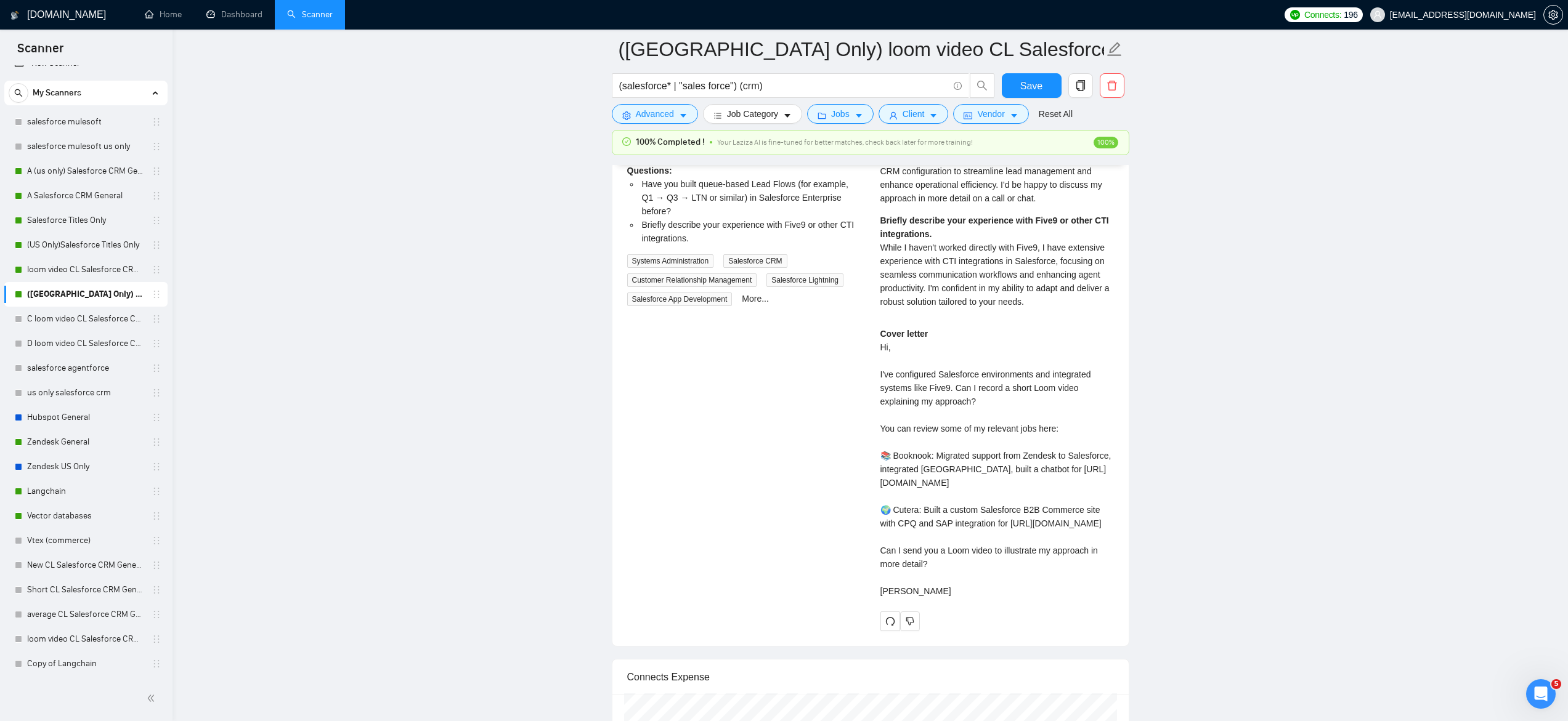
click at [958, 553] on div "Cover letter Hi, I've configured Salesforce environments and integrated systems…" at bounding box center [997, 463] width 233 height 271
click at [925, 454] on div "Cover letter Hi, I've configured Salesforce environments and integrated systems…" at bounding box center [997, 463] width 233 height 271
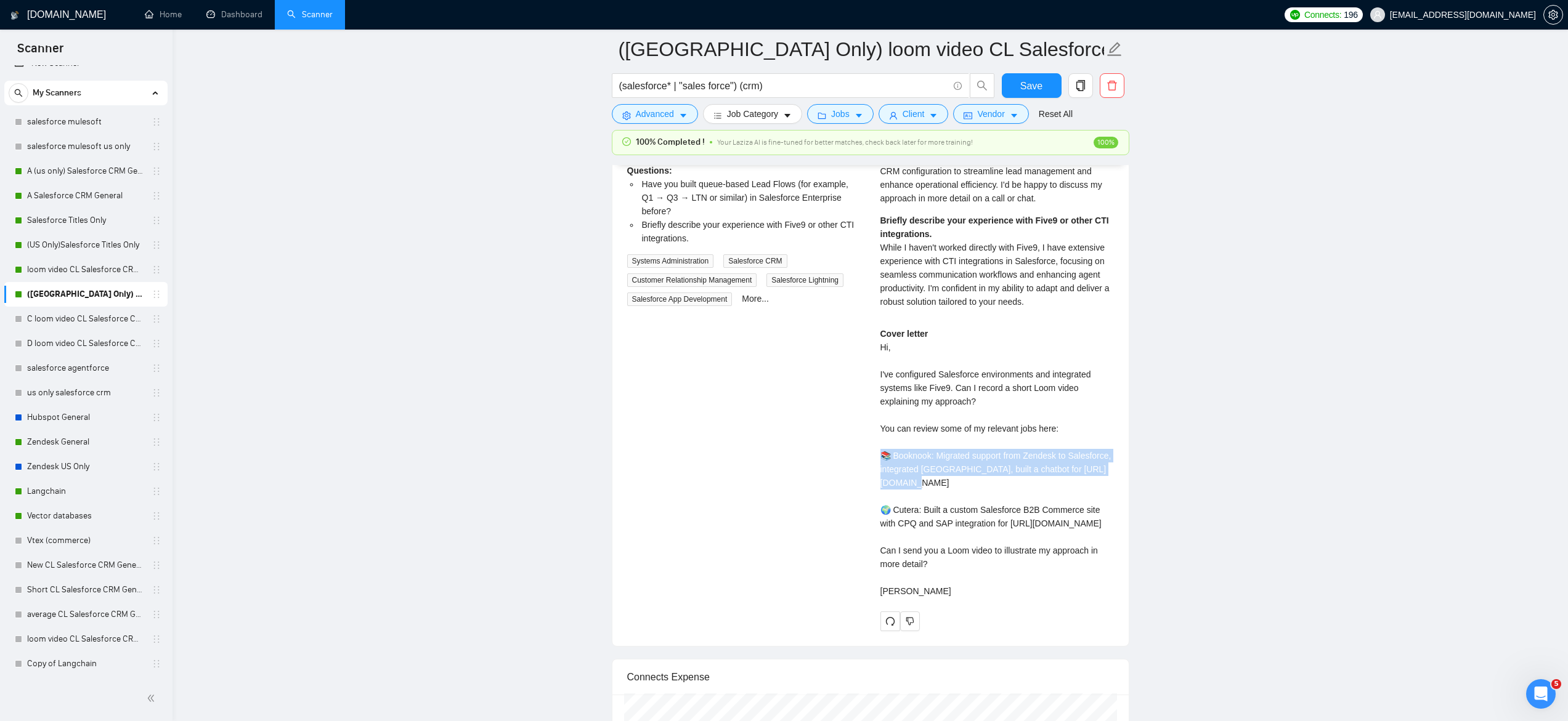
click at [925, 454] on div "Cover letter Hi, I've configured Salesforce environments and integrated systems…" at bounding box center [997, 463] width 233 height 271
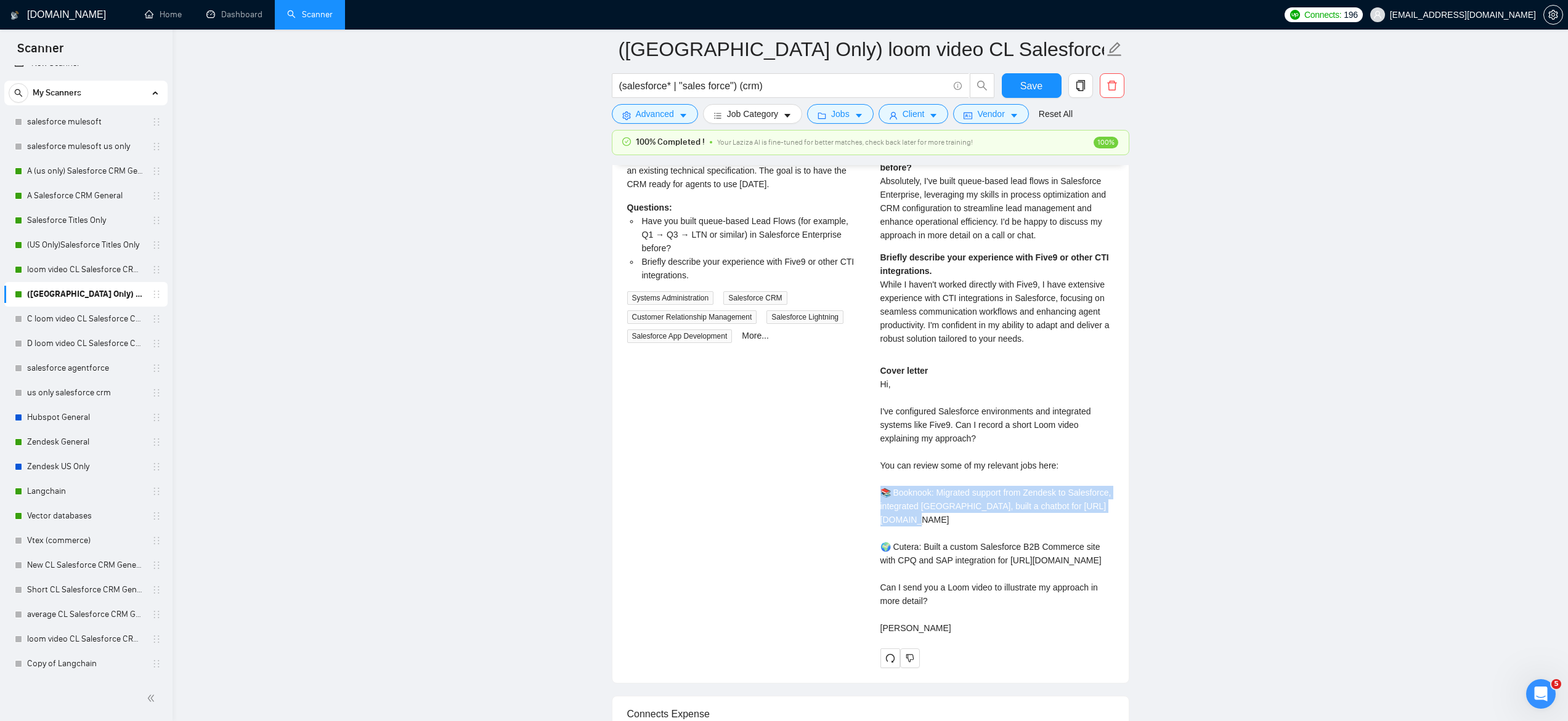
scroll to position [2614, 0]
click at [926, 492] on div "Cover letter Hi, I've configured Salesforce environments and integrated systems…" at bounding box center [997, 498] width 233 height 271
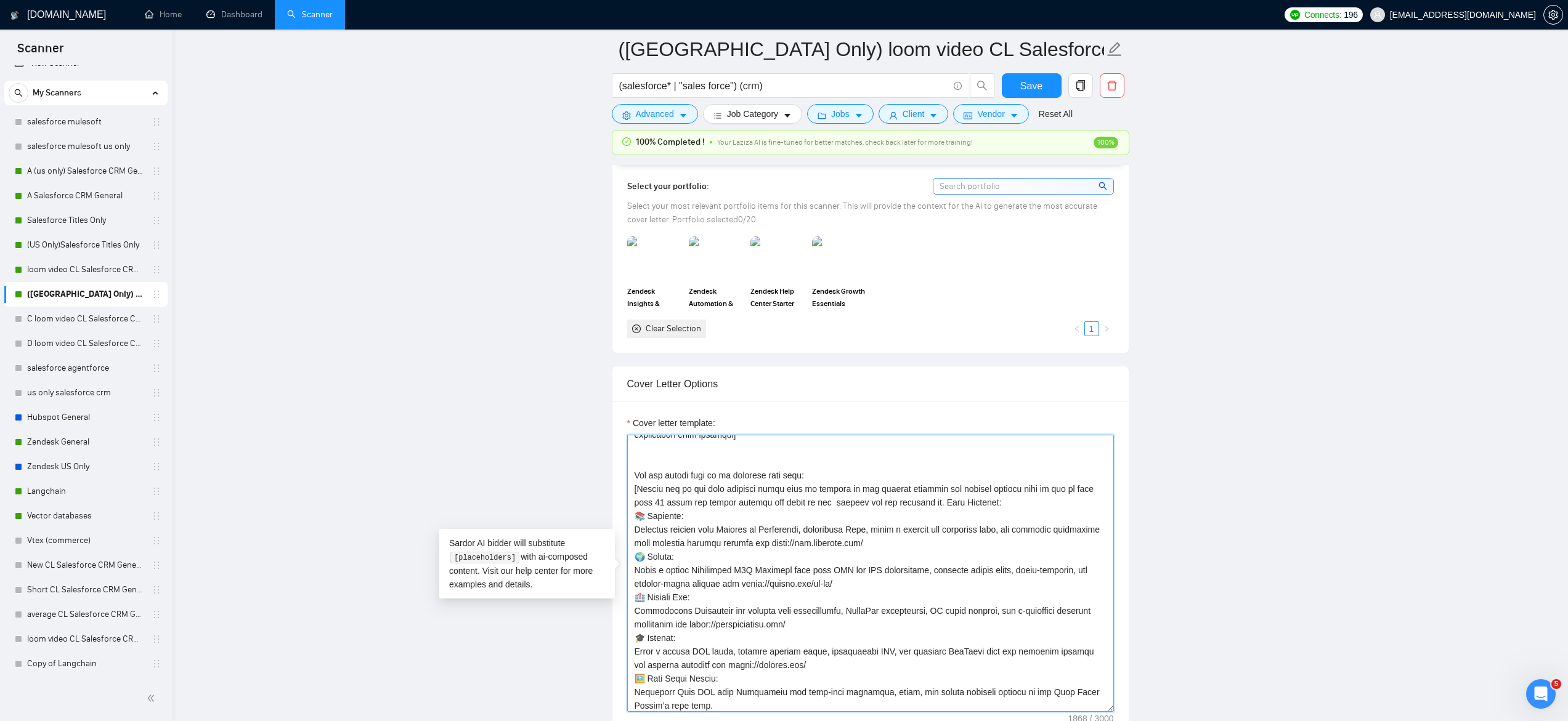
scroll to position [91, 0]
drag, startPoint x: 634, startPoint y: 490, endPoint x: 681, endPoint y: 504, distance: 49.0
click at [681, 504] on textarea "Cover letter template:" at bounding box center [870, 573] width 487 height 277
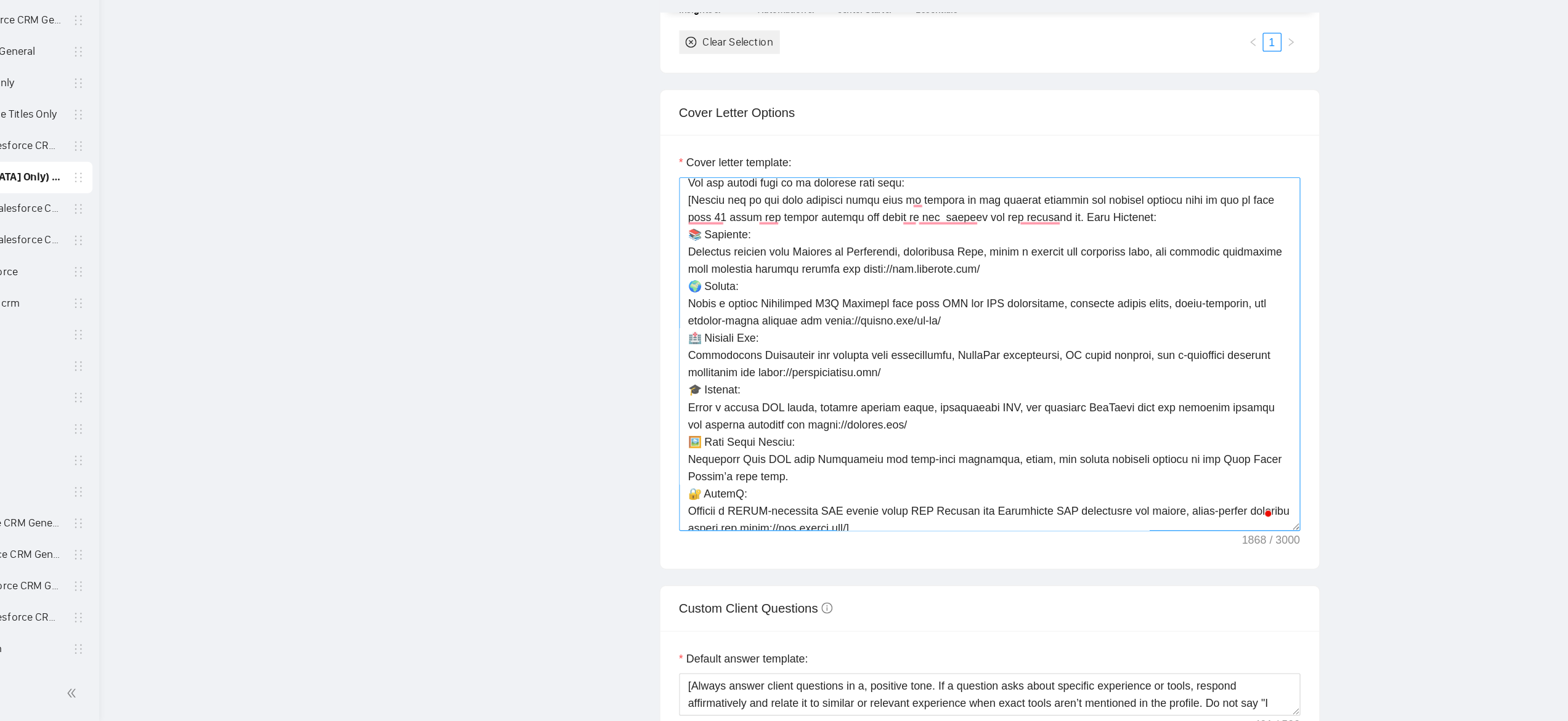
scroll to position [217, 0]
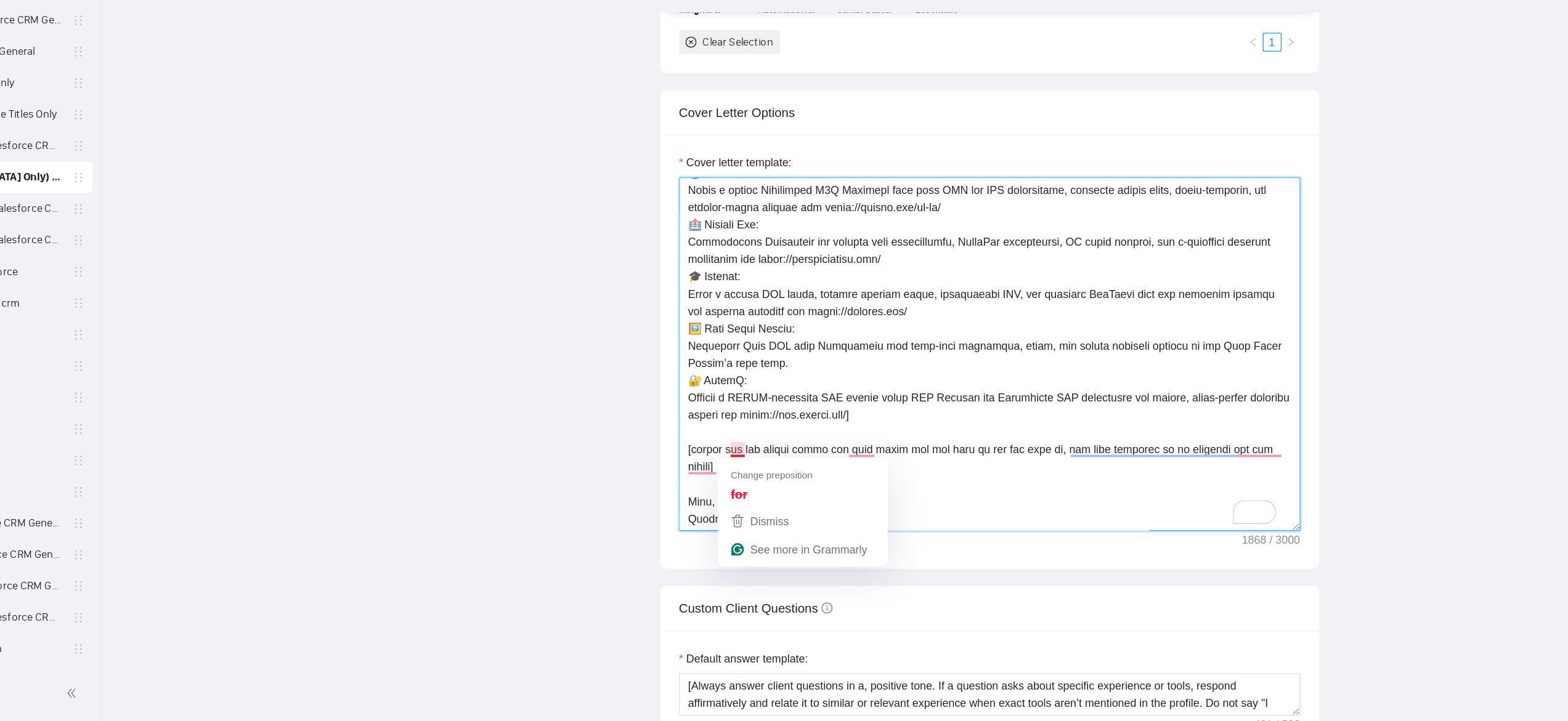
click at [905, 556] on textarea "Cover letter template:" at bounding box center [870, 433] width 487 height 277
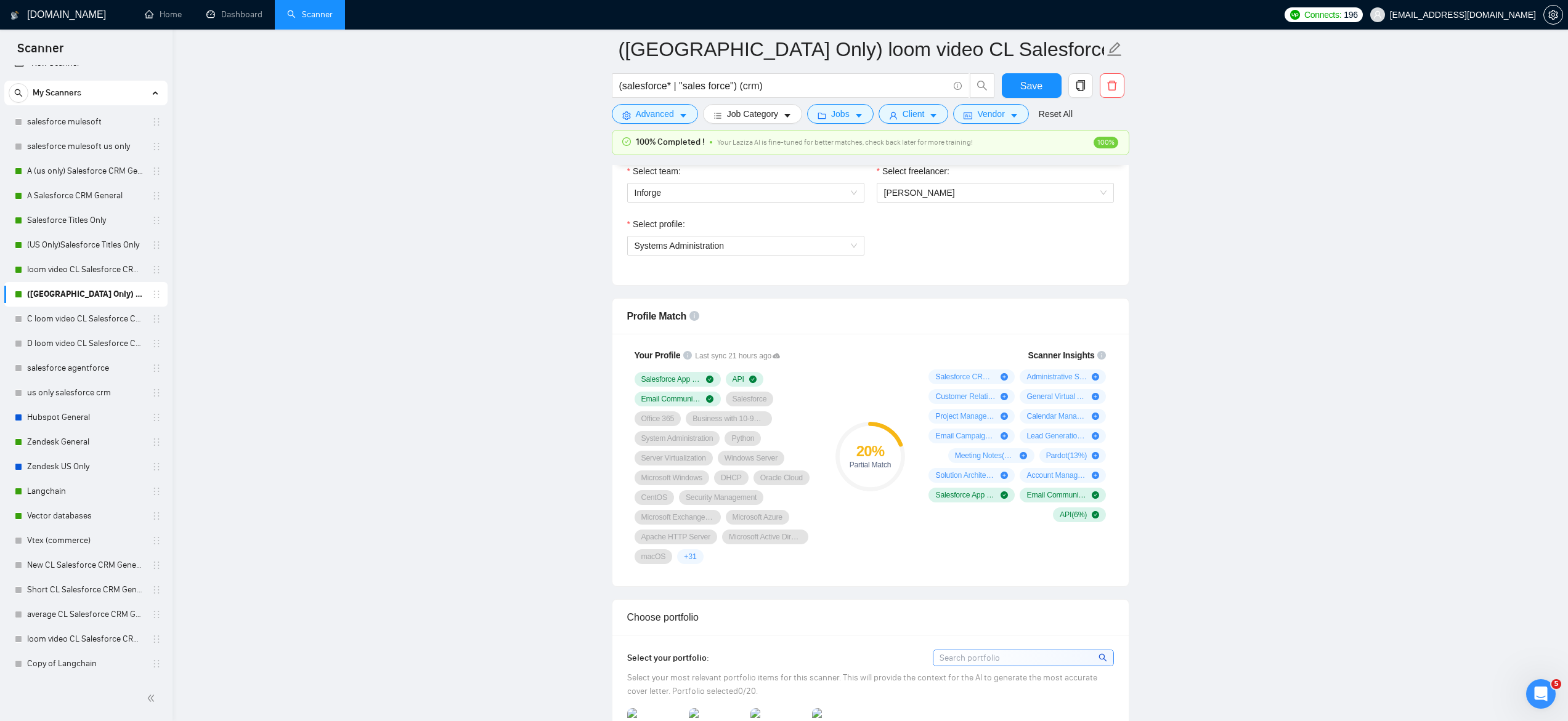
scroll to position [671, 0]
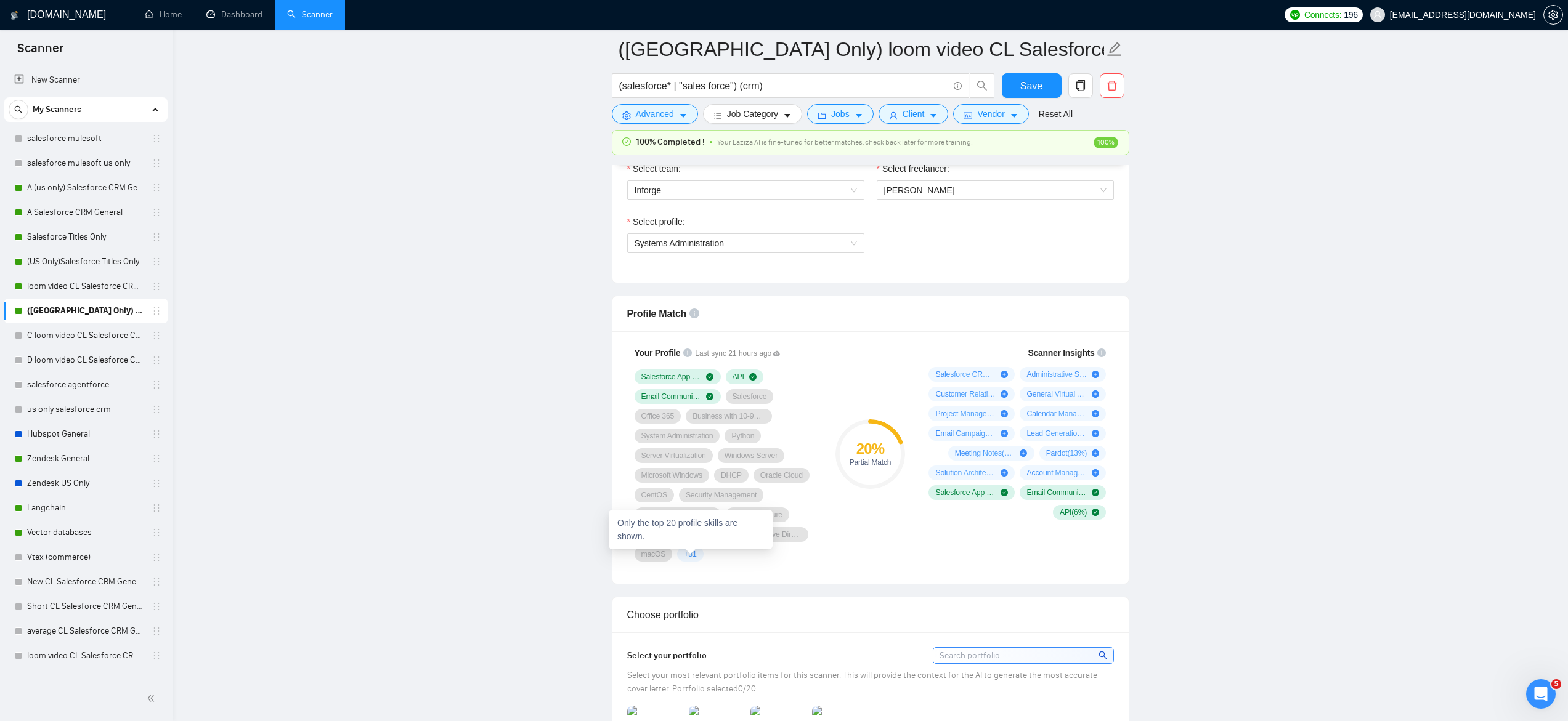
click at [685, 558] on span "+ 31" at bounding box center [690, 554] width 13 height 10
click at [152, 339] on icon "holder" at bounding box center [156, 336] width 10 height 10
click at [130, 338] on link "C loom video CL Salesforce CRM General" at bounding box center [86, 335] width 117 height 25
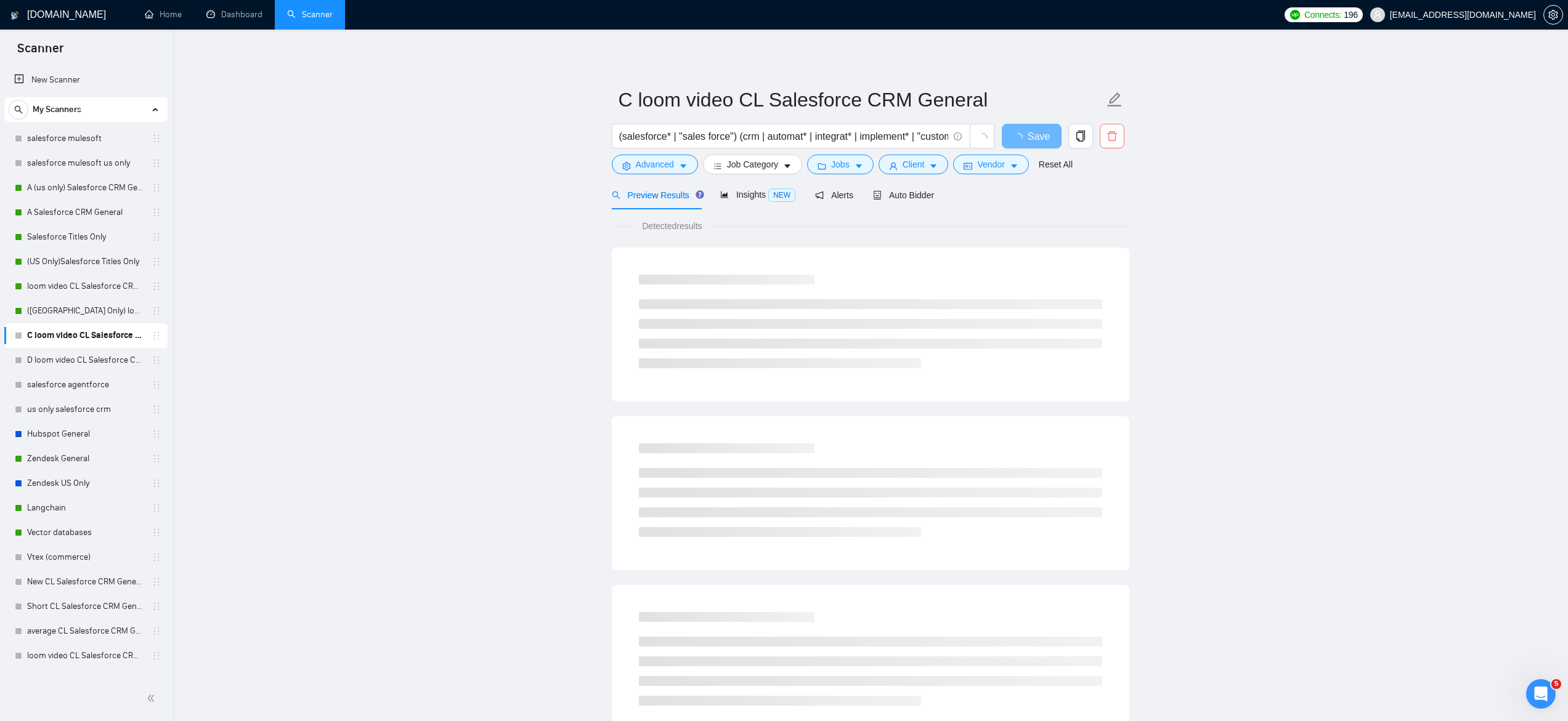
click at [1116, 134] on icon "delete" at bounding box center [1112, 136] width 9 height 10
click at [1097, 204] on span "Yes" at bounding box center [1096, 198] width 14 height 13
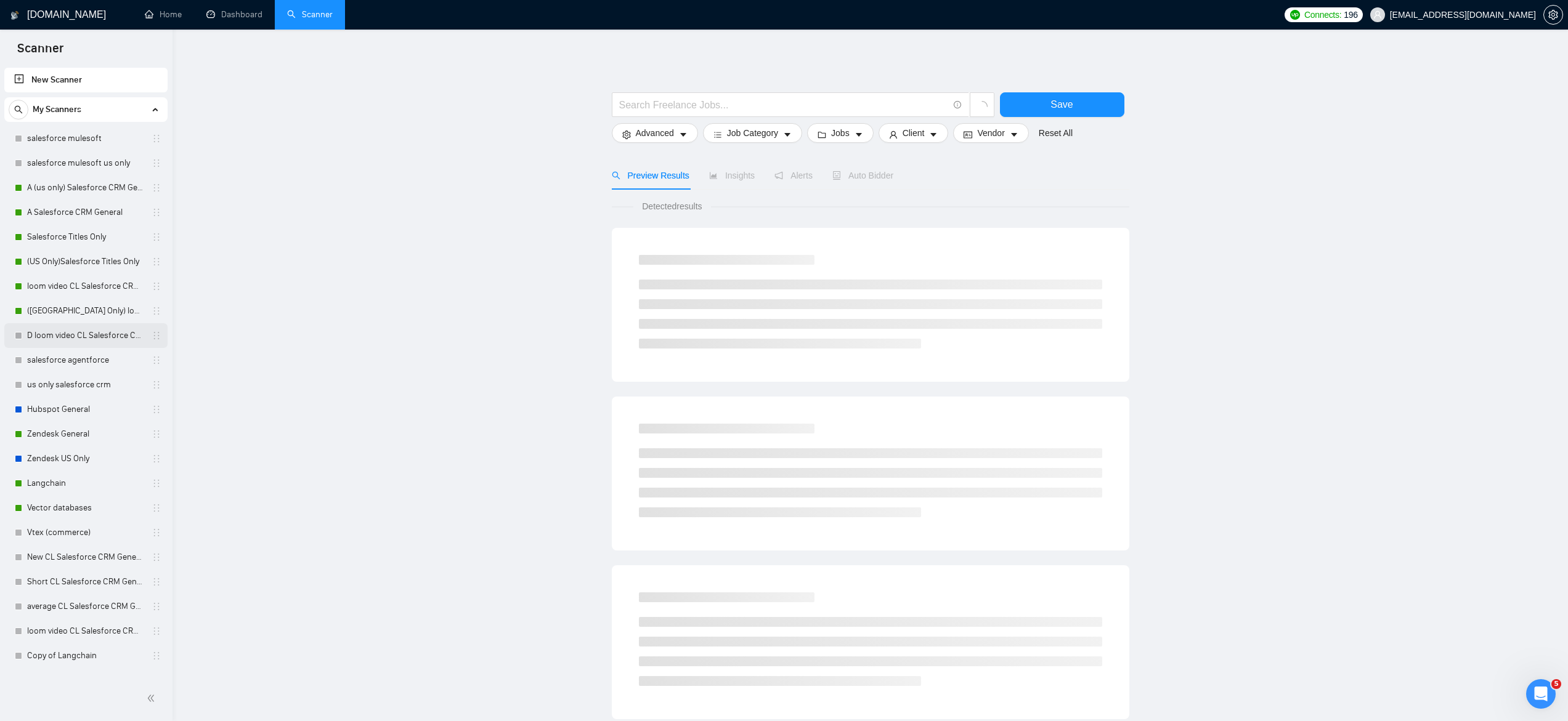
click at [96, 337] on link "D loom video CL Salesforce CRM General" at bounding box center [86, 335] width 117 height 25
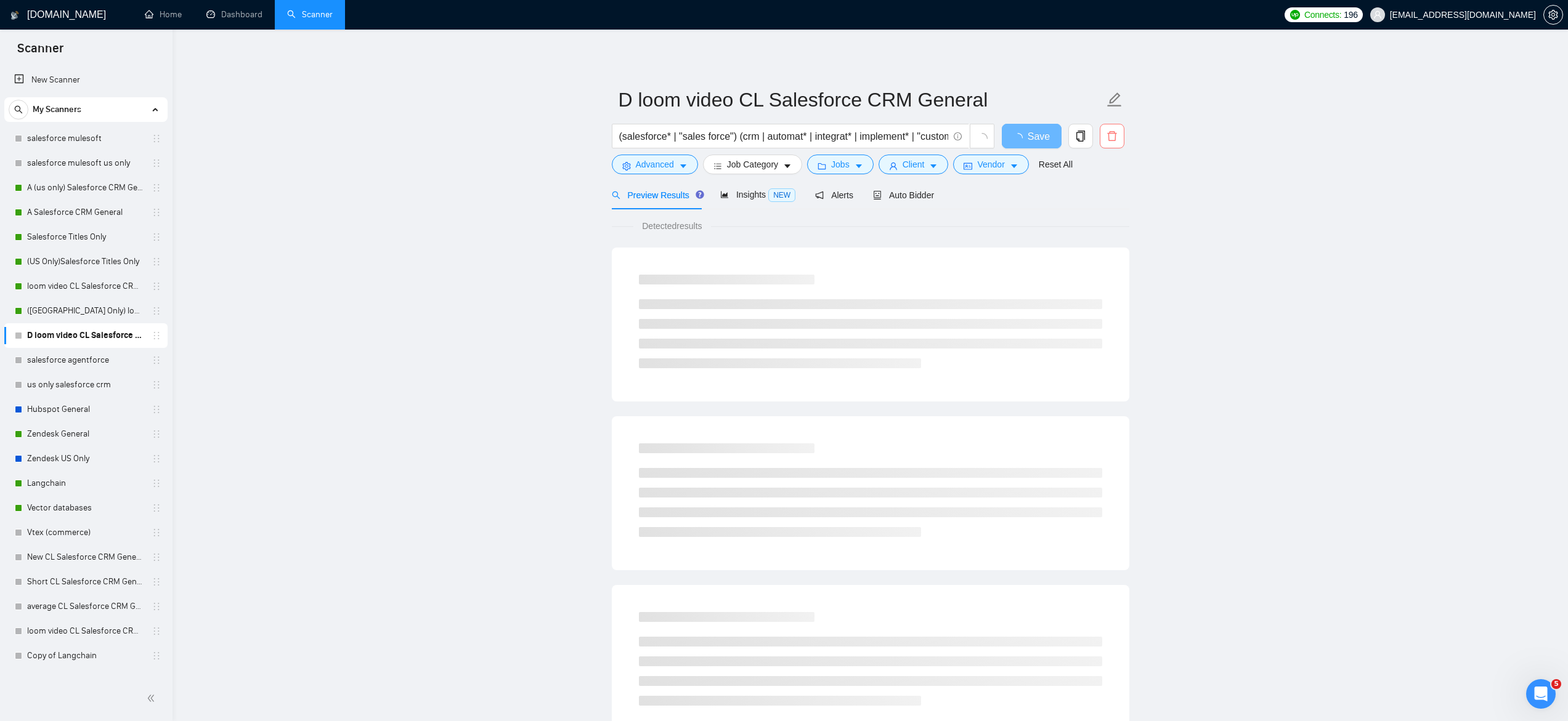
click at [1111, 140] on icon "delete" at bounding box center [1112, 136] width 11 height 11
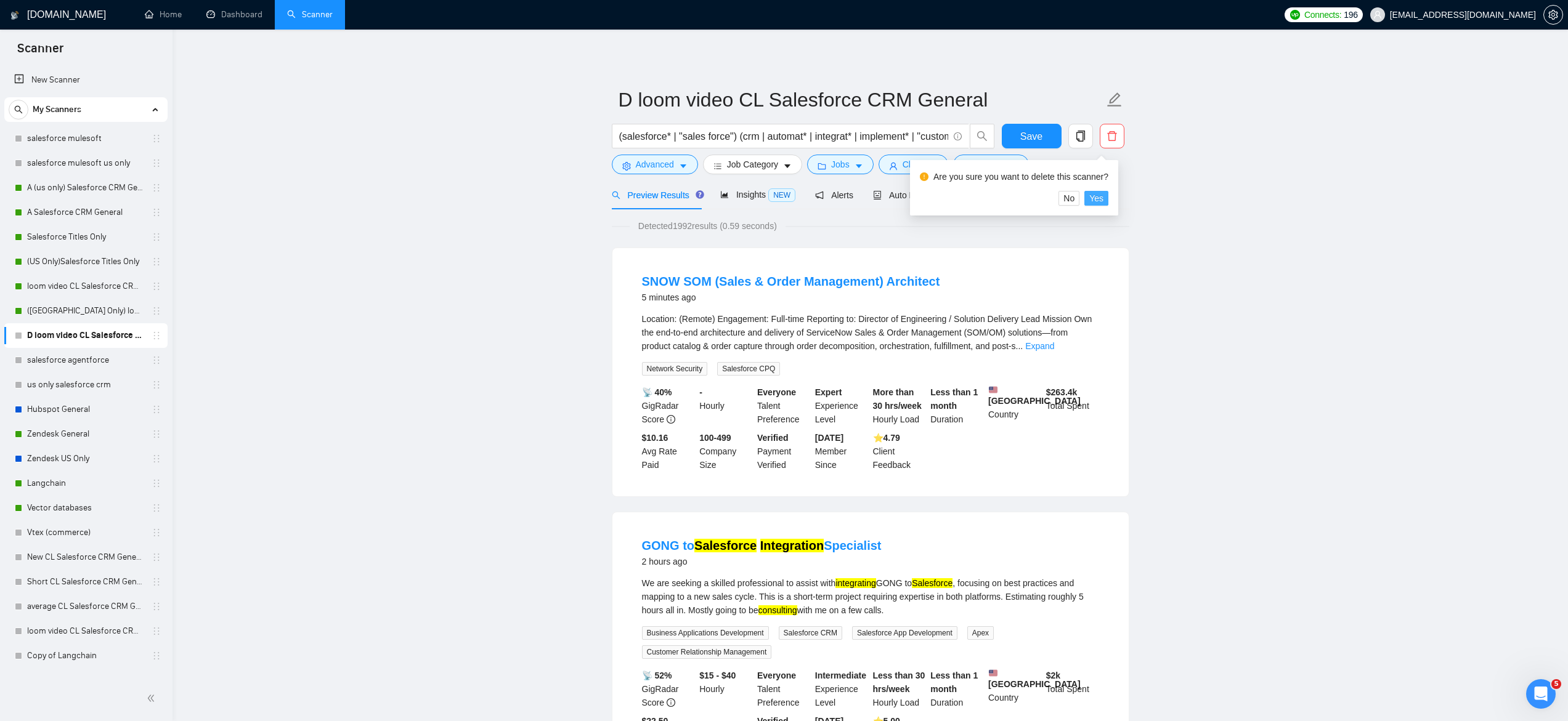
click at [1093, 202] on button "Yes" at bounding box center [1097, 198] width 24 height 15
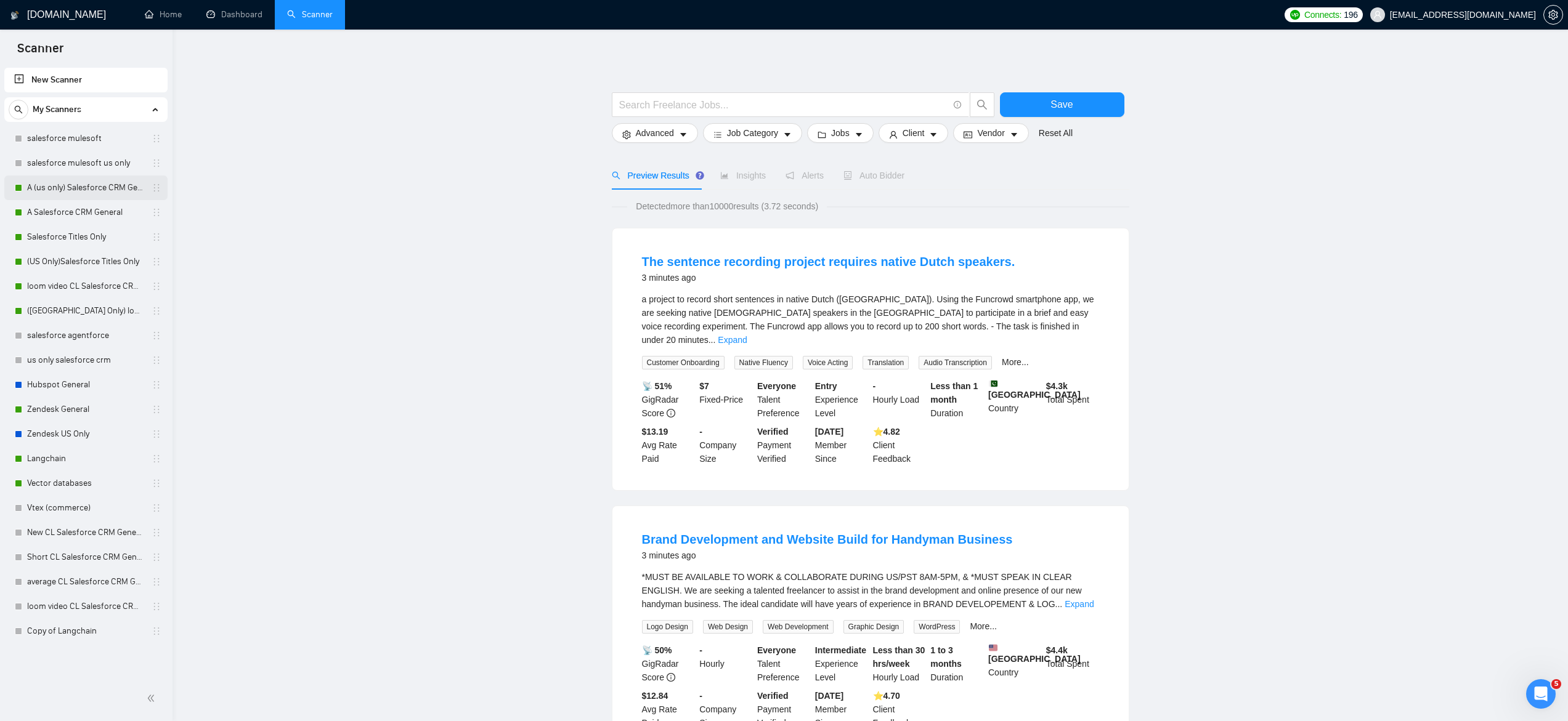
click at [79, 185] on link "A (us only) Salesforce CRM General" at bounding box center [86, 187] width 117 height 25
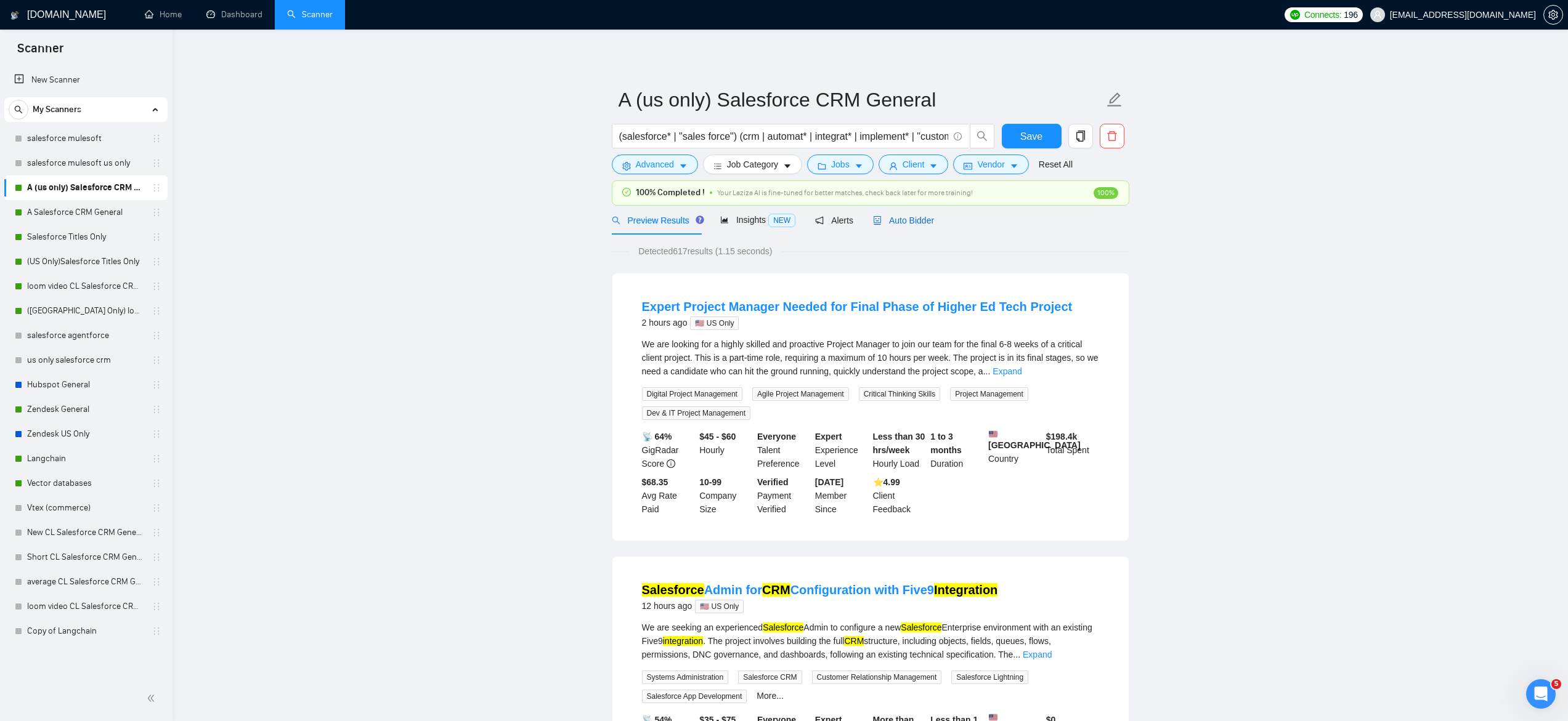
click at [910, 221] on span "Auto Bidder" at bounding box center [904, 220] width 61 height 10
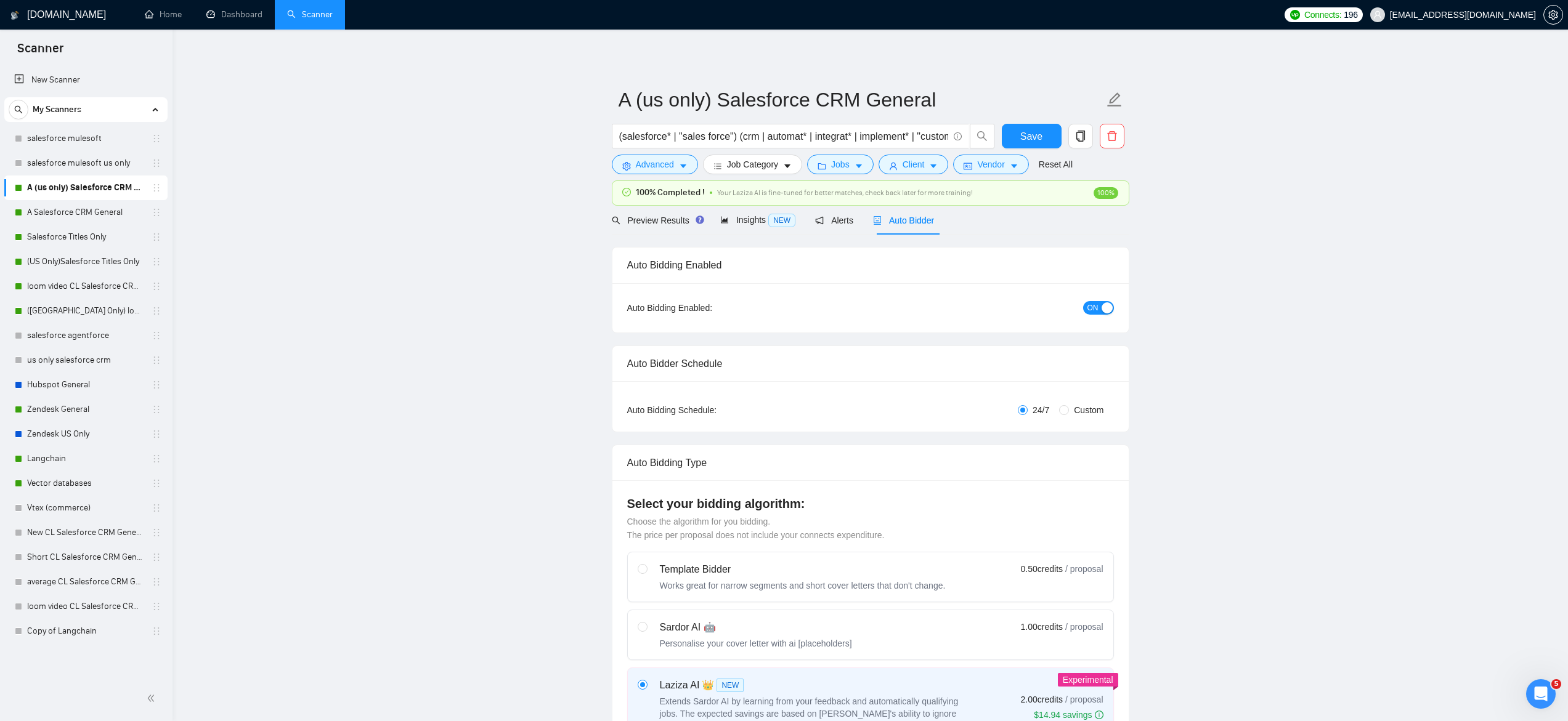
checkbox input "true"
click at [1065, 414] on input "Custom" at bounding box center [1064, 410] width 10 height 10
radio input "true"
radio input "false"
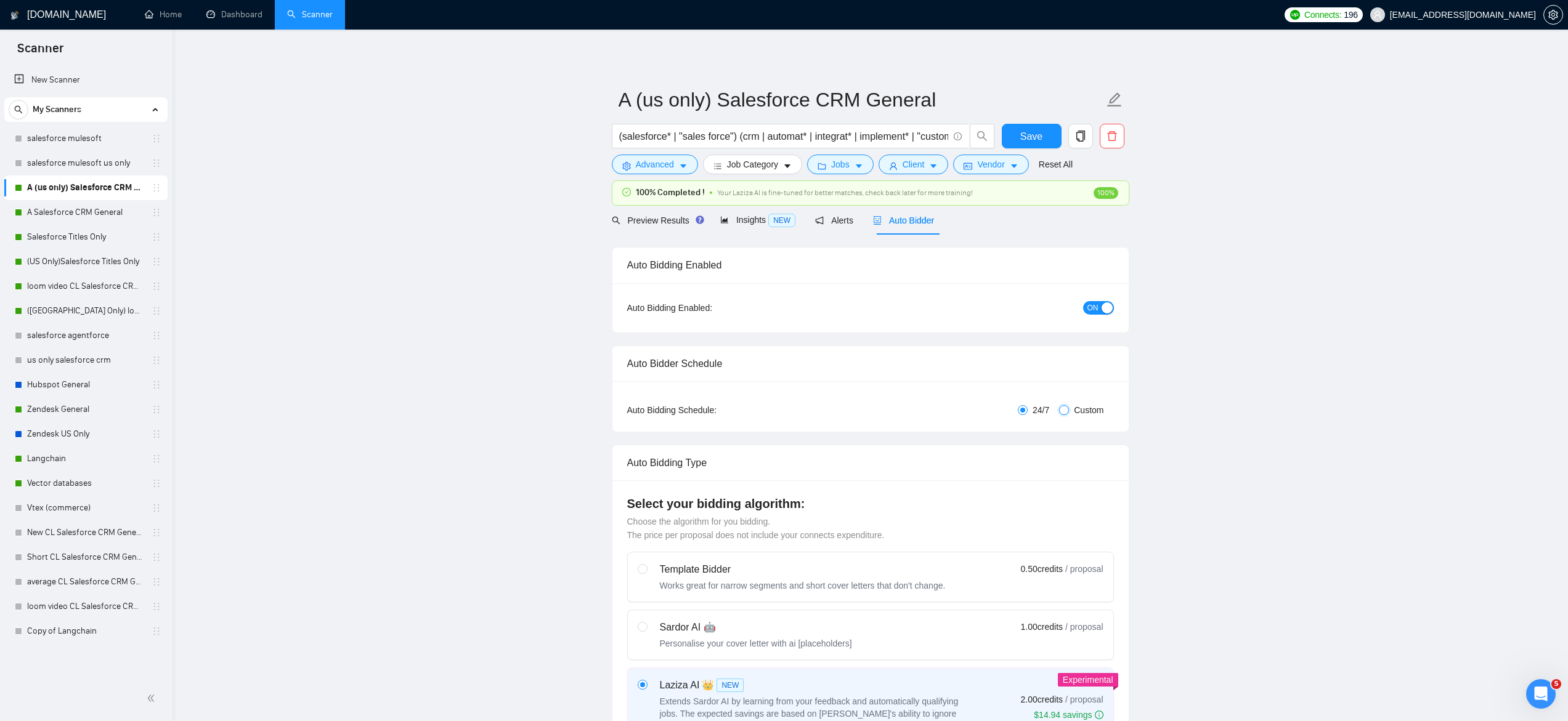
checkbox input "true"
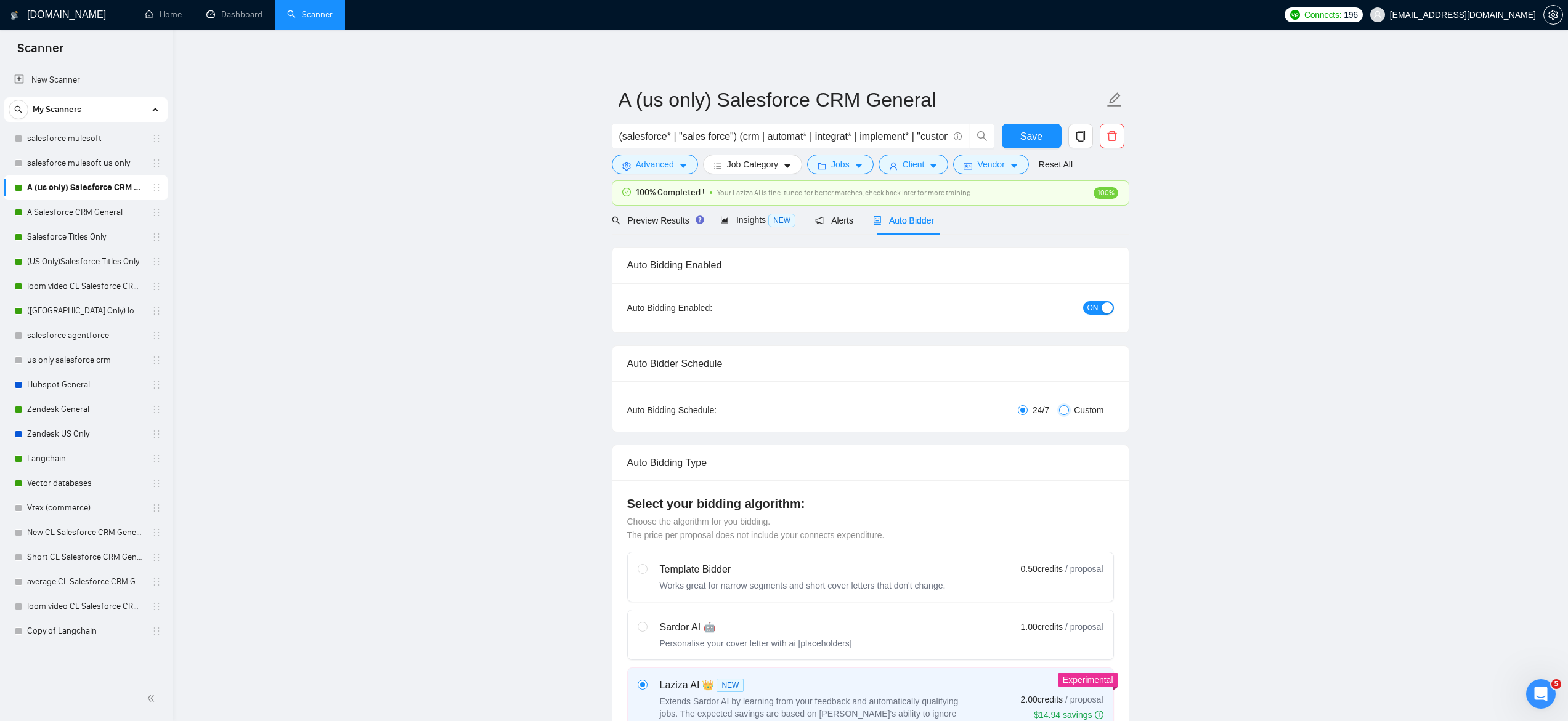
checkbox input "true"
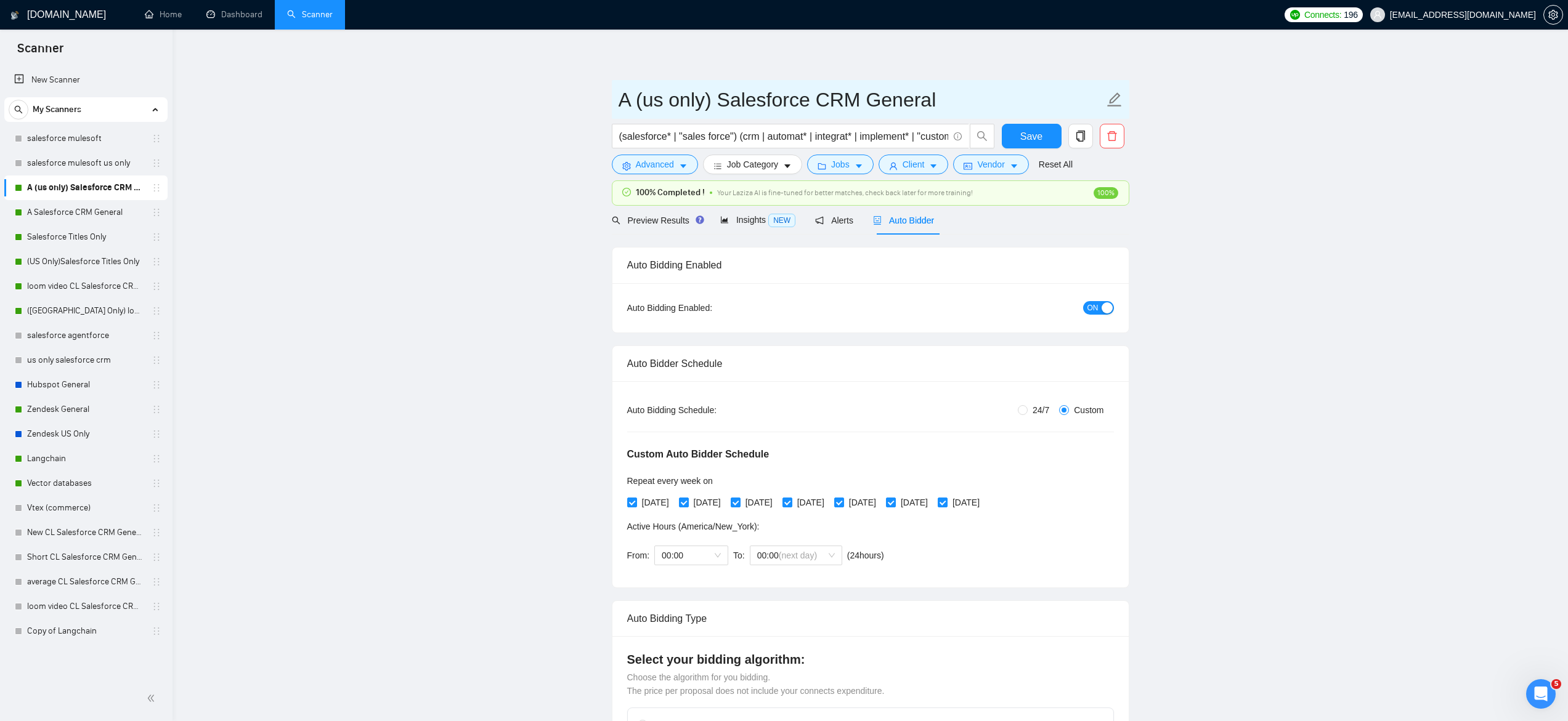
drag, startPoint x: 640, startPoint y: 96, endPoint x: 615, endPoint y: 96, distance: 25.0
click at [614, 96] on span "A (us only) Salesforce CRM General" at bounding box center [870, 99] width 517 height 39
type input "(us only) Salesforce CRM General"
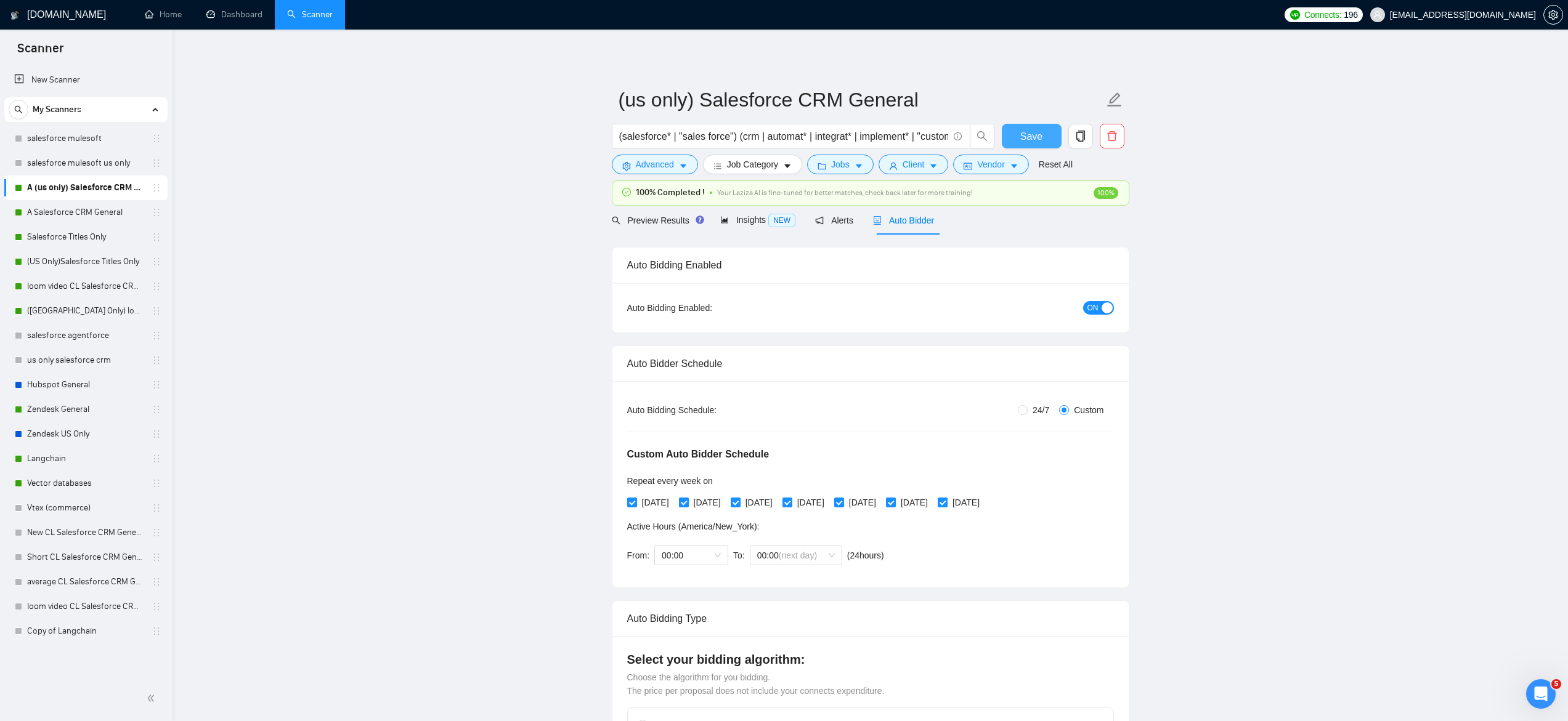
click at [1020, 132] on span "Save" at bounding box center [1031, 136] width 22 height 15
checkbox input "true"
click at [68, 220] on link "A Salesforce CRM General" at bounding box center [86, 212] width 117 height 25
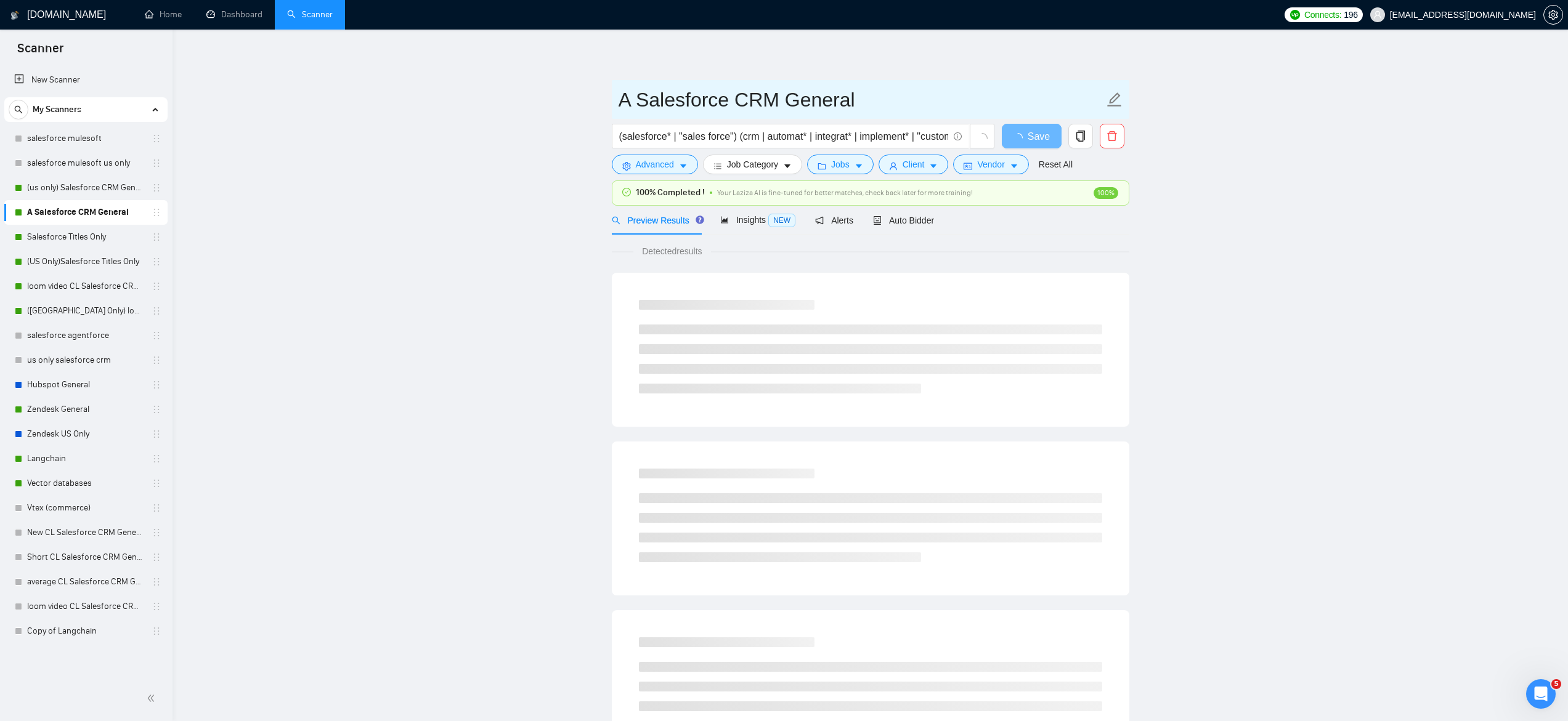
drag, startPoint x: 639, startPoint y: 100, endPoint x: 556, endPoint y: 100, distance: 83.0
click at [556, 100] on main "A Salesforce CRM General (salesforce* | "sales force") (crm | automat* | integr…" at bounding box center [870, 575] width 1356 height 1052
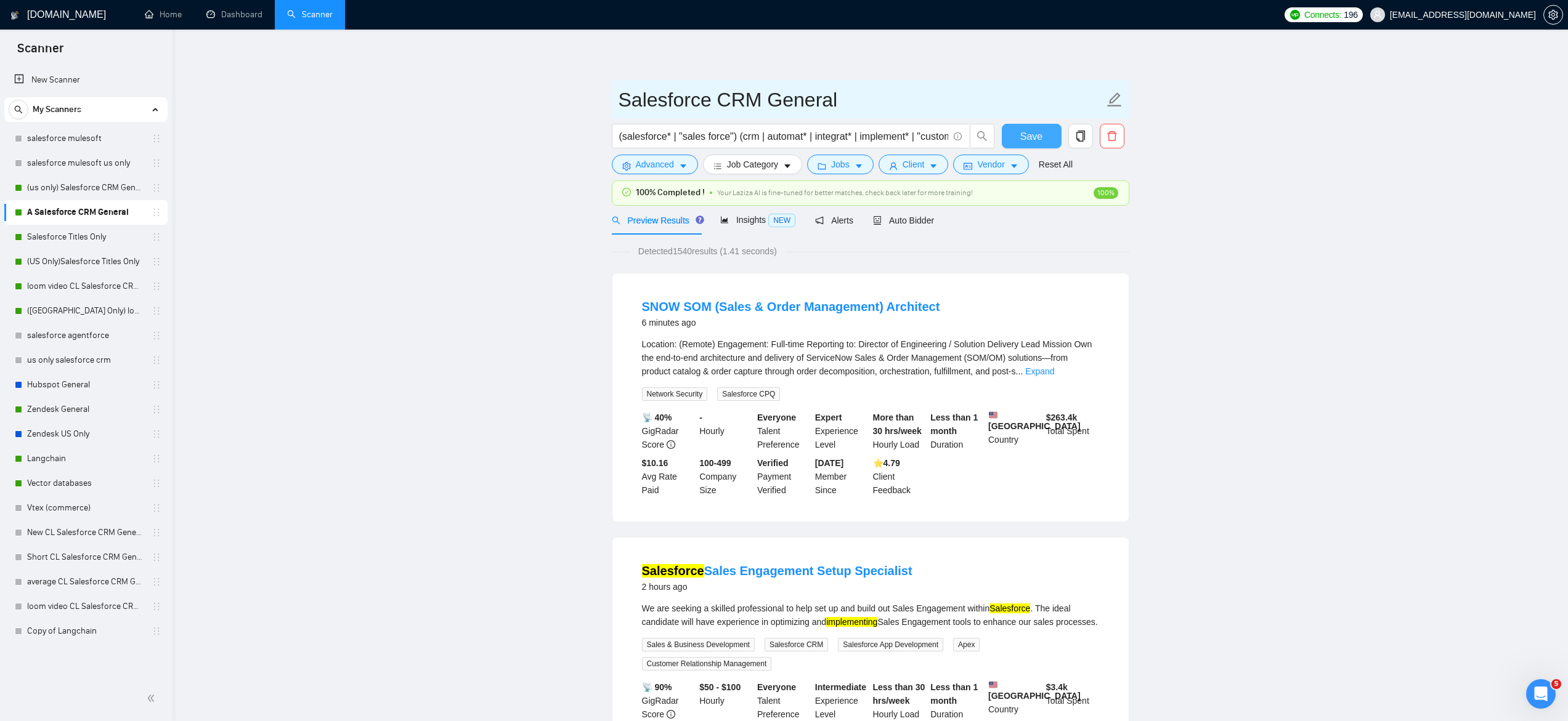
type input "Salesforce CRM General"
click at [1027, 142] on span "Save" at bounding box center [1031, 136] width 22 height 15
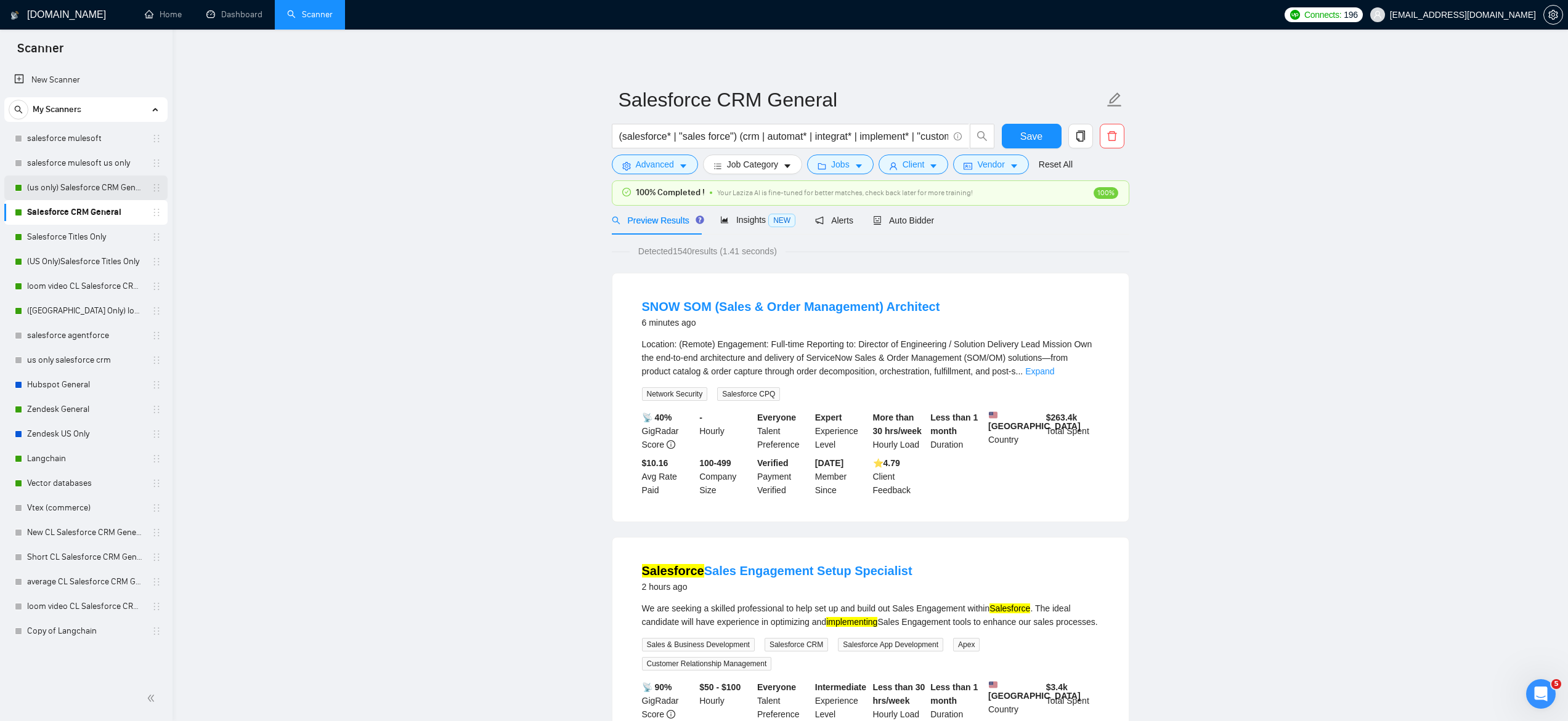
click at [51, 190] on link "(us only) Salesforce CRM General" at bounding box center [86, 187] width 117 height 25
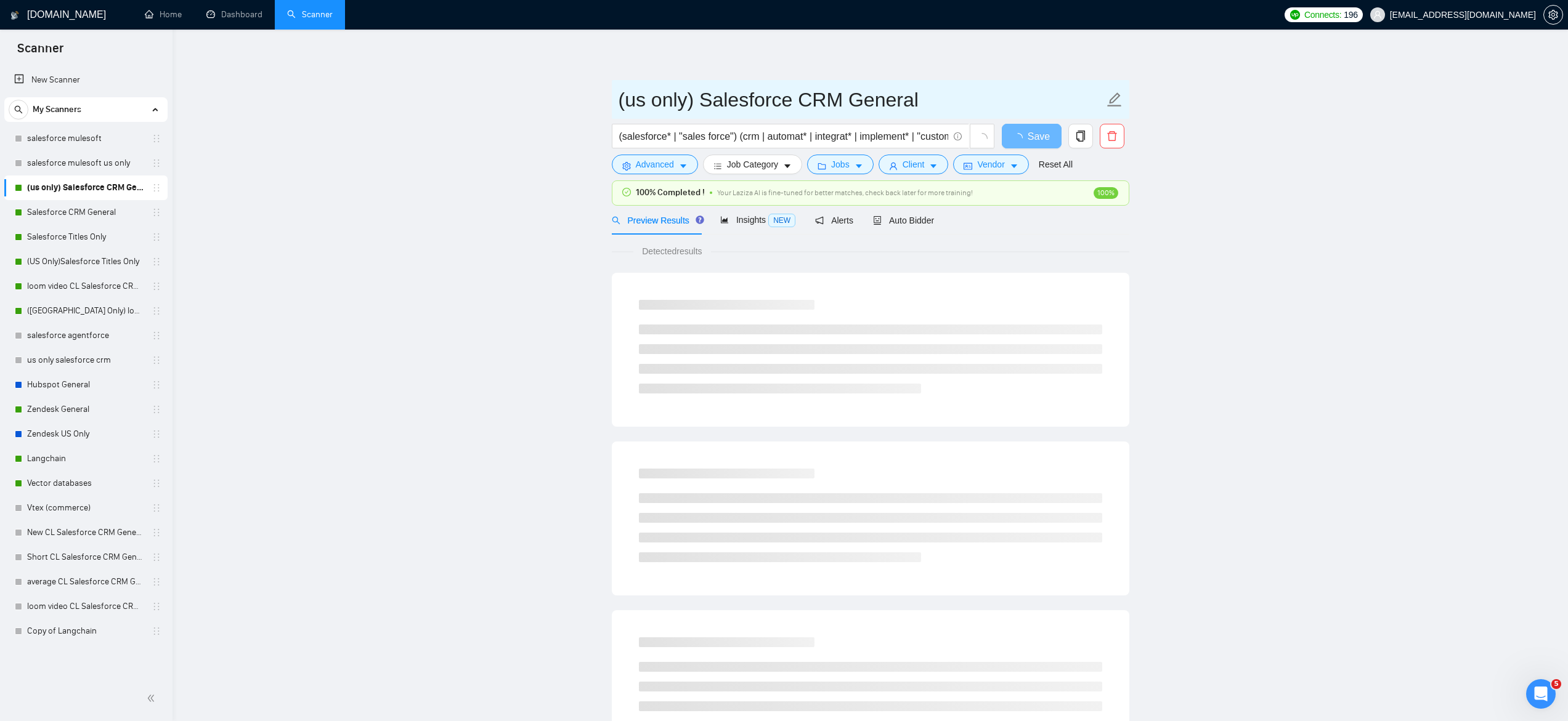
click at [633, 104] on input "(us only) Salesforce CRM General" at bounding box center [861, 100] width 485 height 31
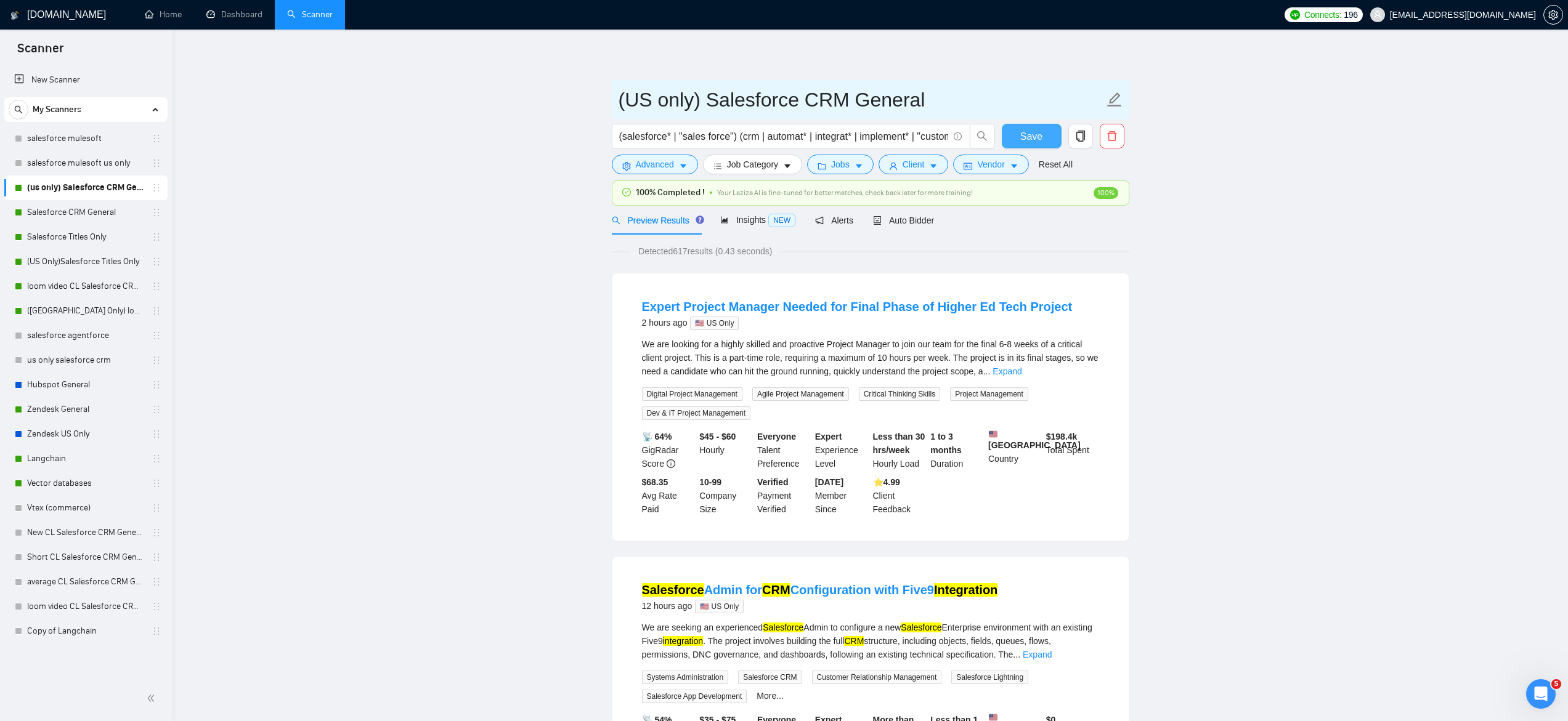
type input "(US only) Salesforce CRM General"
click at [1036, 142] on span "Save" at bounding box center [1031, 136] width 22 height 15
click at [251, 199] on div "Drag and drop to reorder scanners." at bounding box center [243, 205] width 152 height 26
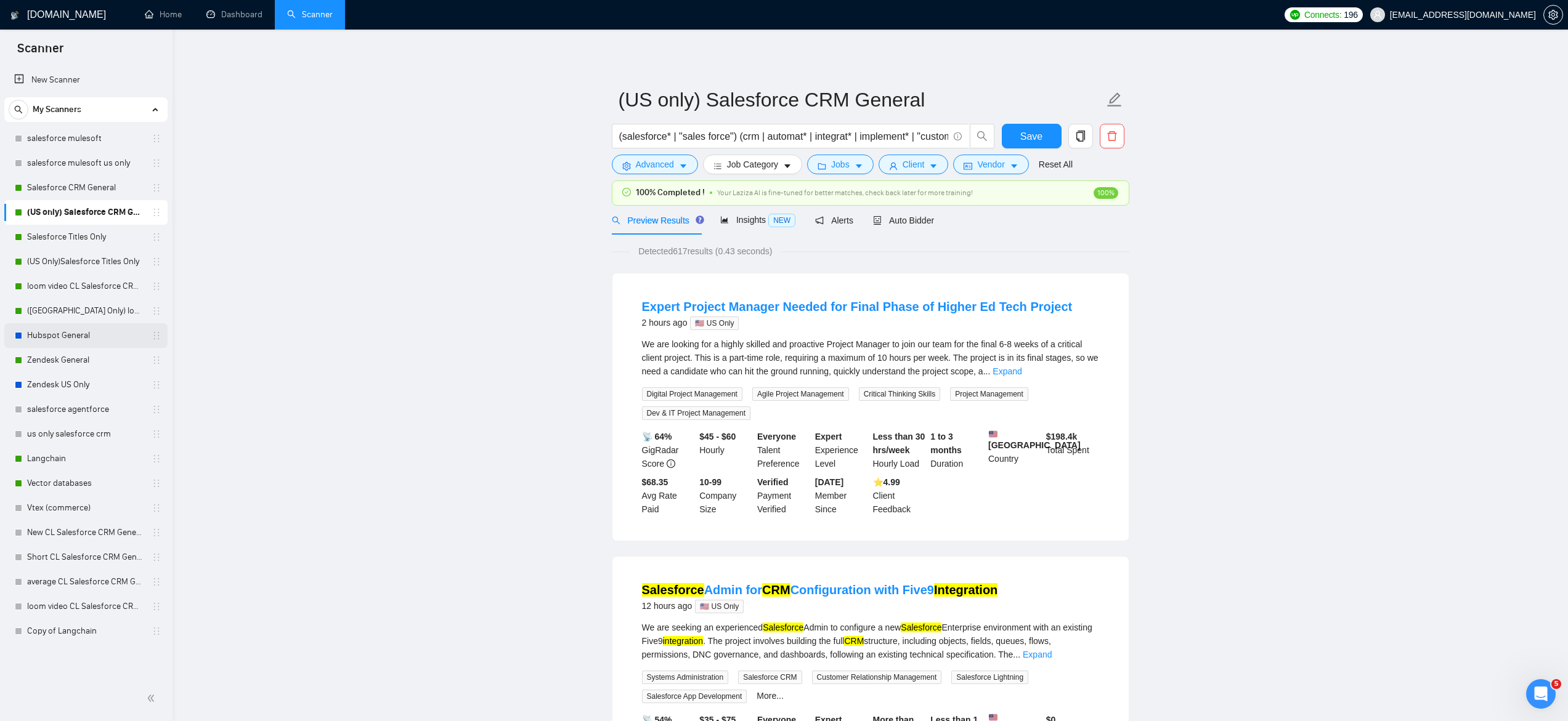
click at [71, 336] on link "Hubspot General" at bounding box center [86, 335] width 117 height 25
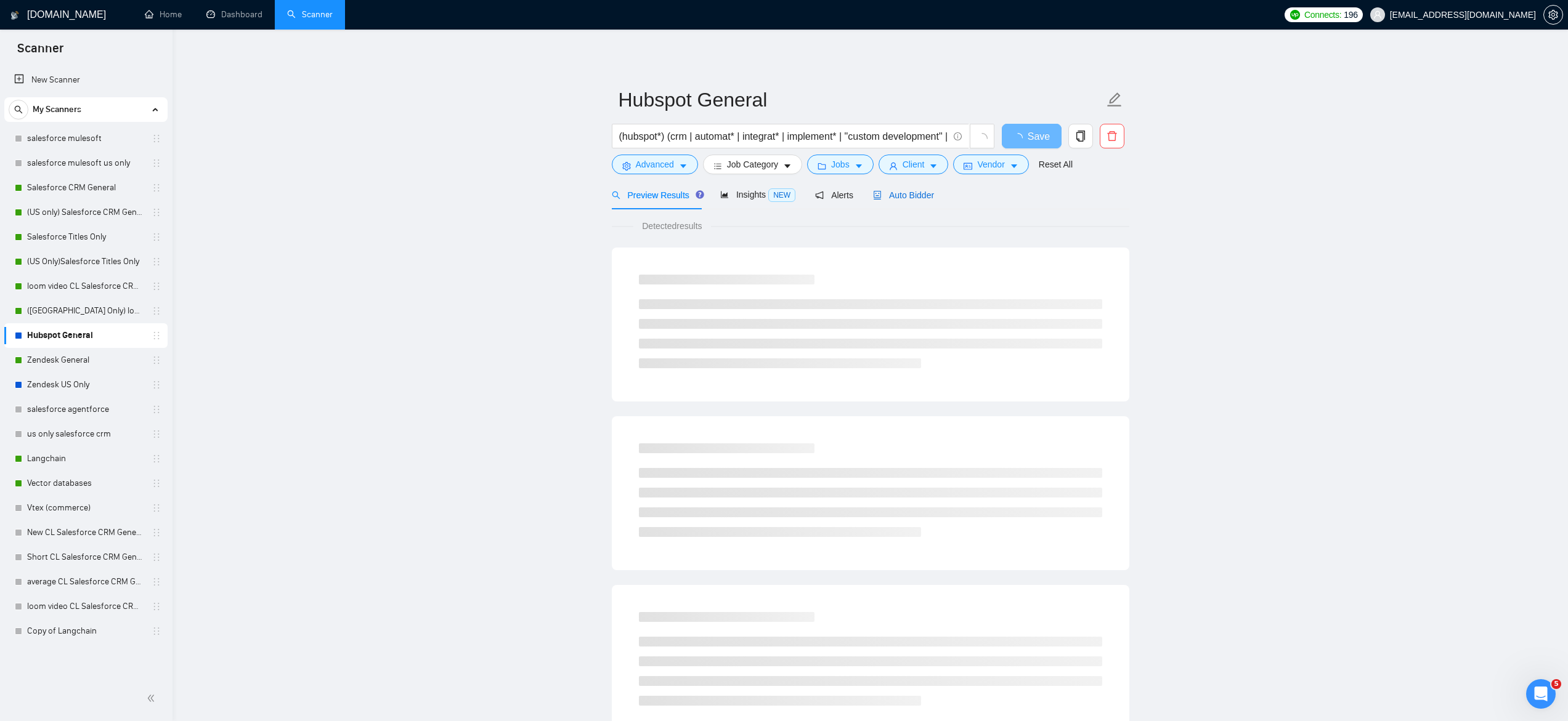
click at [896, 190] on span "Auto Bidder" at bounding box center [904, 195] width 61 height 10
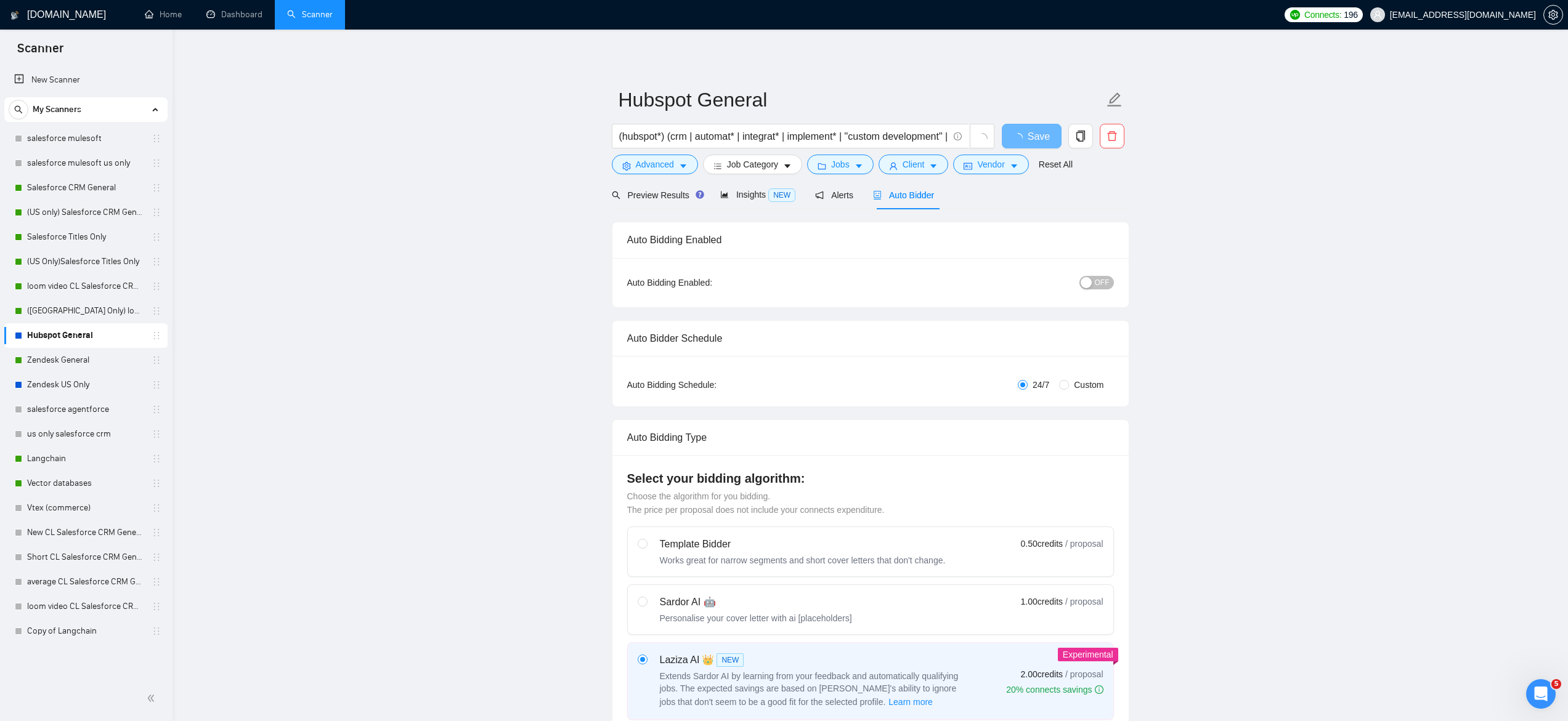
checkbox input "true"
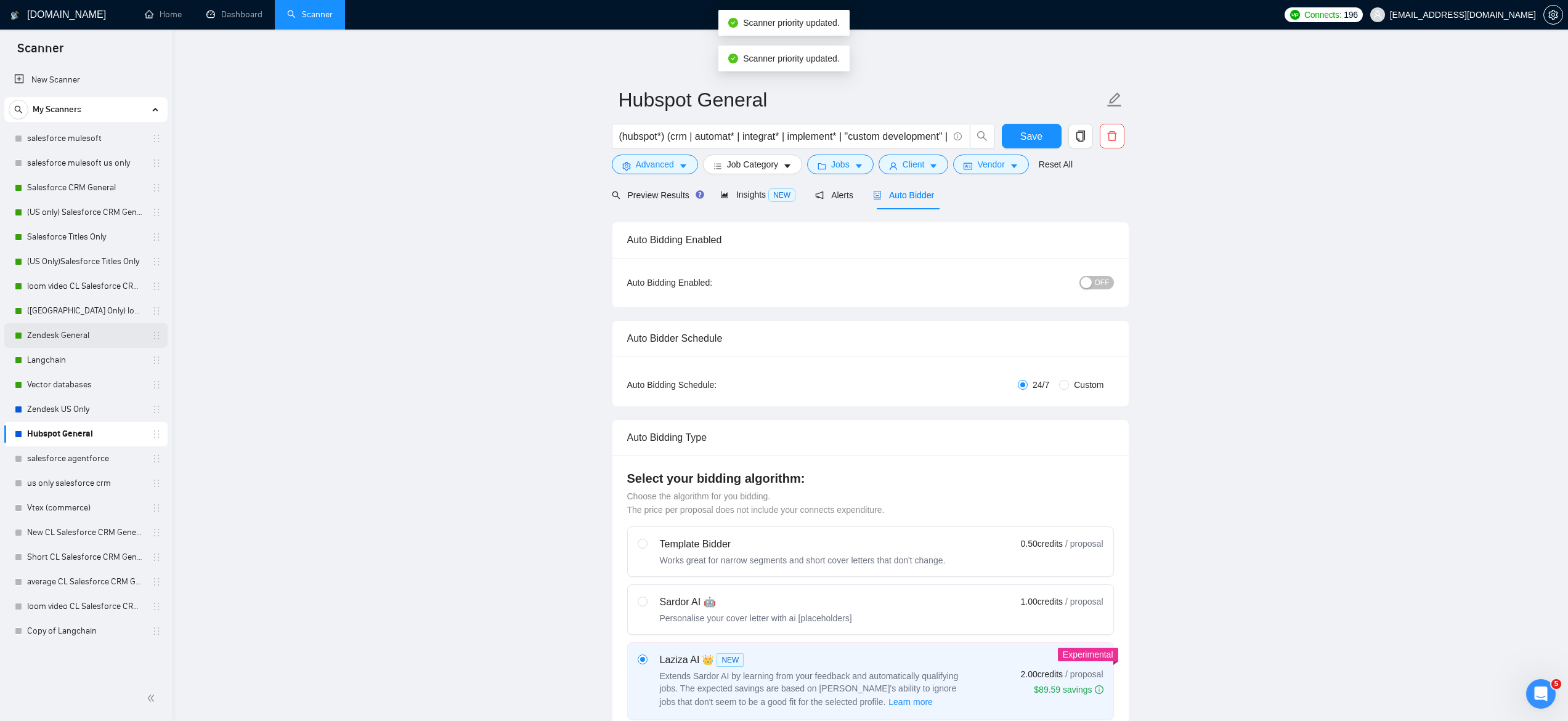
click at [78, 336] on link "Zendesk General" at bounding box center [86, 335] width 117 height 25
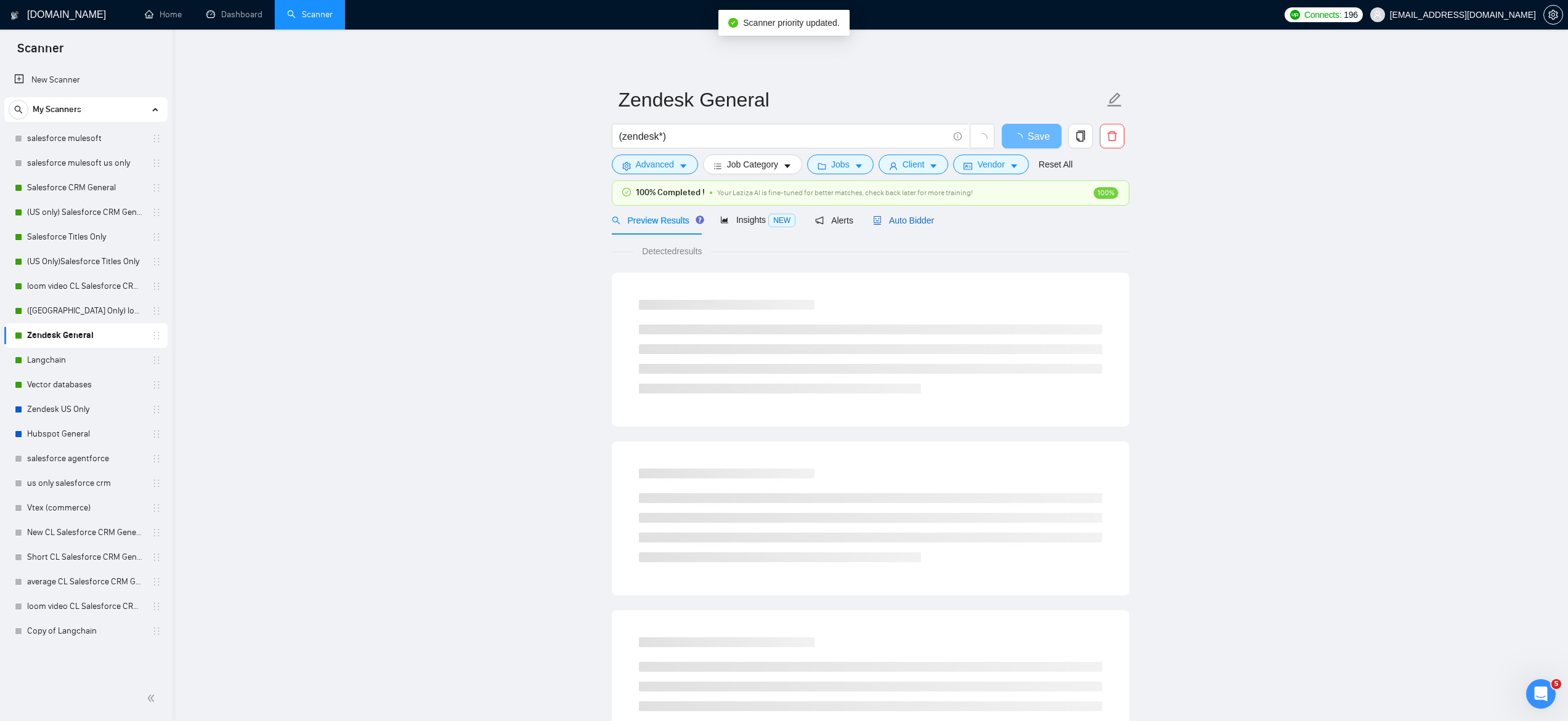
click at [888, 216] on span "Auto Bidder" at bounding box center [904, 220] width 61 height 10
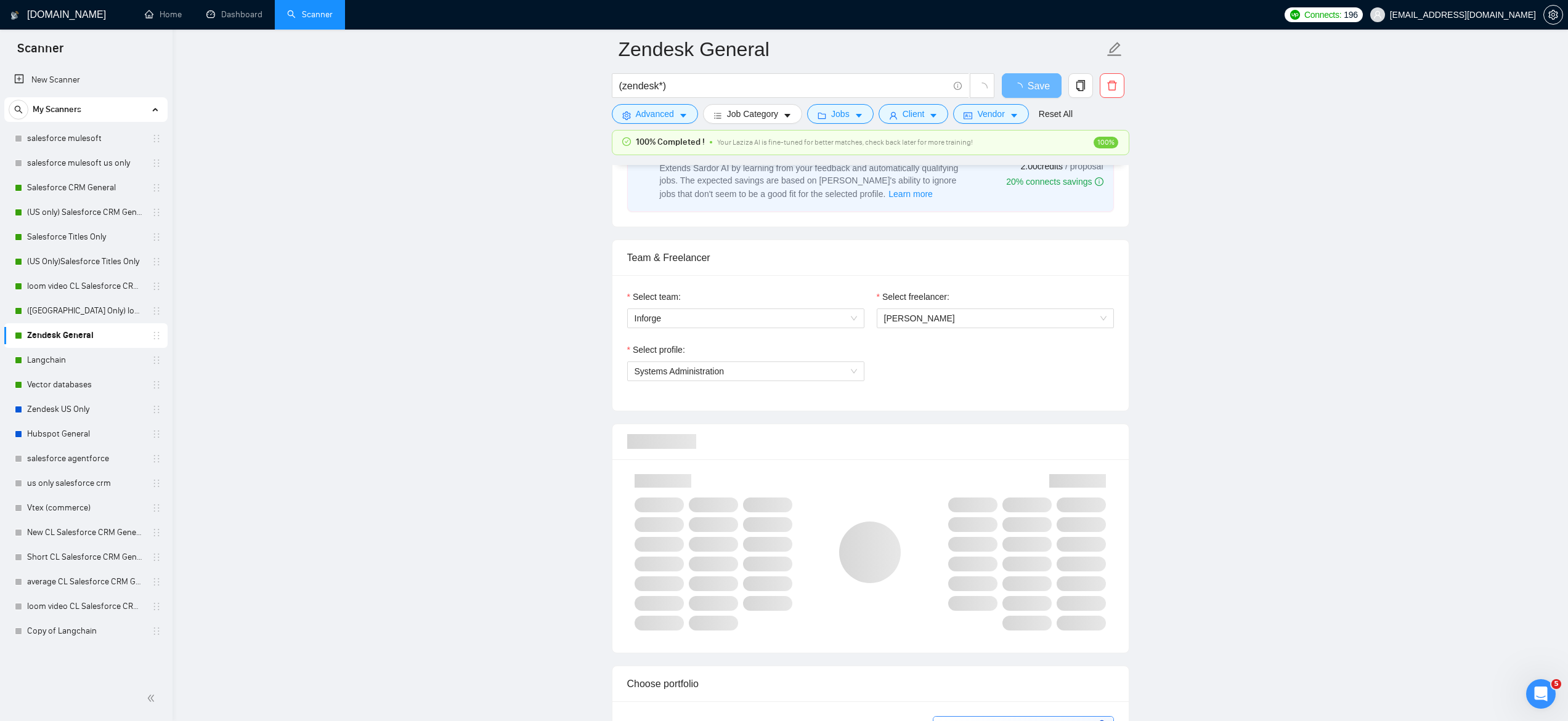
scroll to position [522, 0]
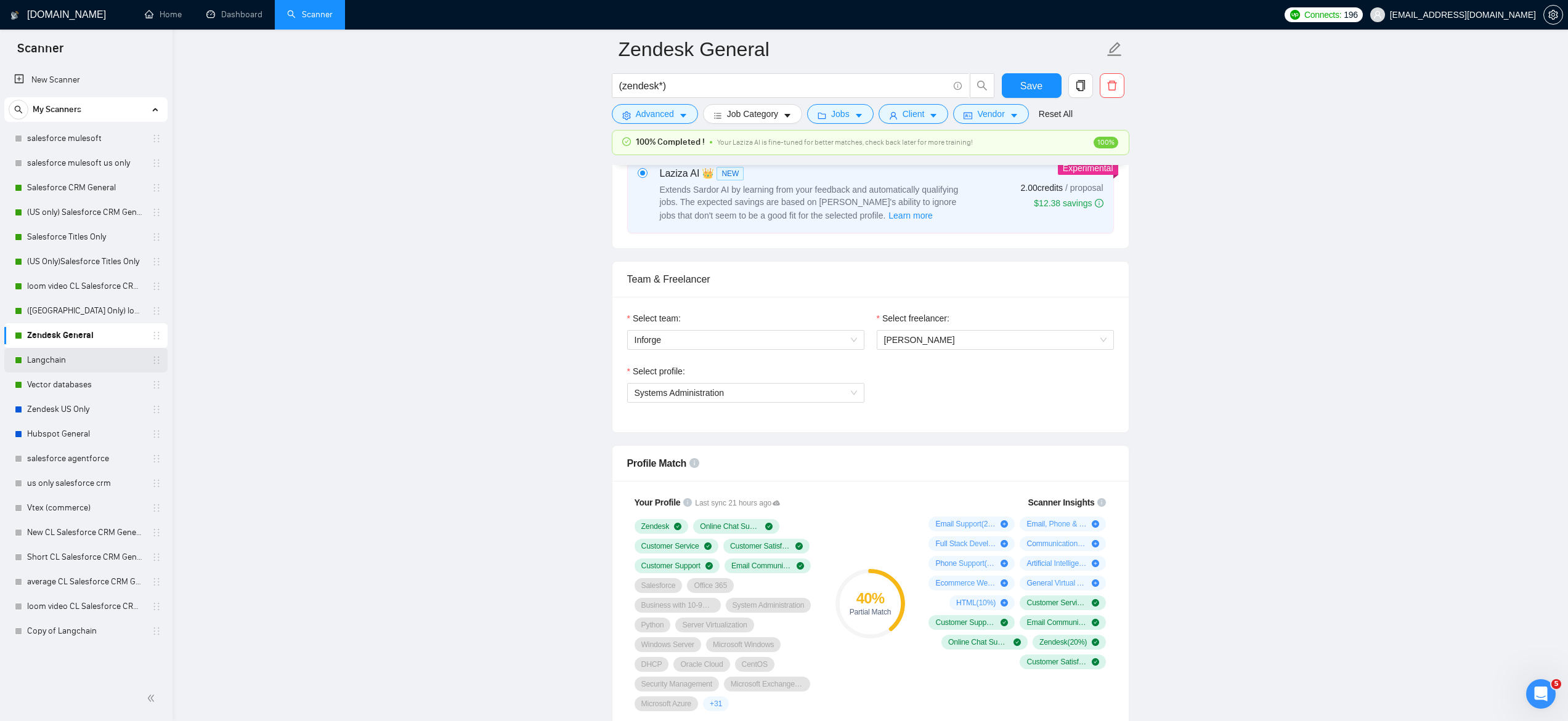
click at [46, 362] on link "Langchain" at bounding box center [86, 360] width 117 height 25
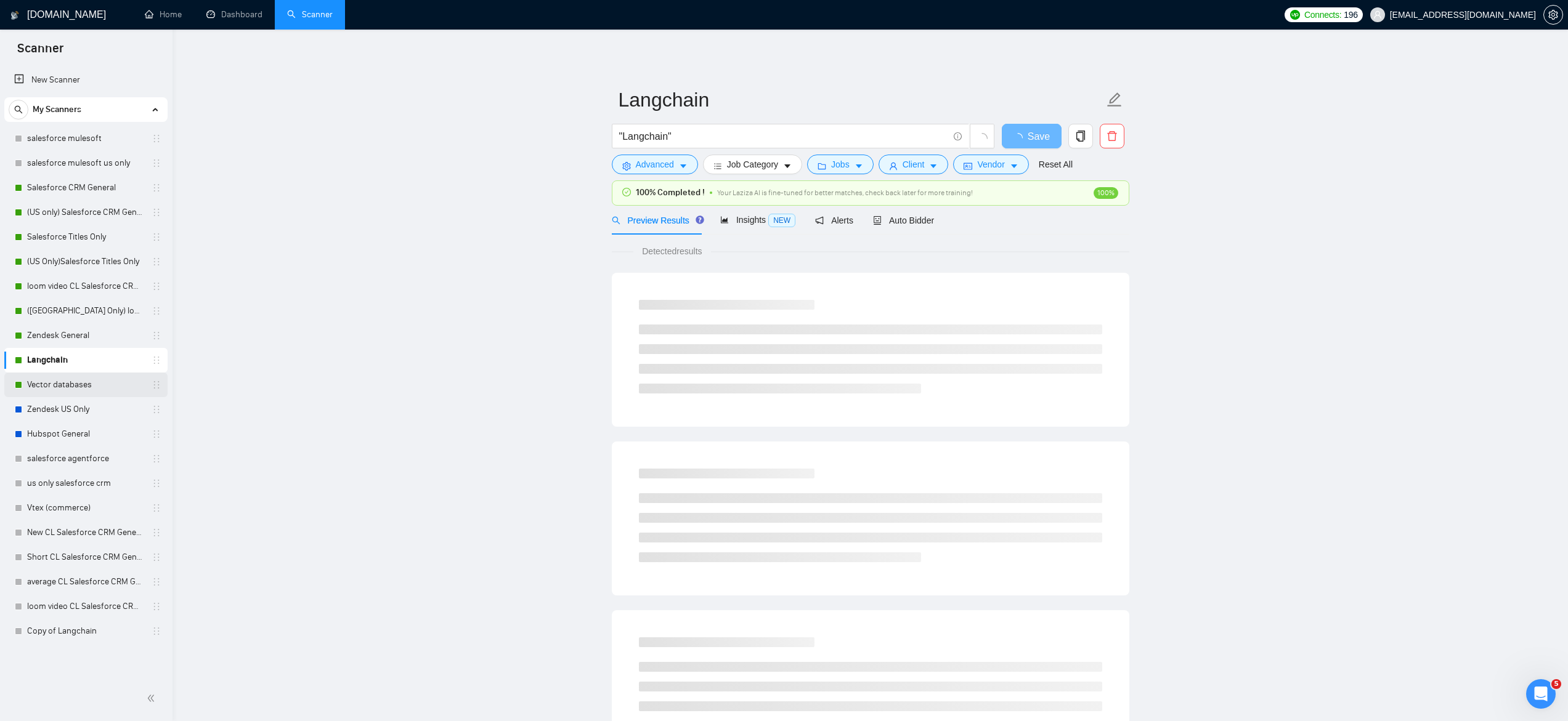
click at [71, 383] on link "Vector databases" at bounding box center [86, 384] width 117 height 25
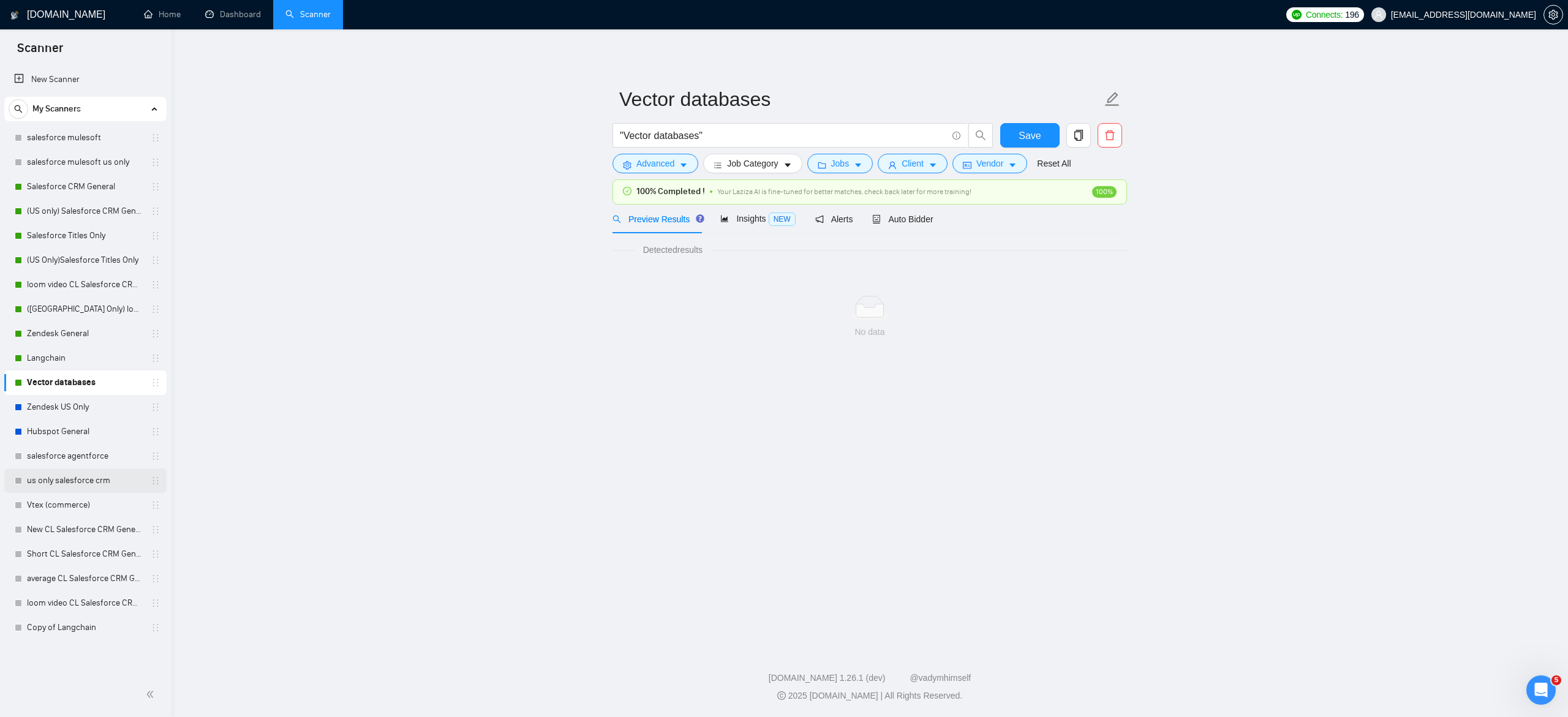
click at [118, 482] on link "us only salesforce crm" at bounding box center [85, 480] width 116 height 24
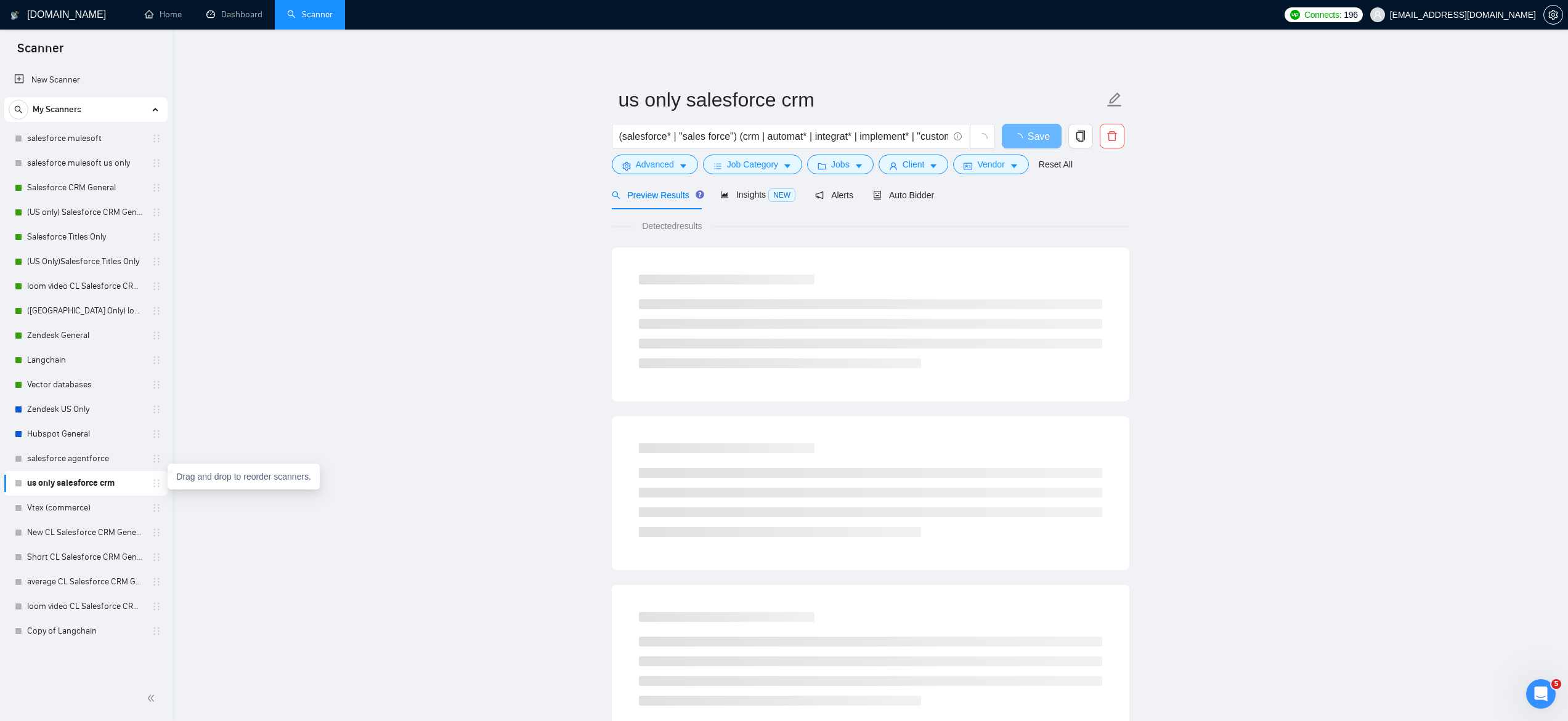
click at [155, 486] on icon "holder" at bounding box center [156, 483] width 10 height 10
click at [1101, 152] on div at bounding box center [1112, 139] width 29 height 31
click at [1120, 141] on span "delete" at bounding box center [1112, 136] width 23 height 11
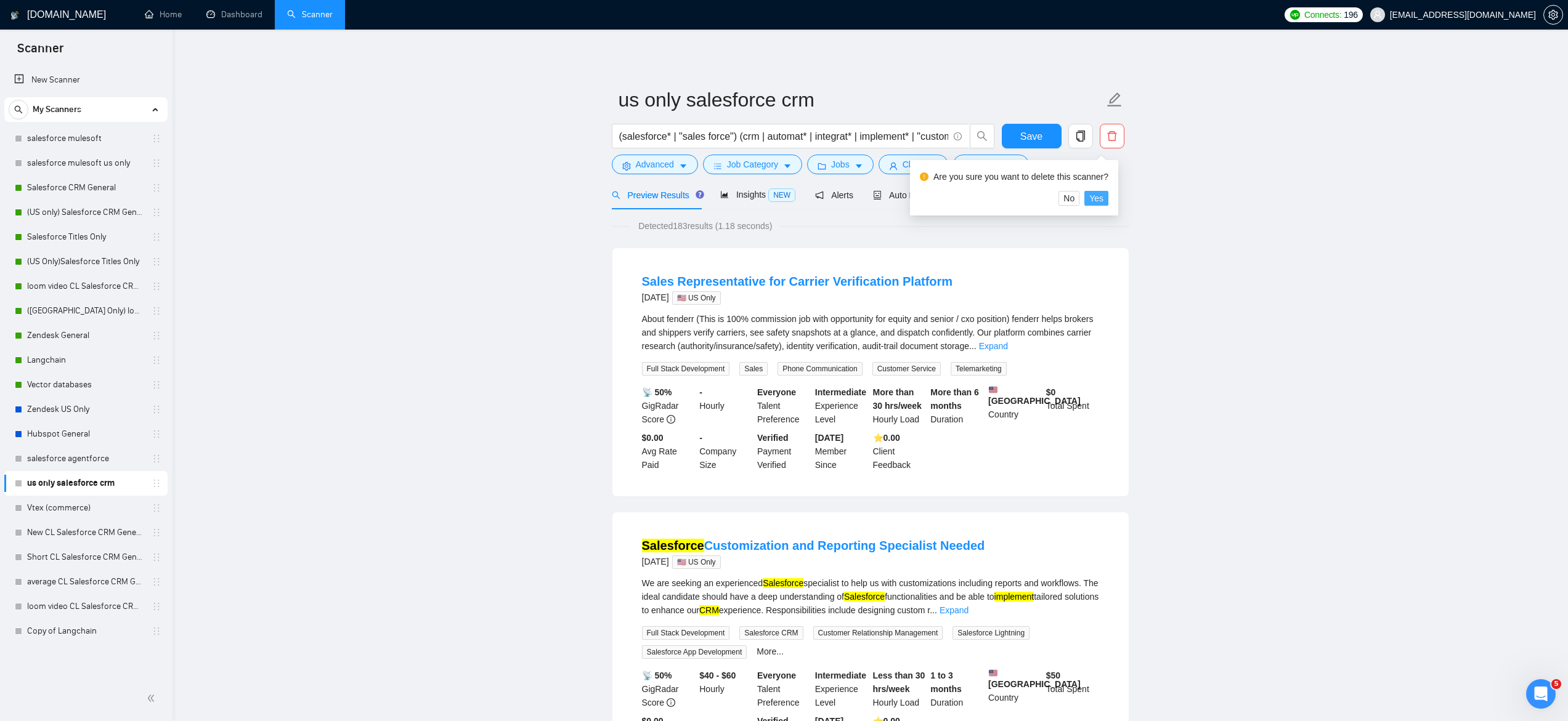
click at [1101, 198] on span "Yes" at bounding box center [1096, 198] width 14 height 13
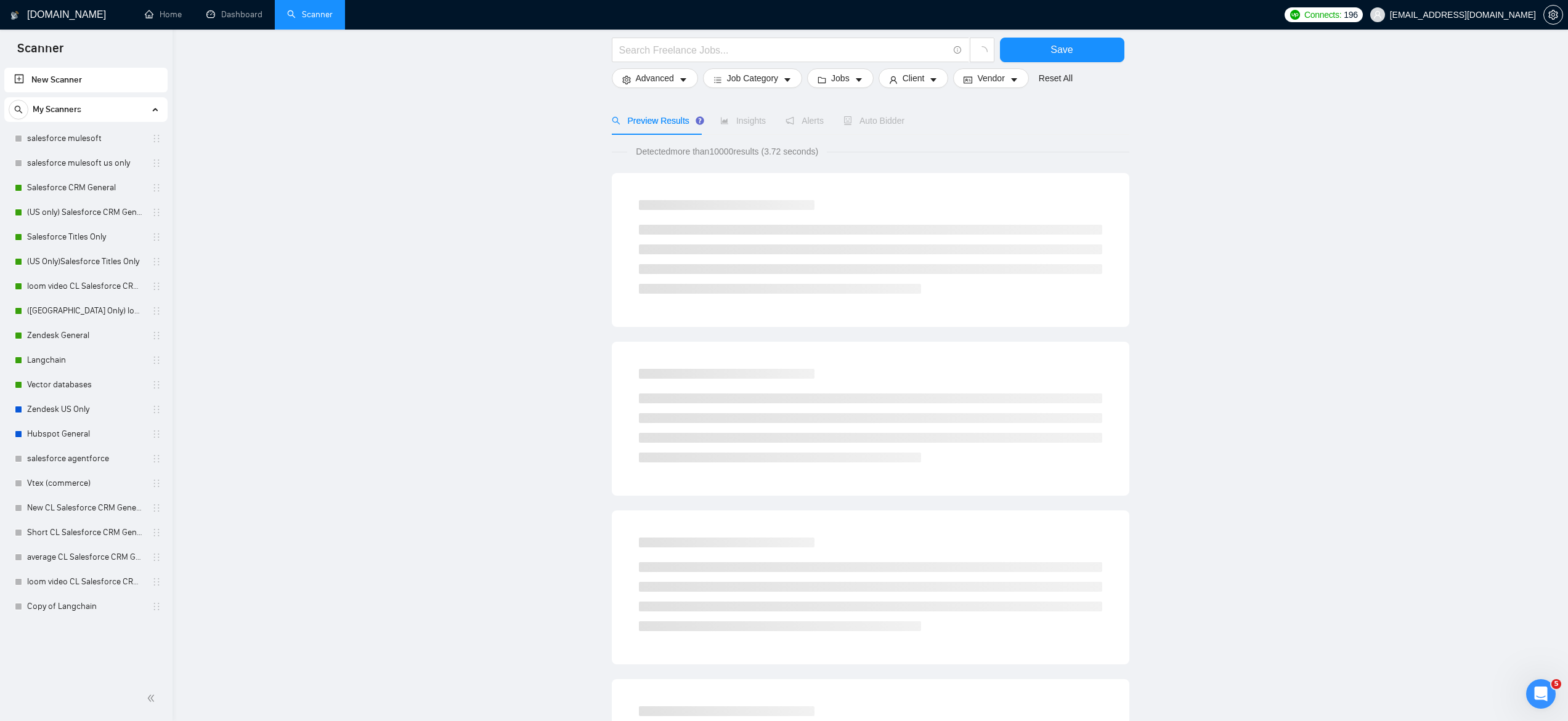
scroll to position [67, 0]
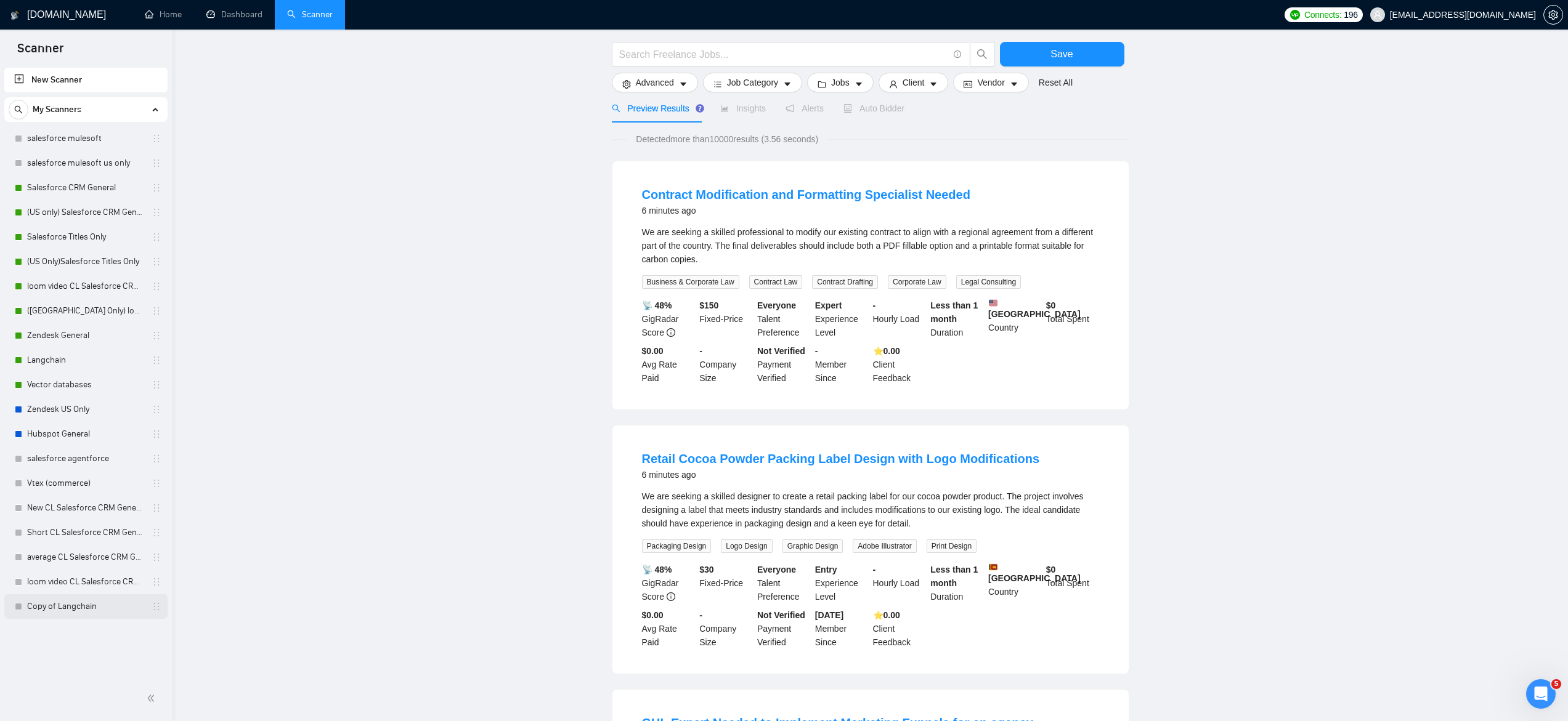
click at [132, 611] on link "Copy of Langchain" at bounding box center [86, 606] width 117 height 25
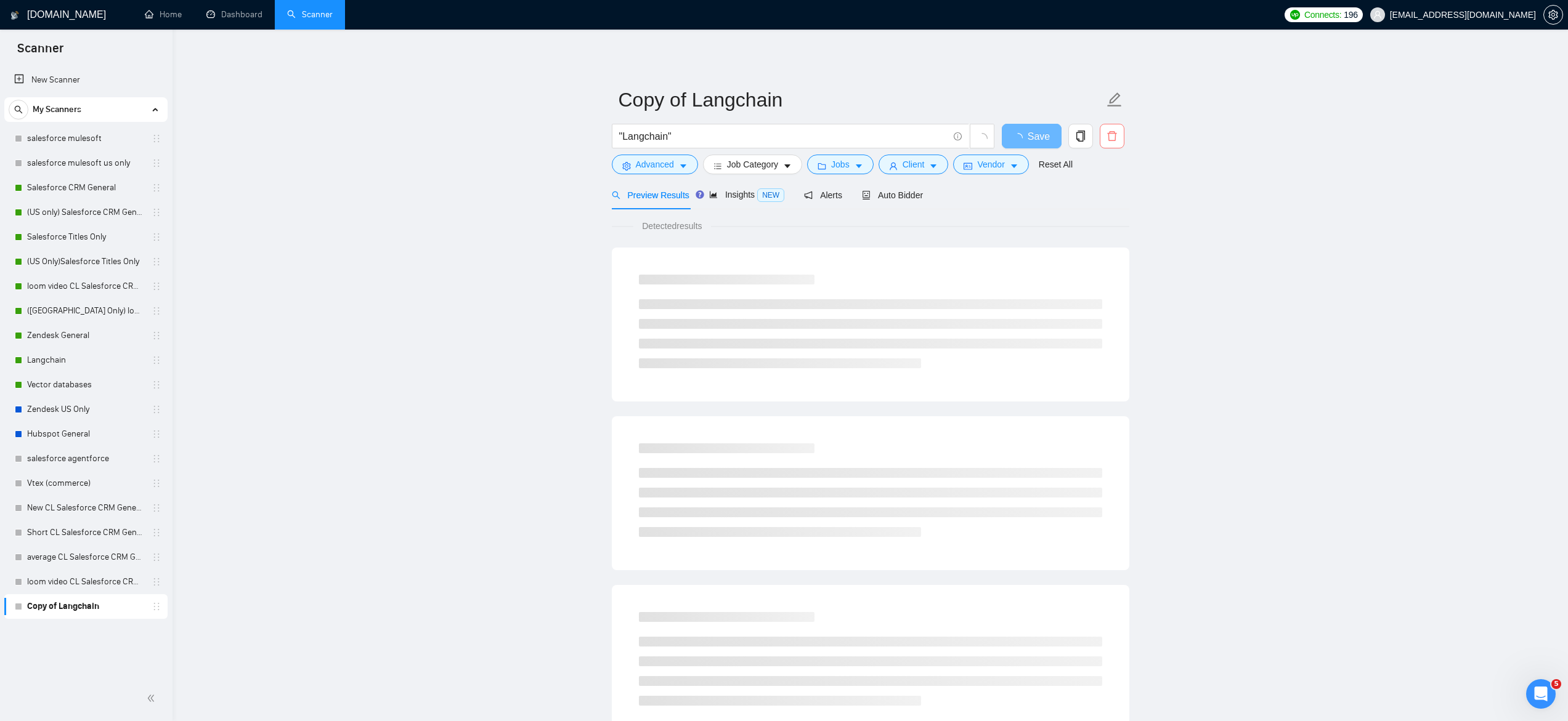
click at [1115, 126] on button "button" at bounding box center [1112, 136] width 25 height 25
click at [1099, 205] on button "Yes" at bounding box center [1097, 198] width 24 height 15
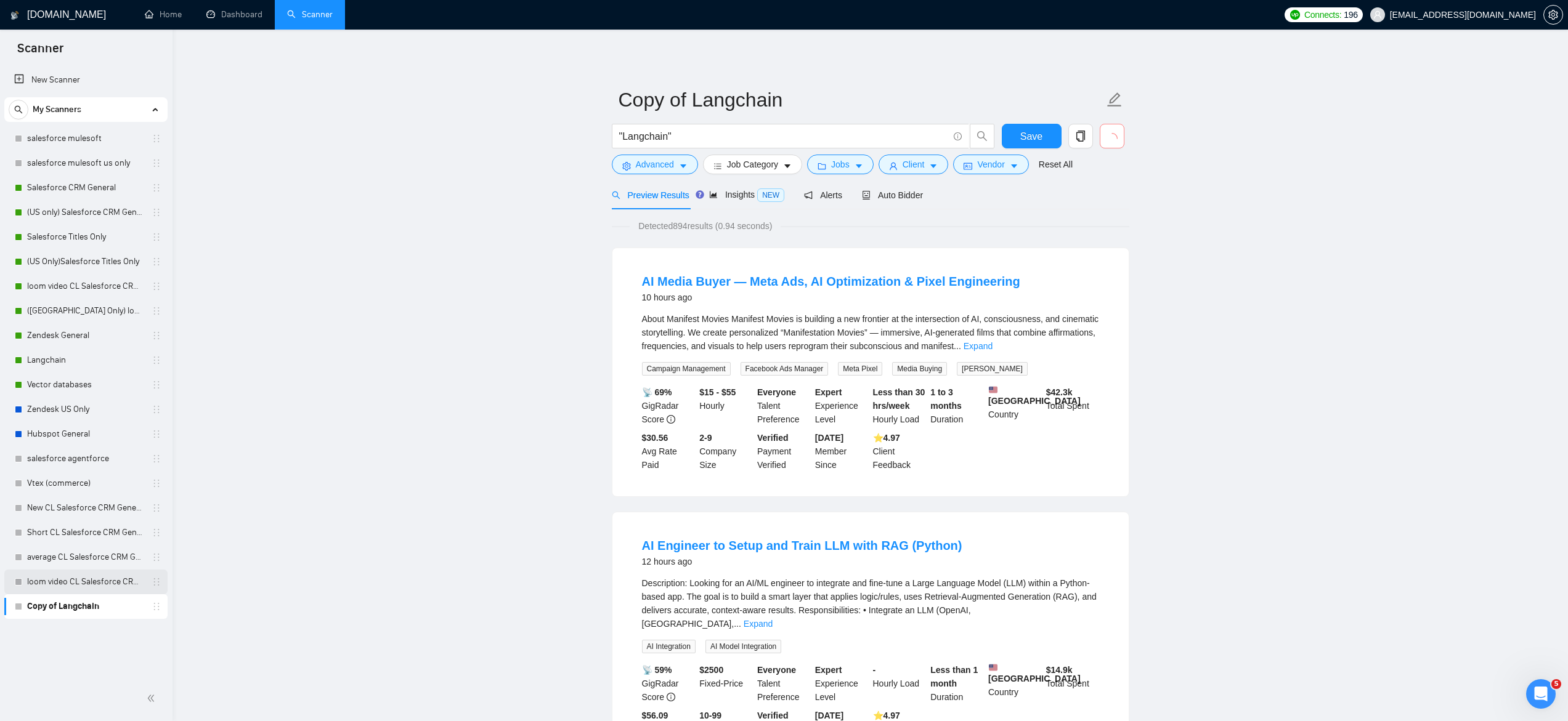
click at [80, 582] on link "loom video CL Salesforce CRM General" at bounding box center [86, 581] width 117 height 25
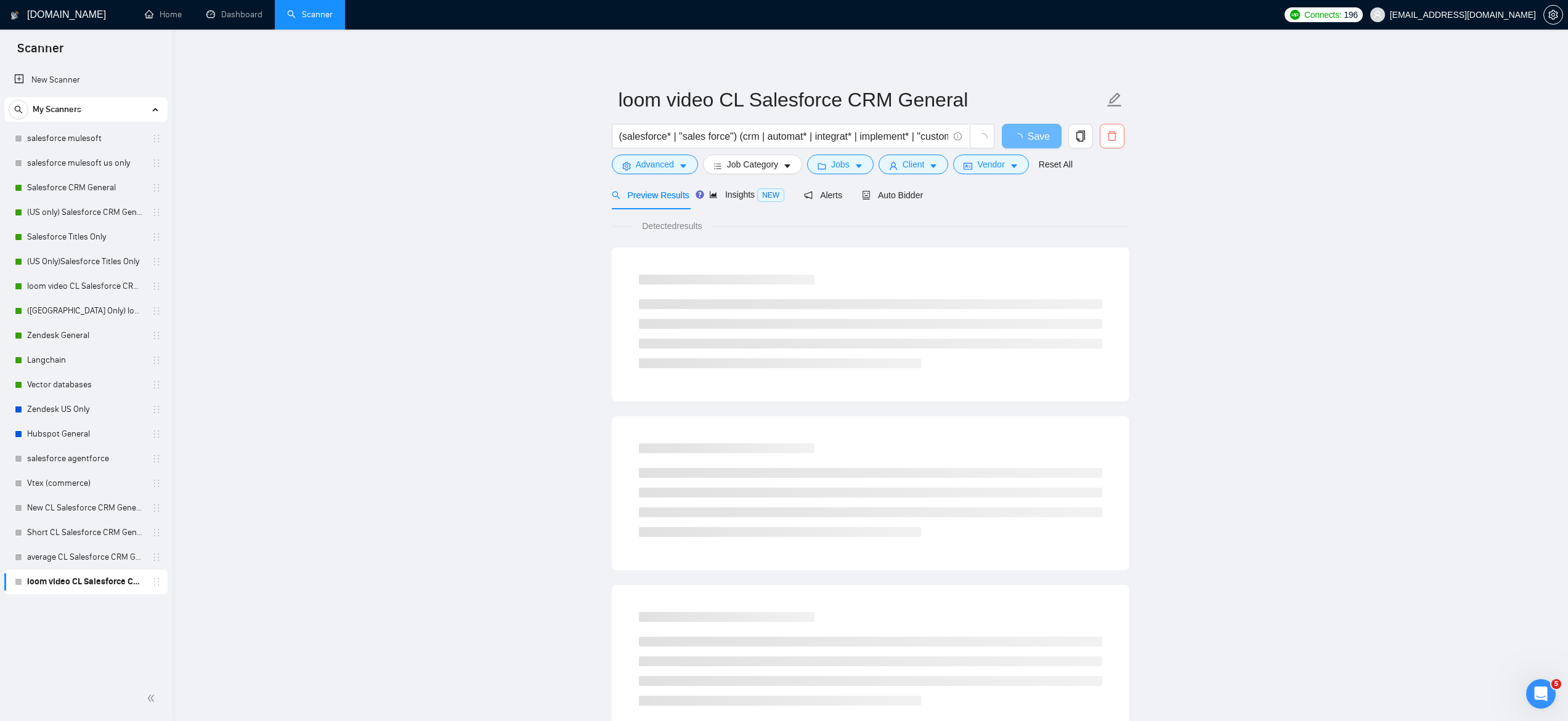
click at [1108, 131] on icon "delete" at bounding box center [1112, 136] width 11 height 11
click at [1103, 201] on span "Yes" at bounding box center [1096, 198] width 14 height 13
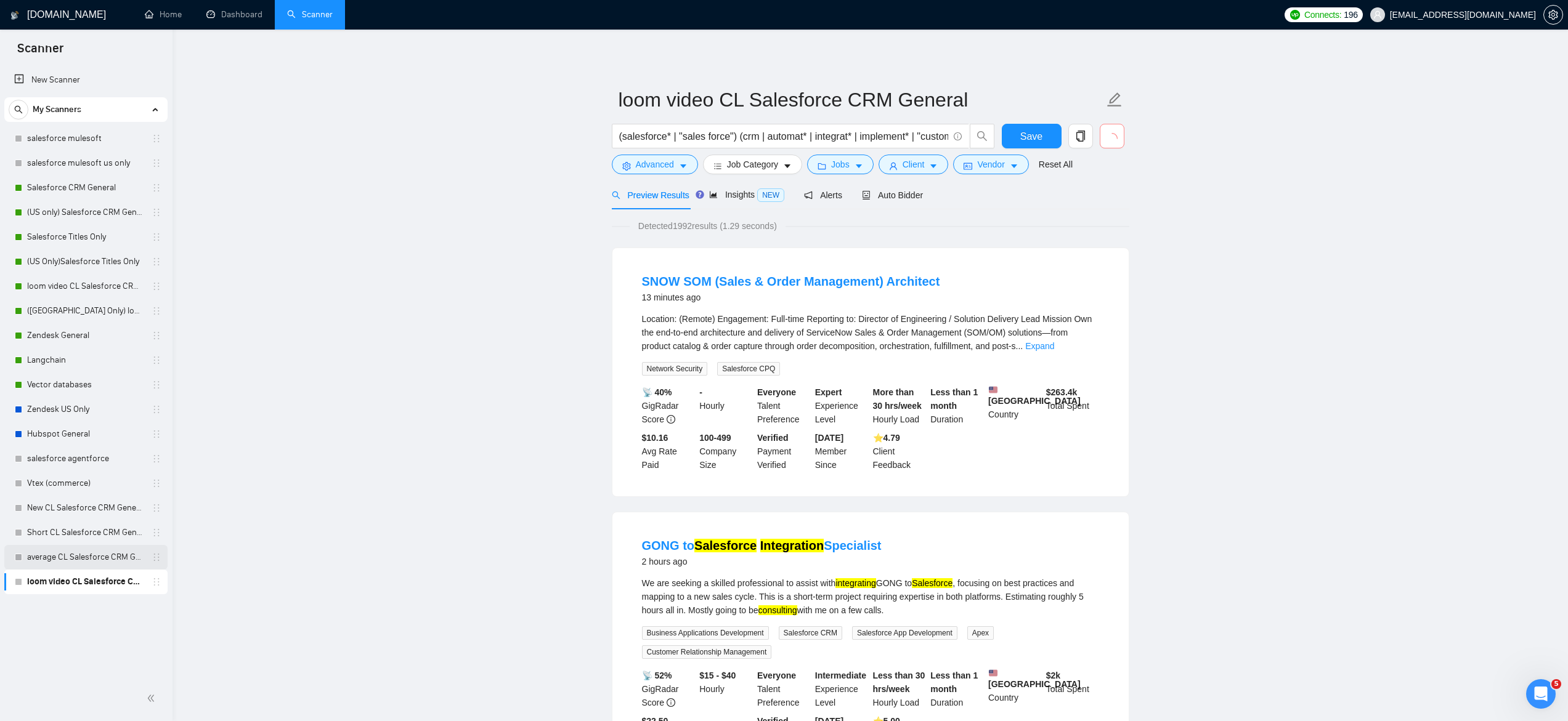
click at [96, 554] on link "average CL Salesforce CRM General" at bounding box center [86, 557] width 117 height 25
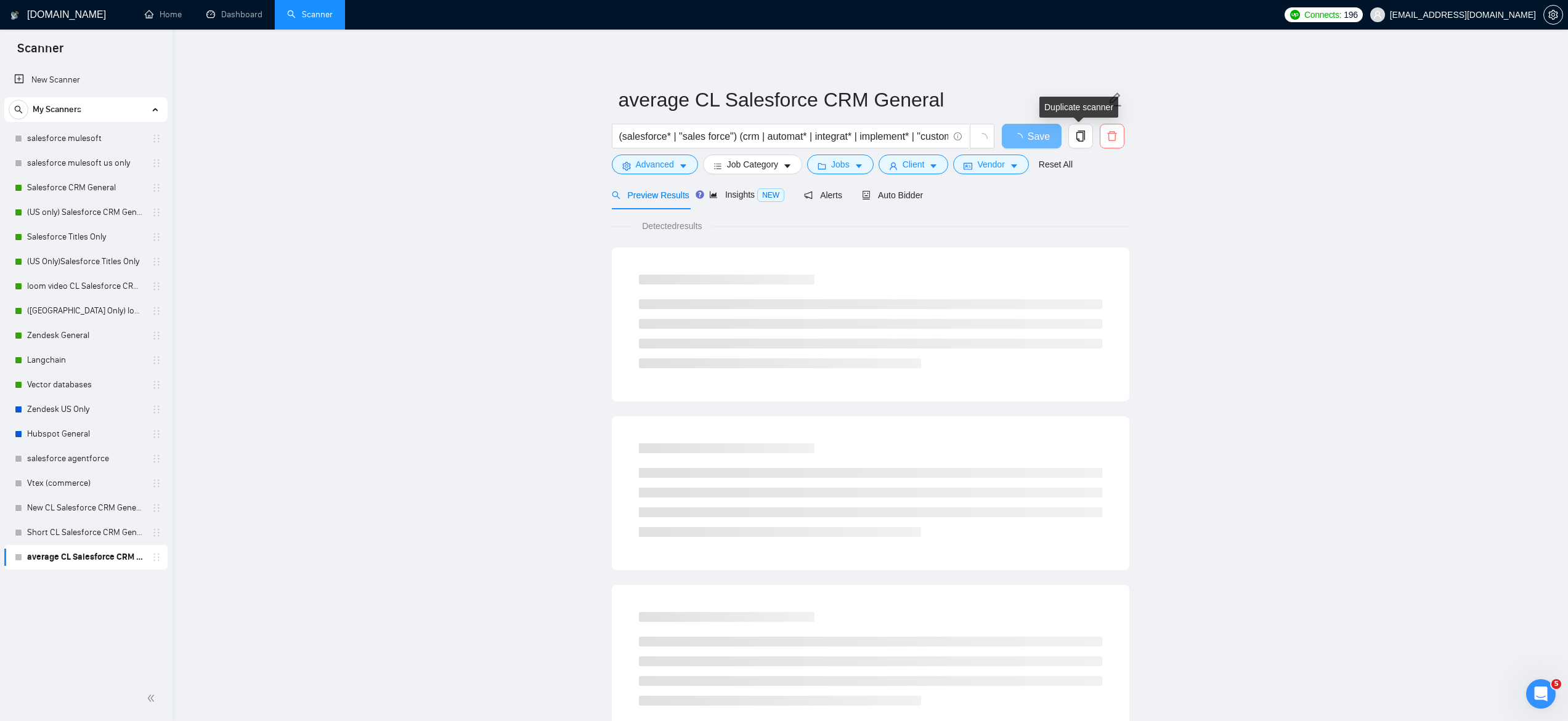
click at [1112, 130] on button "button" at bounding box center [1112, 136] width 25 height 25
click at [1108, 206] on div "Are you sure you want to delete this scanner? No Yes" at bounding box center [1013, 187] width 208 height 55
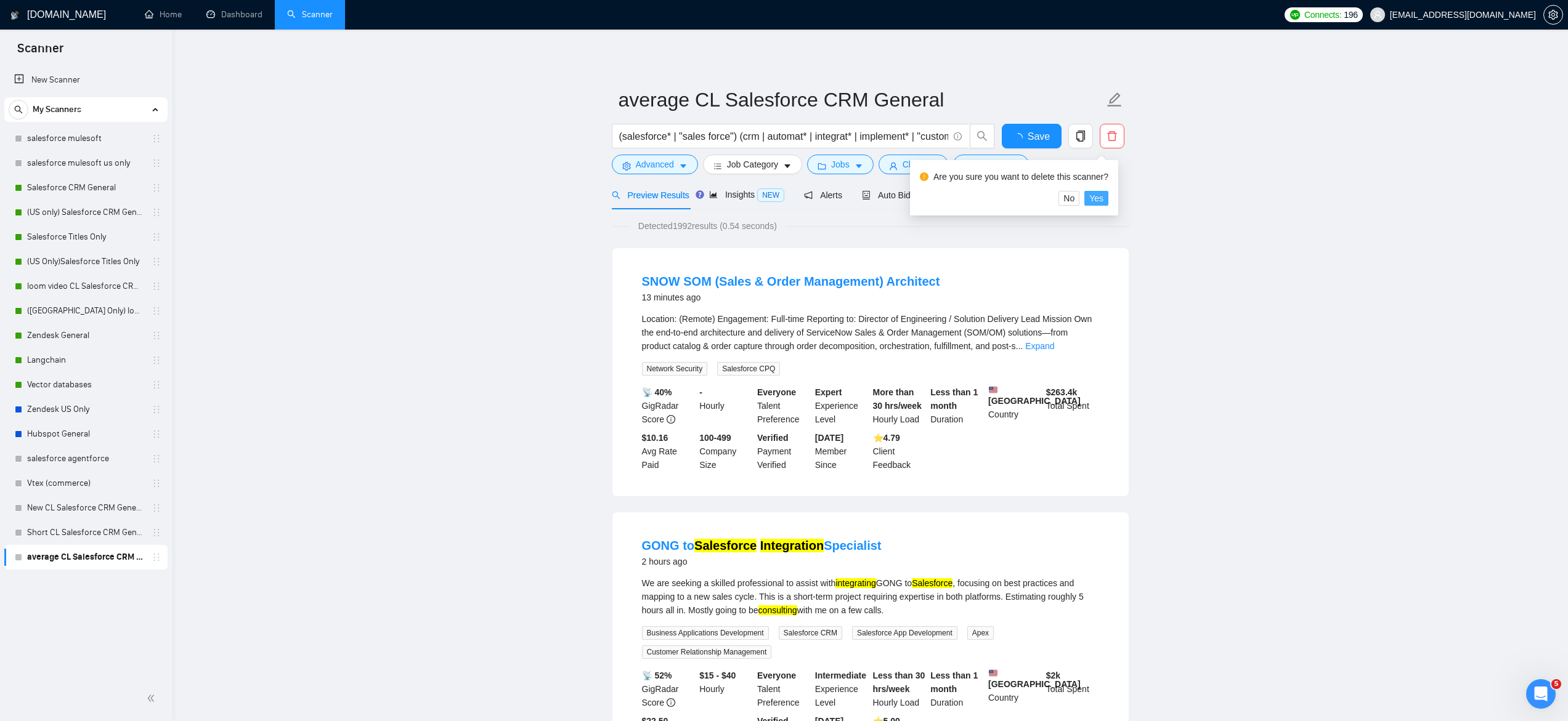
click at [1103, 203] on span "Yes" at bounding box center [1096, 198] width 14 height 13
click at [80, 536] on link "Short CL Salesforce CRM General" at bounding box center [86, 532] width 117 height 25
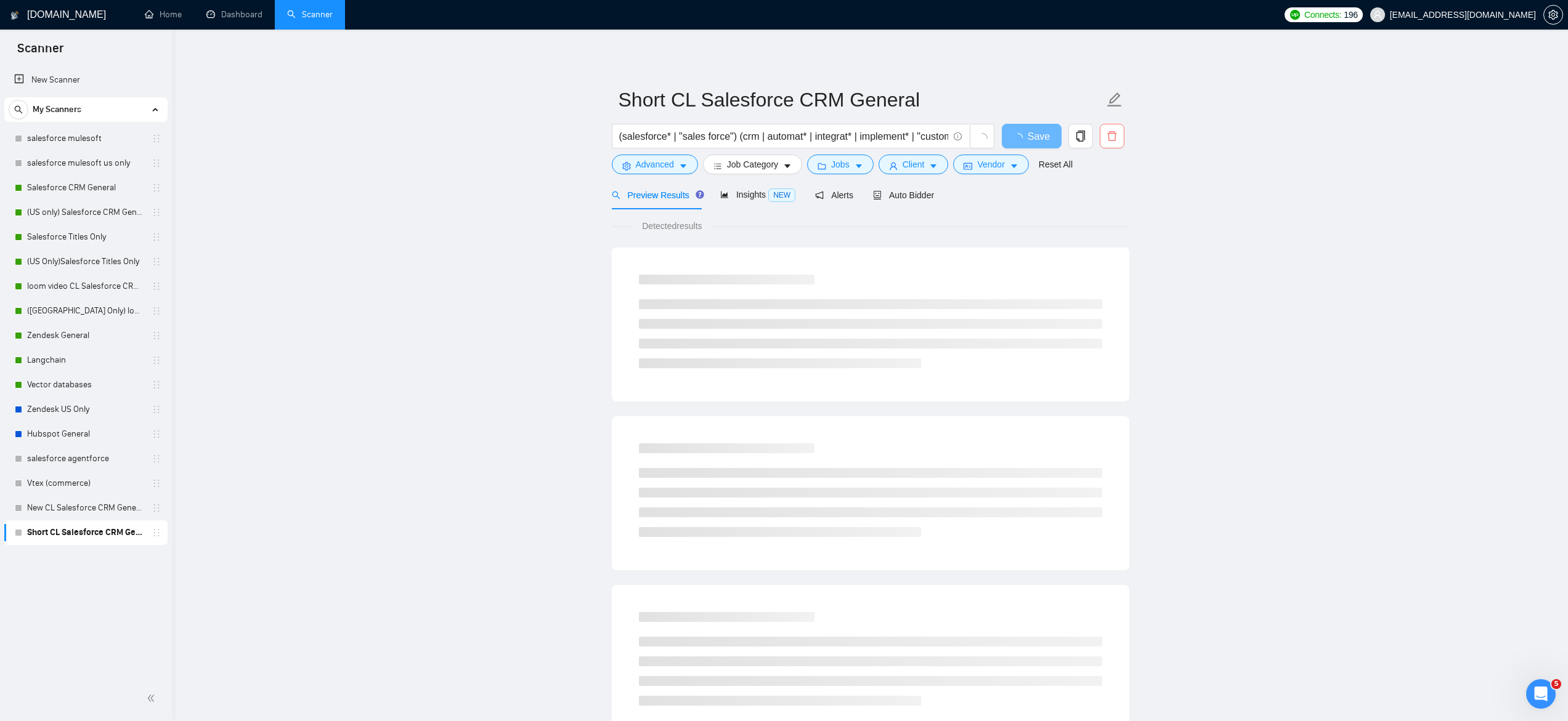
click at [1110, 132] on icon "delete" at bounding box center [1112, 136] width 11 height 11
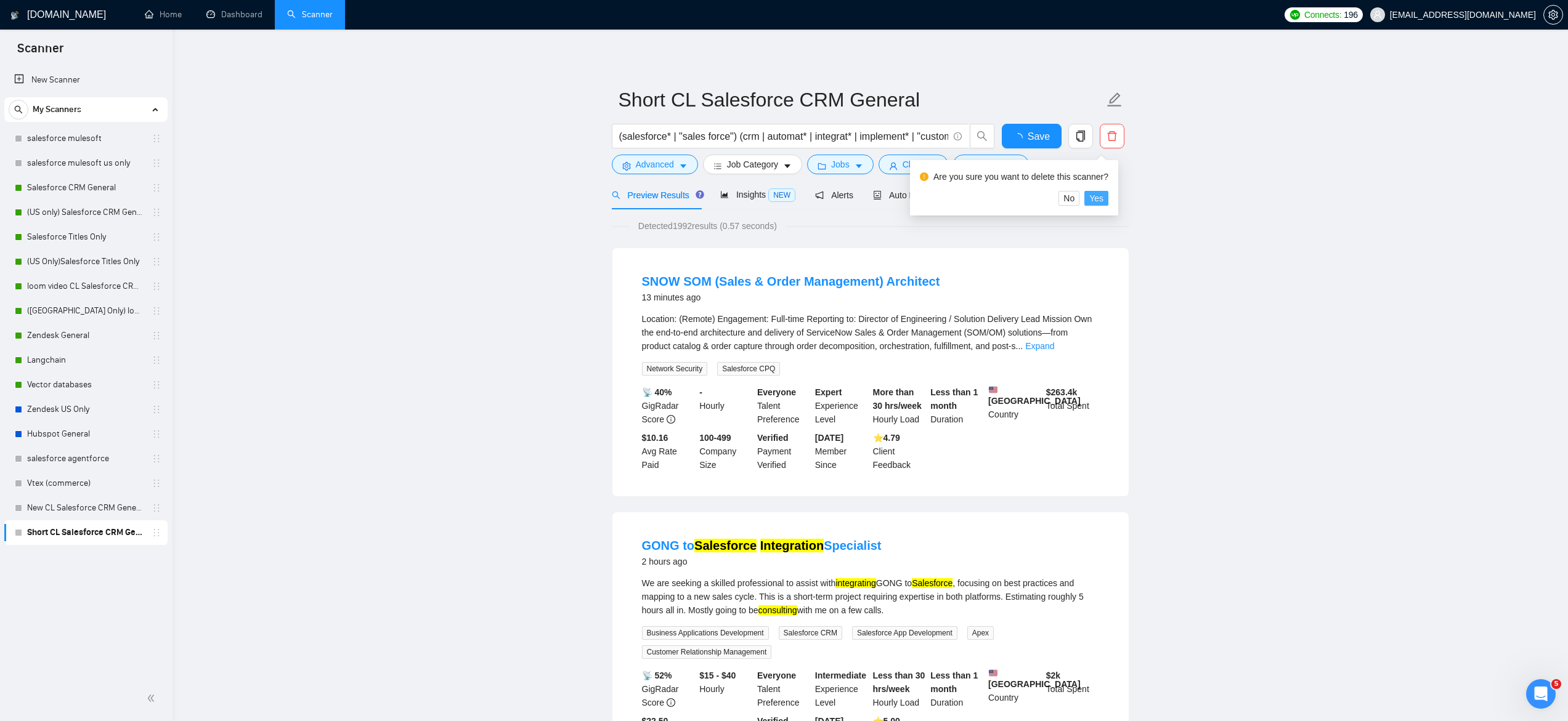
click at [1099, 197] on span "Yes" at bounding box center [1096, 198] width 14 height 13
click at [94, 509] on link "New CL Salesforce CRM General" at bounding box center [86, 508] width 117 height 25
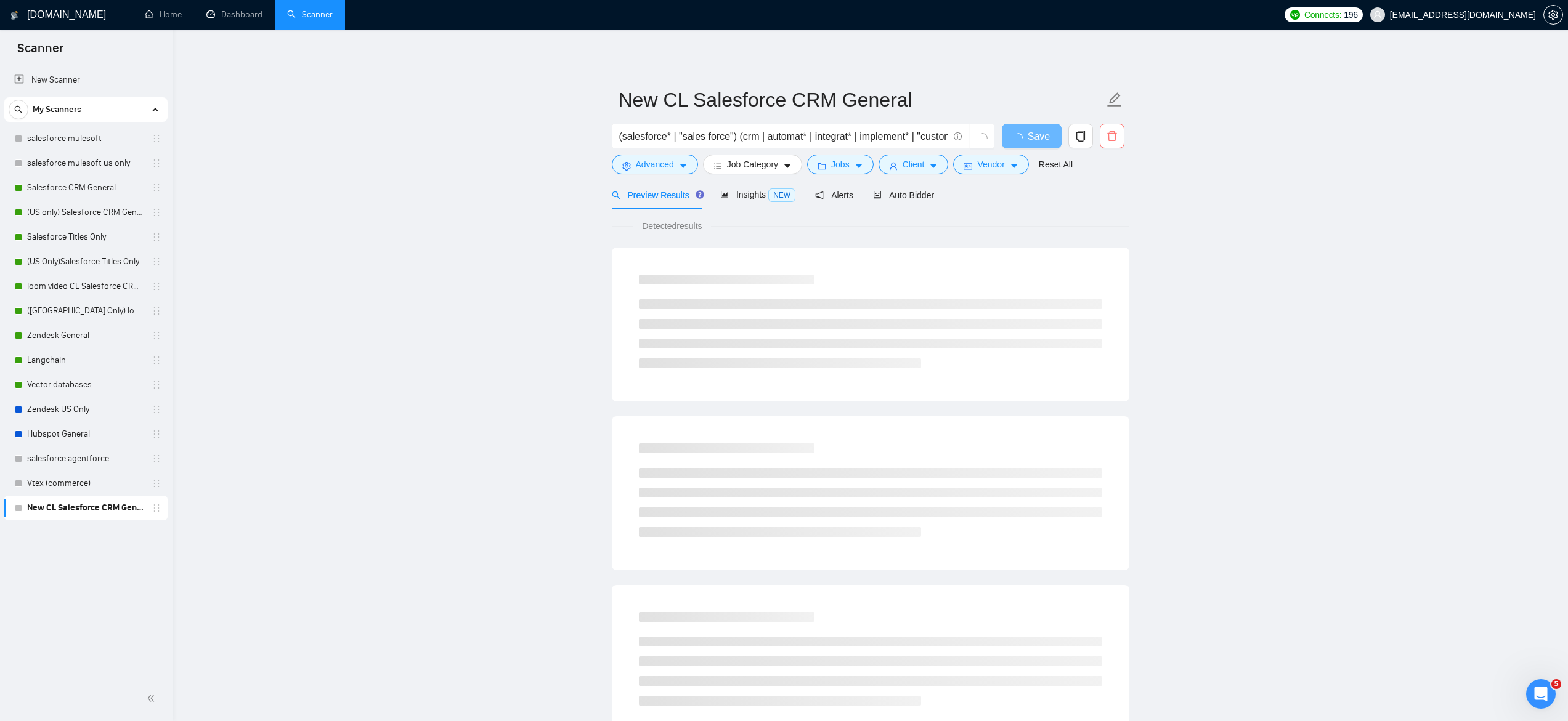
click at [1111, 131] on icon "delete" at bounding box center [1112, 136] width 11 height 11
click at [1099, 201] on span "Yes" at bounding box center [1096, 198] width 14 height 13
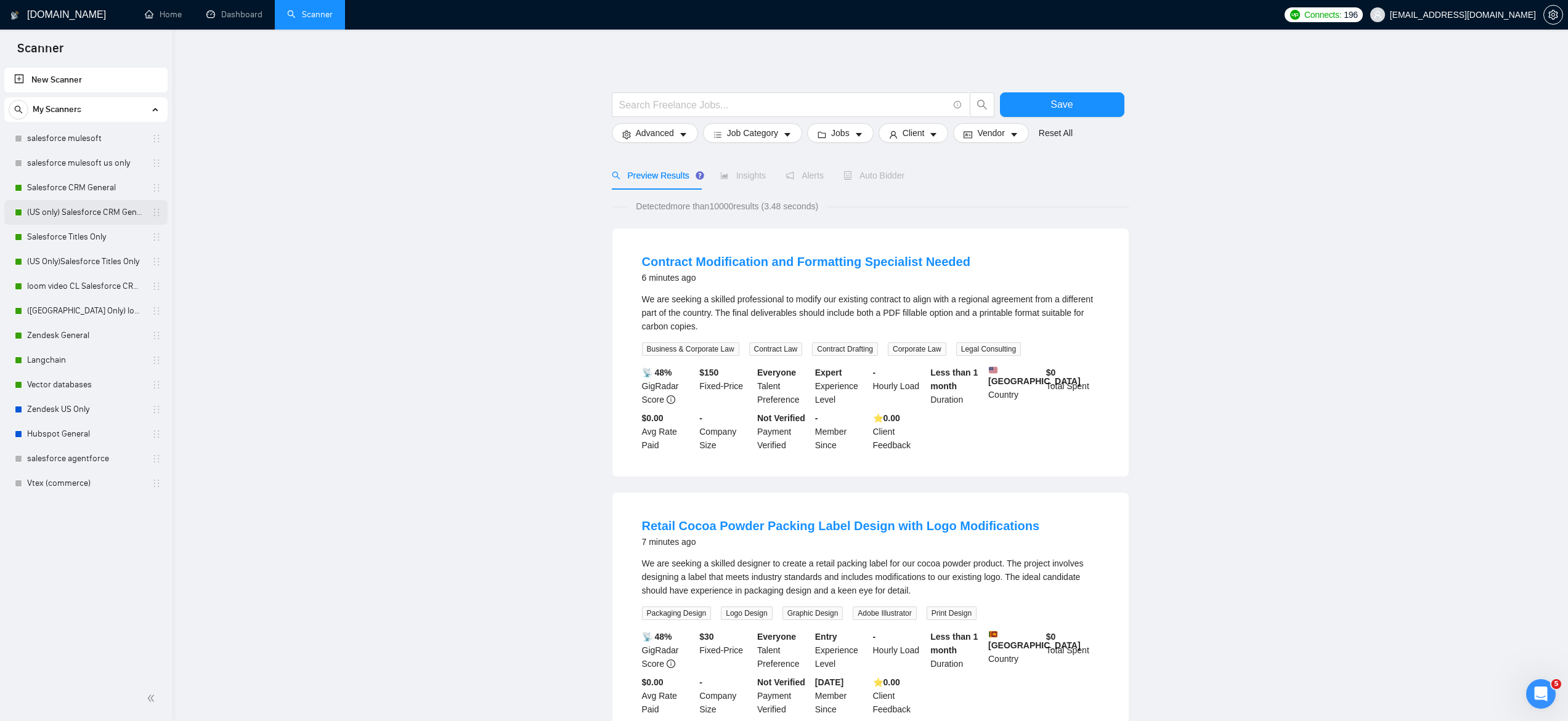
click at [76, 214] on link "(US only) Salesforce CRM General" at bounding box center [86, 212] width 117 height 25
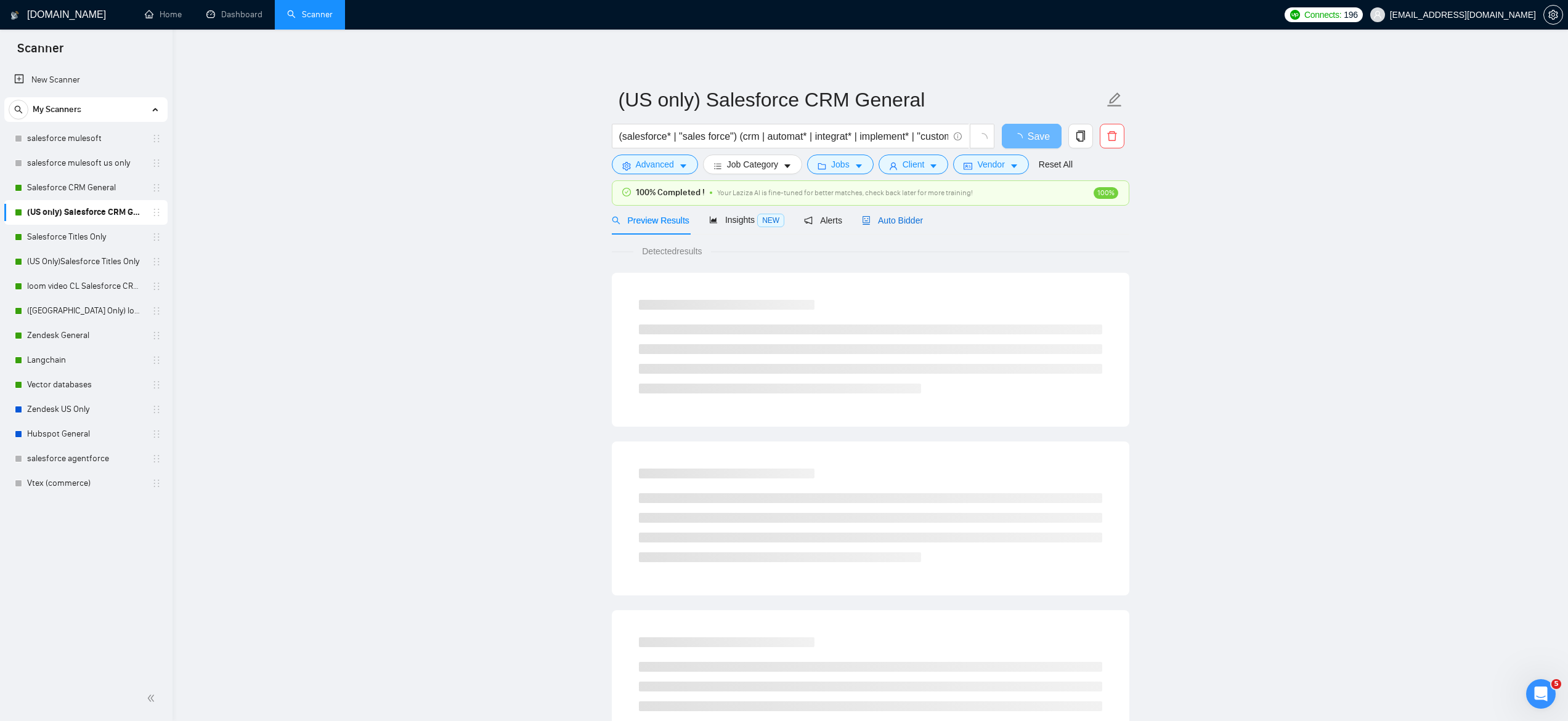
click at [903, 227] on div "Auto Bidder" at bounding box center [892, 220] width 61 height 13
